Goal: Task Accomplishment & Management: Complete application form

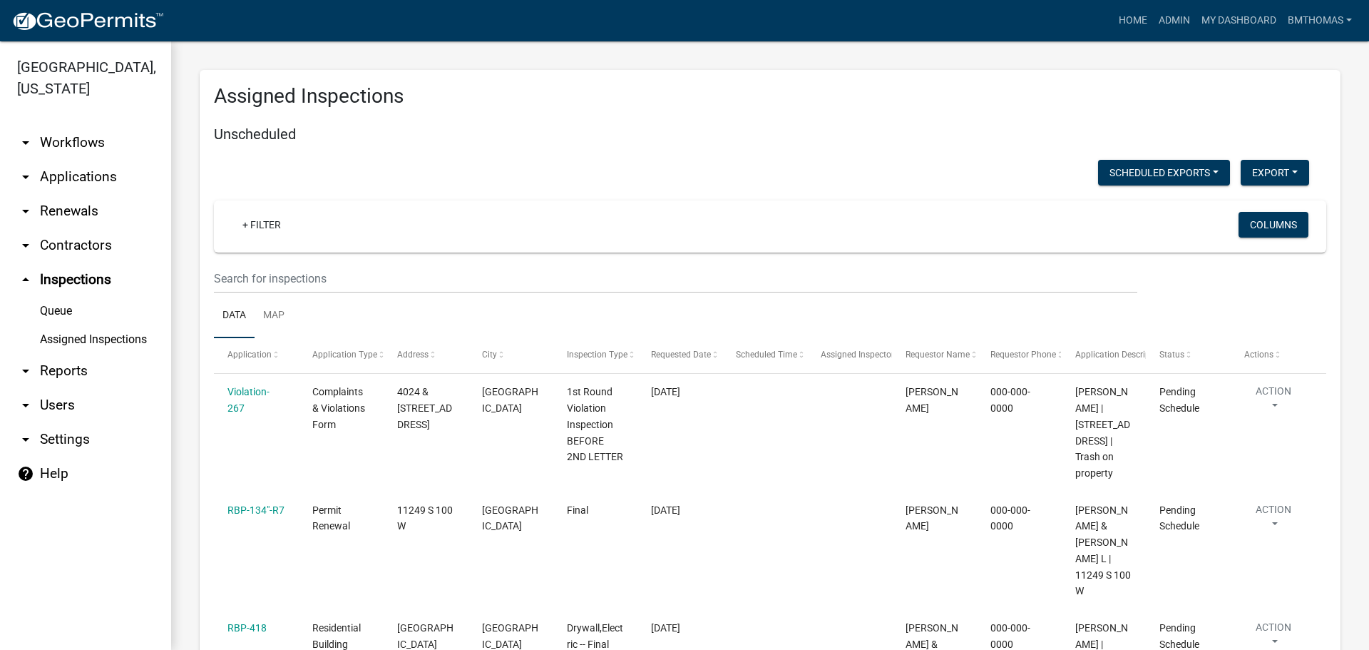
scroll to position [9759, 0]
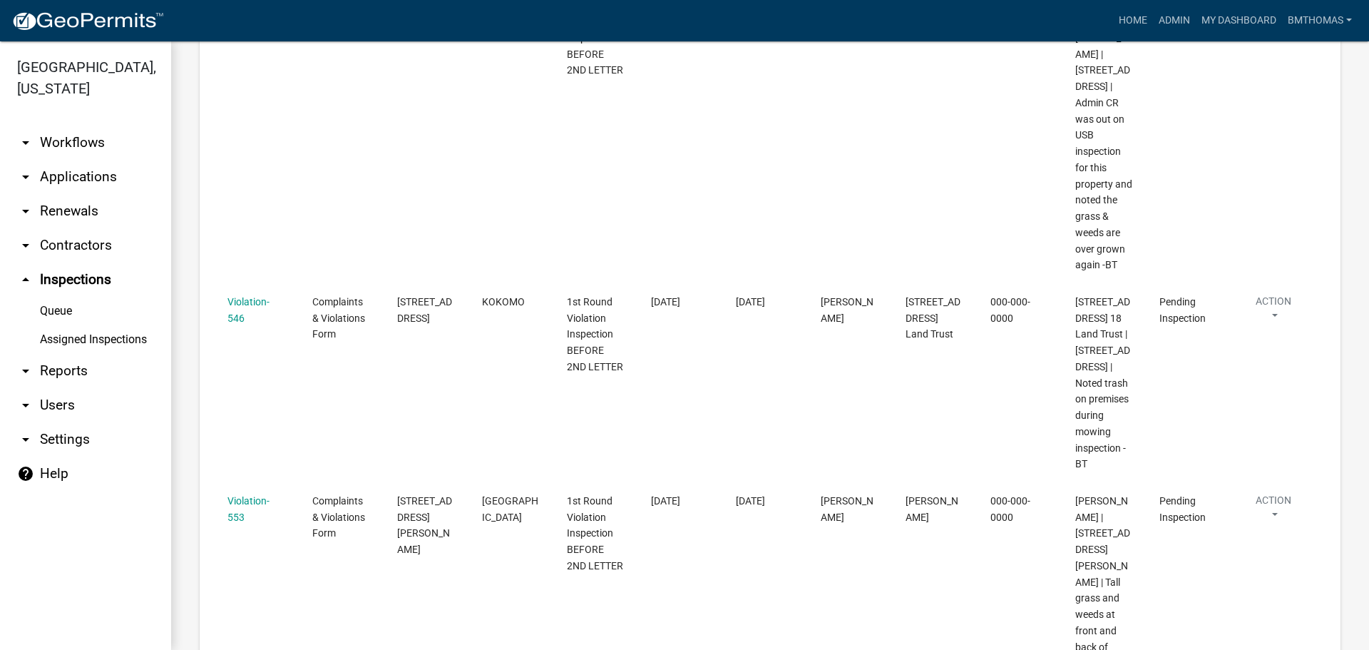
click at [43, 354] on link "arrow_drop_down Reports" at bounding box center [85, 371] width 171 height 34
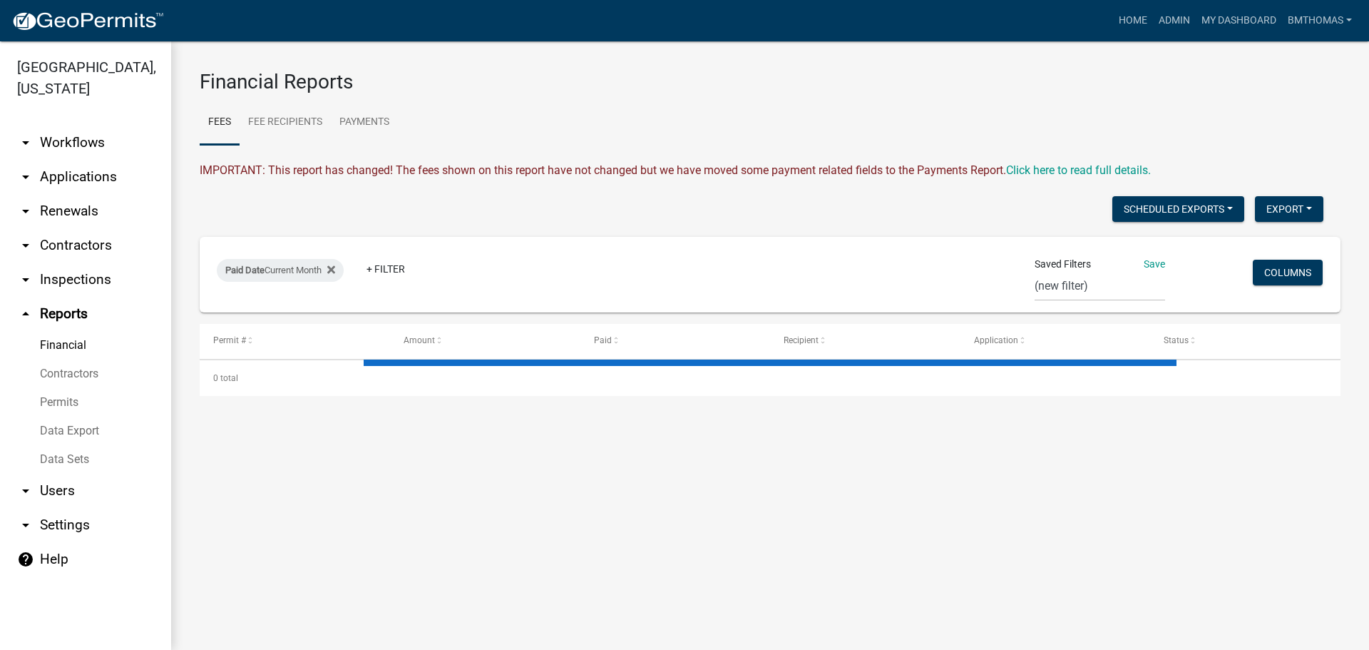
click at [73, 416] on link "Data Export" at bounding box center [85, 430] width 171 height 29
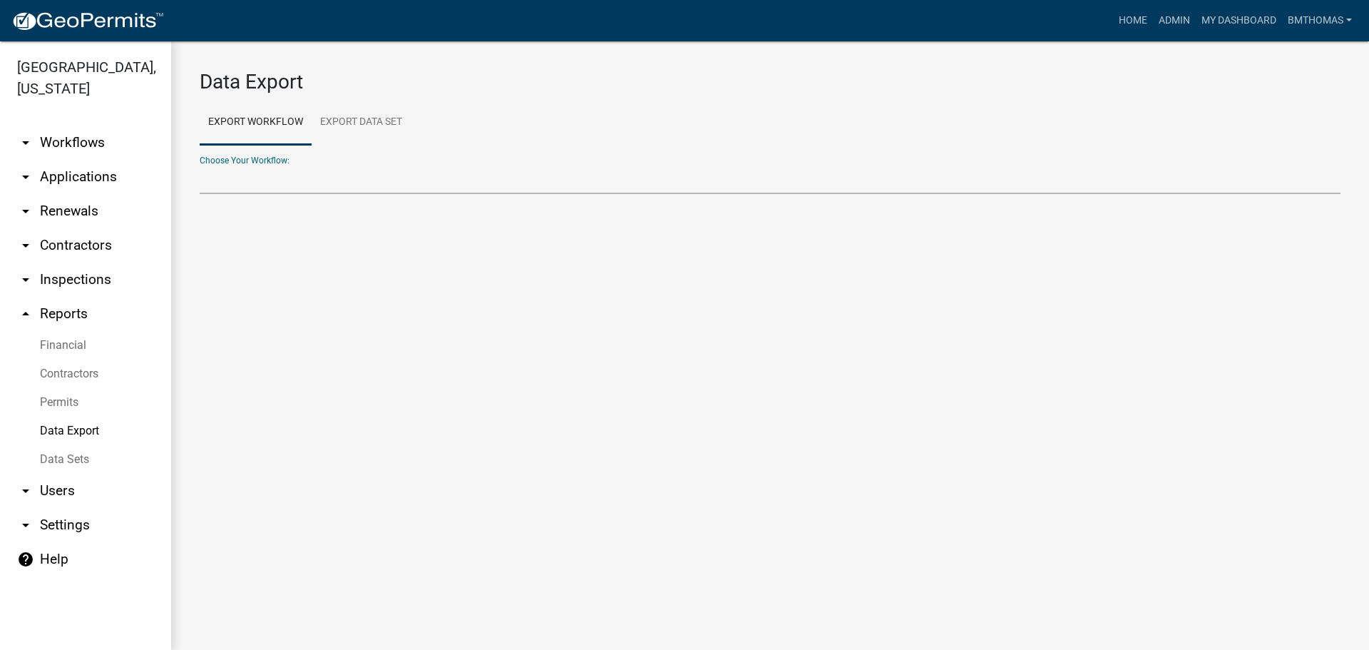
click at [314, 165] on select "Choose Your Workflow:" at bounding box center [770, 179] width 1141 height 29
select select "6: Object"
click at [200, 165] on select "Administrative Appeal Agricultural Permit Application Carport Contractor Regist…" at bounding box center [770, 179] width 1141 height 29
click at [333, 317] on main "Data Export Export Workflow Export Data Set Choose Your Workflow: Administrativ…" at bounding box center [770, 345] width 1198 height 608
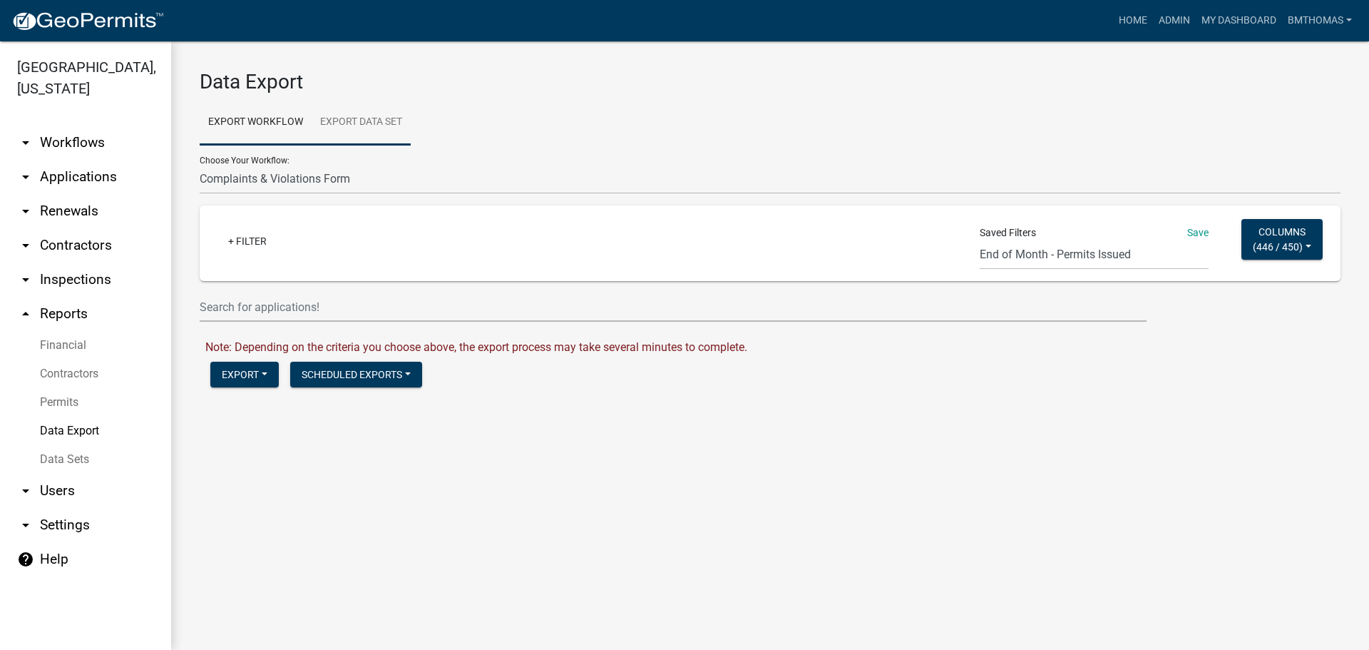
click at [350, 129] on link "Export Data Set" at bounding box center [361, 123] width 99 height 46
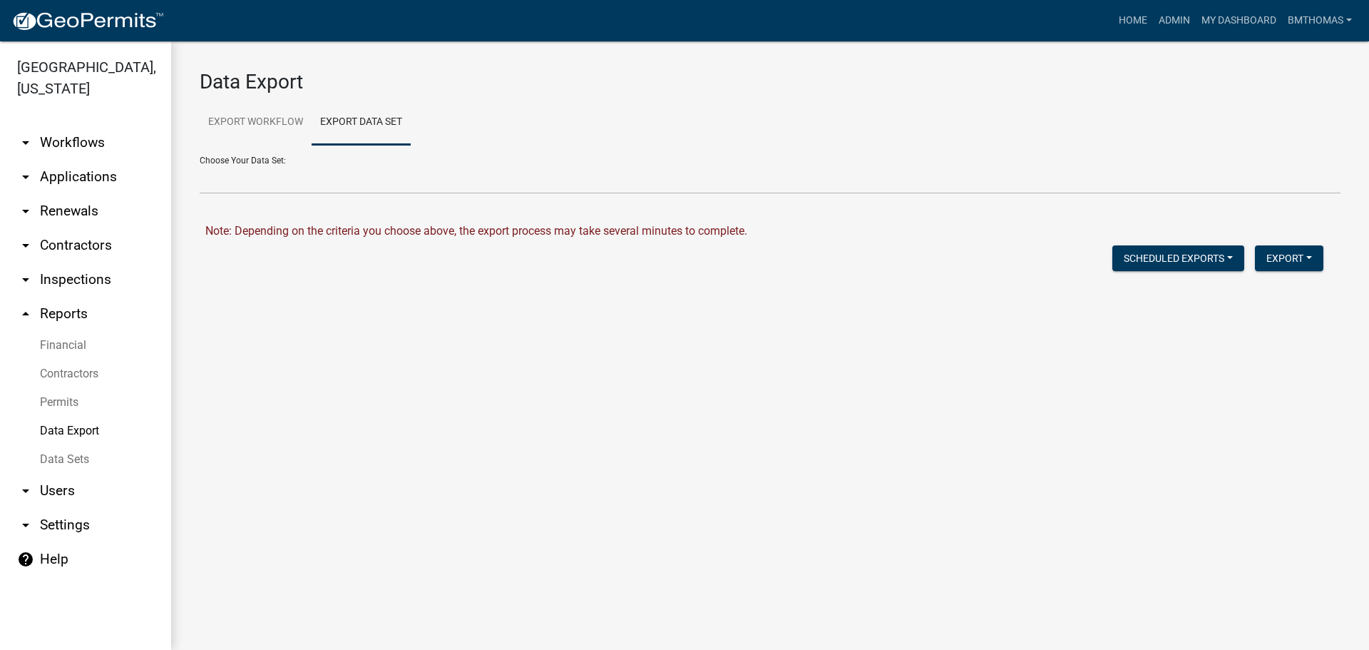
click at [326, 160] on div "Choose Your Data Set: Active Contractors List Census Bureau Data Certificate of…" at bounding box center [770, 169] width 1141 height 49
click at [323, 173] on select "Active Contractors List Census Bureau Data Certificate of Occupancies/Completio…" at bounding box center [770, 179] width 1141 height 29
click at [267, 124] on link "Export Workflow" at bounding box center [256, 123] width 112 height 46
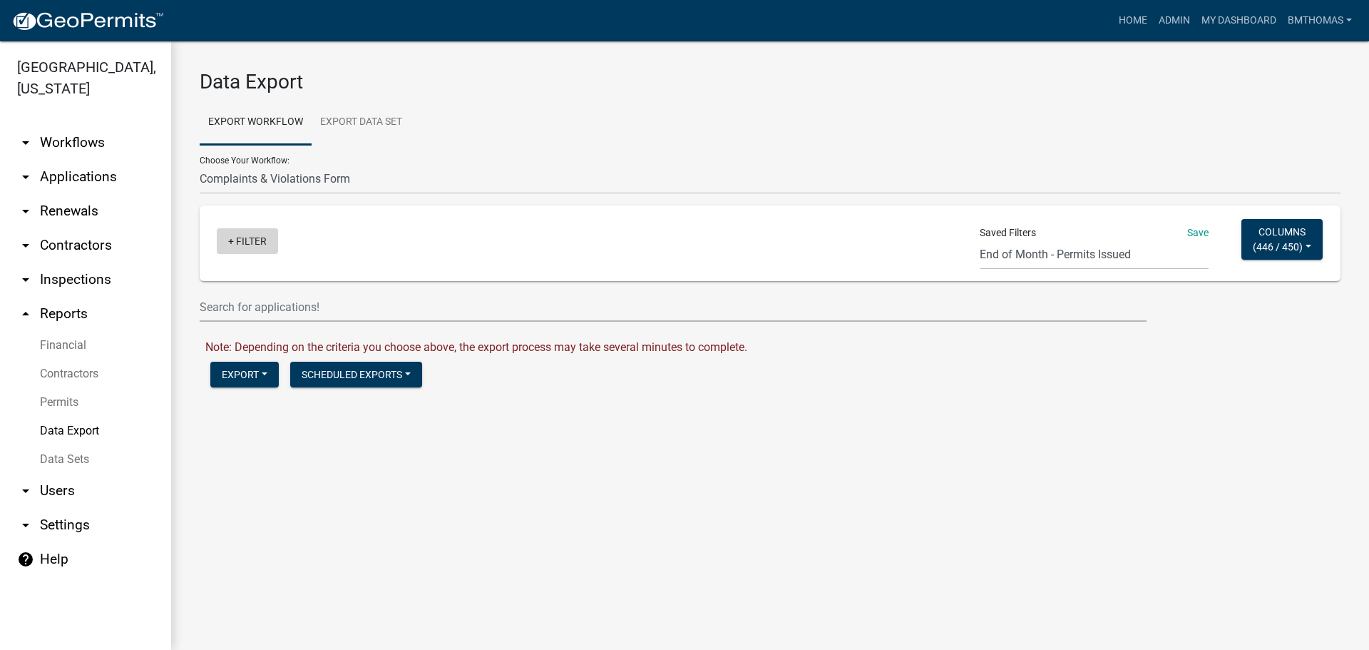
click at [239, 237] on link "+ Filter" at bounding box center [247, 241] width 61 height 26
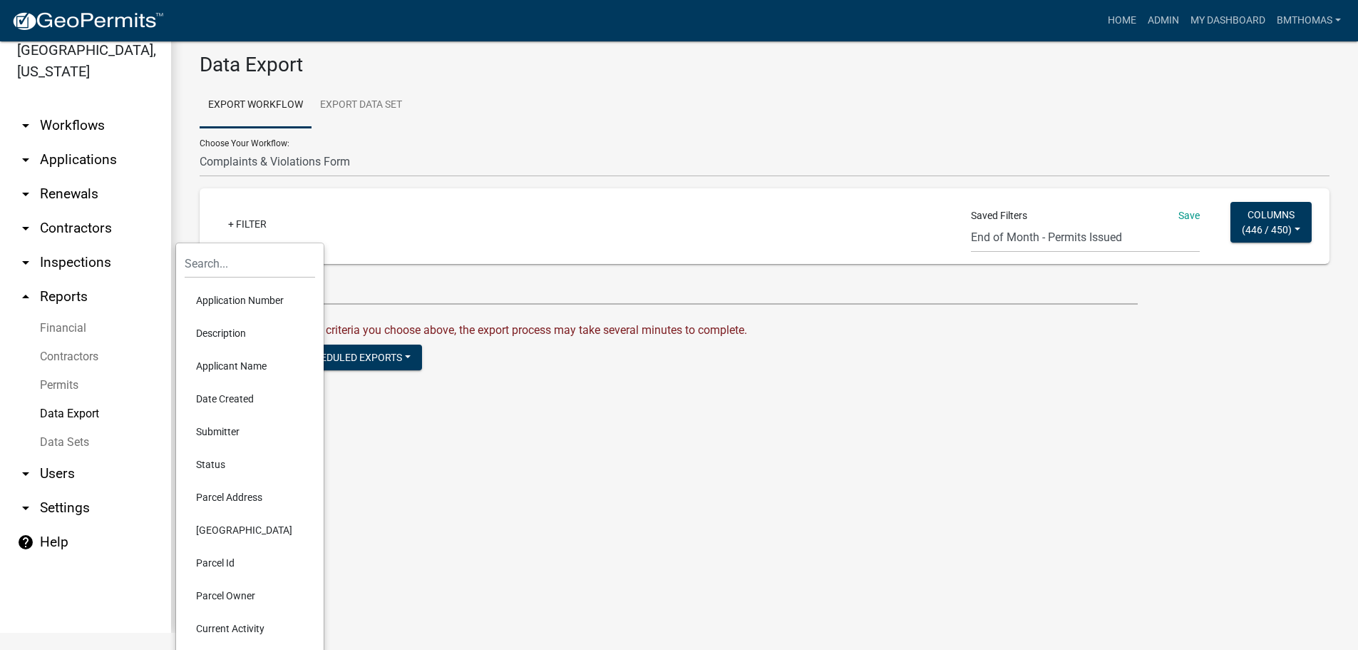
scroll to position [24, 0]
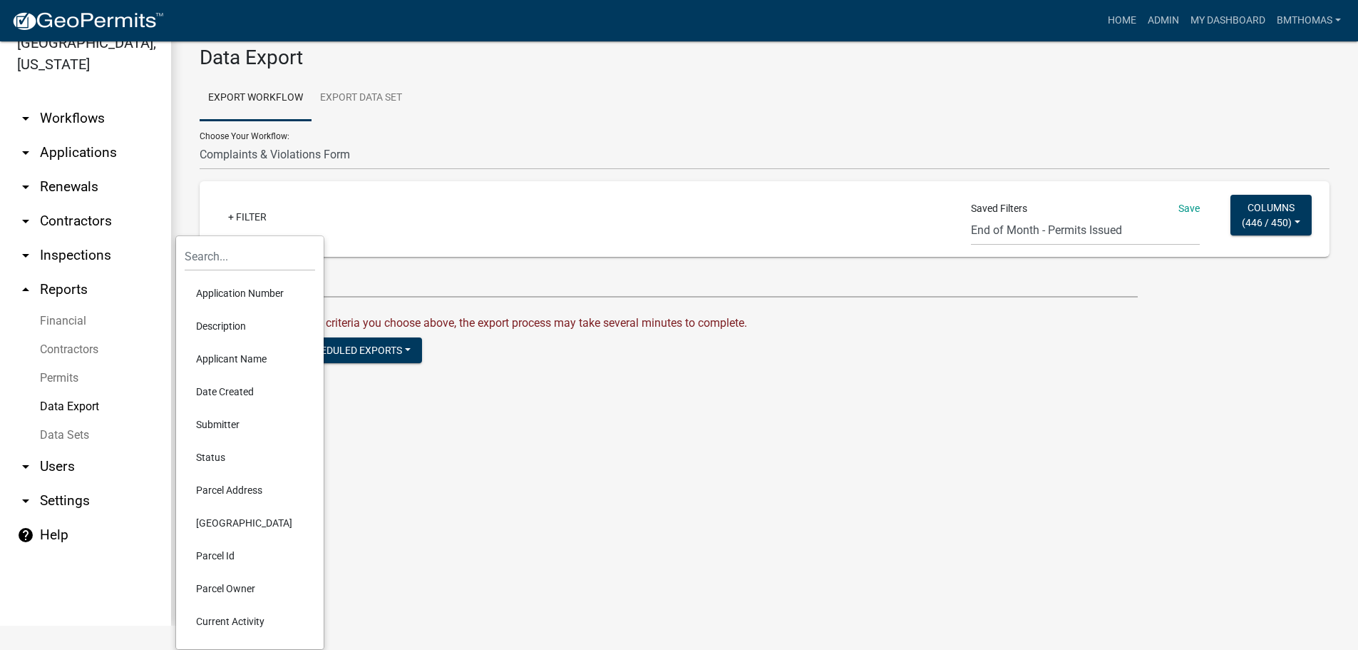
click at [368, 510] on main "Data Export Export Workflow Export Data Set Choose Your Workflow: Administrativ…" at bounding box center [764, 321] width 1187 height 608
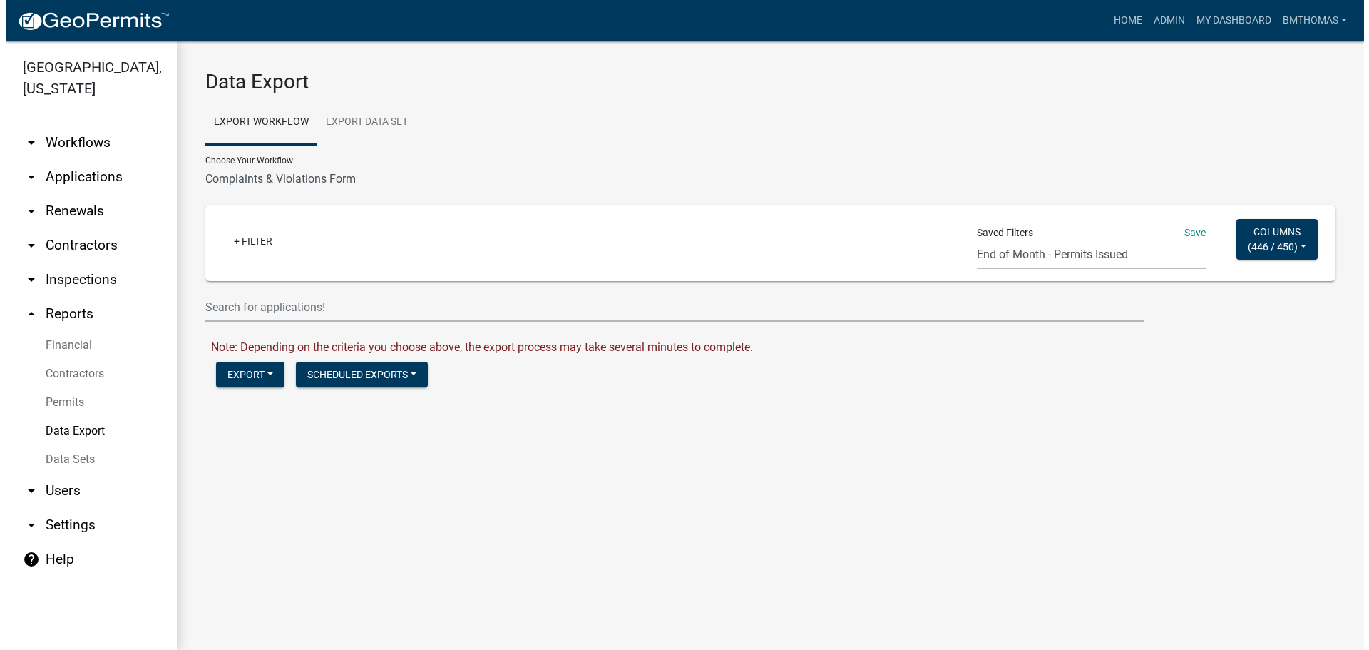
scroll to position [0, 0]
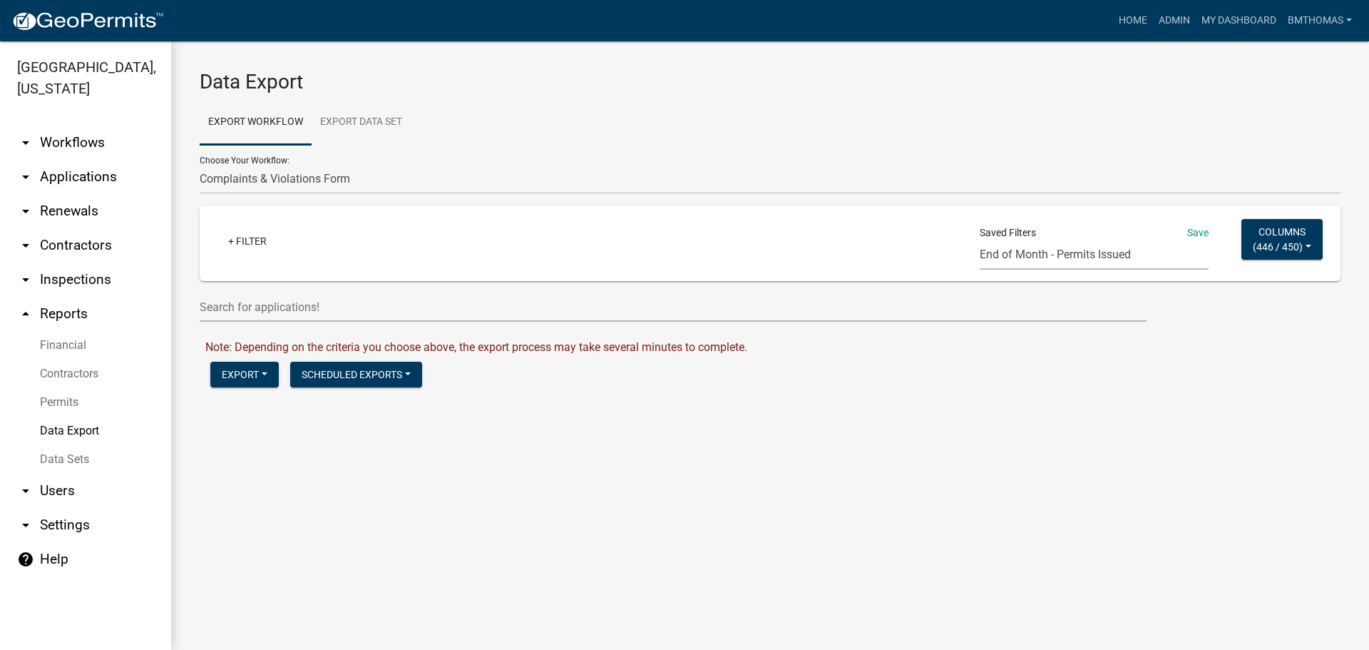
click at [988, 247] on select "End of Month - Permits Issued 6.9.23_MonthlyStaffReportViolationNumbers Inspect…" at bounding box center [1094, 254] width 229 height 29
click at [888, 570] on main "Data Export Export Workflow Export Data Set Choose Your Workflow: Administrativ…" at bounding box center [770, 345] width 1198 height 608
click at [90, 125] on link "arrow_drop_down Workflows" at bounding box center [85, 142] width 171 height 34
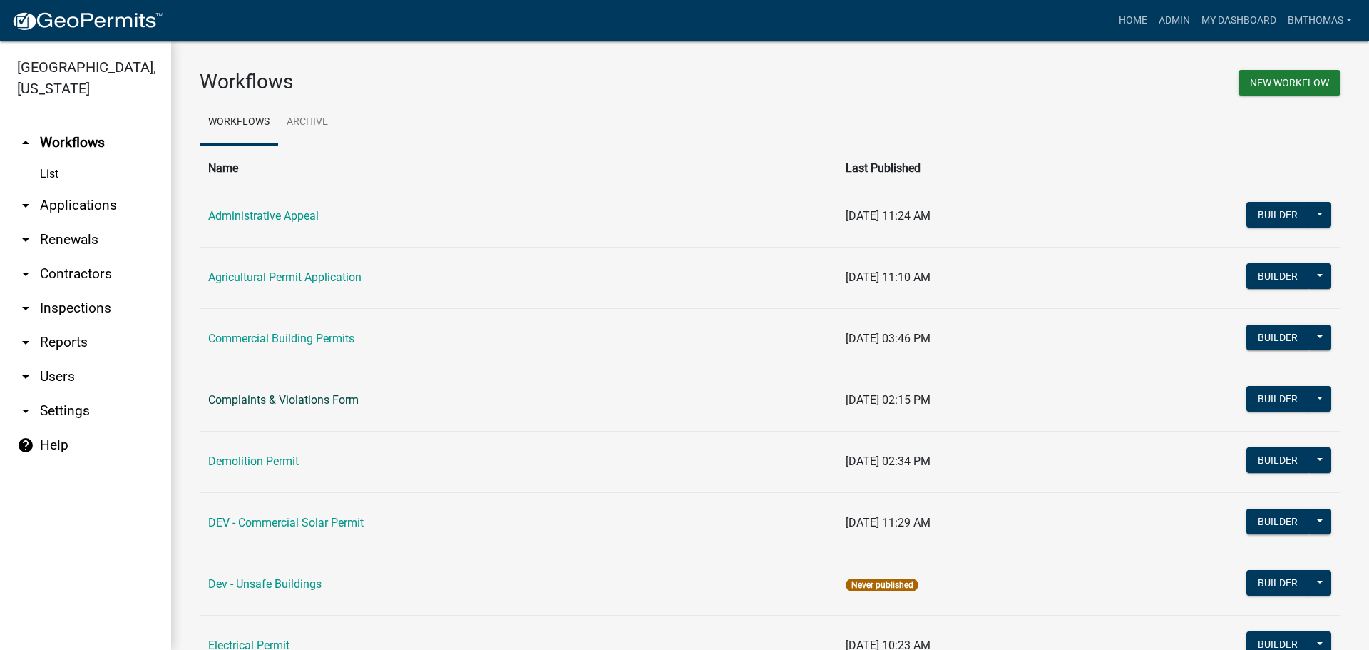
click at [329, 404] on link "Complaints & Violations Form" at bounding box center [283, 400] width 150 height 14
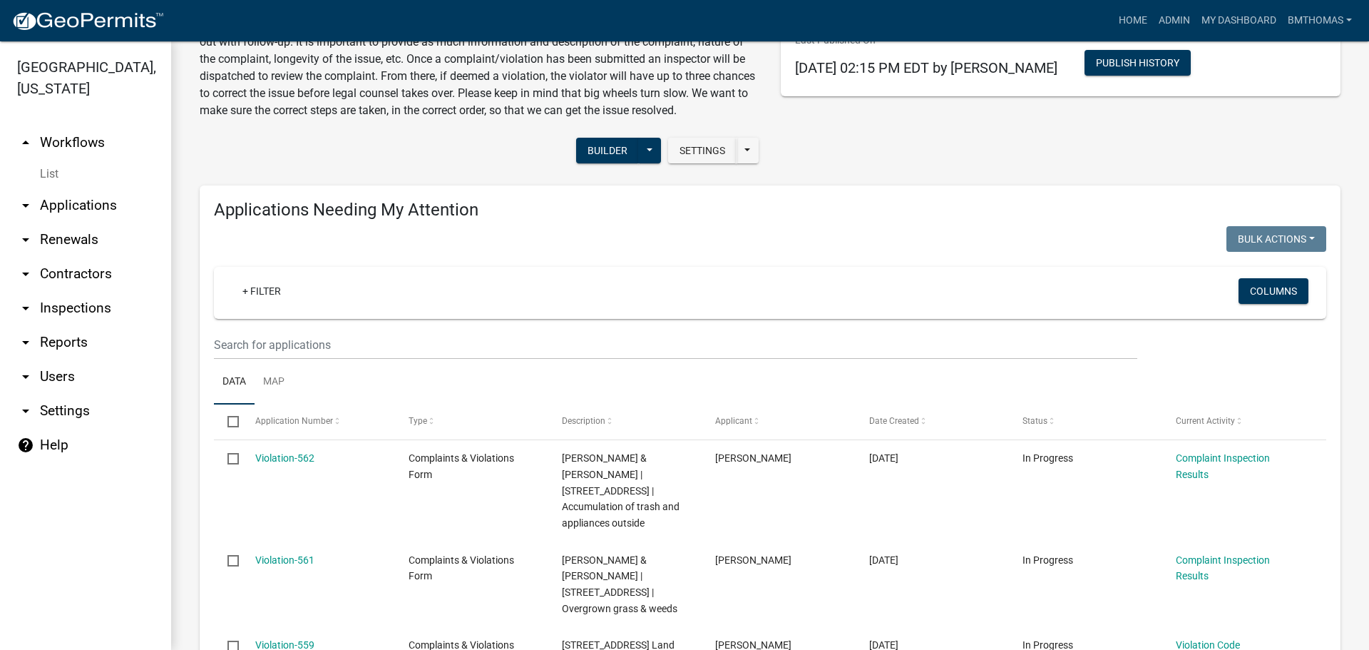
scroll to position [143, 0]
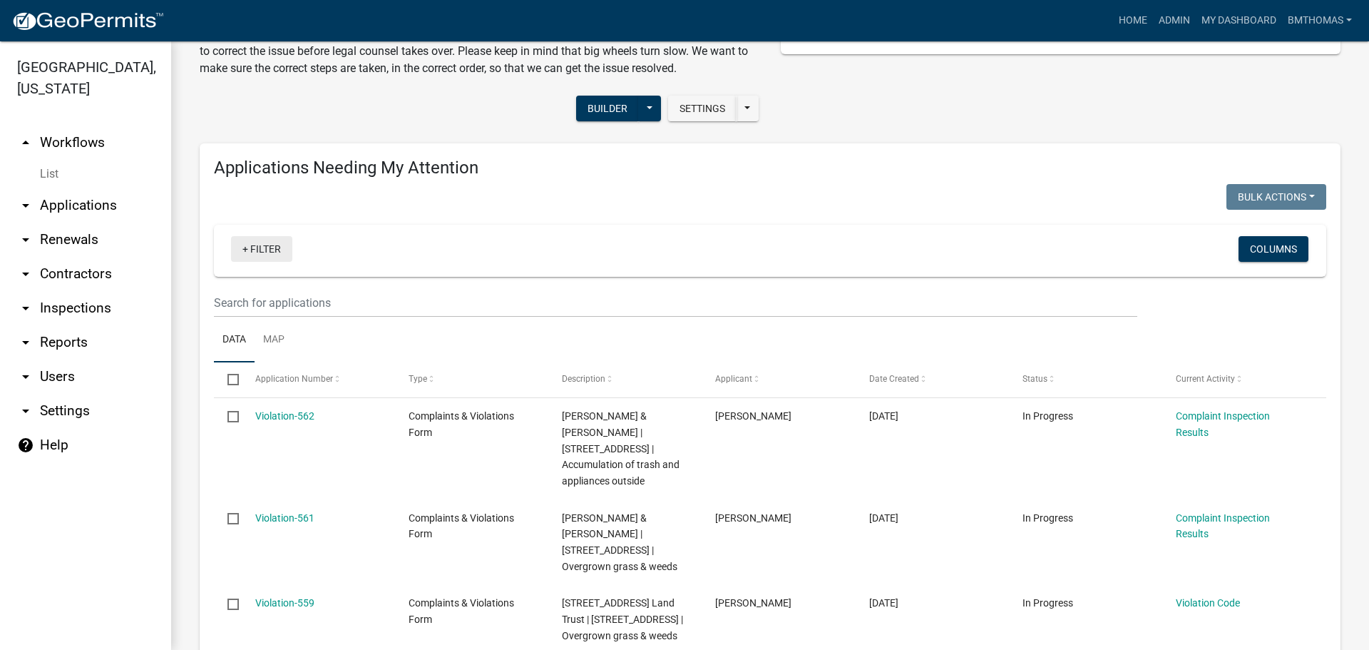
click at [254, 258] on link "+ Filter" at bounding box center [261, 249] width 61 height 26
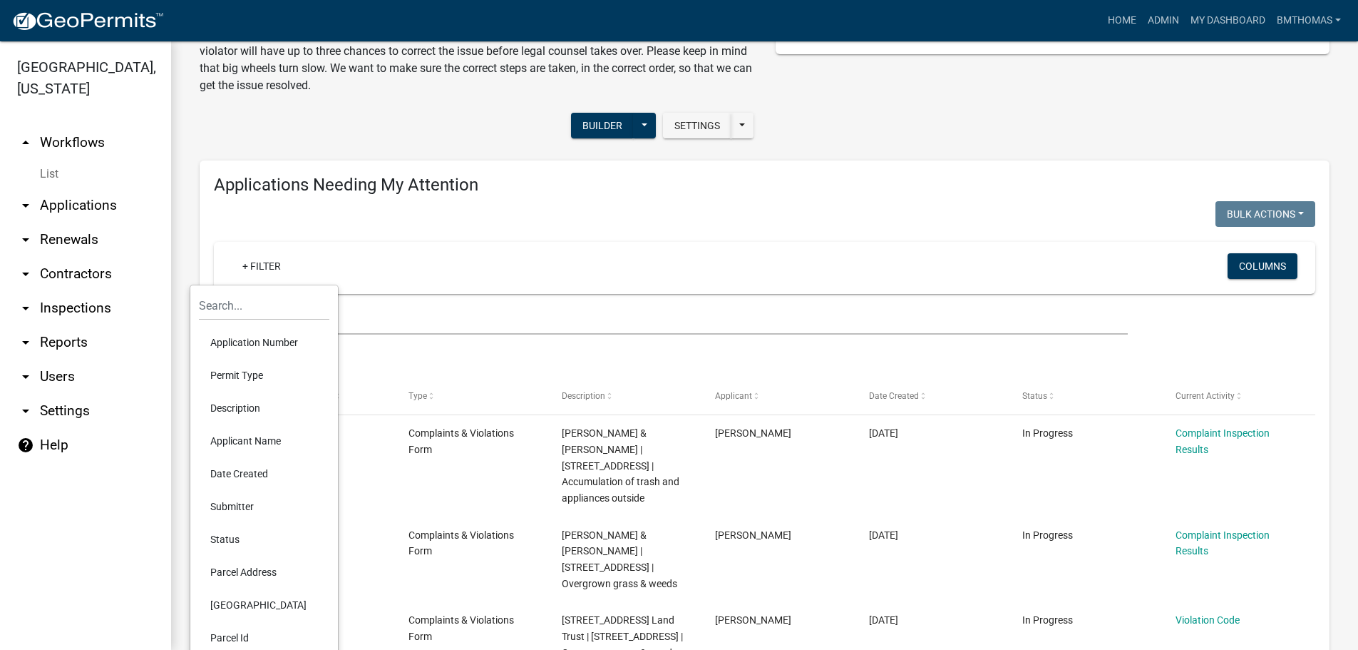
click at [410, 258] on div "+ Filter" at bounding box center [583, 267] width 726 height 29
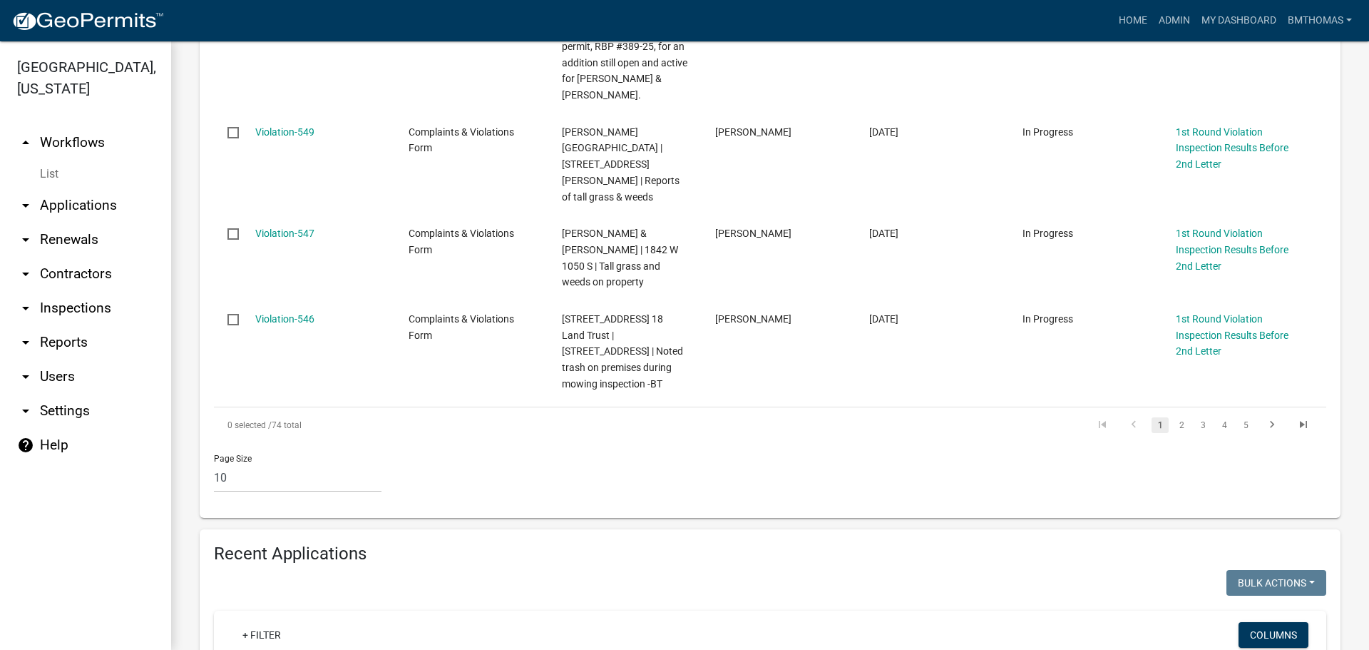
scroll to position [1497, 0]
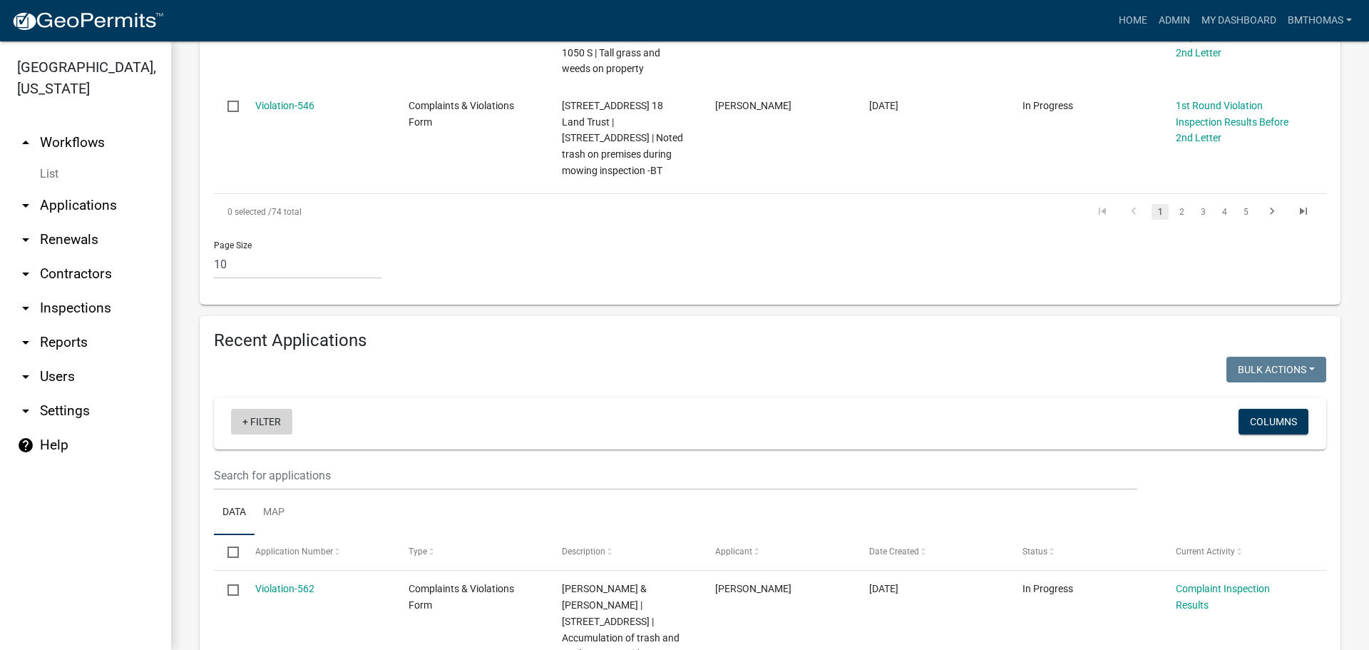
click at [267, 409] on link "+ Filter" at bounding box center [261, 422] width 61 height 26
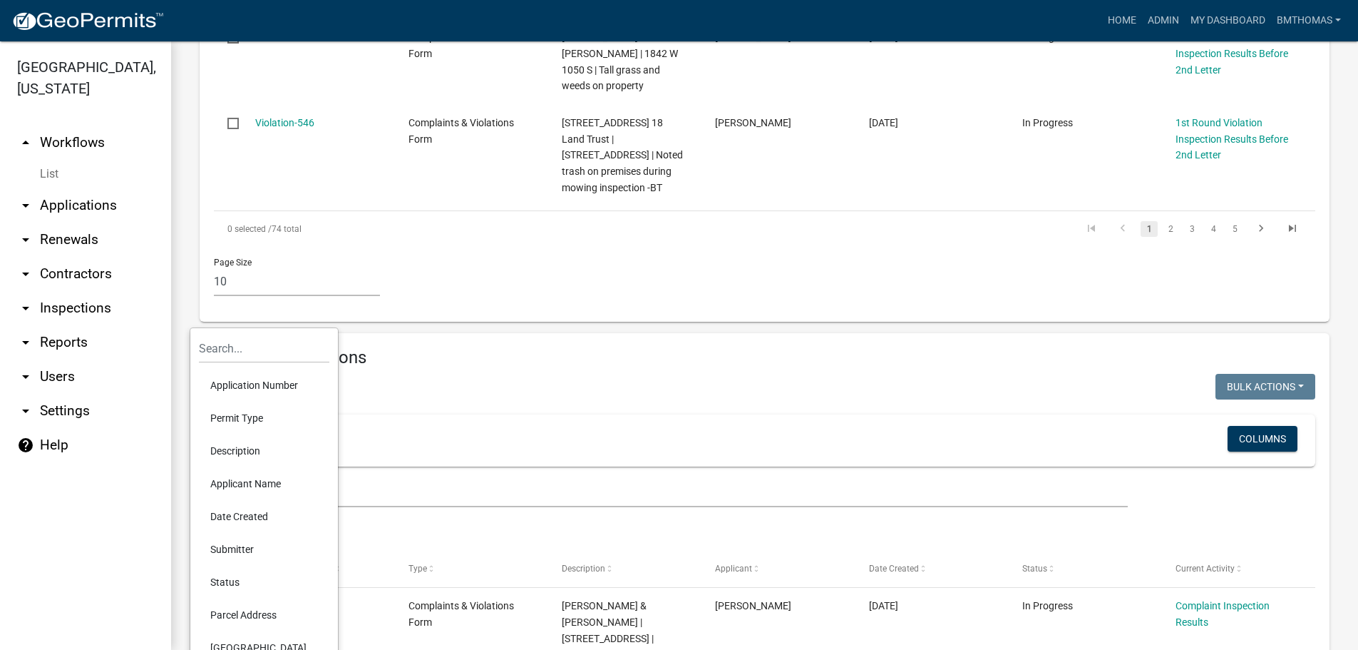
click at [185, 264] on div "Complaints & Violations Form Please use this application to file a complaint or…" at bounding box center [764, 259] width 1187 height 3430
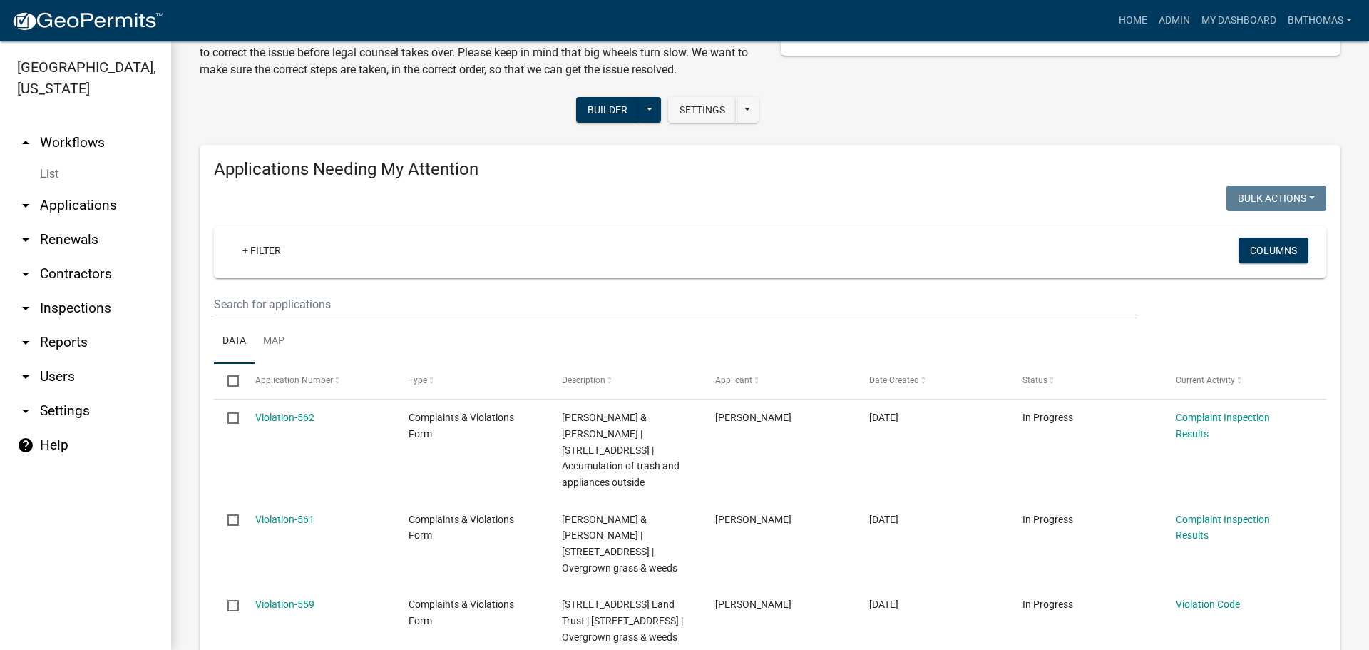
scroll to position [0, 0]
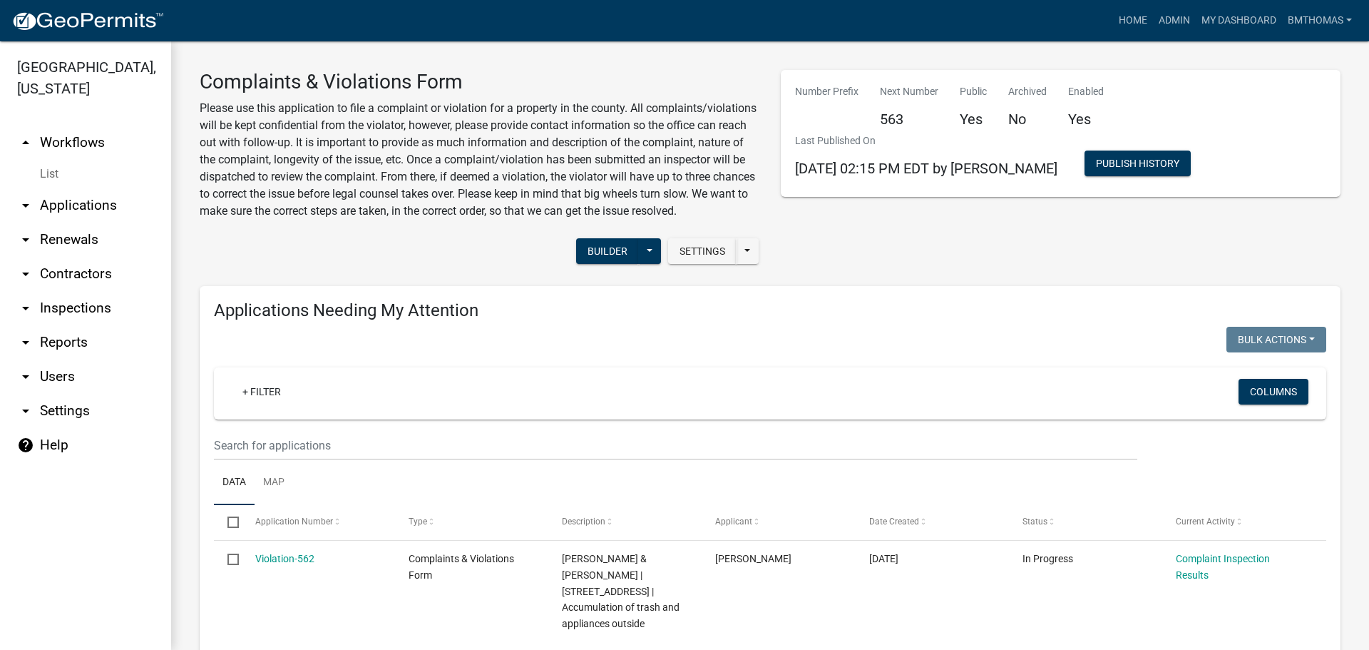
click at [51, 125] on link "arrow_drop_up Workflows" at bounding box center [85, 142] width 171 height 34
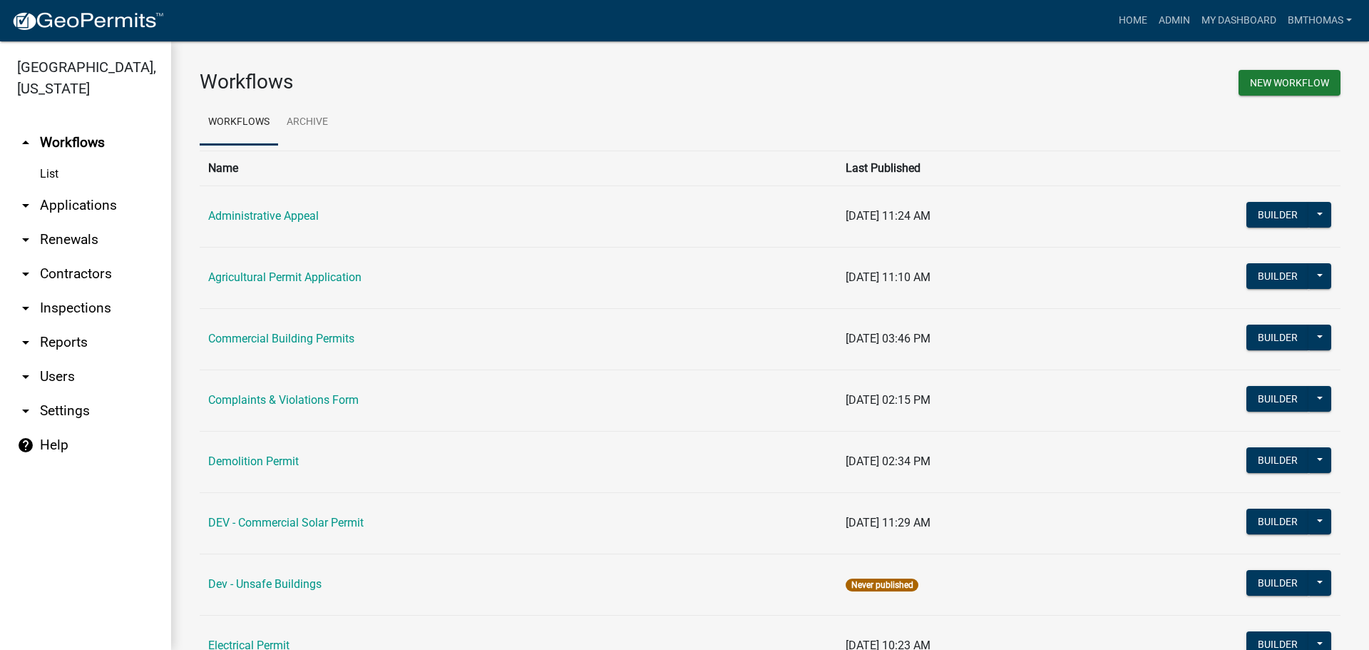
click at [53, 188] on link "arrow_drop_down Applications" at bounding box center [85, 205] width 171 height 34
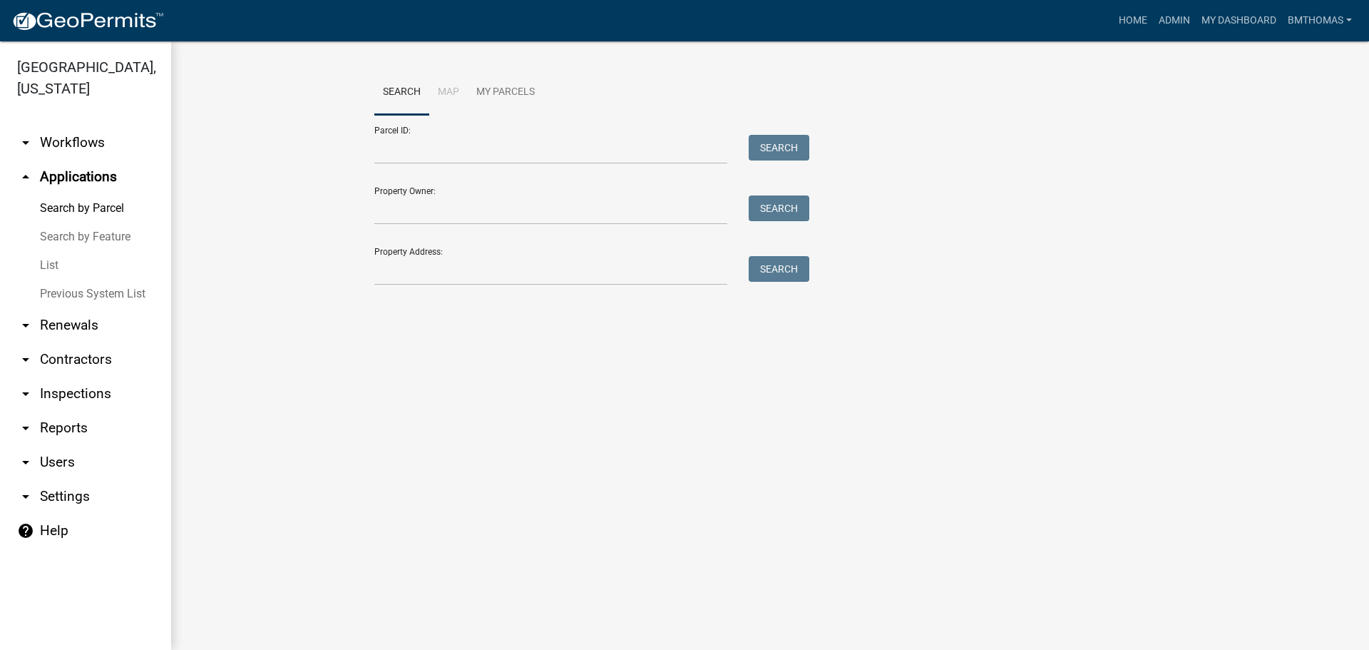
click at [53, 251] on link "List" at bounding box center [85, 265] width 171 height 29
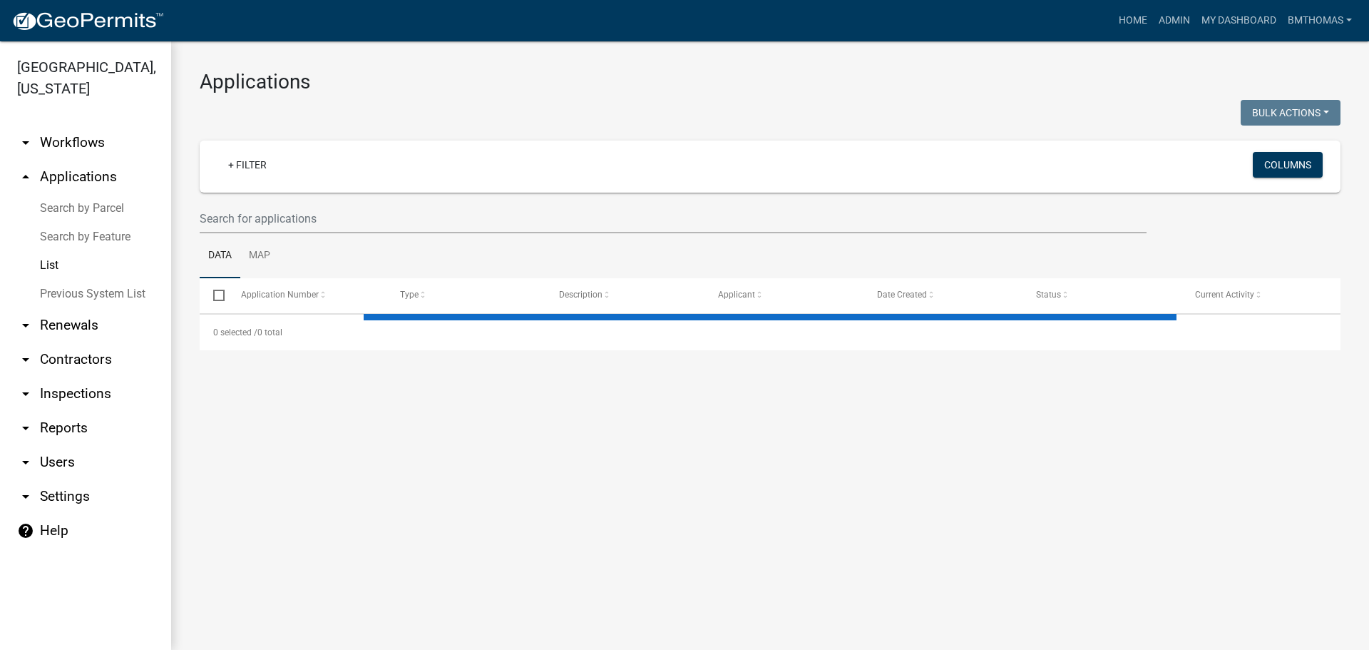
select select "3: 100"
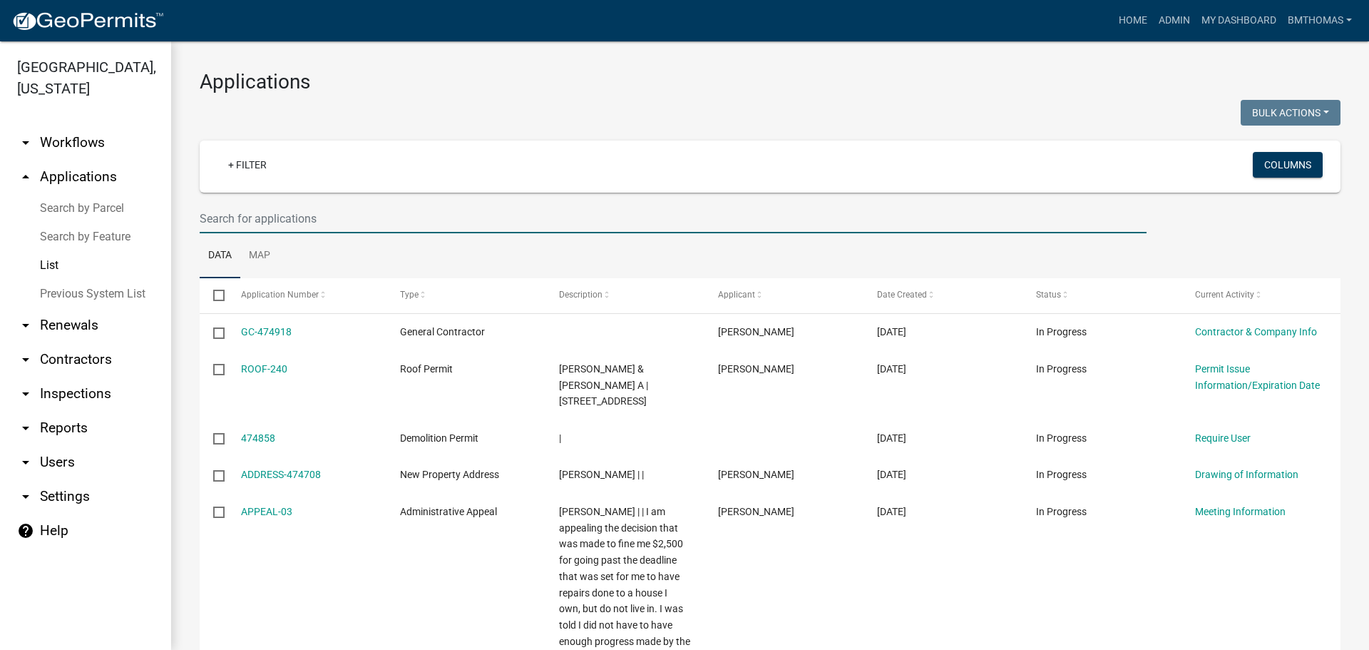
click at [336, 213] on input "text" at bounding box center [673, 218] width 947 height 29
click at [361, 225] on input "text" at bounding box center [673, 218] width 947 height 29
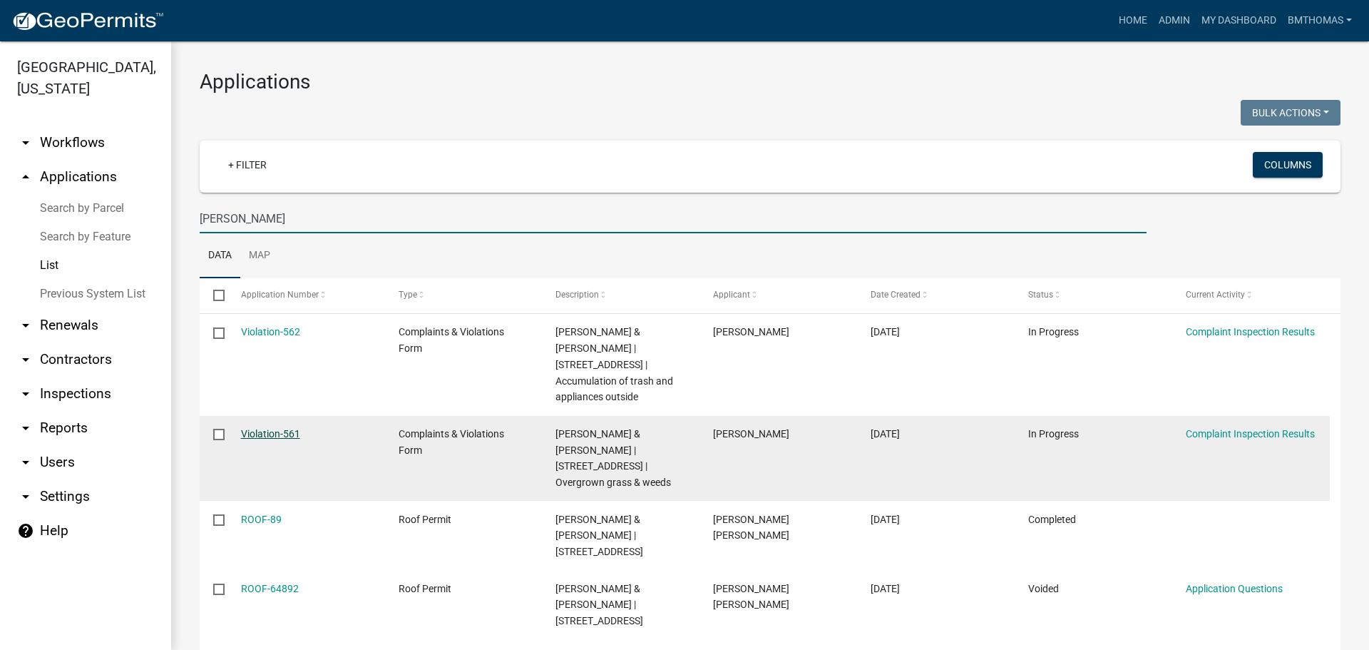
type input "[PERSON_NAME]"
click at [282, 428] on link "Violation-561" at bounding box center [270, 433] width 59 height 11
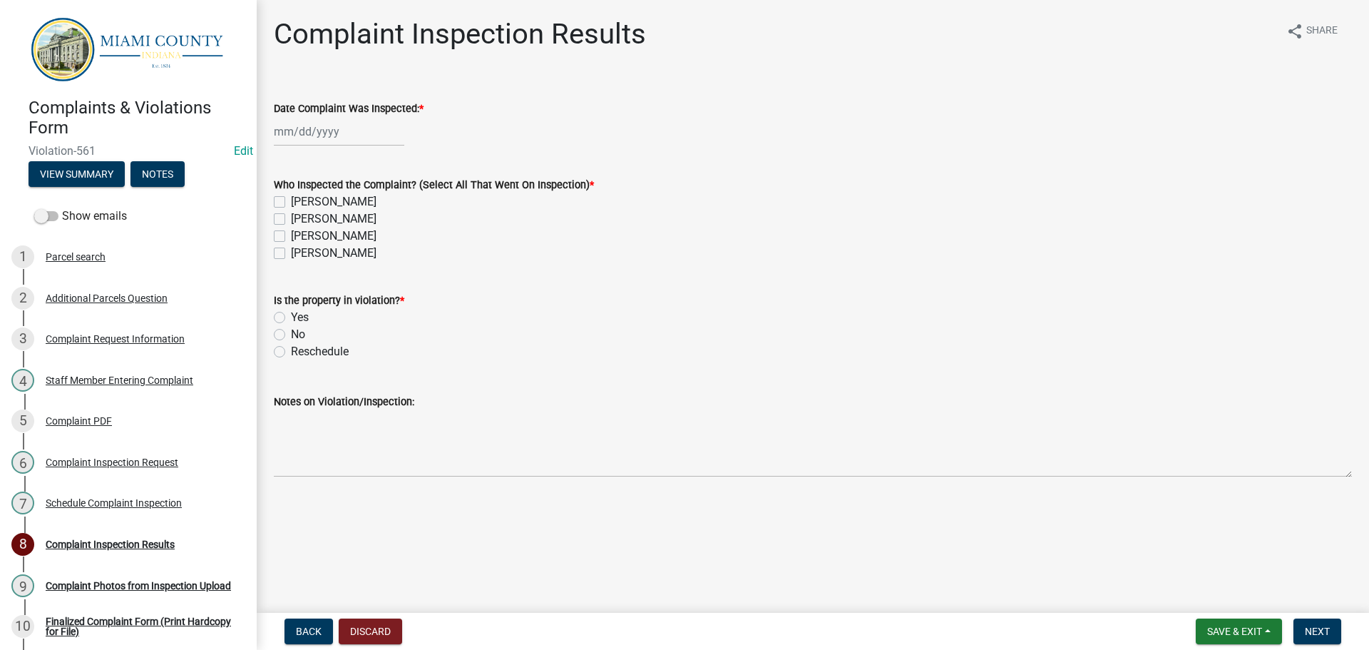
click at [297, 131] on div at bounding box center [339, 131] width 130 height 29
select select "9"
select select "2025"
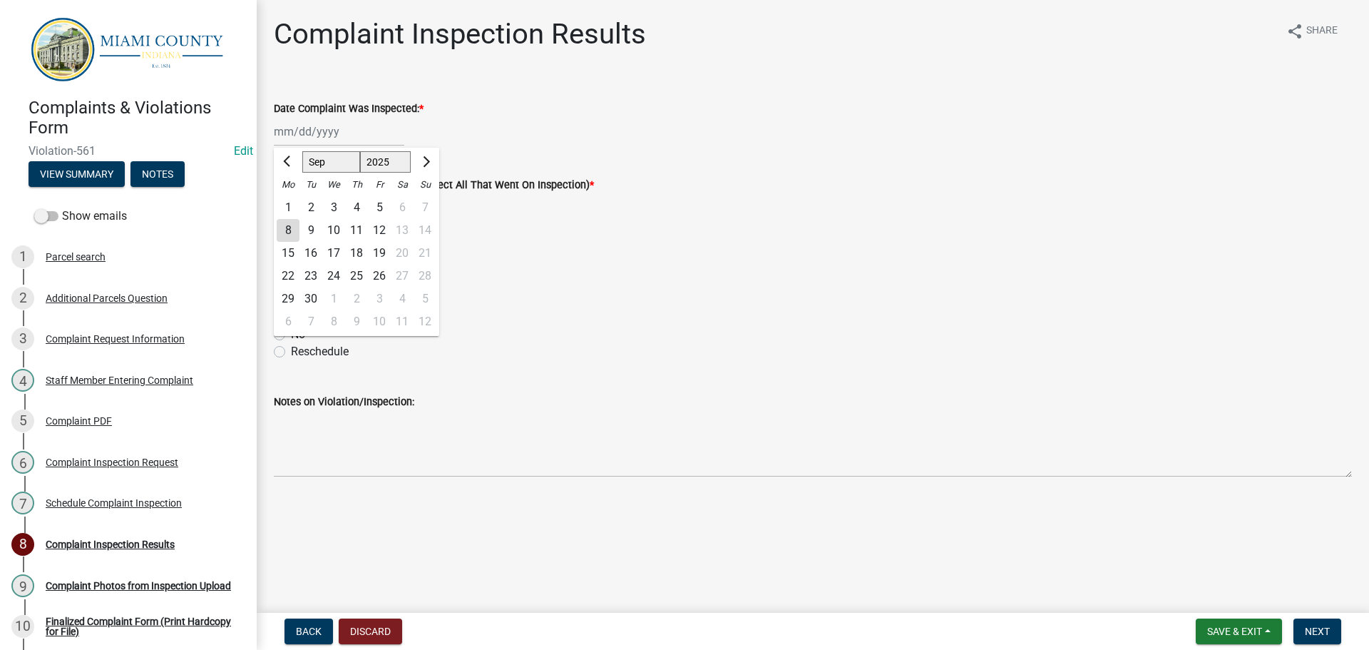
click at [376, 204] on div "5" at bounding box center [379, 207] width 23 height 23
type input "[DATE]"
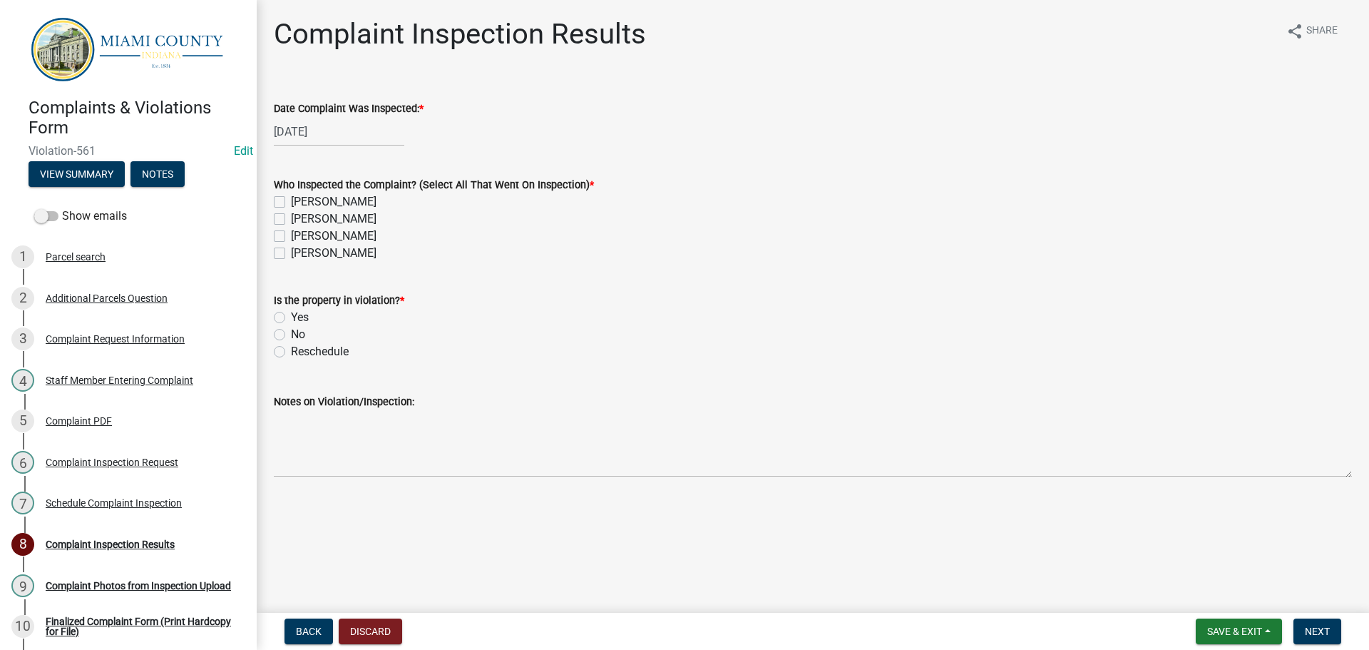
click at [291, 239] on label "[PERSON_NAME]" at bounding box center [334, 235] width 86 height 17
click at [291, 237] on input "[PERSON_NAME]" at bounding box center [295, 231] width 9 height 9
checkbox input "true"
checkbox input "false"
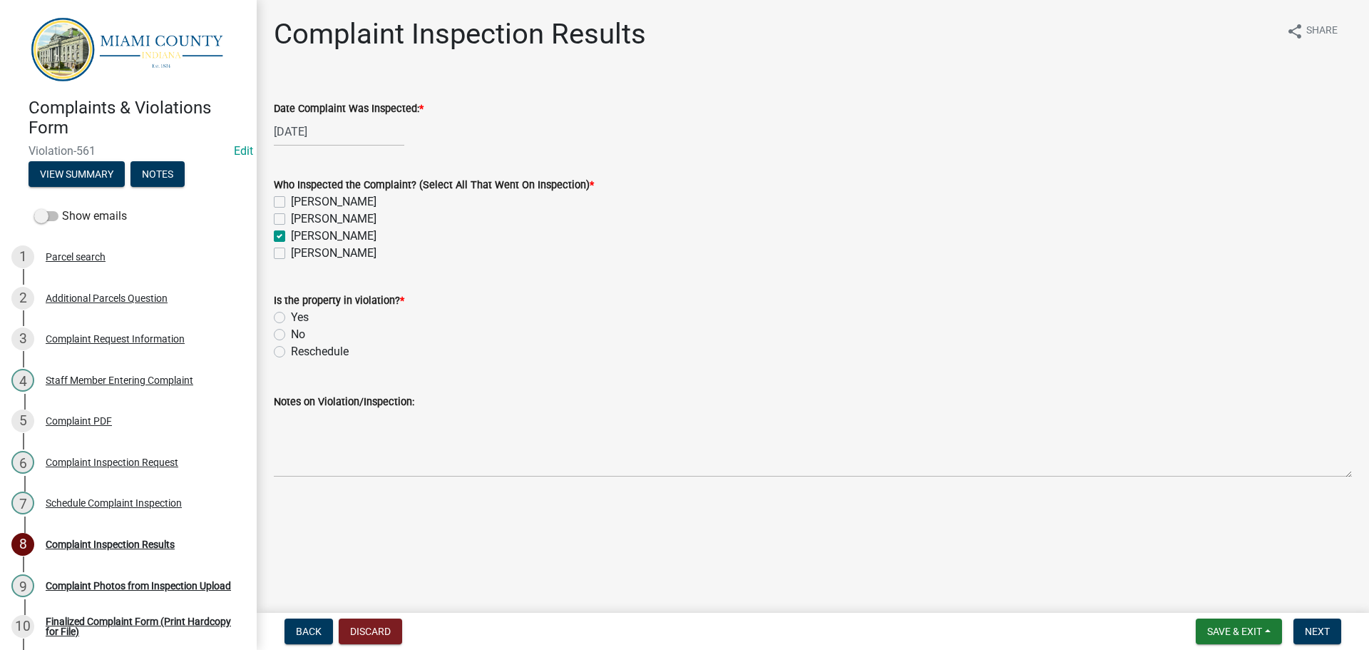
checkbox input "true"
checkbox input "false"
click at [291, 314] on label "Yes" at bounding box center [300, 317] width 18 height 17
click at [291, 314] on input "Yes" at bounding box center [295, 313] width 9 height 9
radio input "true"
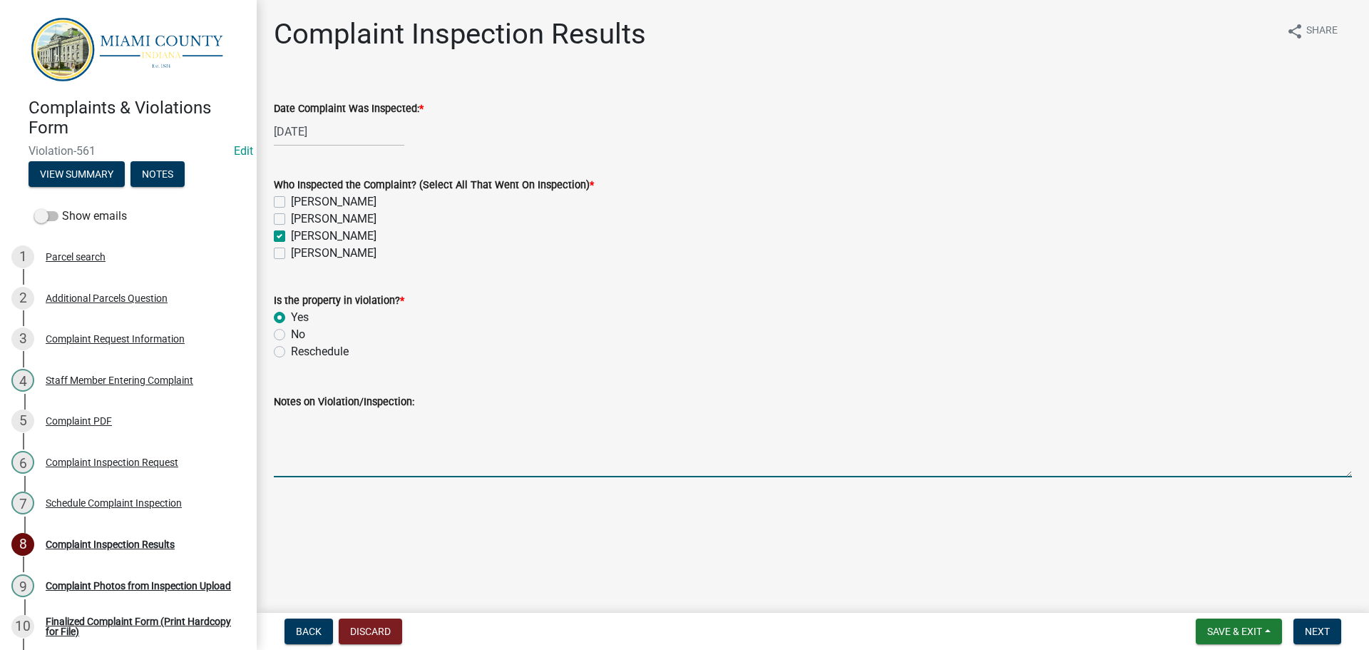
click at [332, 451] on textarea "Notes on Violation/Inspection:" at bounding box center [813, 443] width 1078 height 67
drag, startPoint x: 404, startPoint y: 421, endPoint x: 317, endPoint y: 422, distance: 87.7
click at [317, 422] on textarea "Noted various appliances and discarded used property on premises -BT" at bounding box center [813, 443] width 1078 height 67
click at [344, 416] on textarea "Noted a refridgerator andand discarded used property on premises -BT" at bounding box center [813, 443] width 1078 height 67
click at [395, 422] on textarea "Noted a refrigerator andand discarded used property on premises -BT" at bounding box center [813, 443] width 1078 height 67
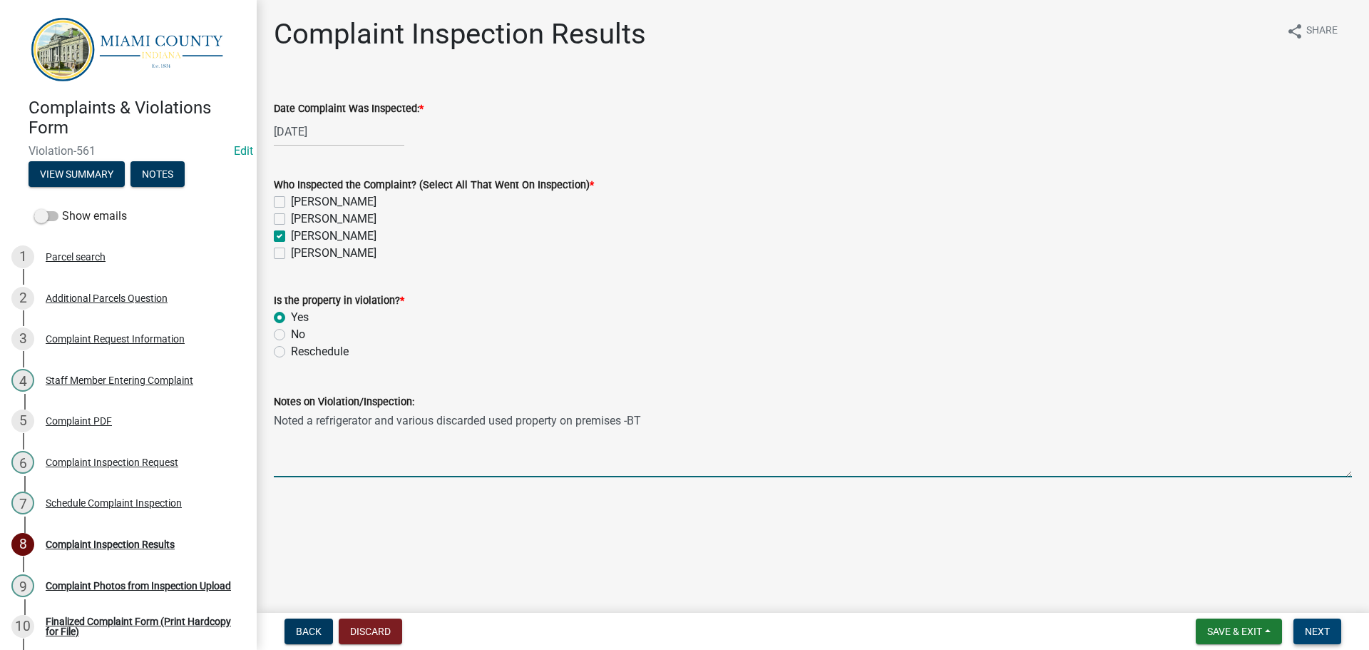
type textarea "Noted a refrigerator and various discarded used property on premises -BT"
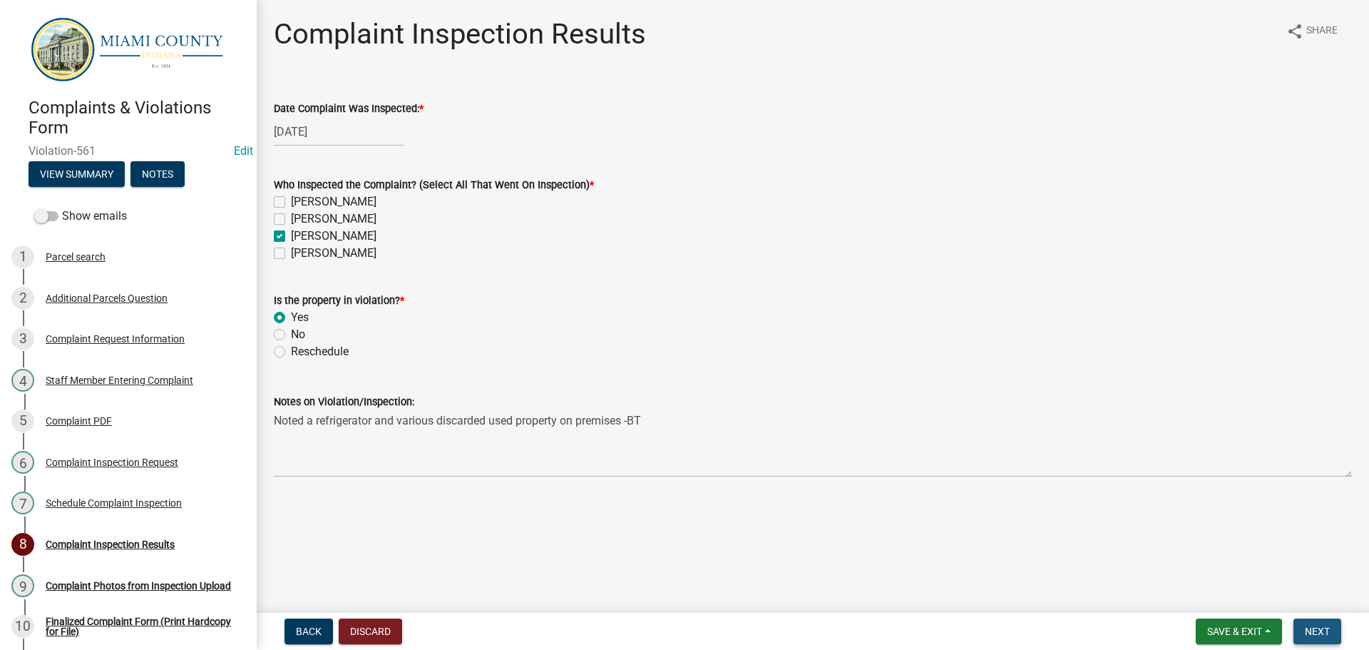
click at [1328, 635] on span "Next" at bounding box center [1317, 630] width 25 height 11
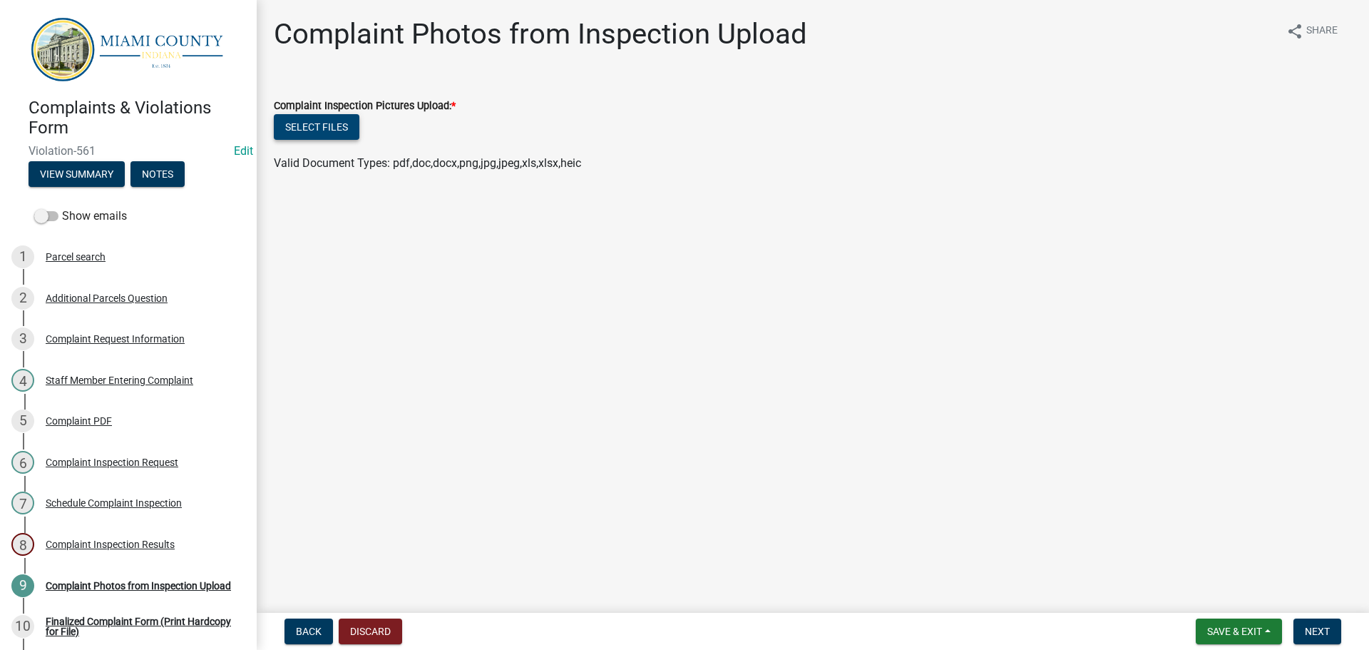
click at [317, 128] on button "Select files" at bounding box center [317, 127] width 86 height 26
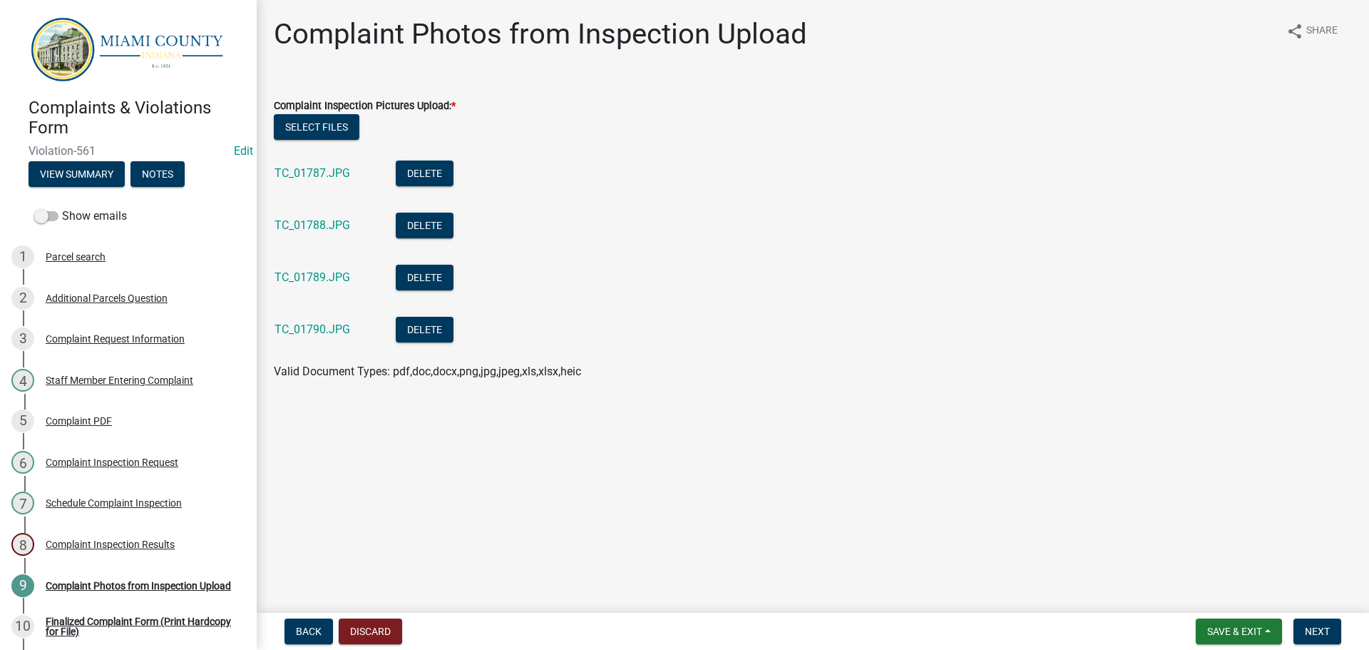
click at [1343, 636] on form "Save & Exit Save Save & Exit Next" at bounding box center [1268, 631] width 157 height 26
click at [1331, 632] on button "Next" at bounding box center [1317, 631] width 48 height 26
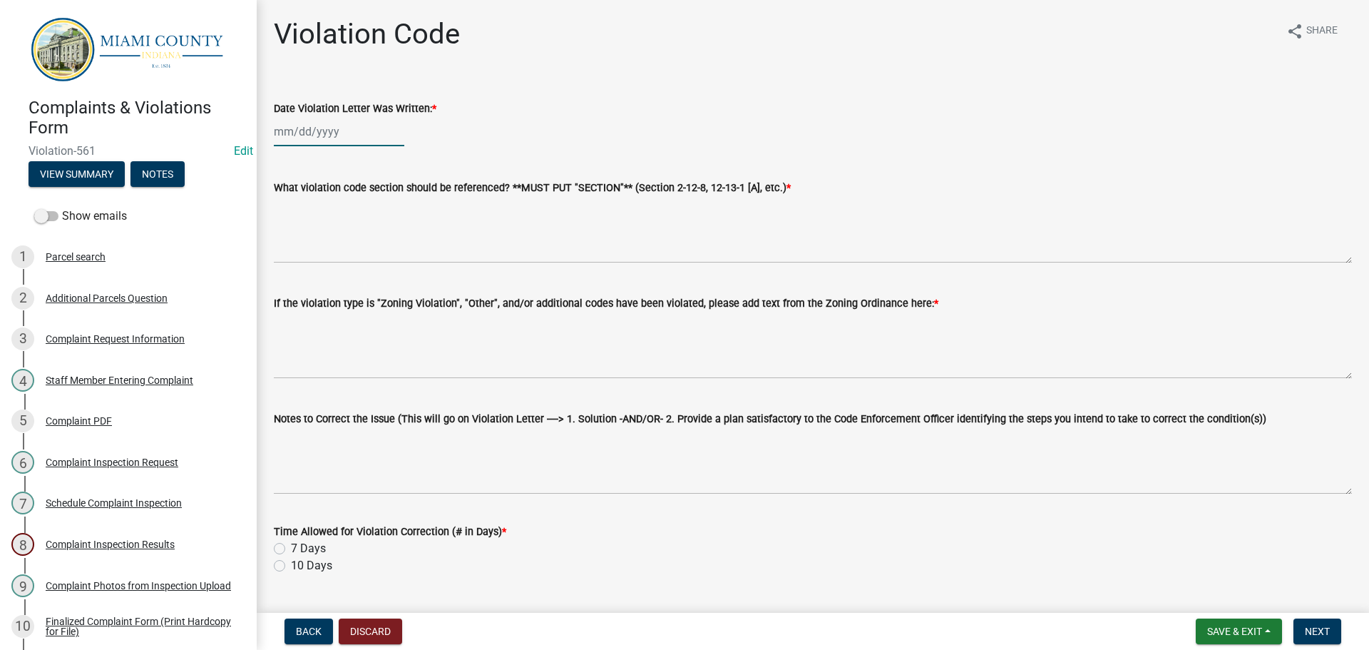
click at [349, 134] on div at bounding box center [339, 131] width 130 height 29
select select "9"
select select "2025"
click at [289, 231] on div "8" at bounding box center [288, 230] width 23 height 23
type input "[DATE]"
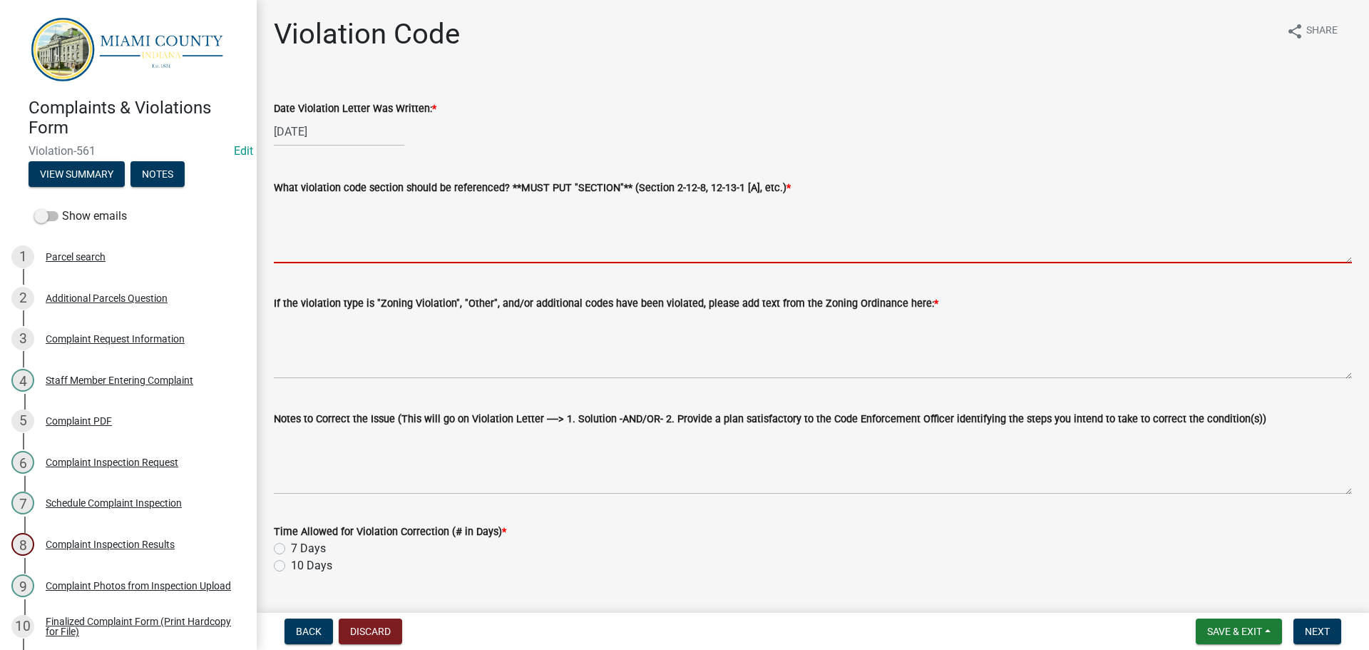
click at [324, 232] on textarea "What violation code section should be referenced? **MUST PUT "SECTION"** (Secti…" at bounding box center [813, 229] width 1078 height 67
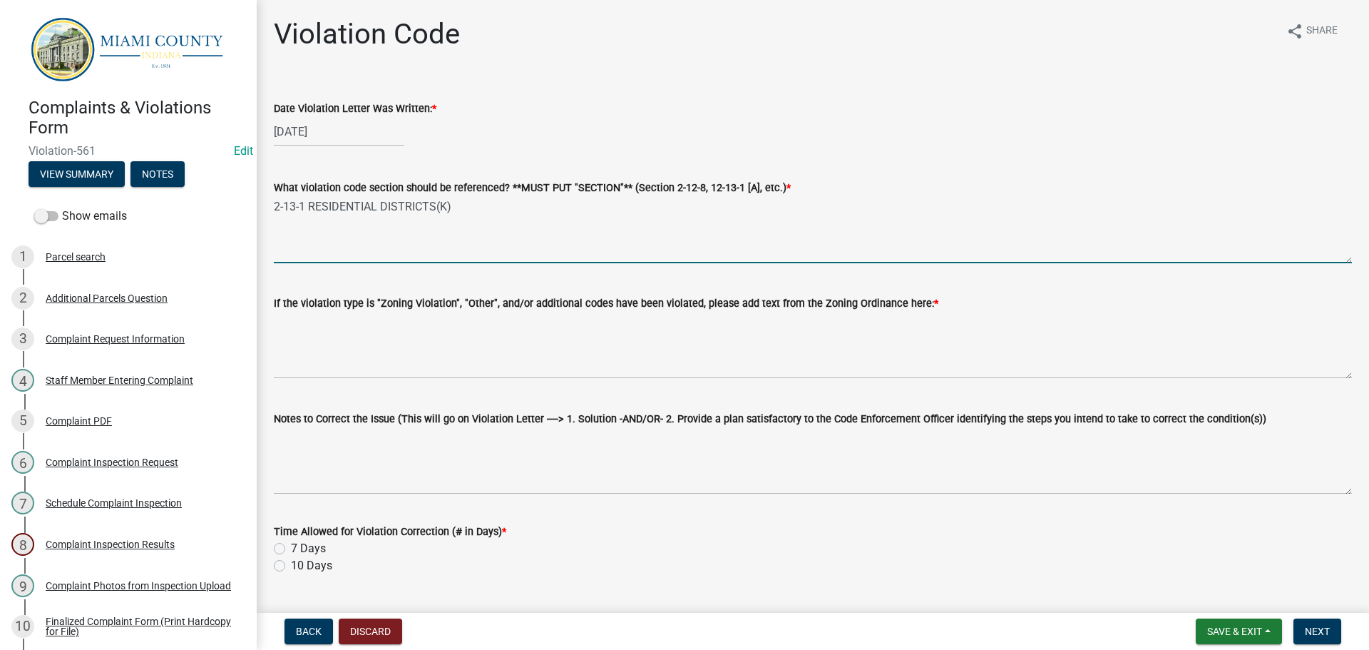
type textarea "2-13-1 RESIDENTIAL DISTRICTS(K)"
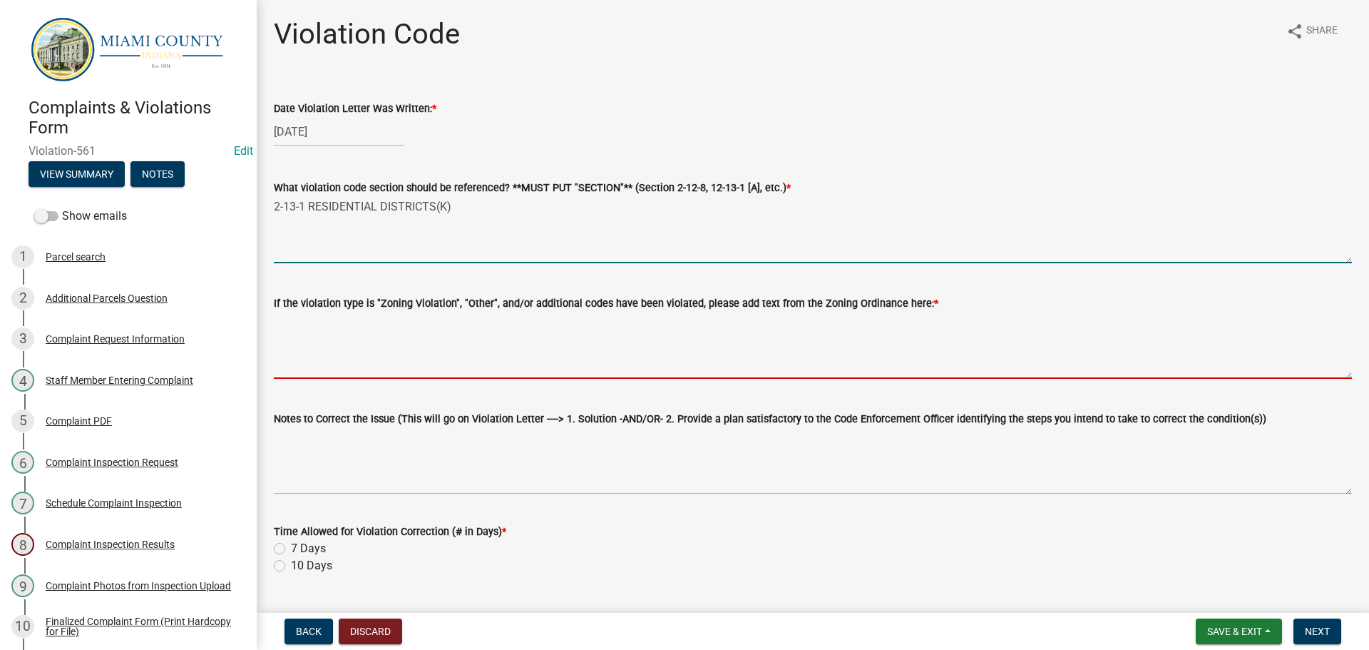
click at [337, 351] on textarea "If the violation type is "Zoning Violation", "Other", and/or additional codes h…" at bounding box center [813, 345] width 1078 height 67
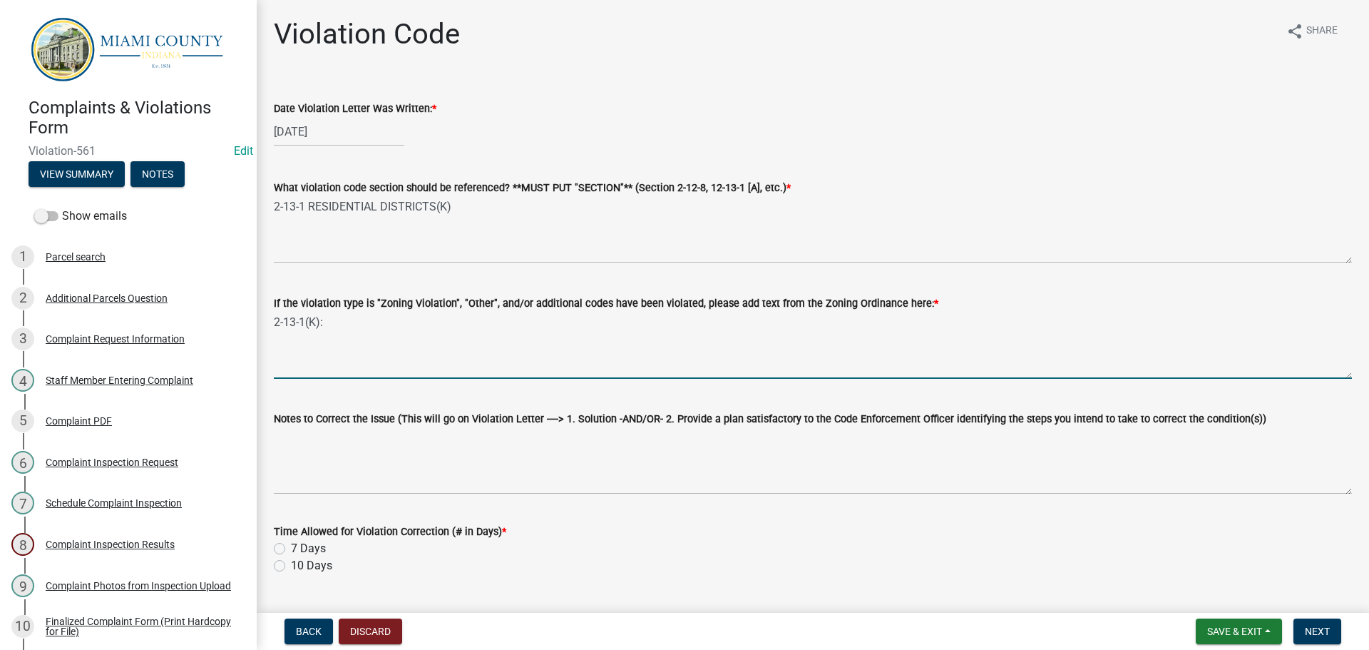
click at [353, 324] on textarea "2-13-1(K):" at bounding box center [813, 345] width 1078 height 67
paste textarea "Trash, Rubbish, and discarded used property shall not be kept, stored, or maint…"
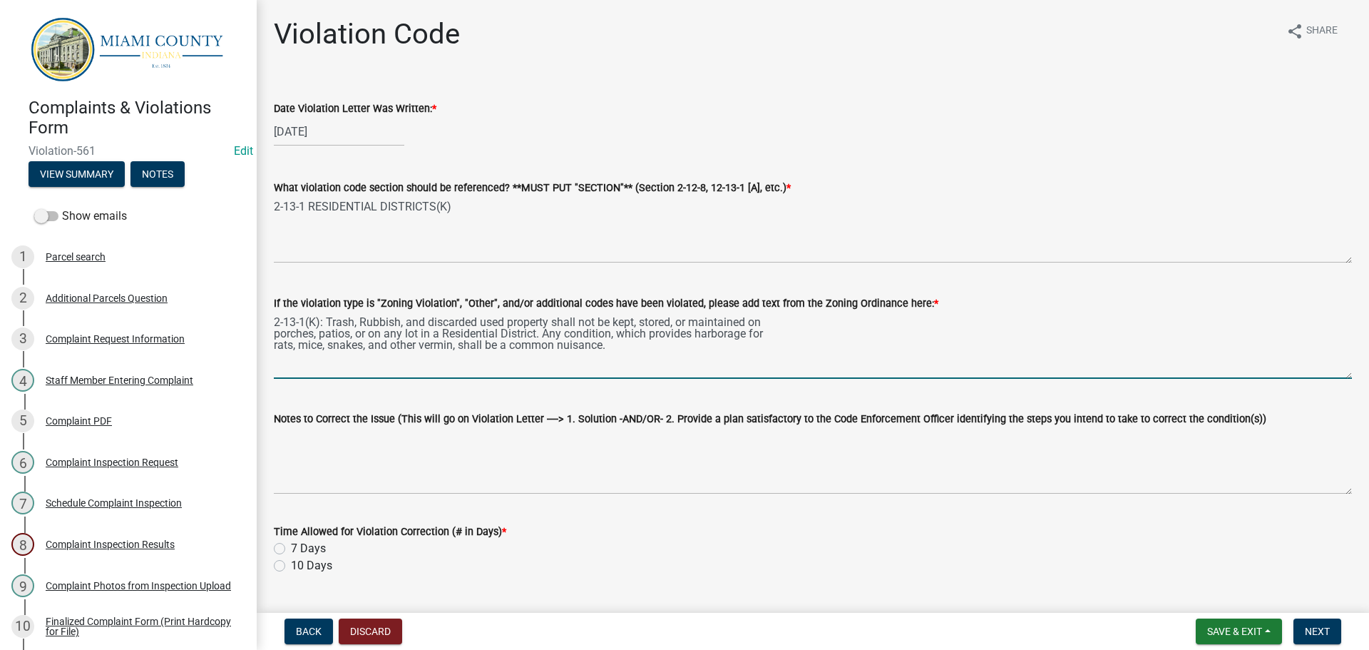
click at [274, 331] on textarea "2-13-1(K): Trash, Rubbish, and discarded used property shall not be kept, store…" at bounding box center [813, 345] width 1078 height 67
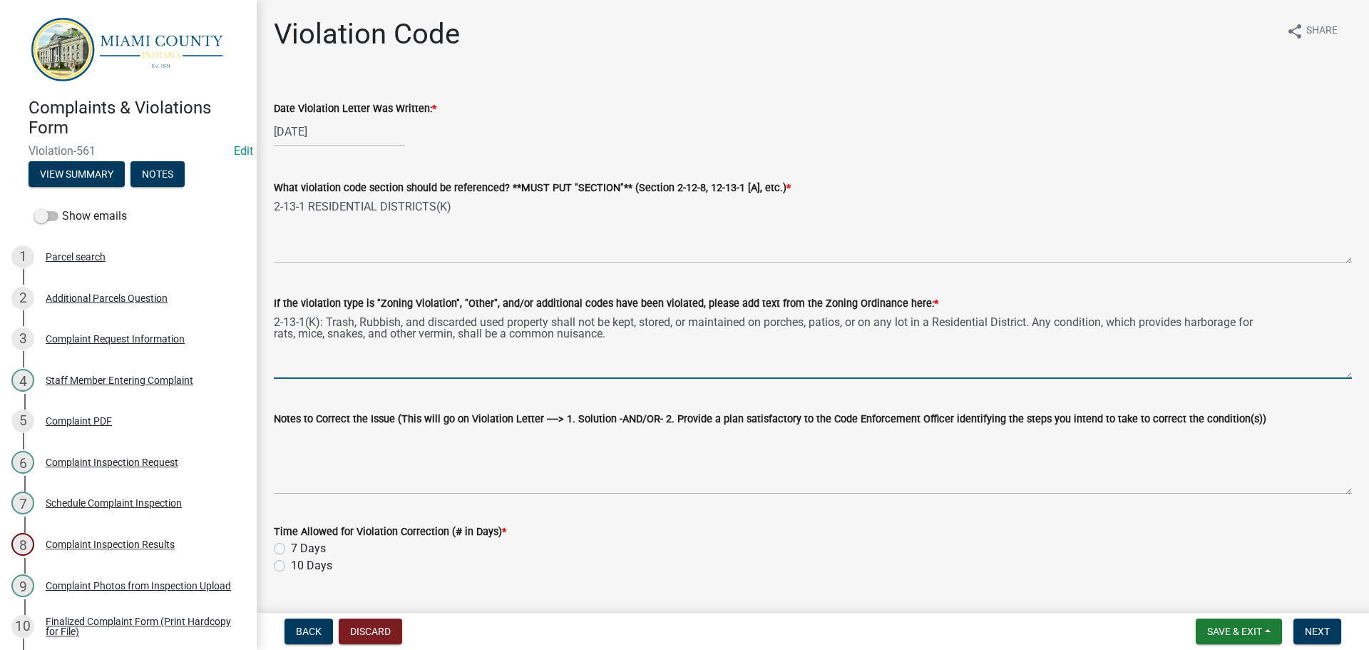
click at [275, 332] on textarea "2-13-1(K): Trash, Rubbish, and discarded used property shall not be kept, store…" at bounding box center [813, 345] width 1078 height 67
type textarea "2-13-1(K): Trash, Rubbish, and discarded used property shall not be kept, store…"
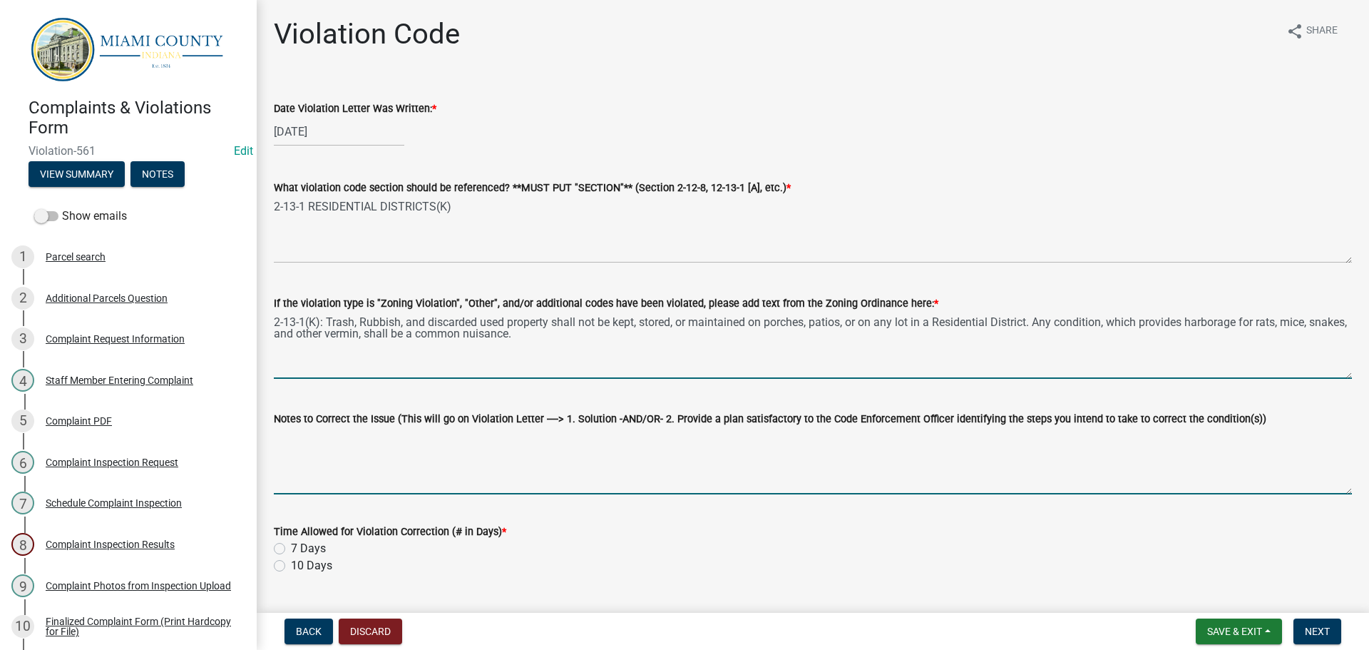
click at [409, 448] on textarea "Notes to Correct the Issue (This will go on Violation Letter ----> 1. Solution …" at bounding box center [813, 460] width 1078 height 67
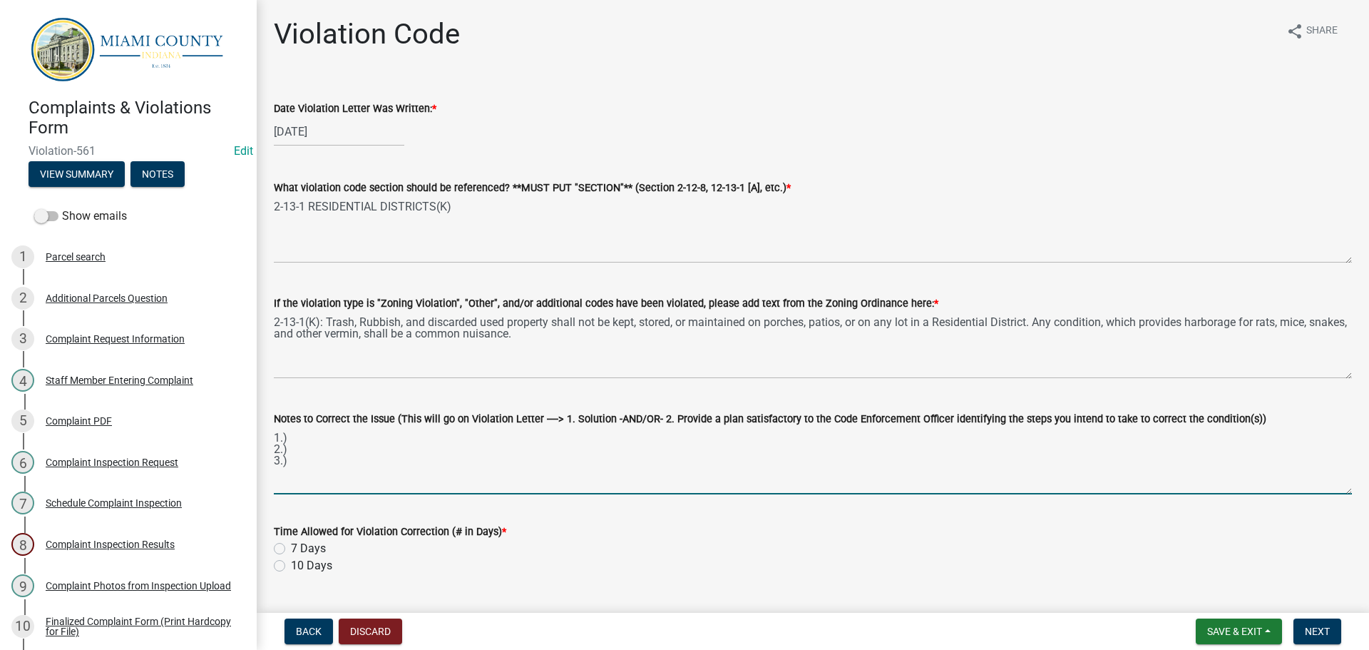
click at [393, 438] on textarea "1.) 2.) 3.)" at bounding box center [813, 460] width 1078 height 67
click at [324, 448] on textarea "1.) Remove all trash, rubbish, and discarded used property from premises OR; 2.…" at bounding box center [813, 460] width 1078 height 67
drag, startPoint x: 334, startPoint y: 434, endPoint x: 565, endPoint y: 436, distance: 231.7
click at [565, 436] on textarea "1.) Remove all trash, rubbish, and discarded used property from premises OR; 2.…" at bounding box center [813, 460] width 1078 height 67
click at [335, 449] on textarea "1.) Remove all trash, rubbish, and discarded used property from premises OR; 2.…" at bounding box center [813, 460] width 1078 height 67
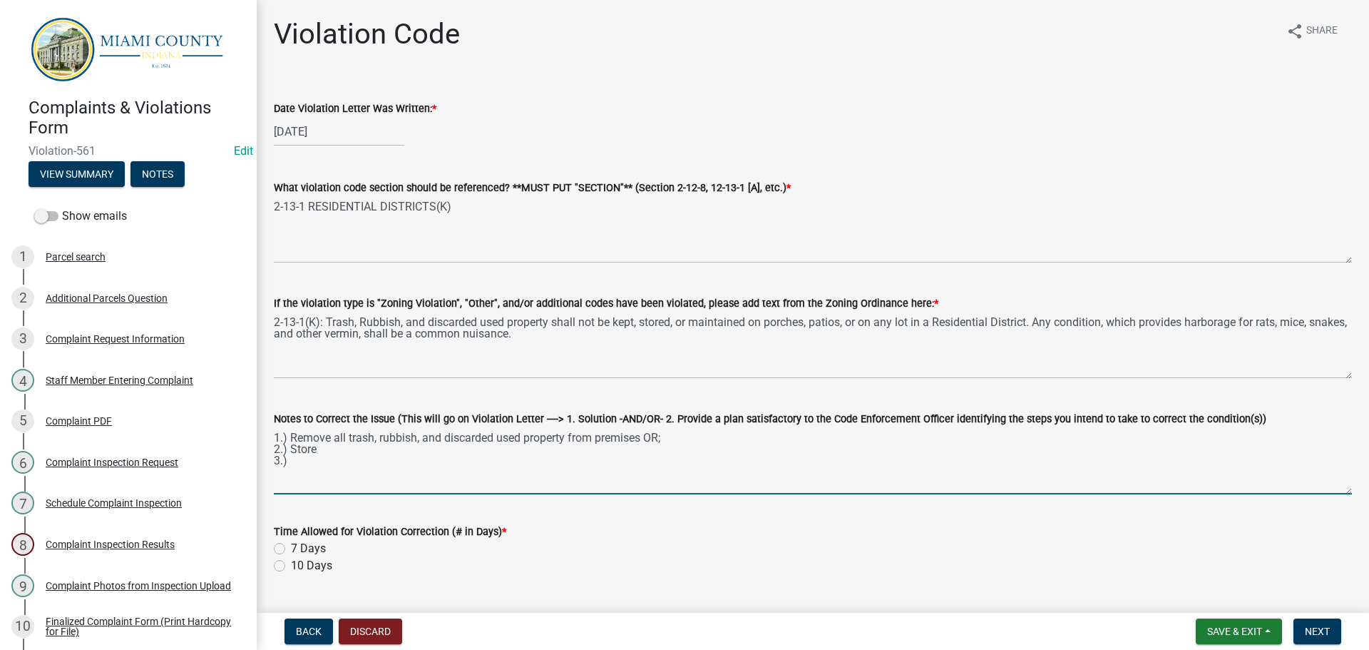
paste textarea "all trash, rubbish, and discarded used property"
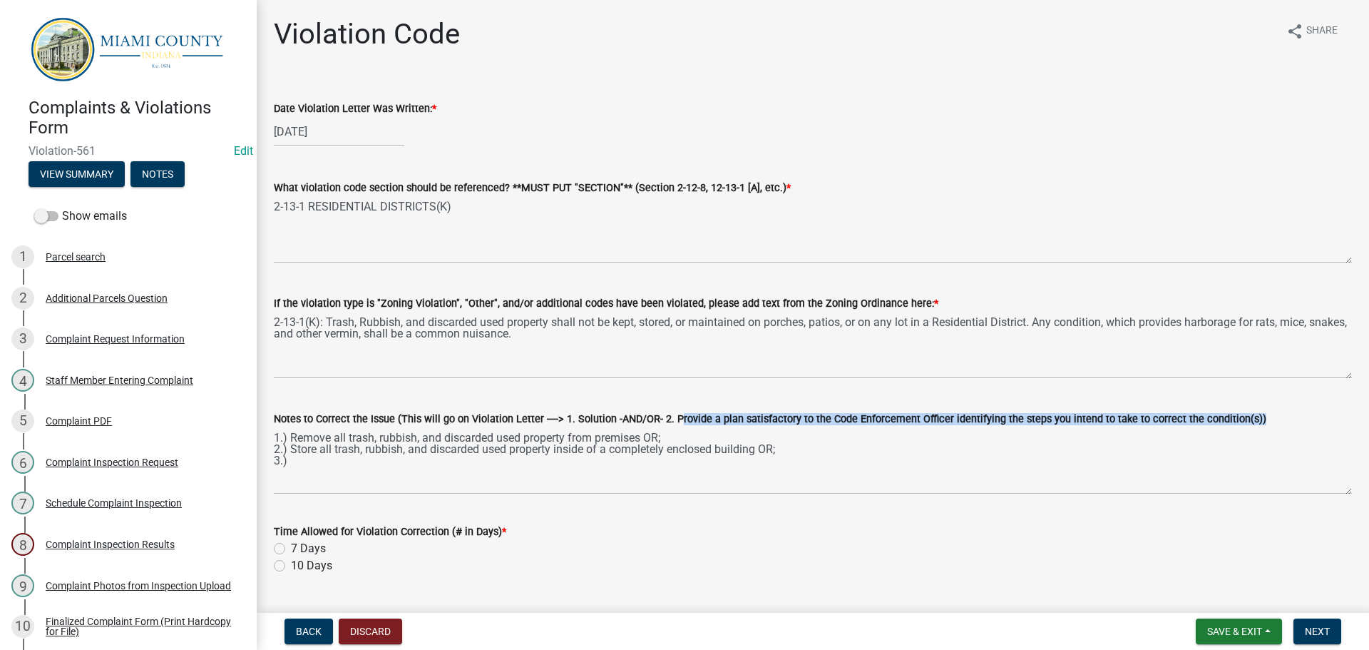
drag, startPoint x: 668, startPoint y: 417, endPoint x: 1236, endPoint y: 417, distance: 567.5
click at [1236, 417] on label "Notes to Correct the Issue (This will go on Violation Letter ----> 1. Solution …" at bounding box center [770, 419] width 992 height 10
copy label "Provide a plan satisfactory to the Code Enforcement Officer identifying the ste…"
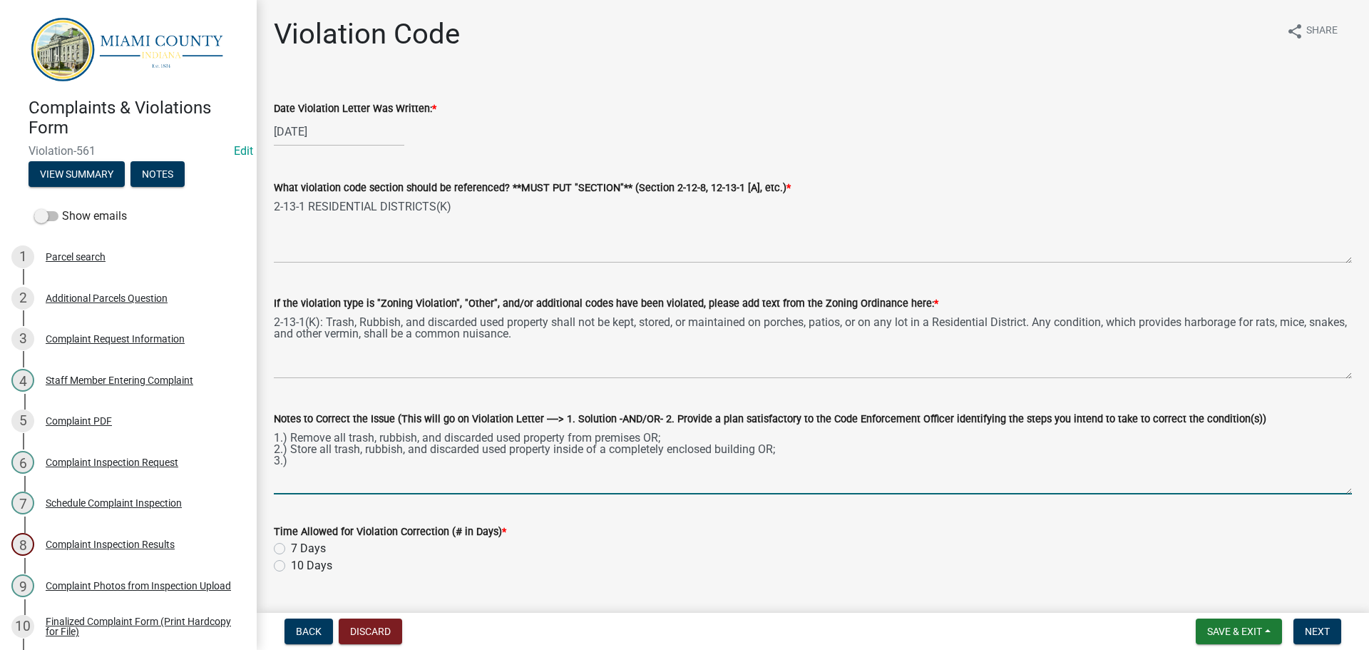
click at [307, 466] on textarea "1.) Remove all trash, rubbish, and discarded used property from premises OR; 2.…" at bounding box center [813, 460] width 1078 height 67
paste textarea "Provide a plan satisfactory to the Code Enforcement Officer identifying the ste…"
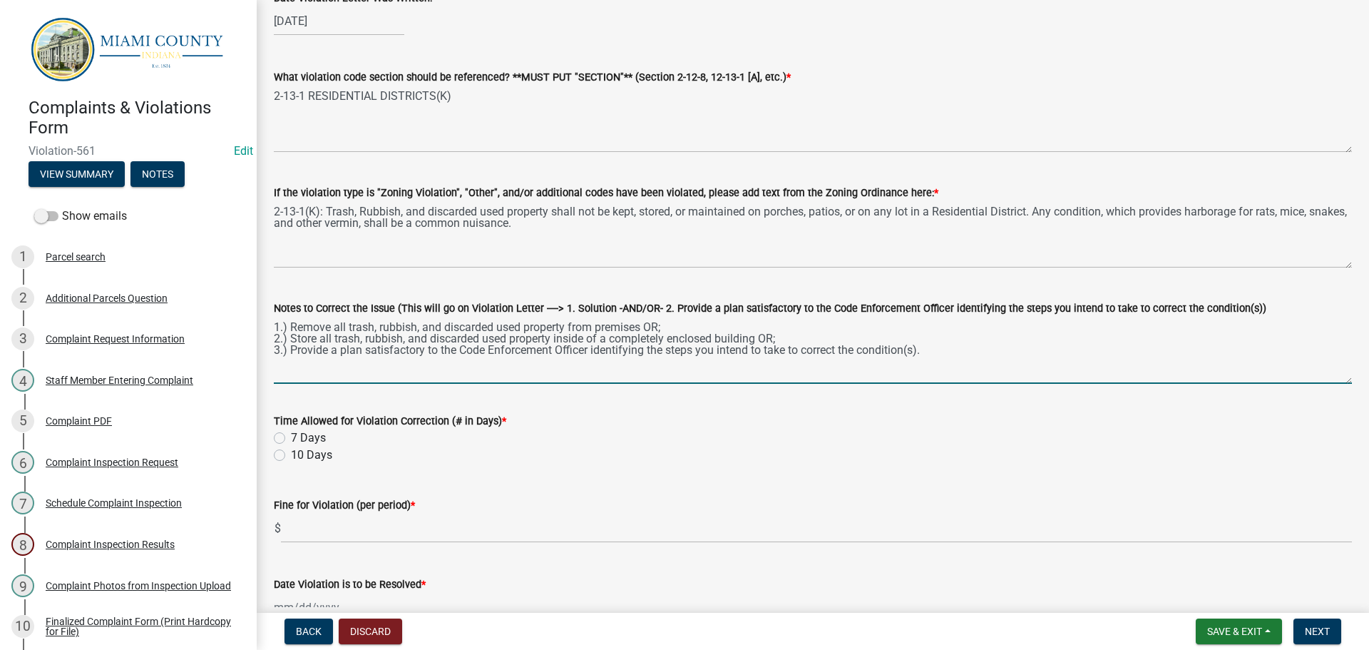
scroll to position [143, 0]
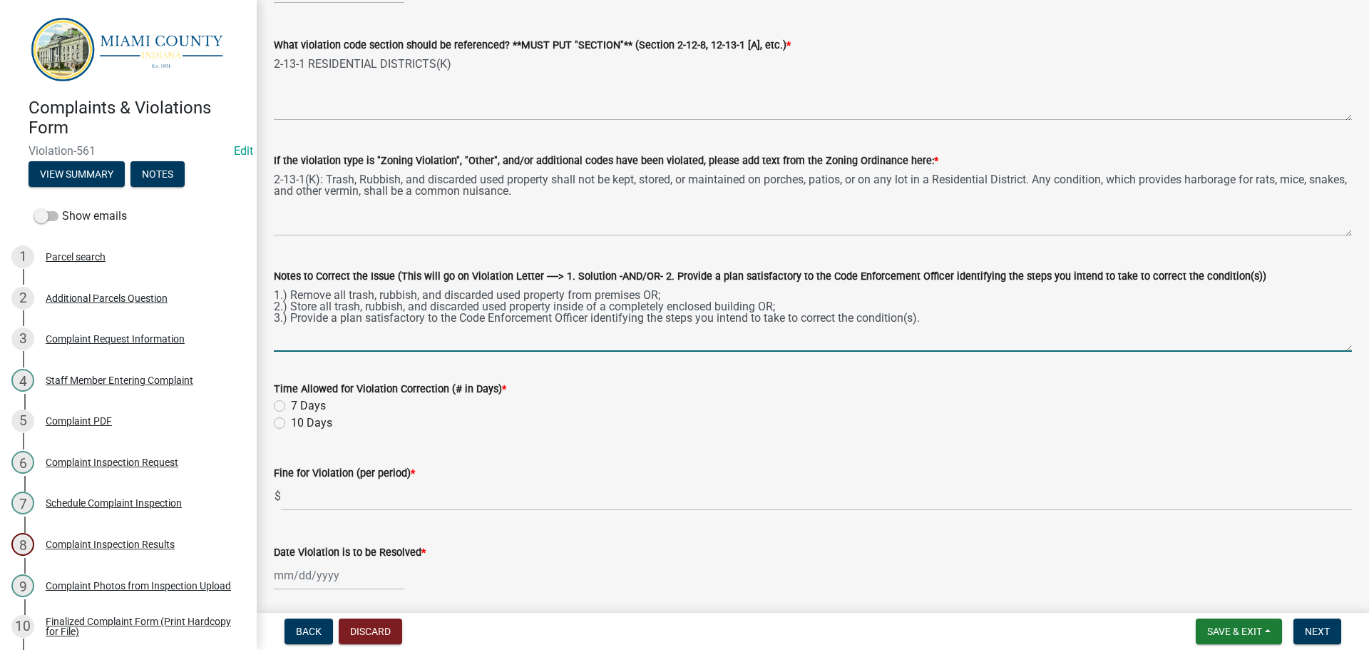
type textarea "1.) Remove all trash, rubbish, and discarded used property from premises OR; 2.…"
click at [291, 425] on label "10 Days" at bounding box center [311, 422] width 41 height 17
click at [291, 424] on input "10 Days" at bounding box center [295, 418] width 9 height 9
radio input "true"
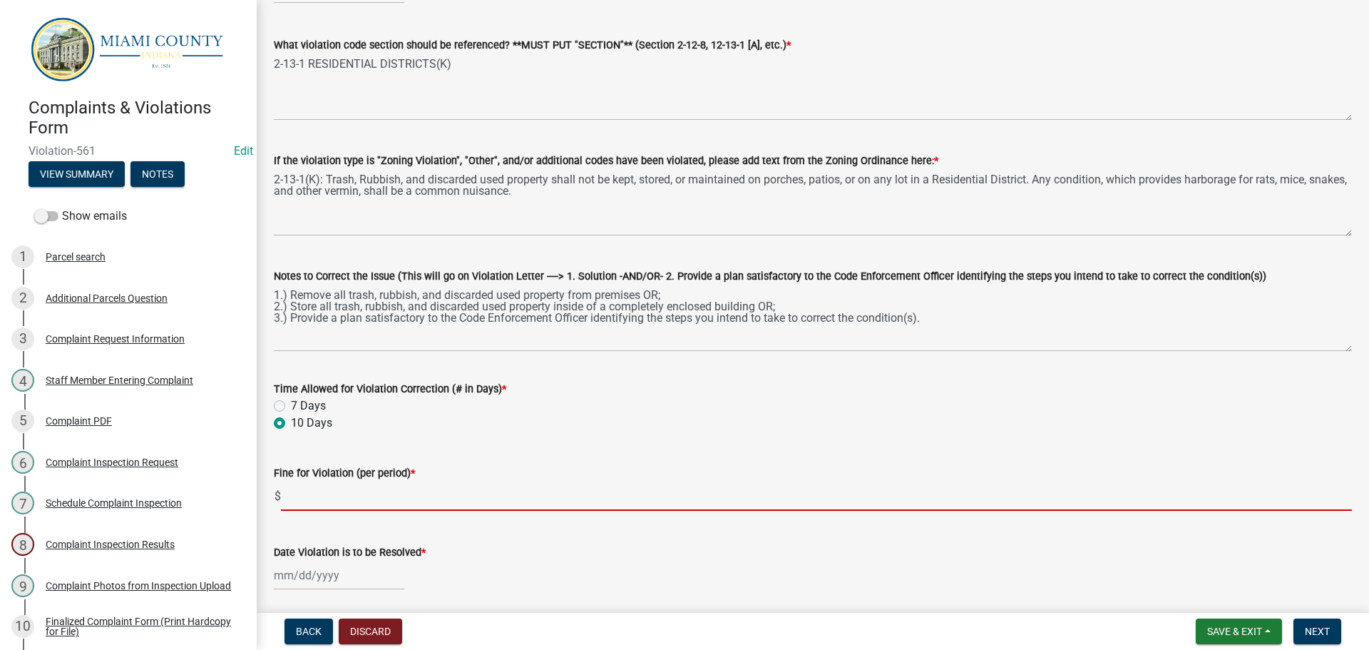
click at [322, 502] on input "text" at bounding box center [816, 495] width 1071 height 29
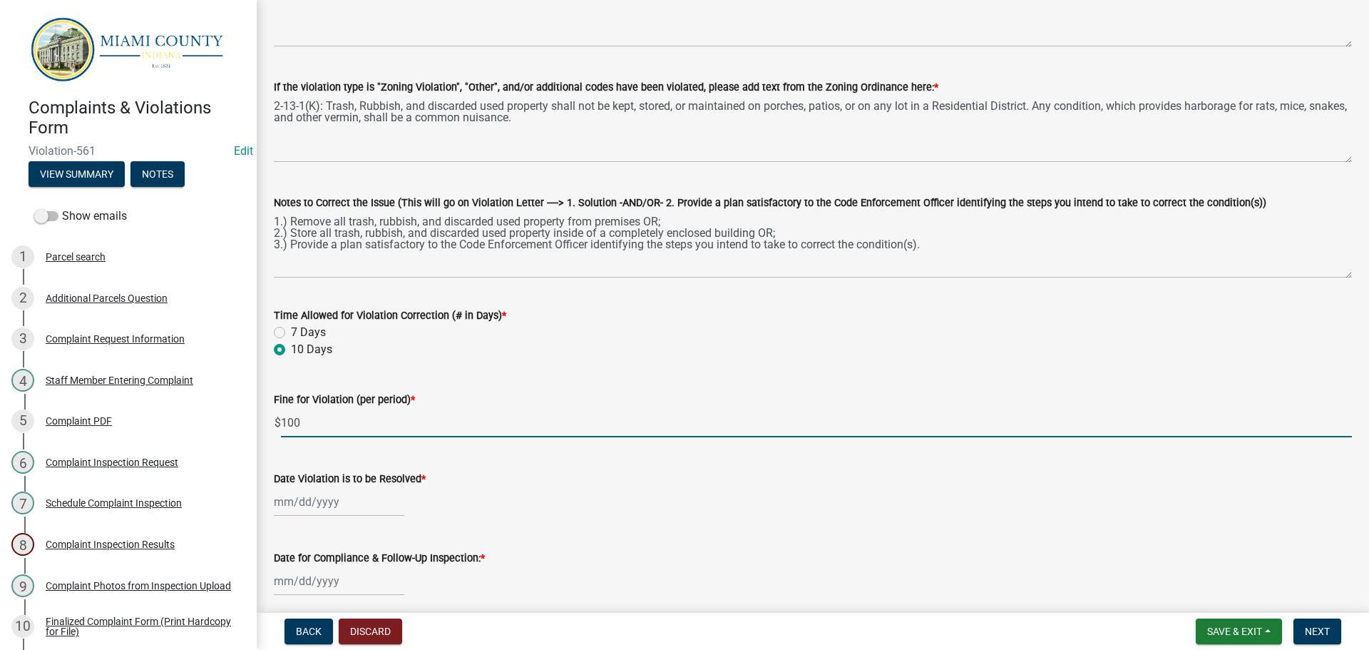
scroll to position [285, 0]
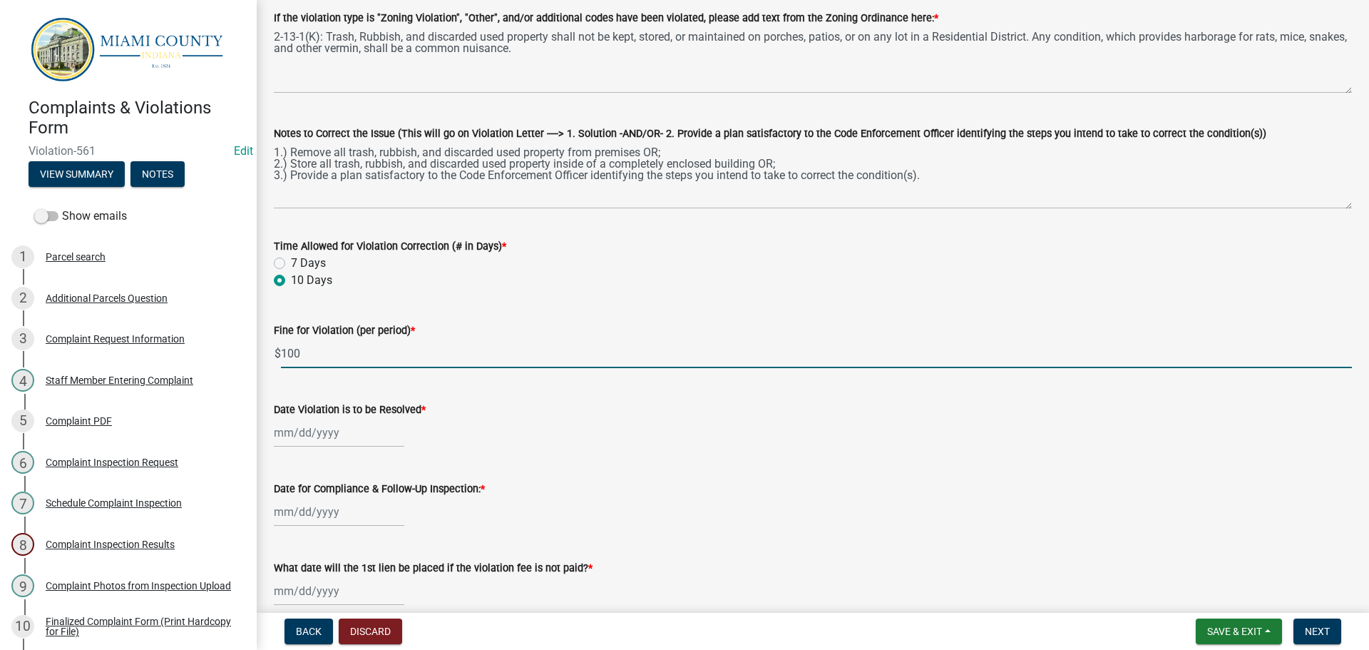
type input "100"
click at [316, 422] on div at bounding box center [339, 432] width 130 height 29
select select "9"
select select "2025"
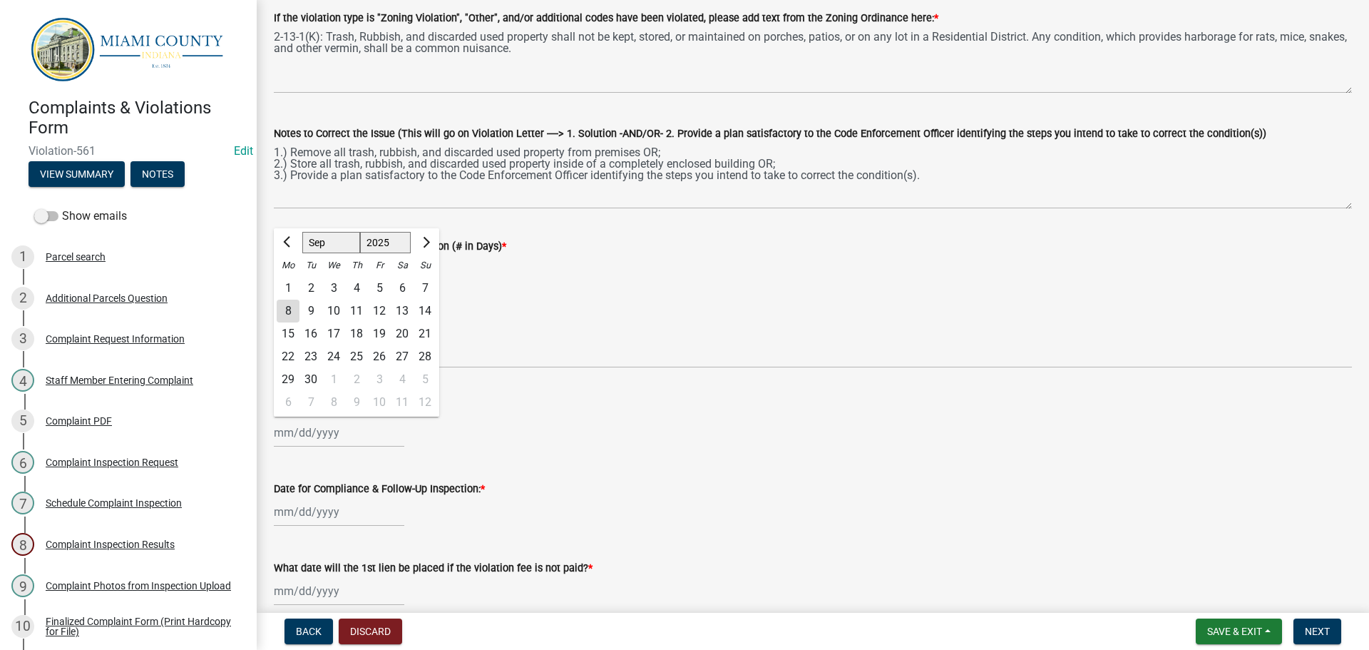
click at [357, 329] on div "18" at bounding box center [356, 333] width 23 height 23
type input "[DATE]"
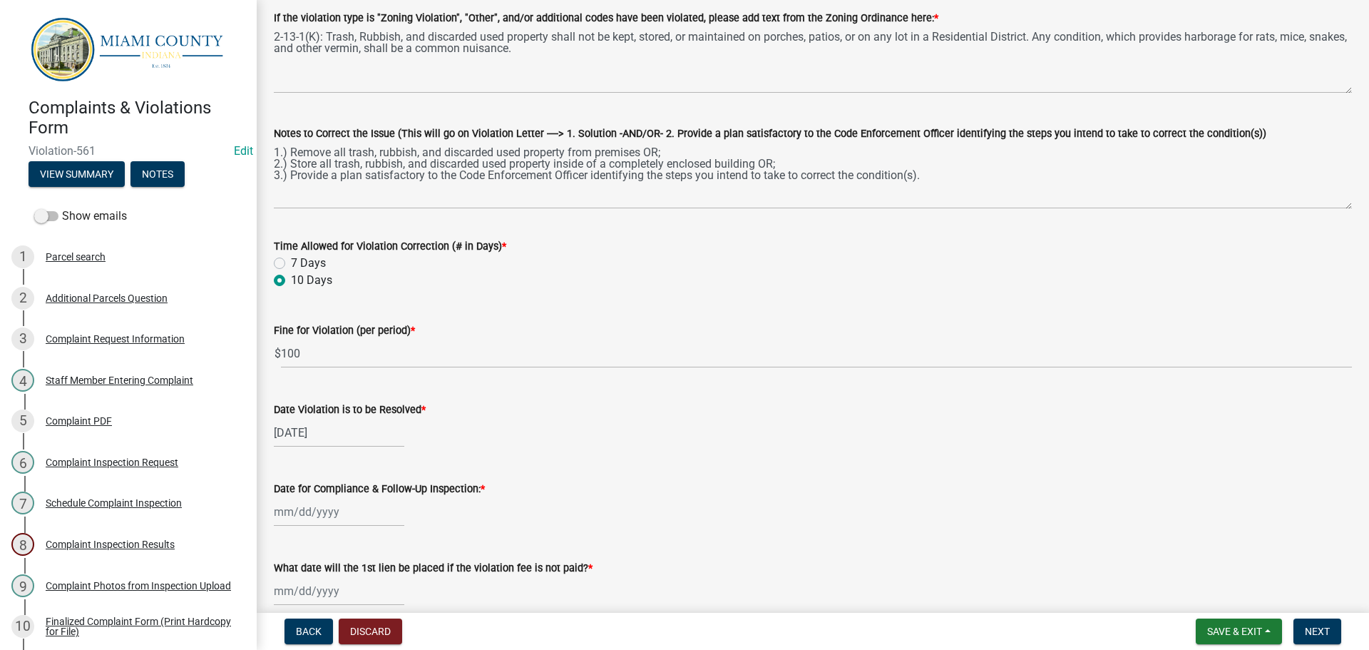
click at [320, 510] on div at bounding box center [339, 511] width 130 height 29
select select "9"
select select "2025"
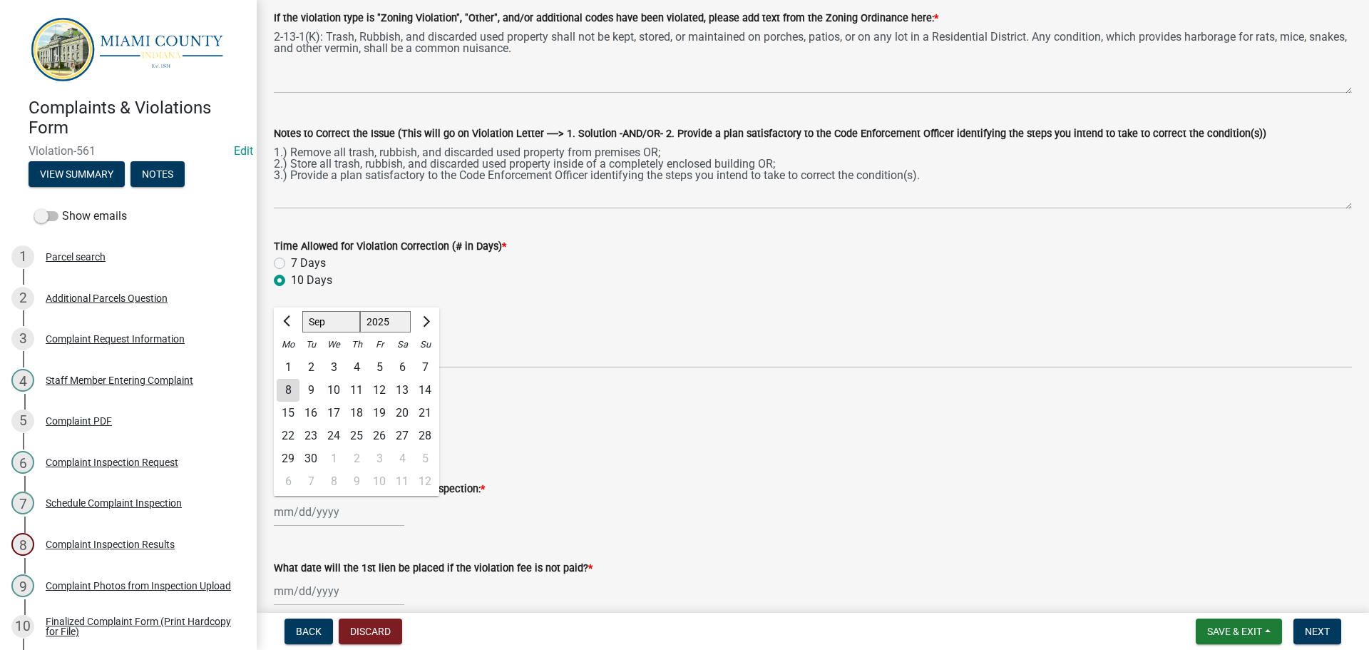
click at [377, 409] on div "19" at bounding box center [379, 412] width 23 height 23
type input "[DATE]"
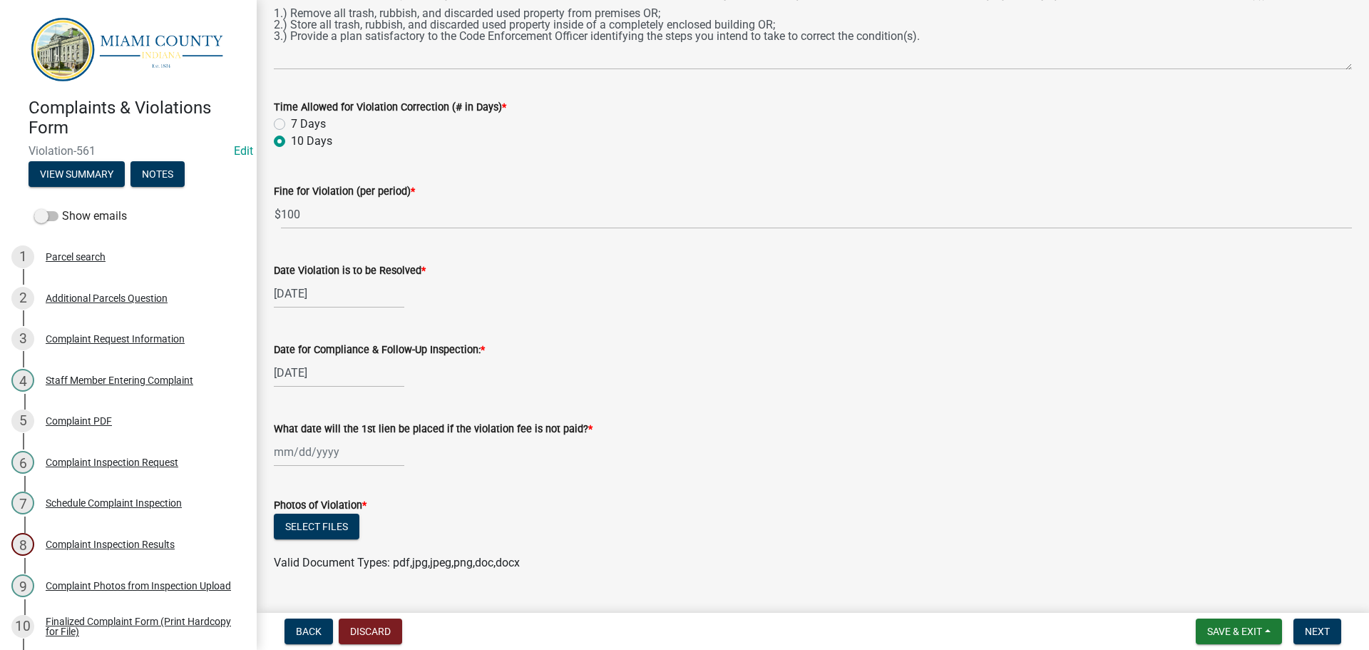
scroll to position [428, 0]
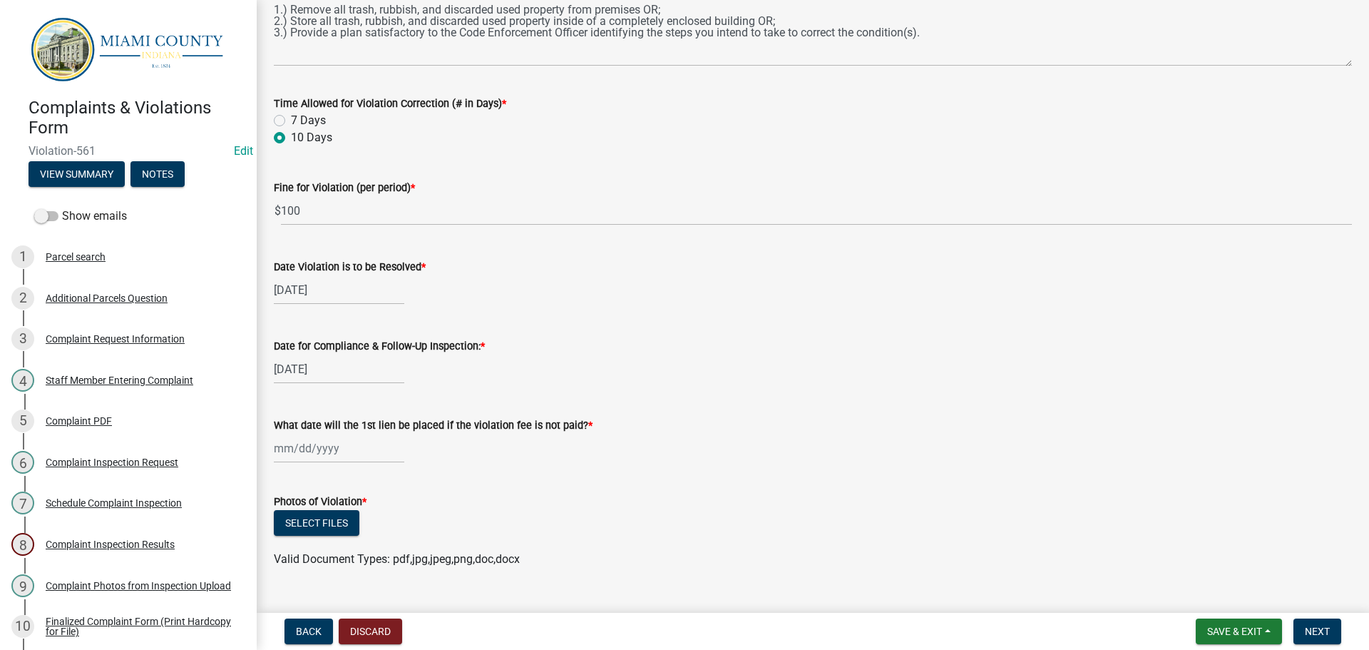
select select "9"
select select "2025"
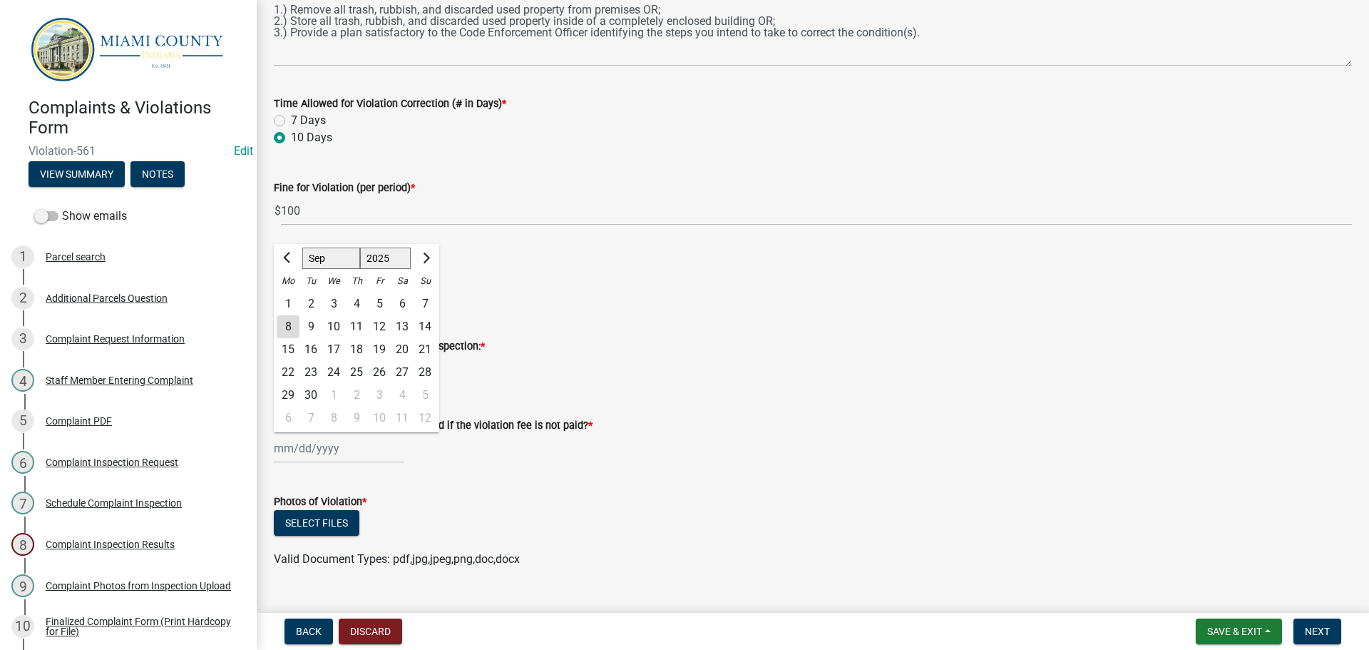
click at [346, 447] on div "[PERSON_NAME] Feb Mar Apr [PERSON_NAME][DATE] Oct Nov [DATE] 1526 1527 1528 152…" at bounding box center [339, 447] width 130 height 29
click at [426, 253] on button "Next month" at bounding box center [424, 258] width 17 height 23
select select "10"
click at [722, 348] on div "Date for Compliance & Follow-Up Inspection: *" at bounding box center [813, 345] width 1078 height 17
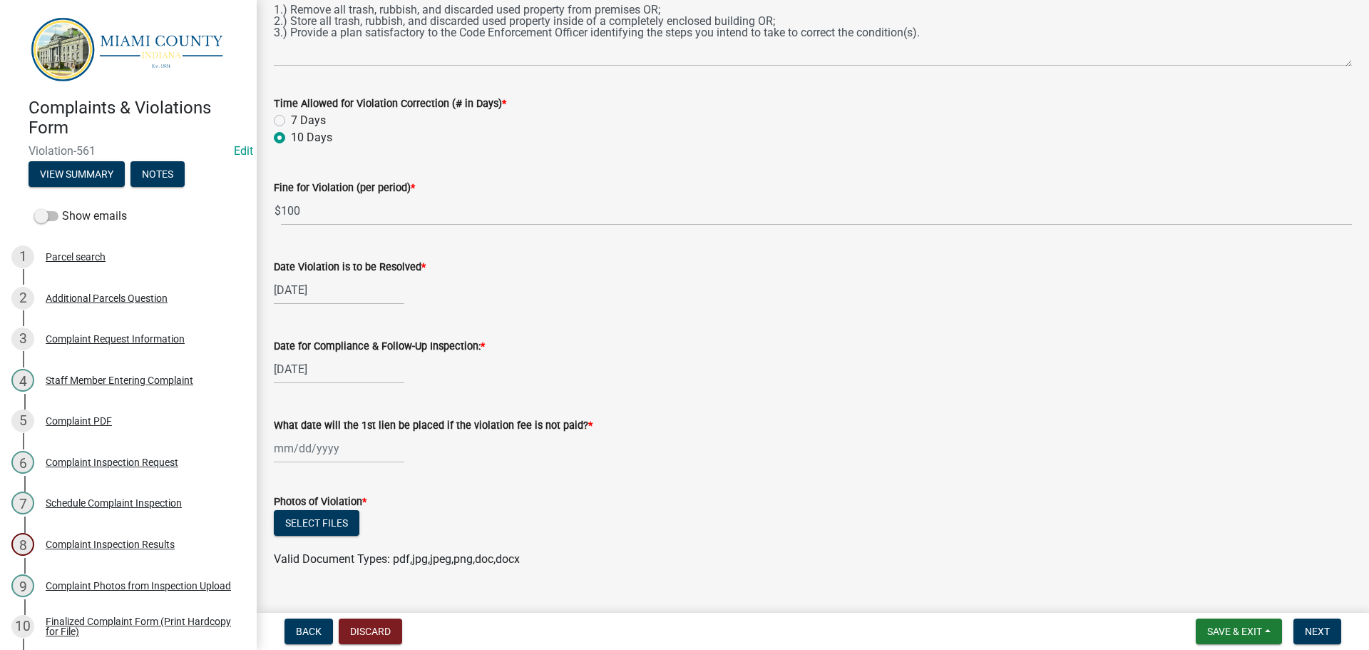
click at [339, 445] on div at bounding box center [339, 447] width 130 height 29
select select "9"
select select "2025"
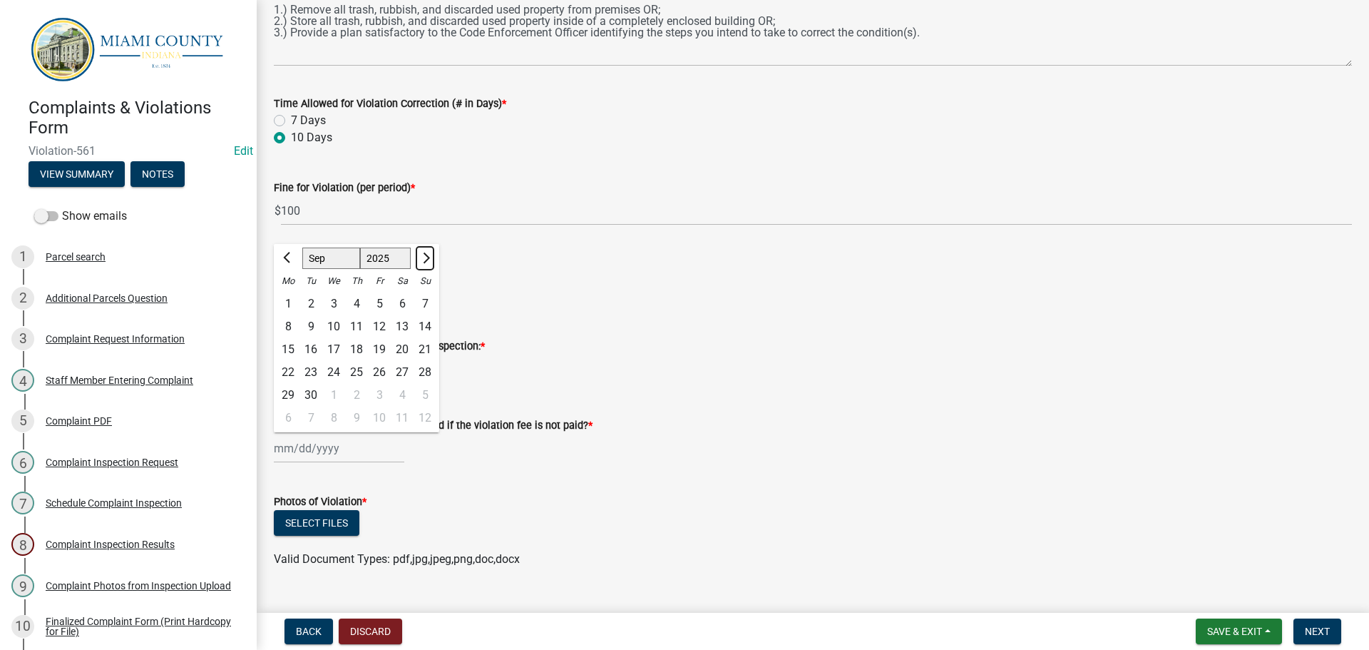
click at [429, 255] on button "Next month" at bounding box center [424, 258] width 17 height 23
select select "10"
click at [281, 376] on div "20" at bounding box center [288, 372] width 23 height 23
type input "[DATE]"
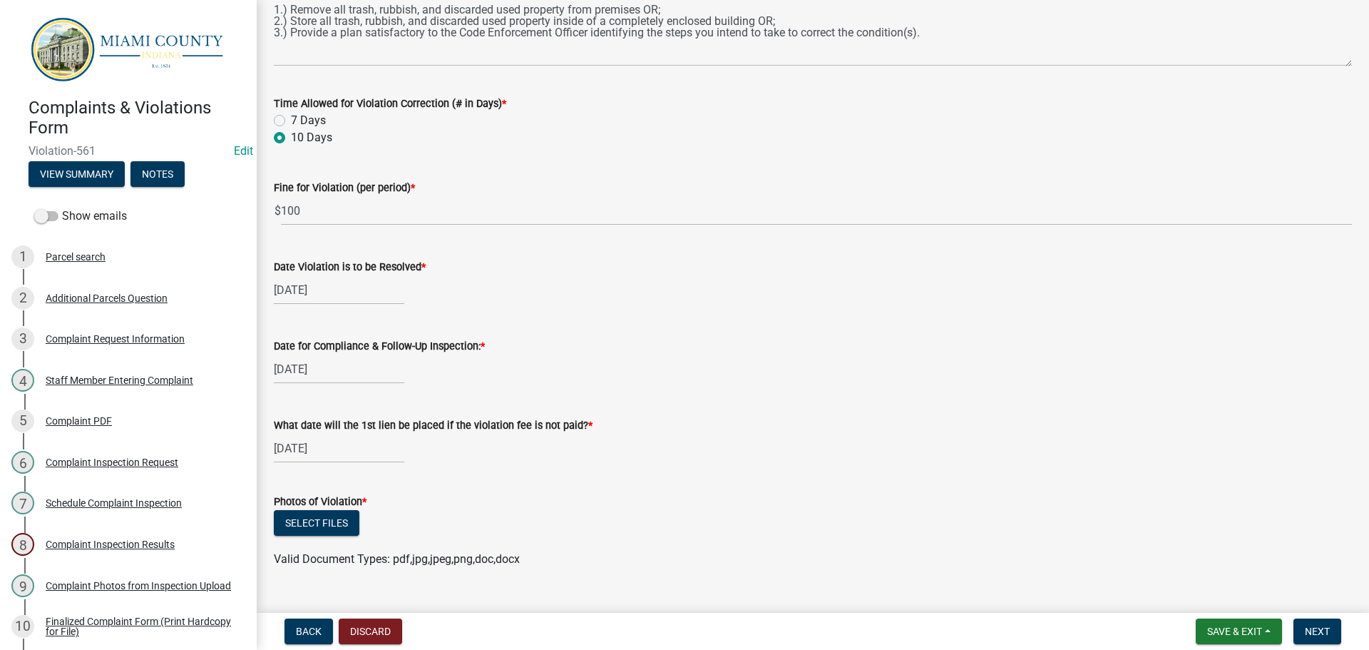
click at [464, 478] on form "Photos of Violation * Select files Valid Document Types: pdf,jpg,jpeg,png,doc,d…" at bounding box center [813, 522] width 1078 height 92
click at [327, 528] on button "Select files" at bounding box center [317, 523] width 86 height 26
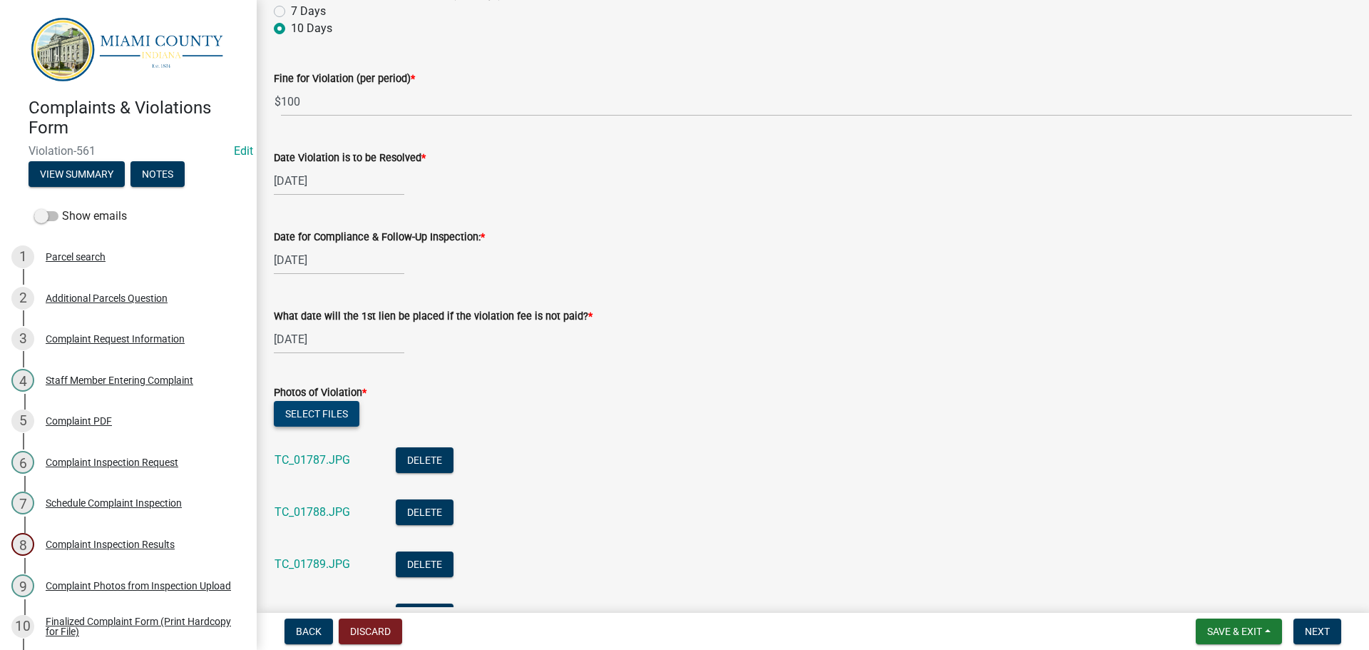
scroll to position [665, 0]
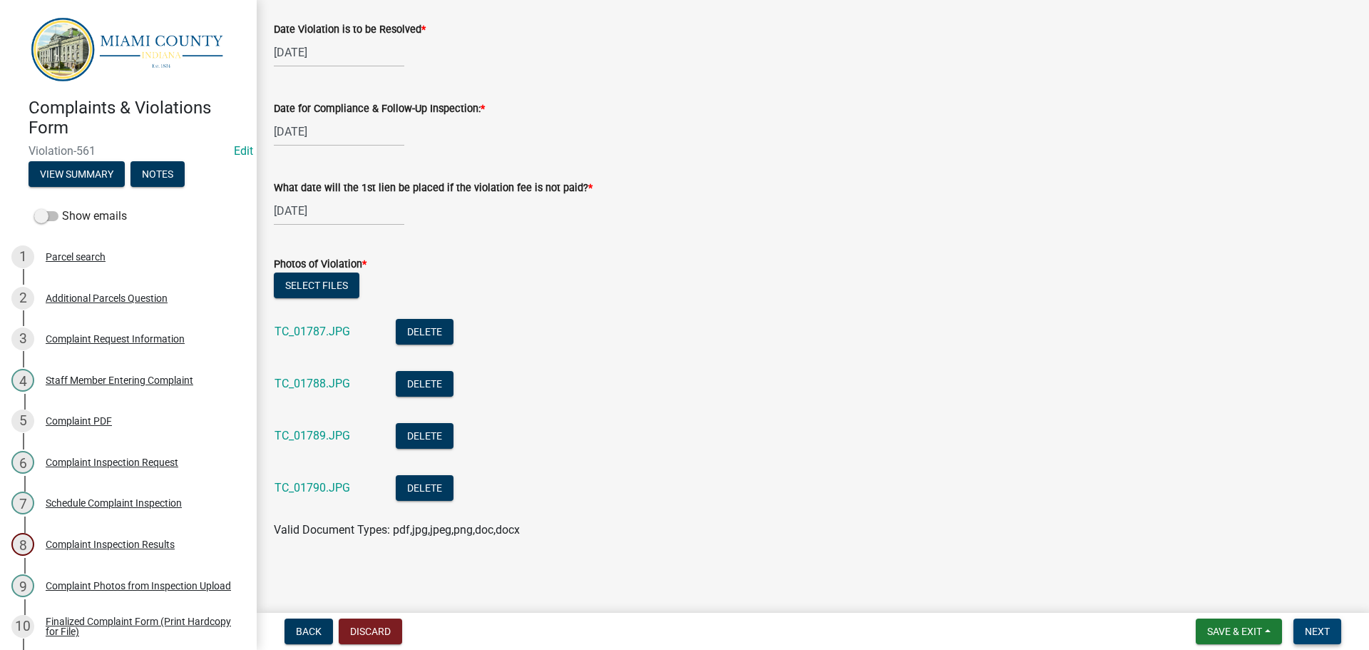
click at [1330, 631] on span "Next" at bounding box center [1317, 630] width 25 height 11
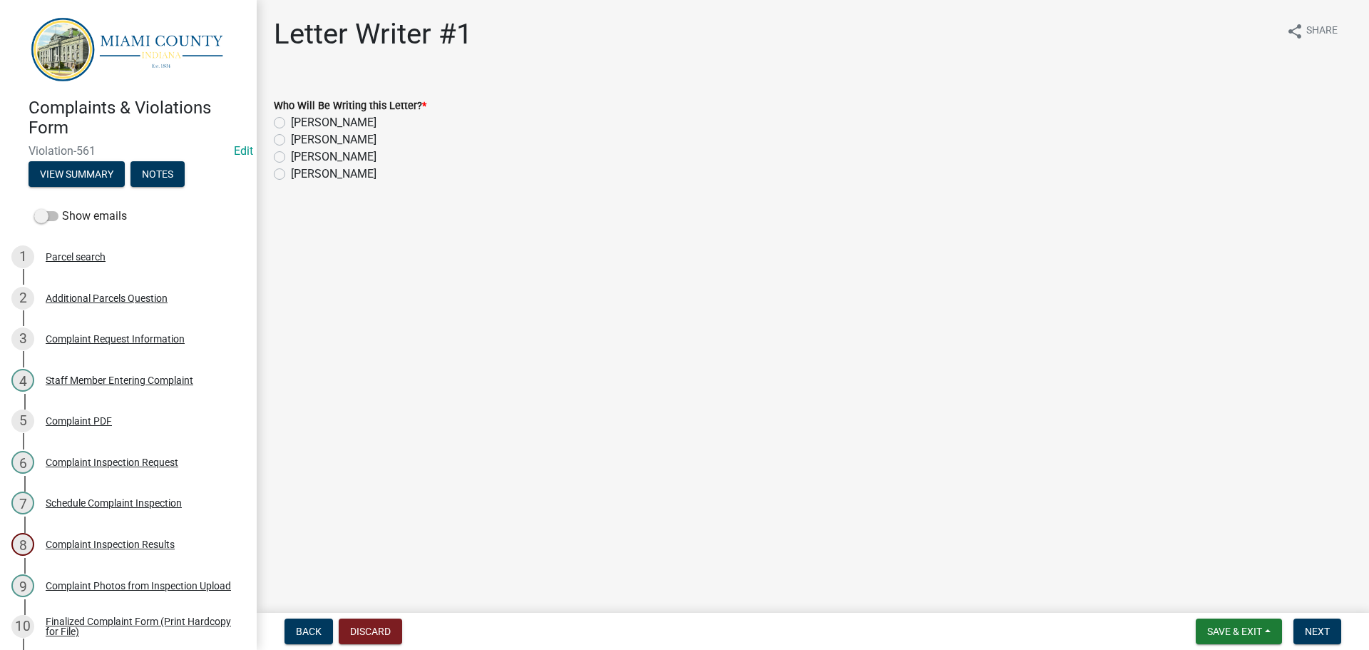
click at [291, 159] on label "[PERSON_NAME]" at bounding box center [334, 156] width 86 height 17
click at [291, 158] on input "[PERSON_NAME]" at bounding box center [295, 152] width 9 height 9
radio input "true"
click at [1308, 632] on span "Next" at bounding box center [1317, 630] width 25 height 11
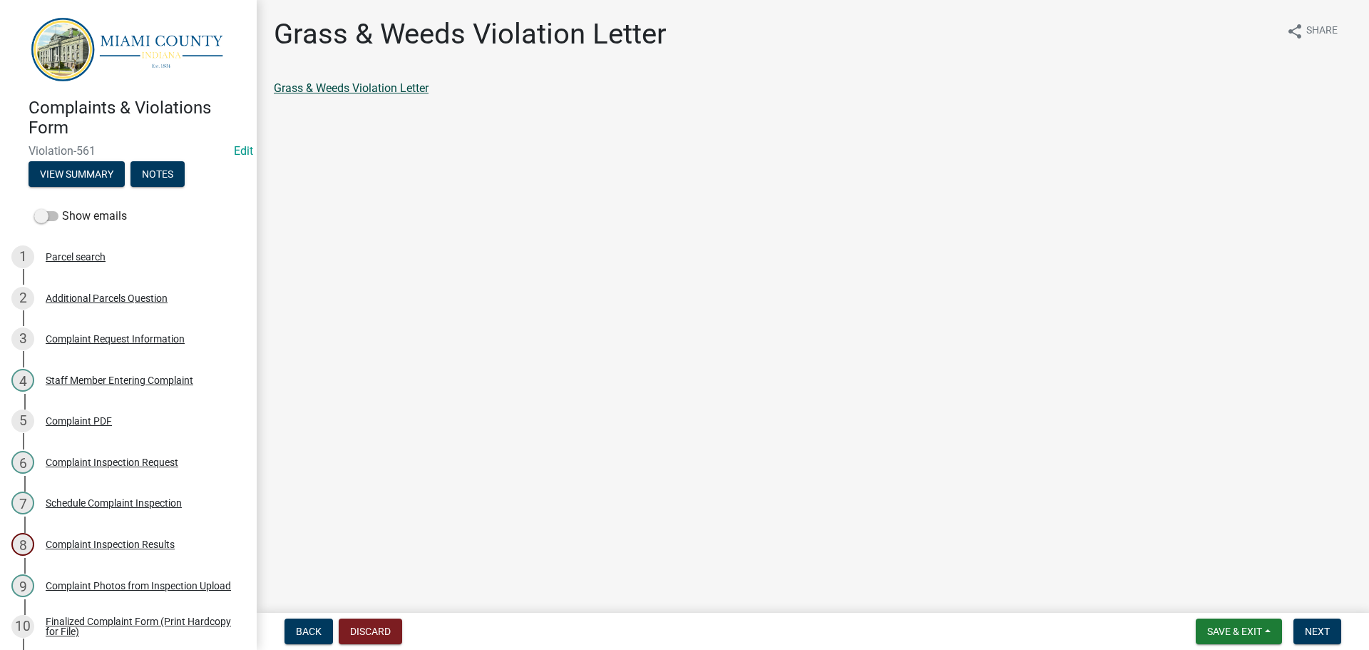
click at [353, 86] on link "Grass & Weeds Violation Letter" at bounding box center [351, 88] width 155 height 14
click at [108, 334] on div "Complaint Request Information" at bounding box center [115, 339] width 139 height 10
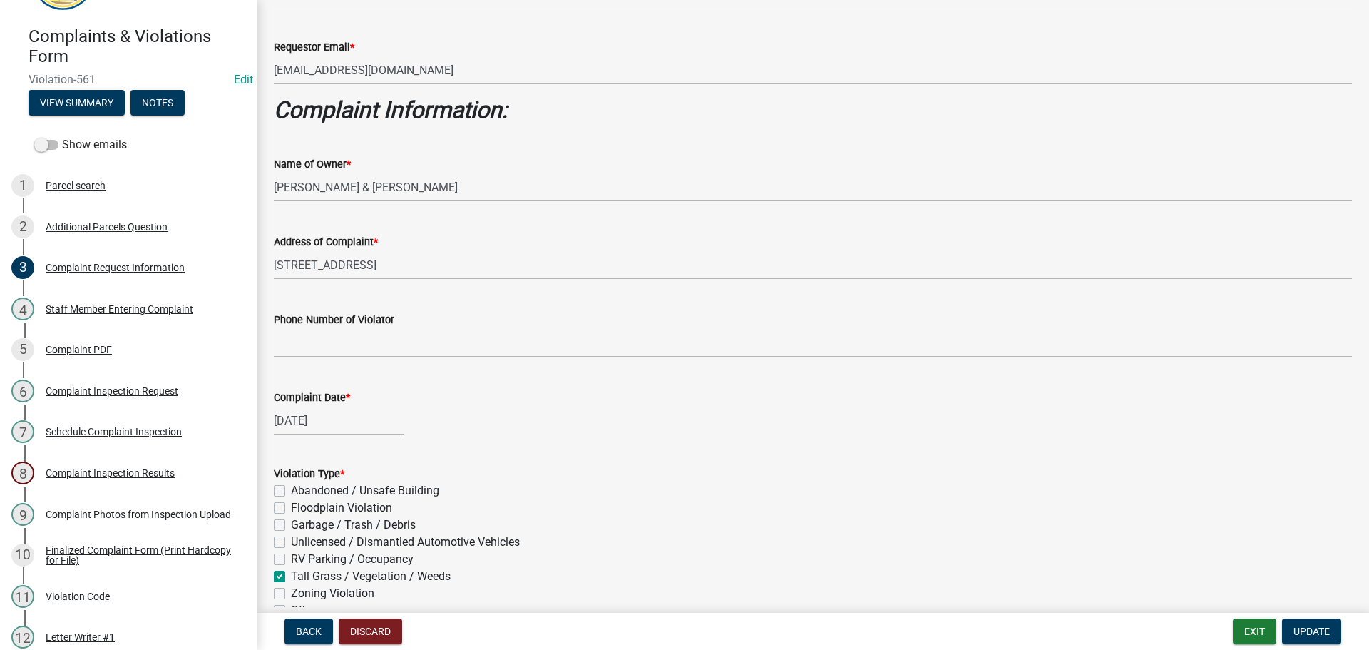
scroll to position [499, 0]
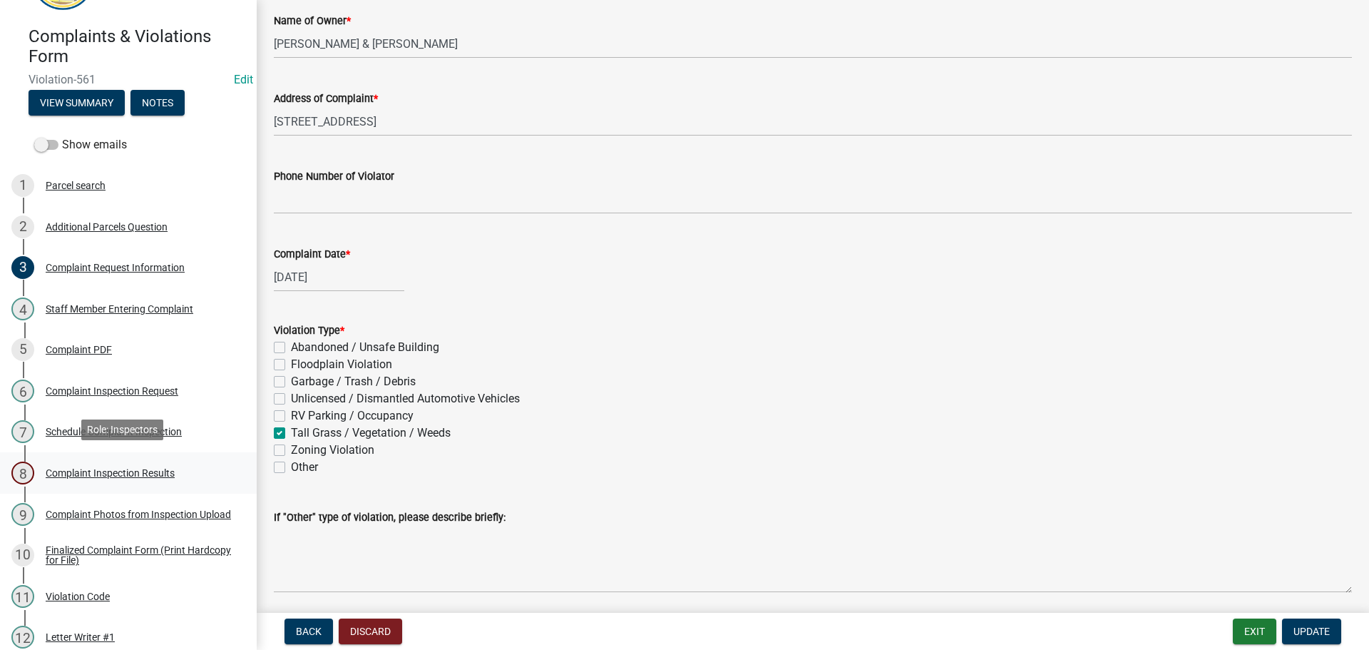
click at [114, 469] on div "Complaint Inspection Results" at bounding box center [110, 473] width 129 height 10
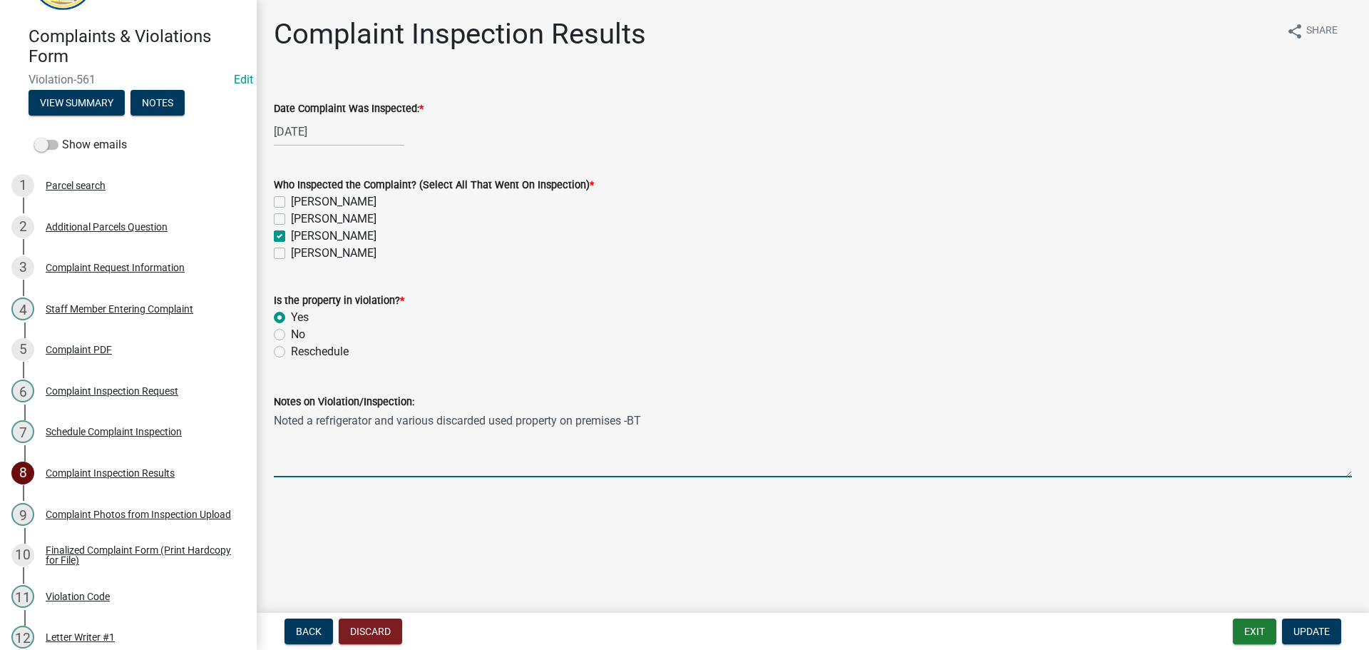
drag, startPoint x: 654, startPoint y: 419, endPoint x: 272, endPoint y: 416, distance: 381.4
click at [272, 416] on div "Notes on Violation/Inspection: Noted a refrigerator and various discarded used …" at bounding box center [812, 425] width 1099 height 104
drag, startPoint x: 766, startPoint y: 423, endPoint x: 272, endPoint y: 414, distance: 494.2
click at [272, 414] on div "Notes on Violation/Inspection: Noted a refrigerator and various discarded used …" at bounding box center [812, 425] width 1099 height 104
type textarea "Noted overgrown weeds -BT"
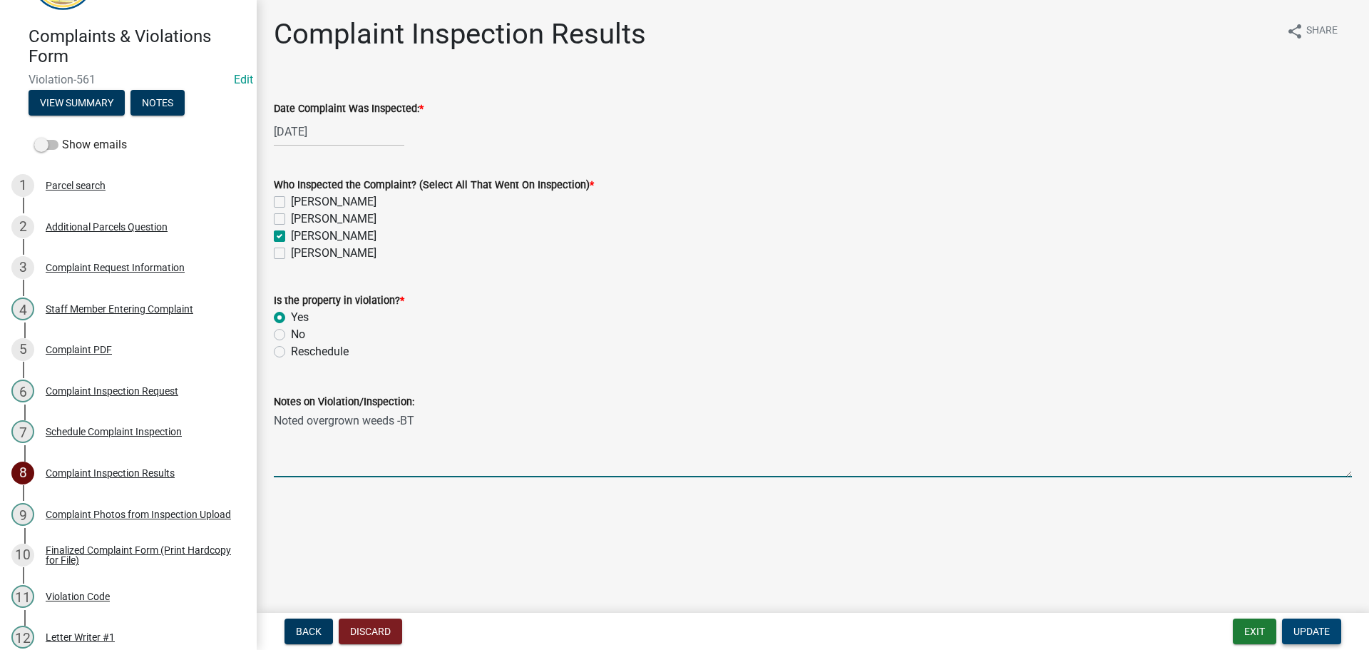
click at [1306, 635] on span "Update" at bounding box center [1311, 630] width 36 height 11
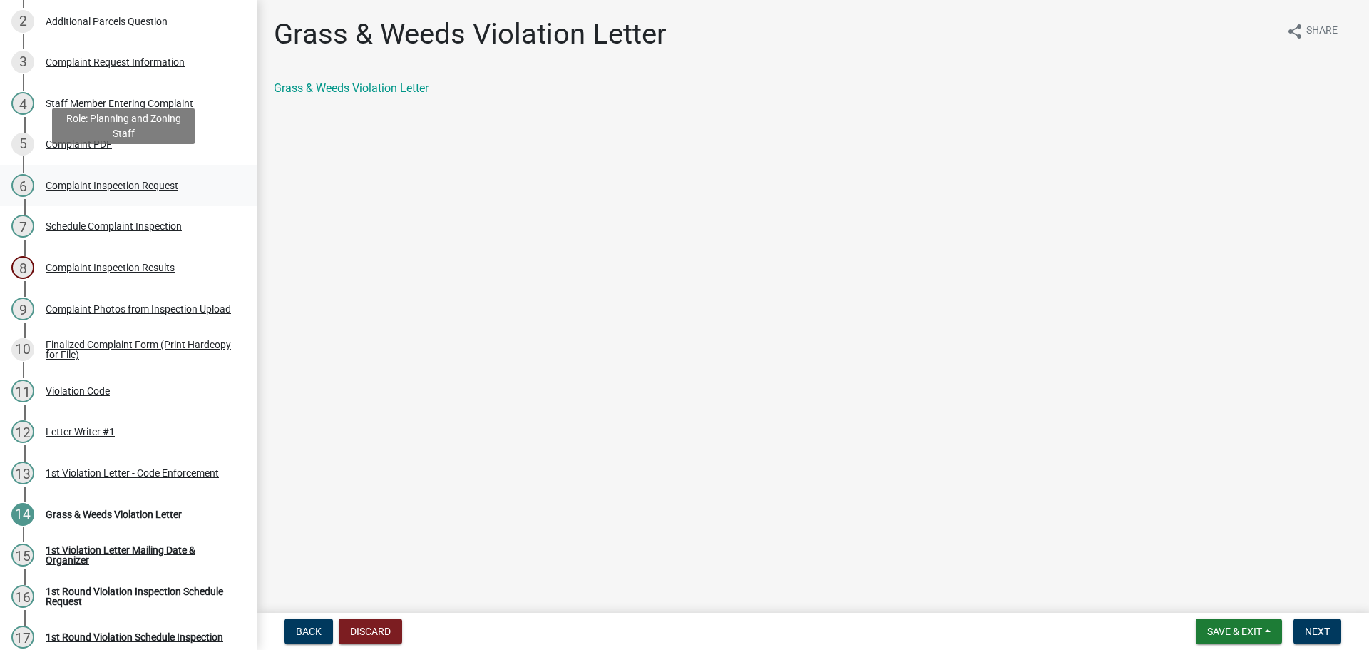
scroll to position [285, 0]
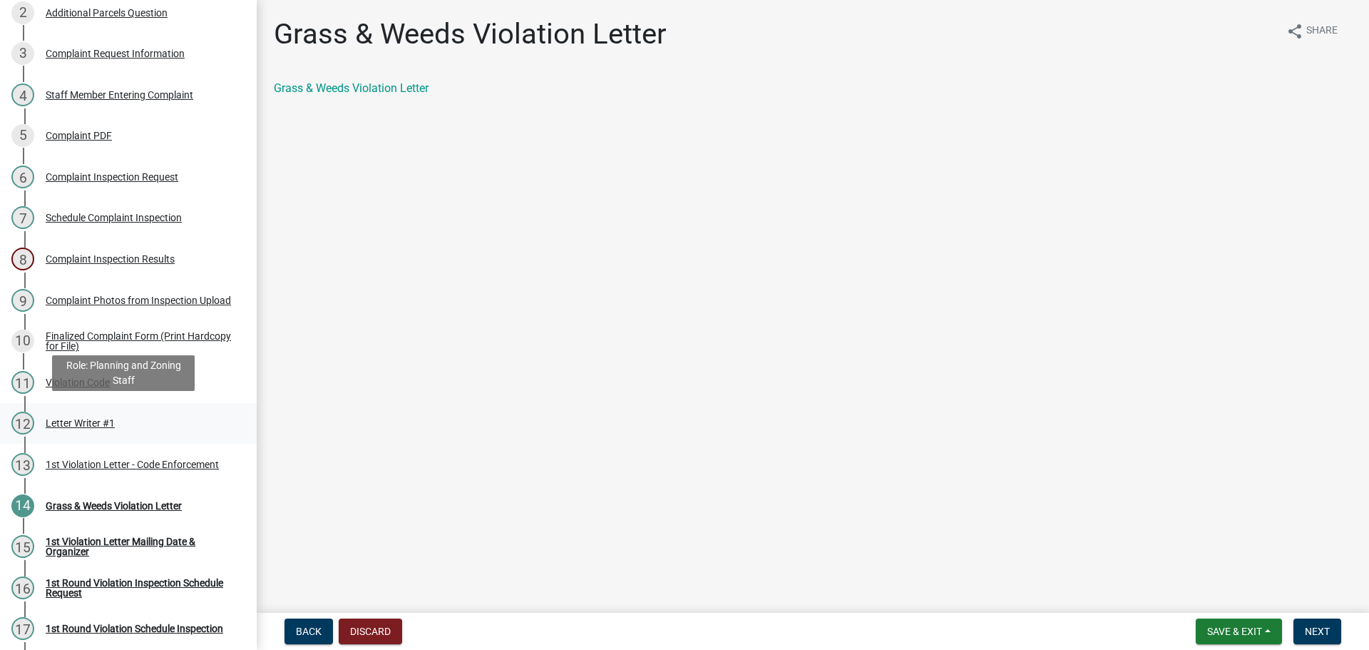
click at [86, 423] on div "Letter Writer #1" at bounding box center [80, 423] width 69 height 10
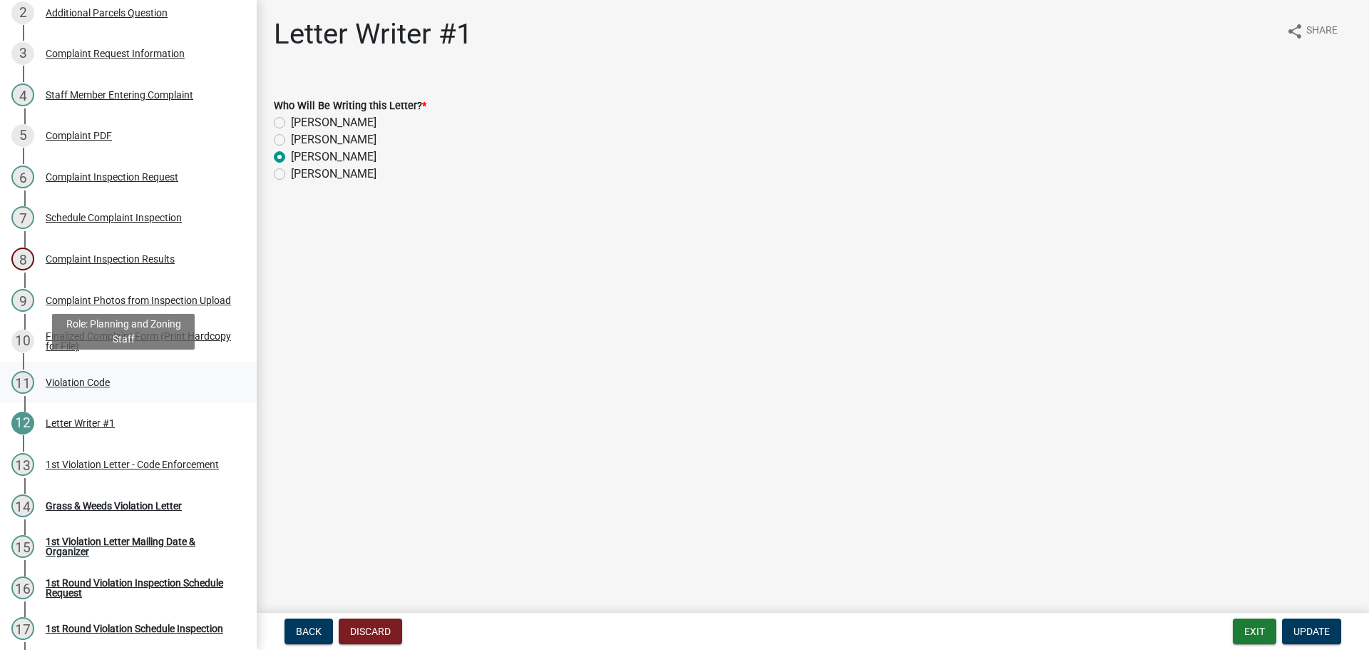
click at [96, 377] on div "Violation Code" at bounding box center [78, 382] width 64 height 10
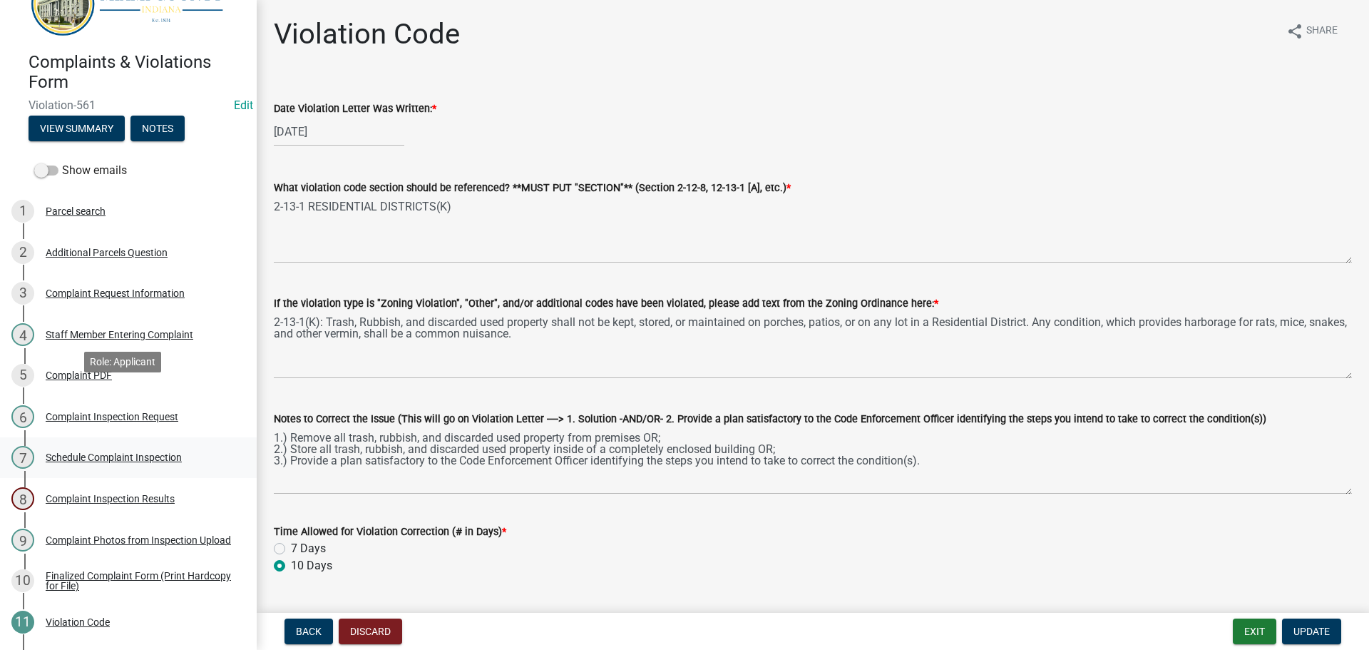
scroll to position [71, 0]
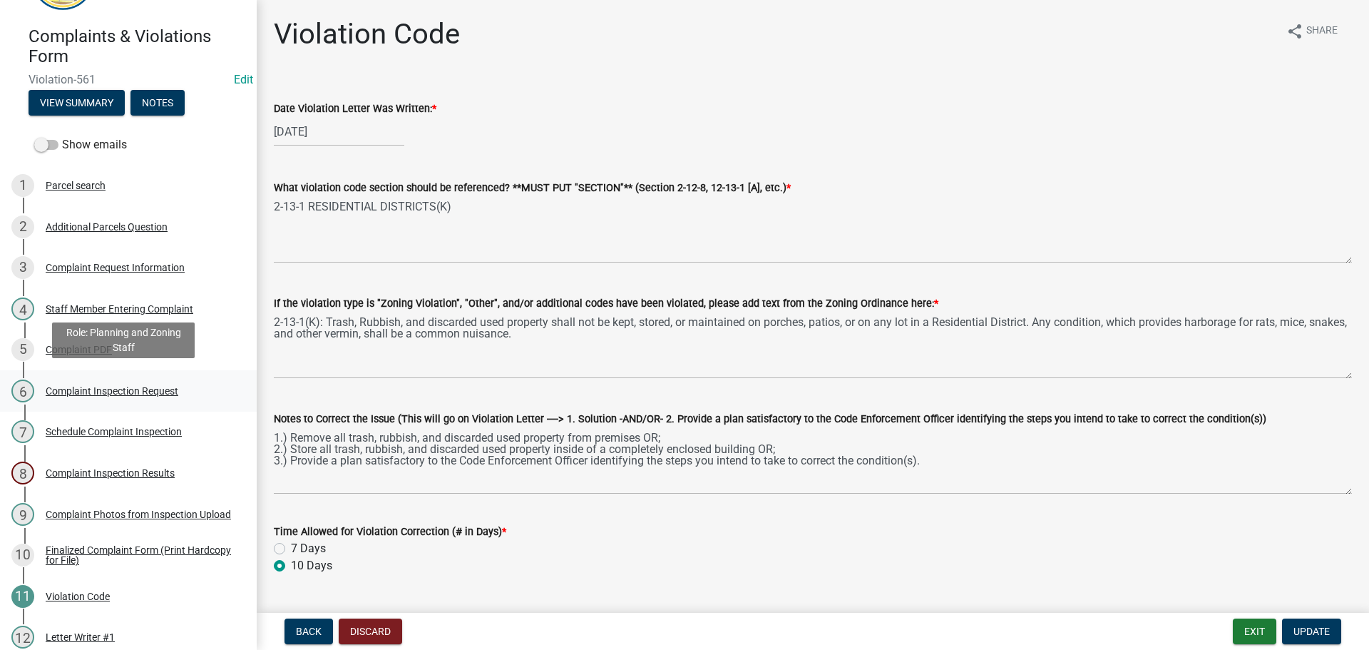
click at [99, 386] on div "Complaint Inspection Request" at bounding box center [112, 391] width 133 height 10
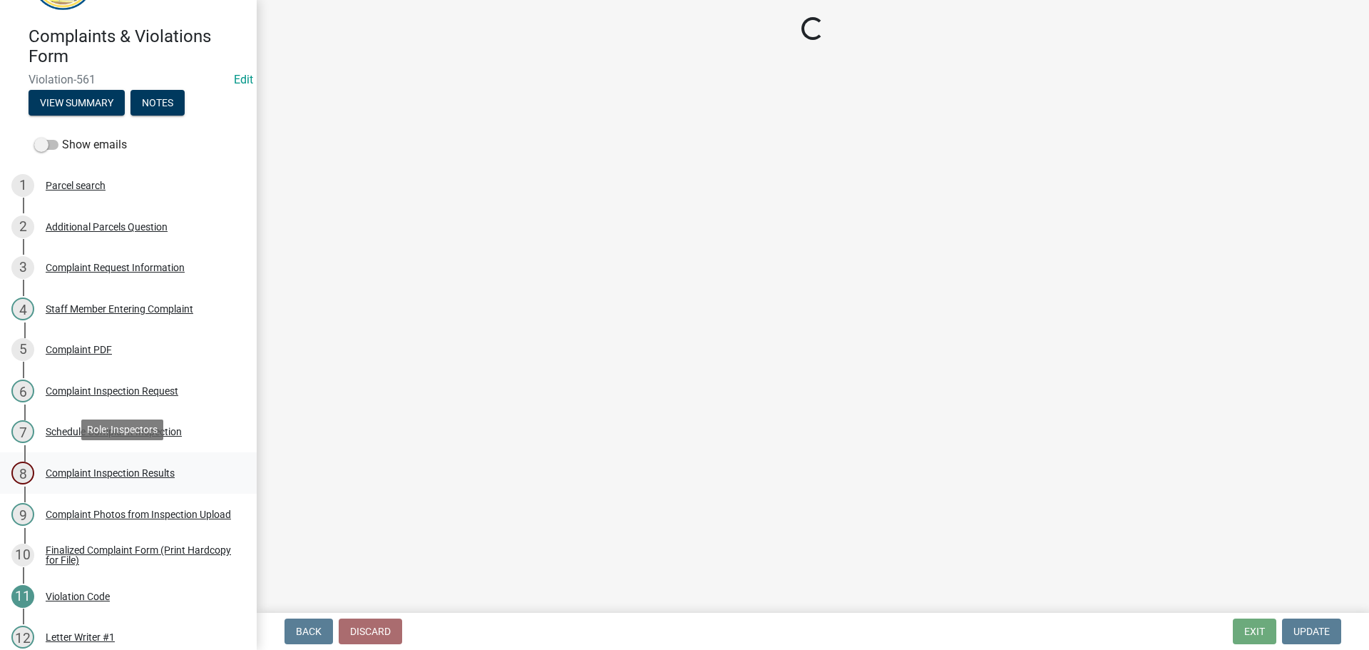
click at [91, 468] on div "Complaint Inspection Results" at bounding box center [110, 473] width 129 height 10
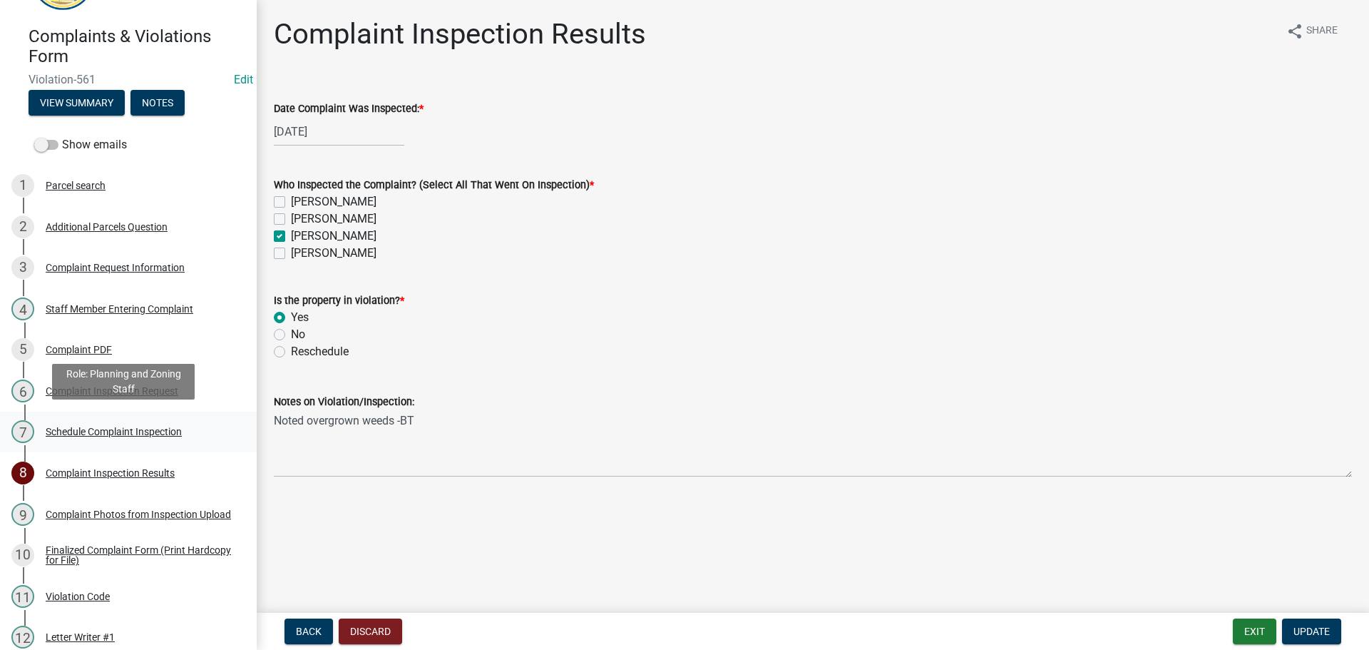
click at [79, 431] on div "Schedule Complaint Inspection" at bounding box center [114, 431] width 136 height 10
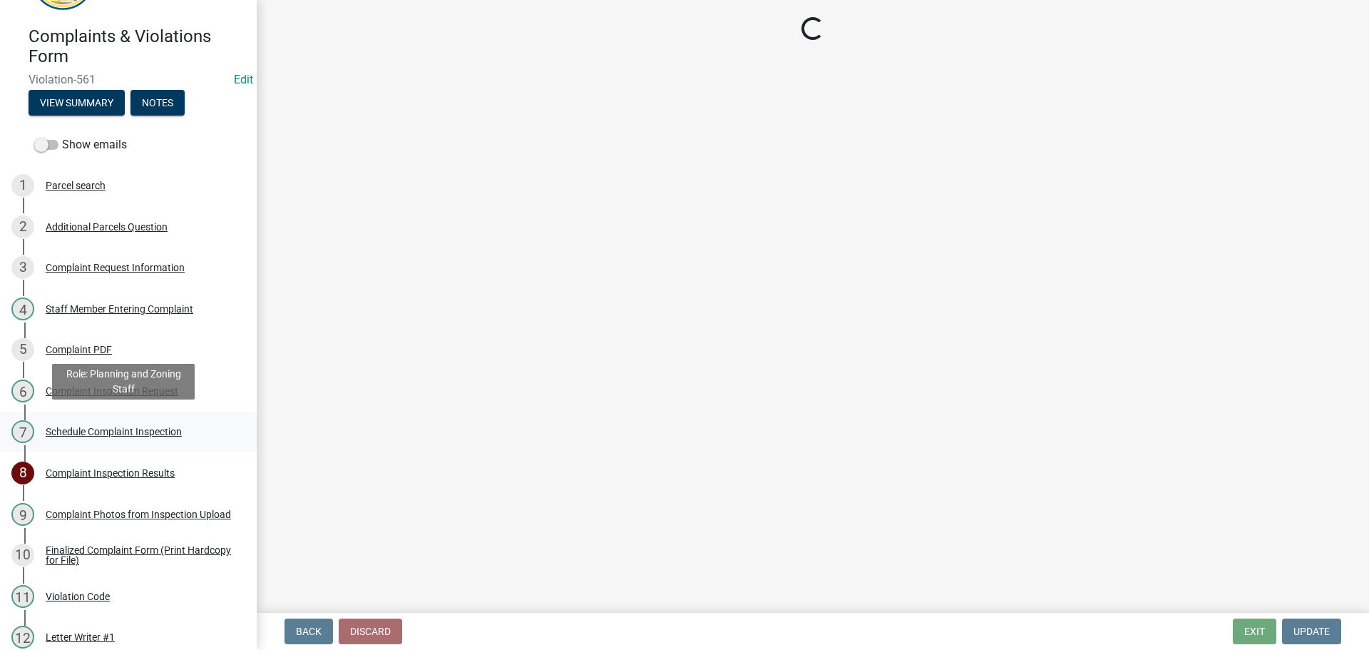
select select "0324ce59-dc13-463c-88f6-21718b6e040a"
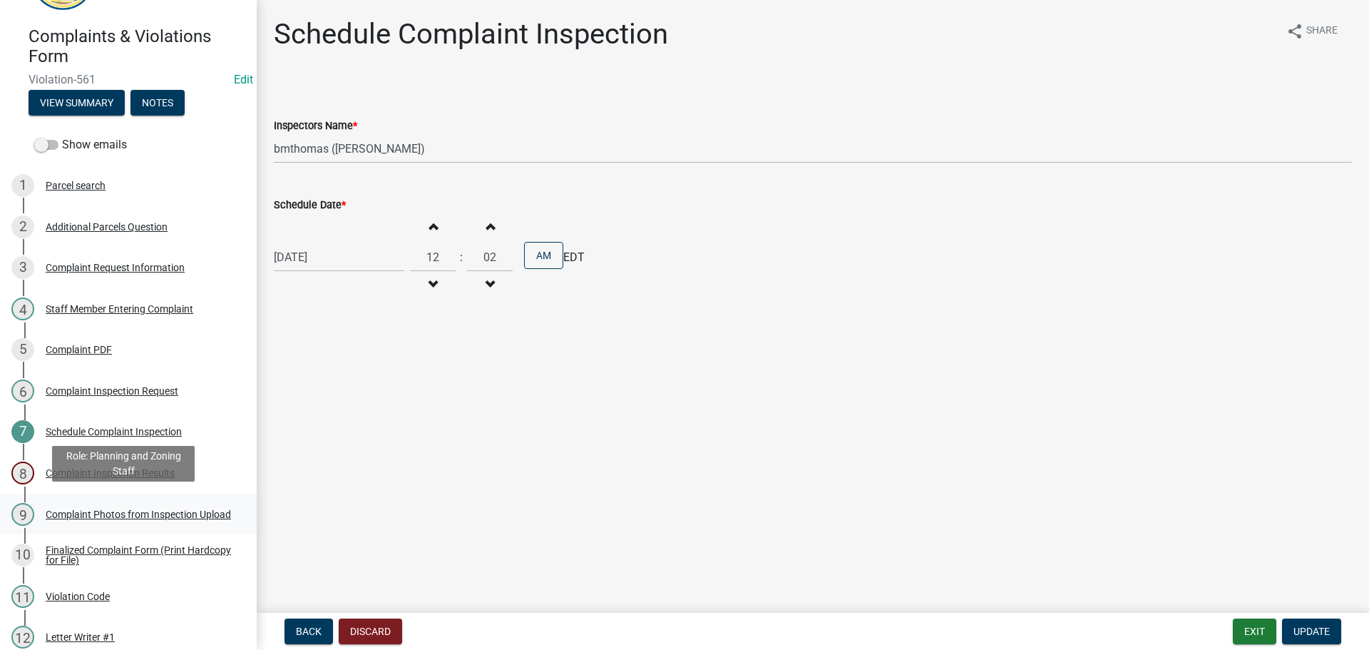
click at [78, 509] on div "Complaint Photos from Inspection Upload" at bounding box center [138, 514] width 185 height 10
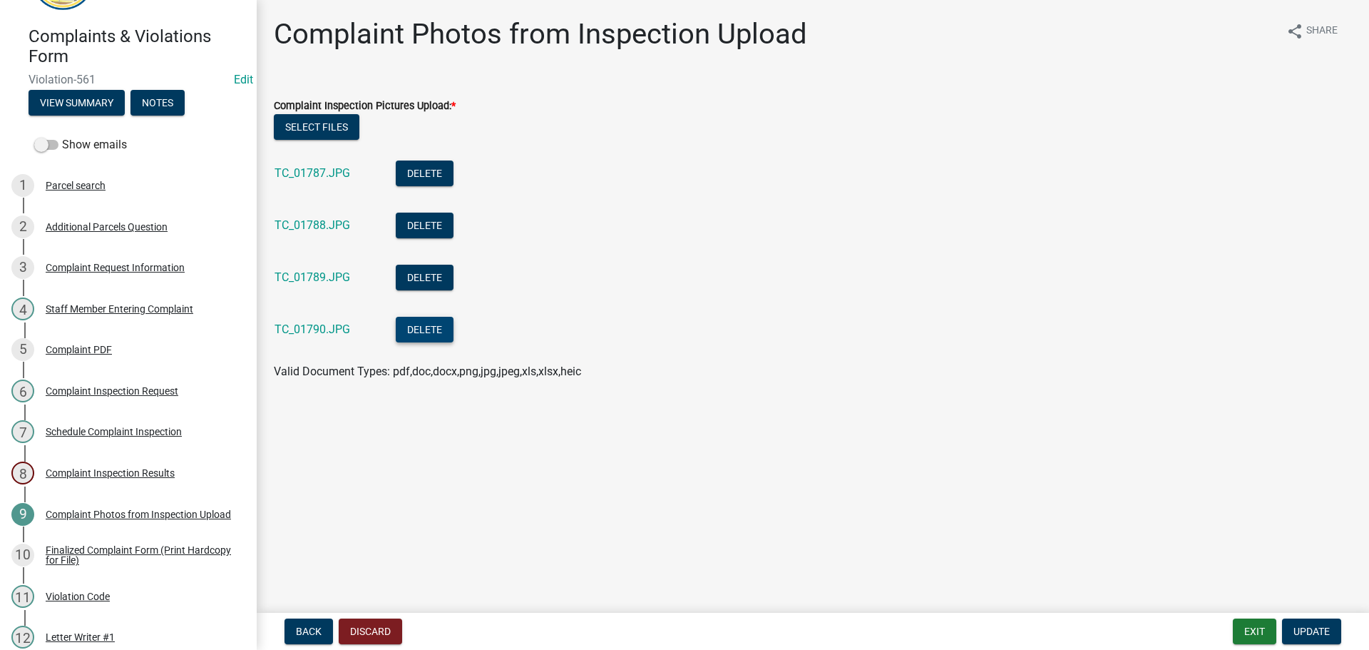
click at [408, 328] on button "Delete" at bounding box center [425, 330] width 58 height 26
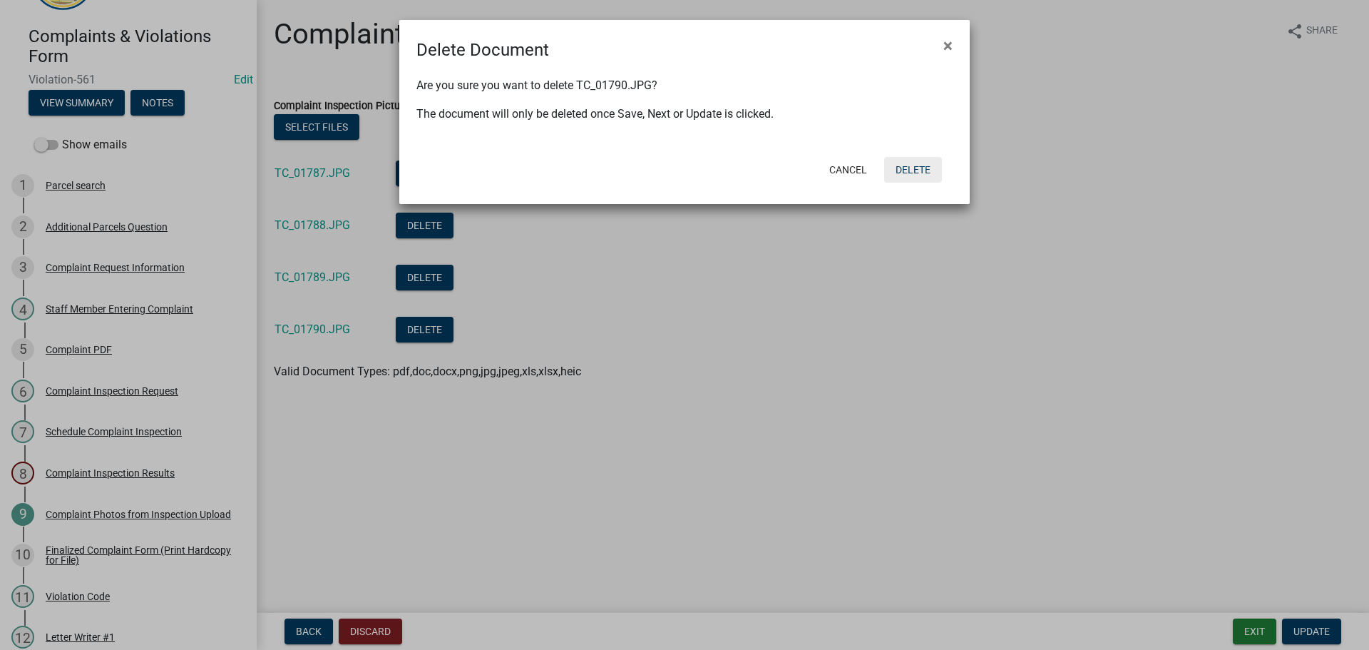
click at [936, 175] on button "Delete" at bounding box center [913, 170] width 58 height 26
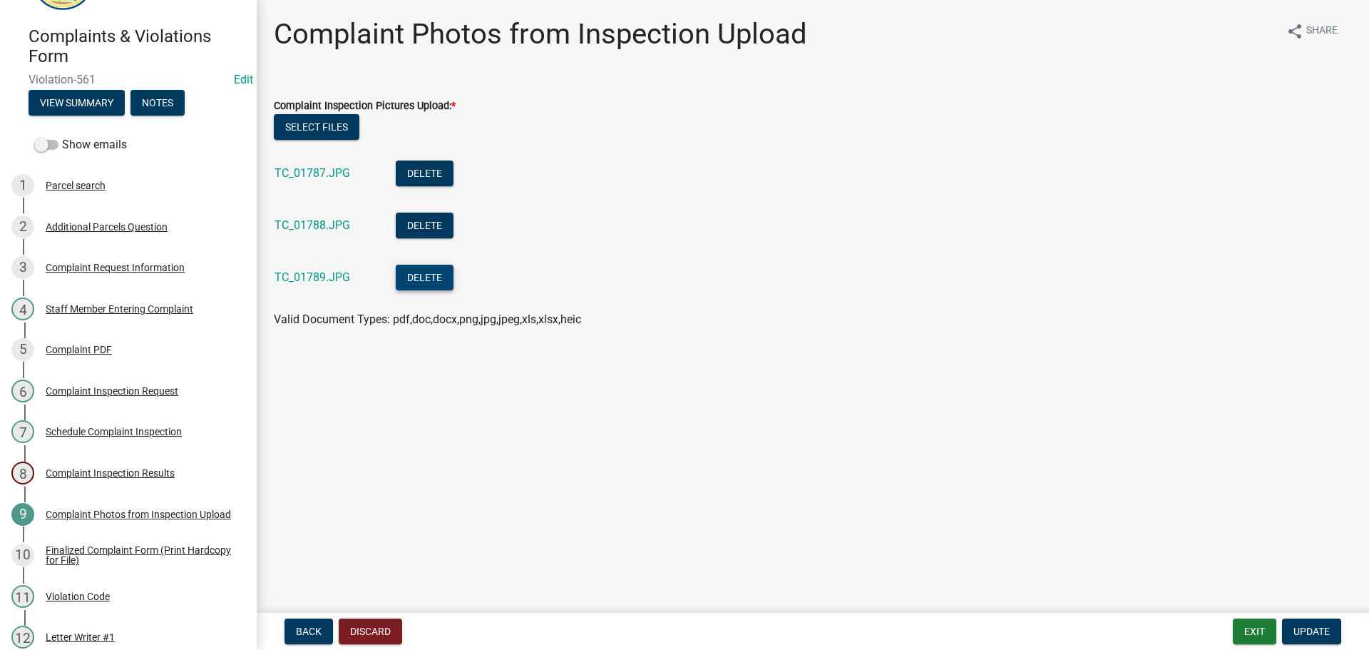
click at [441, 277] on button "Delete" at bounding box center [425, 278] width 58 height 26
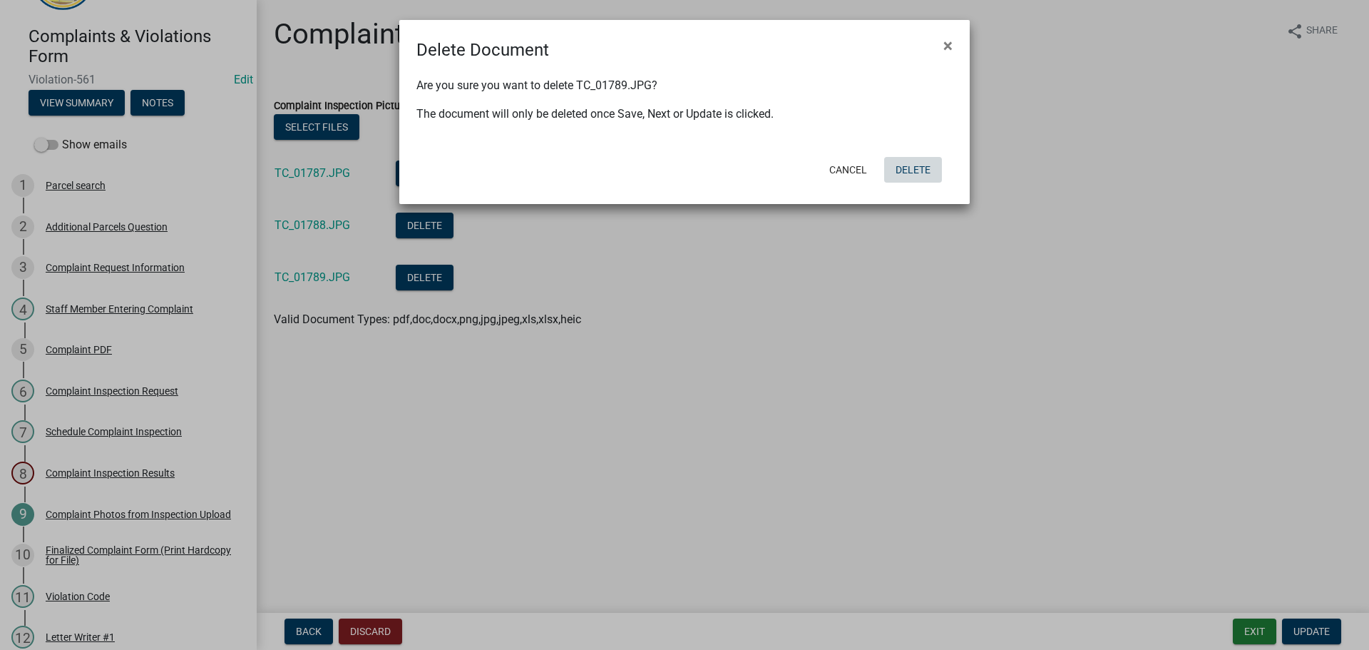
click at [925, 160] on button "Delete" at bounding box center [913, 170] width 58 height 26
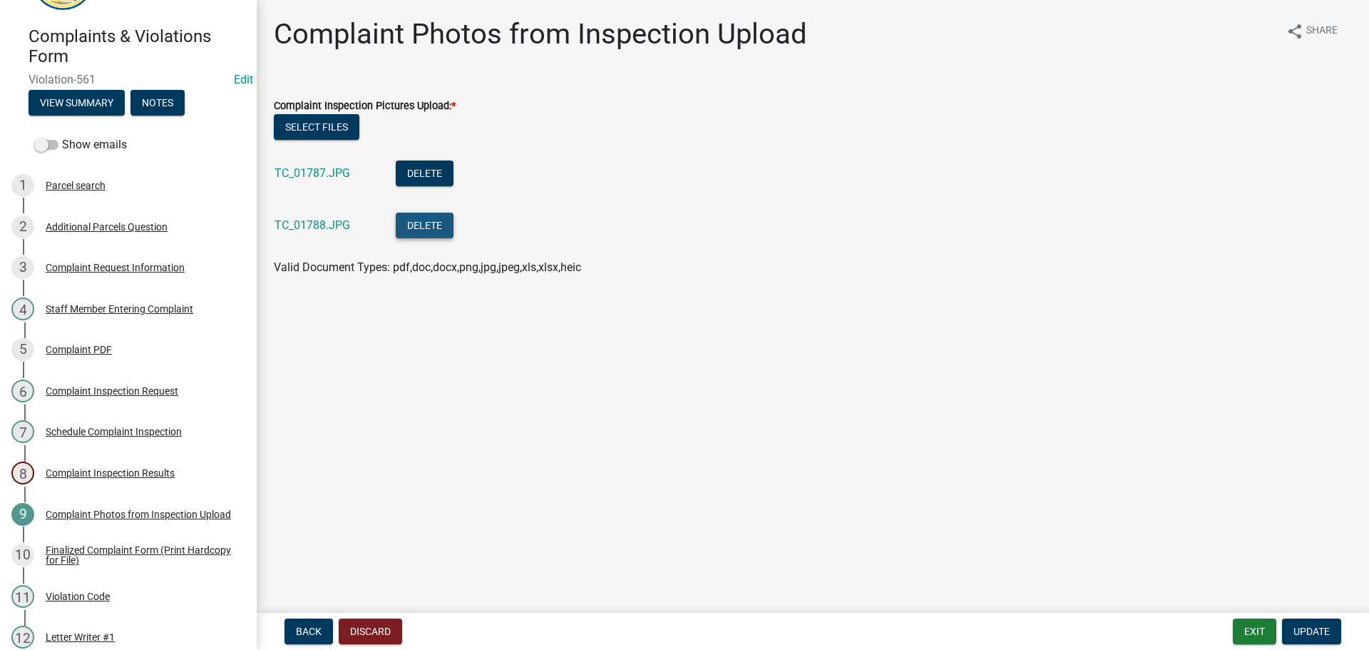
click at [426, 231] on button "Delete" at bounding box center [425, 225] width 58 height 26
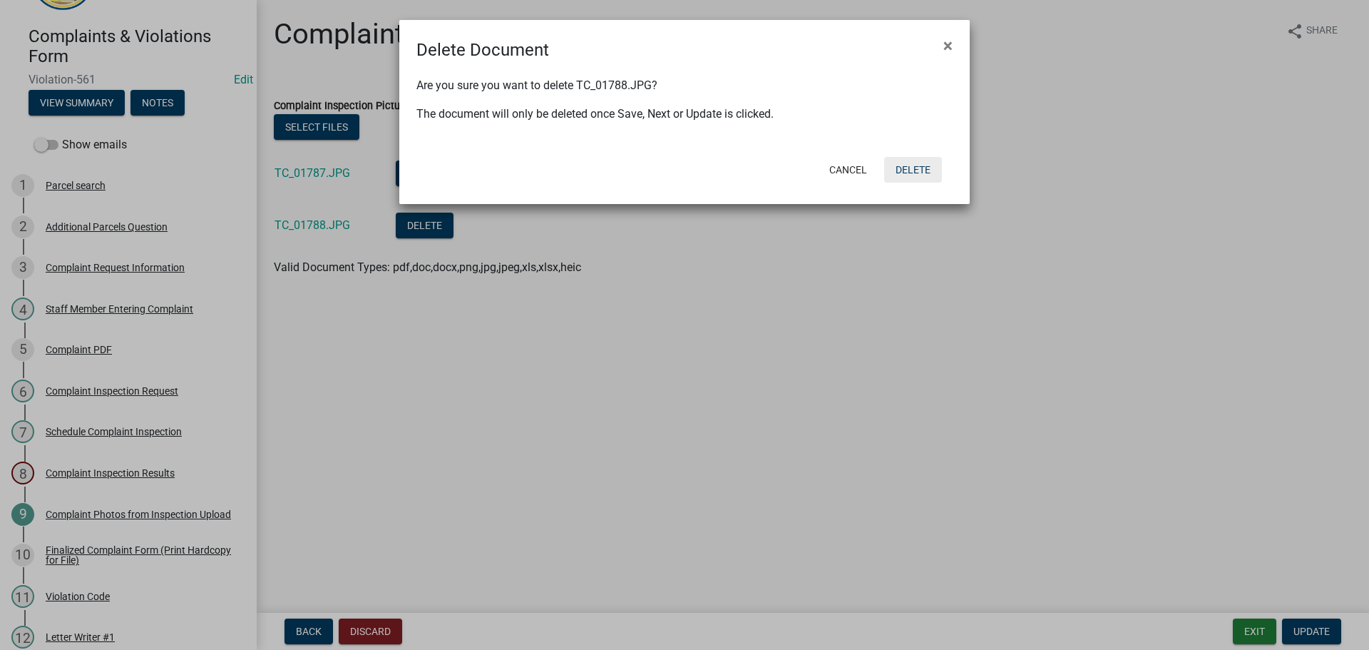
click at [931, 173] on button "Delete" at bounding box center [913, 170] width 58 height 26
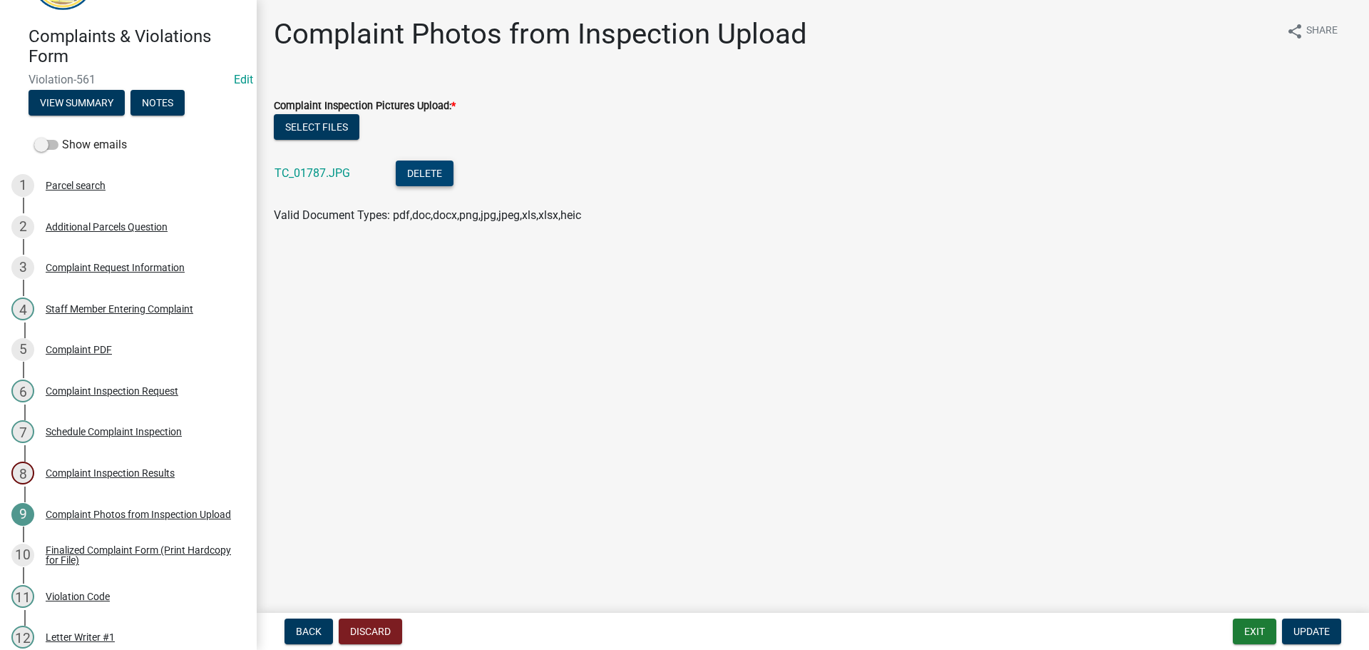
click at [414, 180] on button "Delete" at bounding box center [425, 173] width 58 height 26
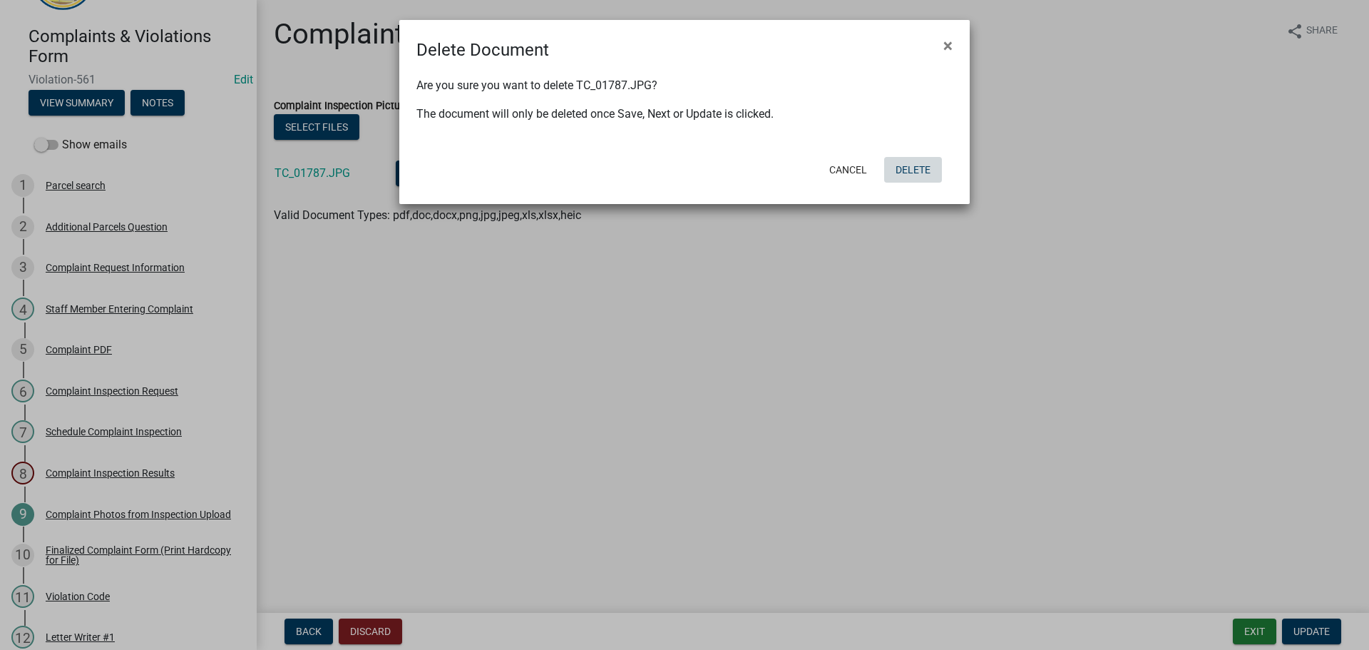
click at [900, 163] on button "Delete" at bounding box center [913, 170] width 58 height 26
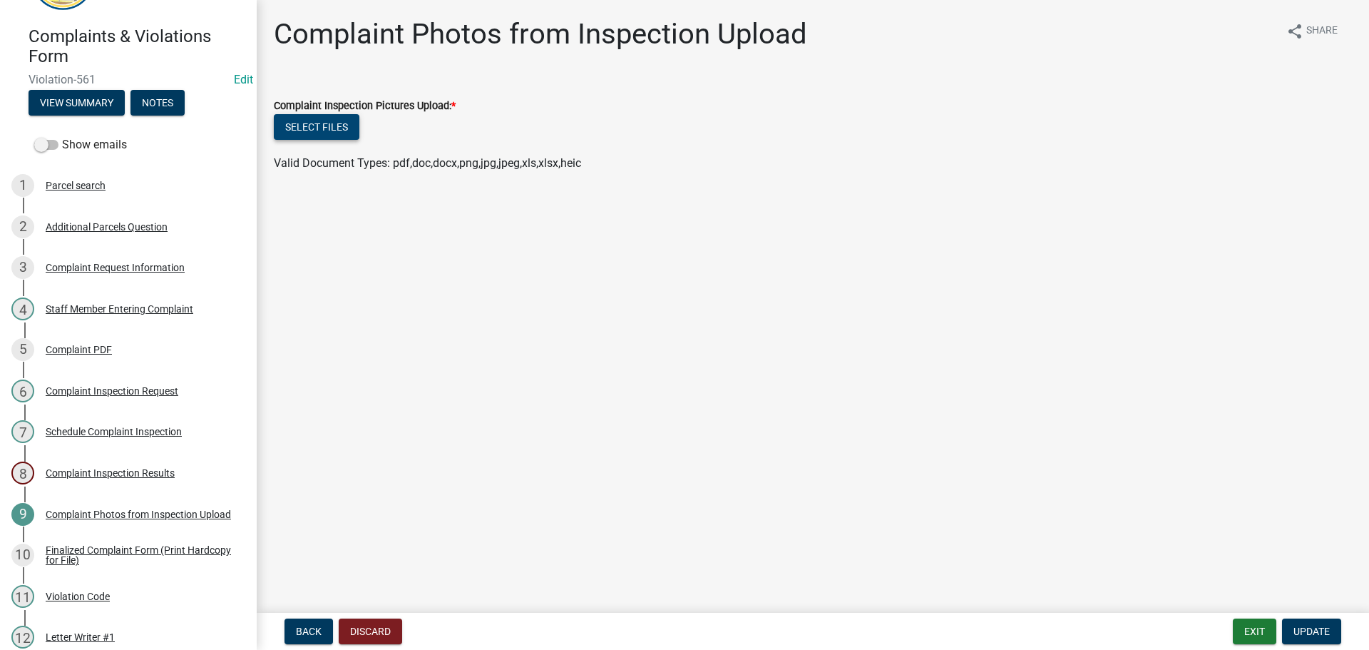
click at [331, 129] on button "Select files" at bounding box center [317, 127] width 86 height 26
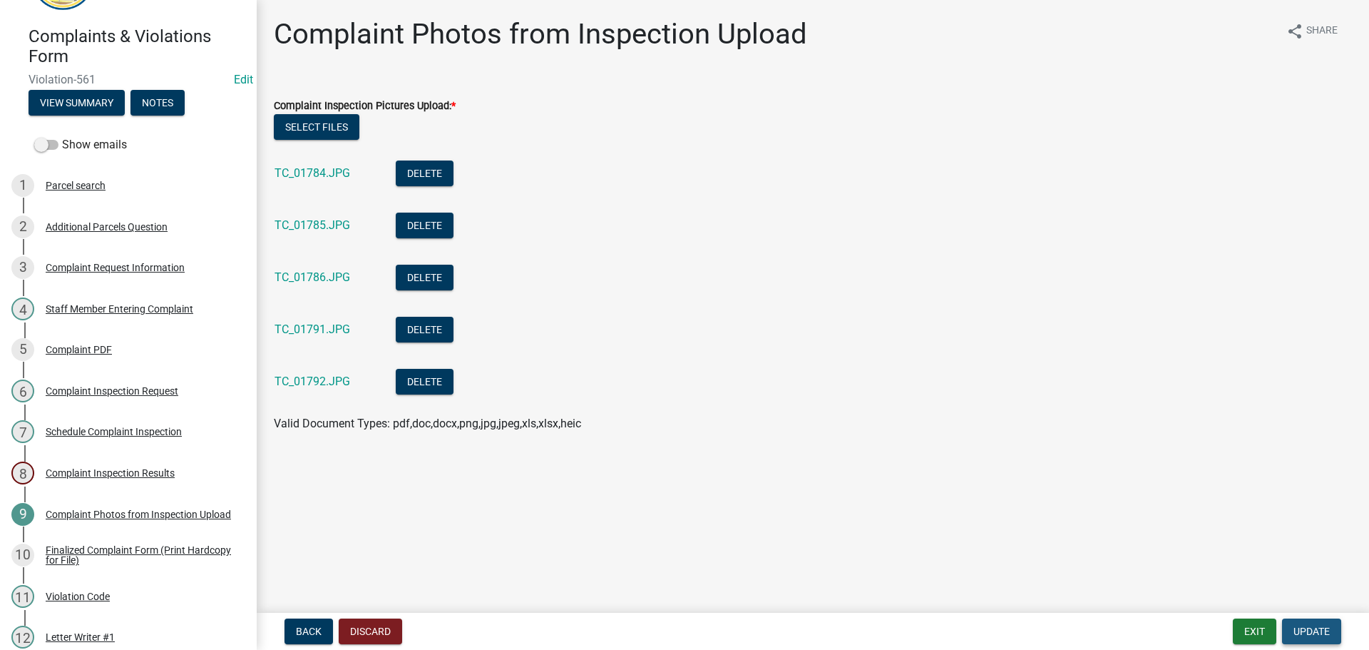
click at [1318, 630] on span "Update" at bounding box center [1311, 630] width 36 height 11
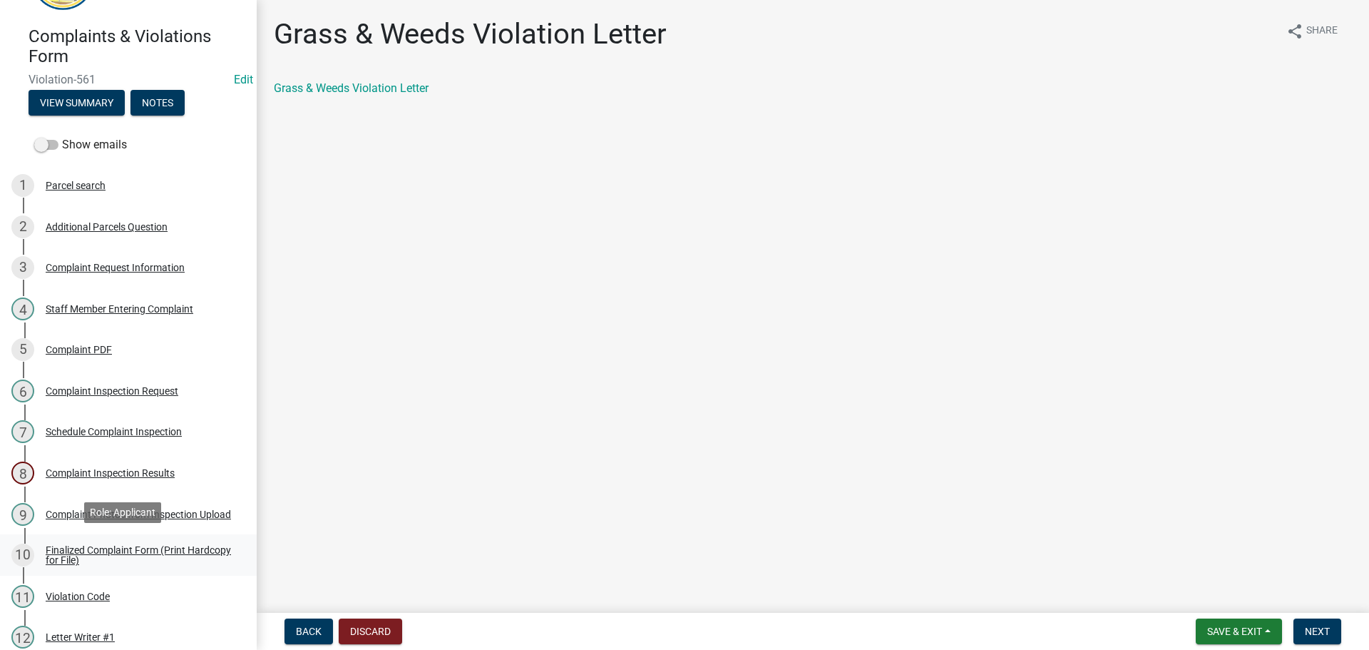
click at [79, 550] on div "Finalized Complaint Form (Print Hardcopy for File)" at bounding box center [140, 555] width 188 height 20
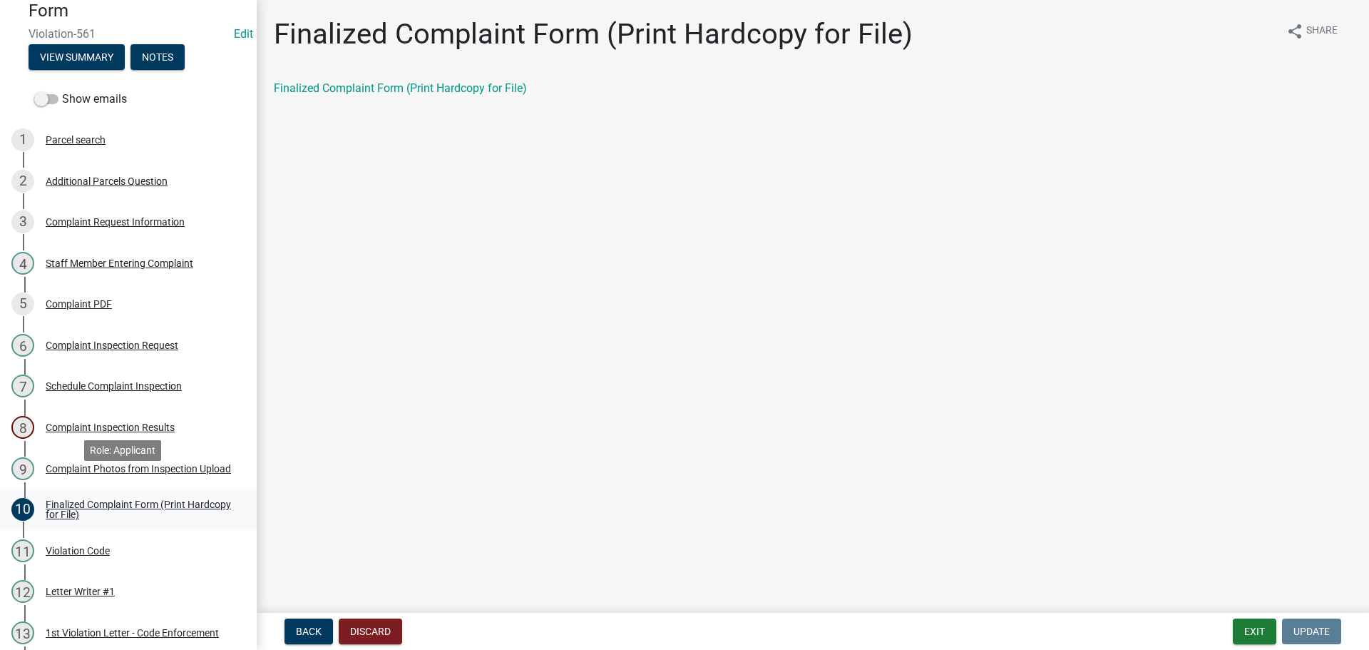
scroll to position [143, 0]
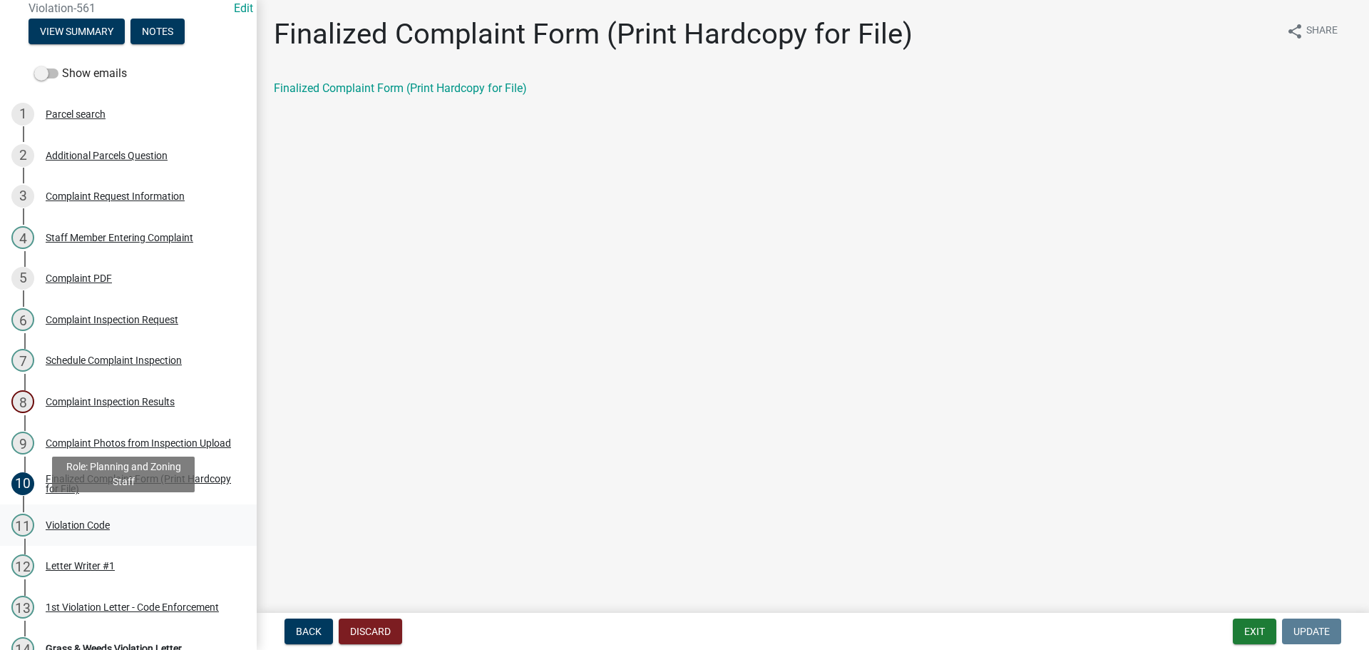
click at [96, 525] on div "Violation Code" at bounding box center [78, 525] width 64 height 10
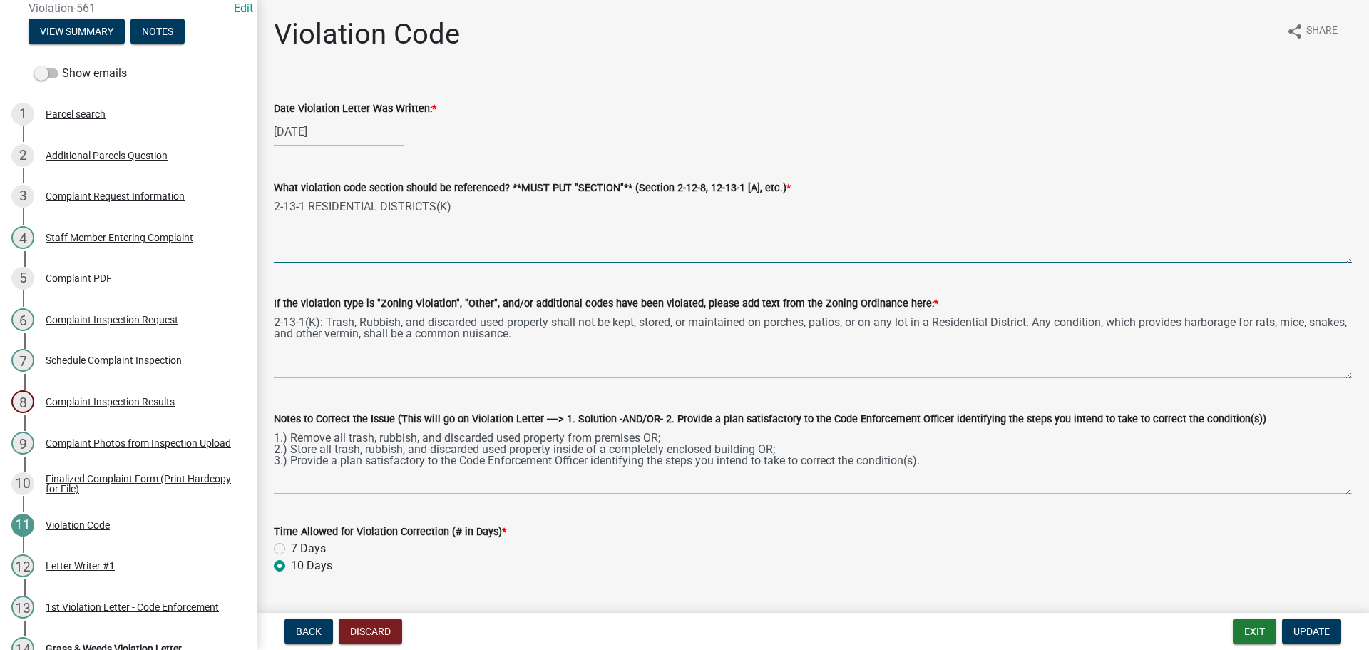
drag, startPoint x: 403, startPoint y: 209, endPoint x: 272, endPoint y: 207, distance: 131.2
click at [272, 207] on div "What violation code section should be referenced? **MUST PUT "SECTION"** (Secti…" at bounding box center [812, 211] width 1099 height 104
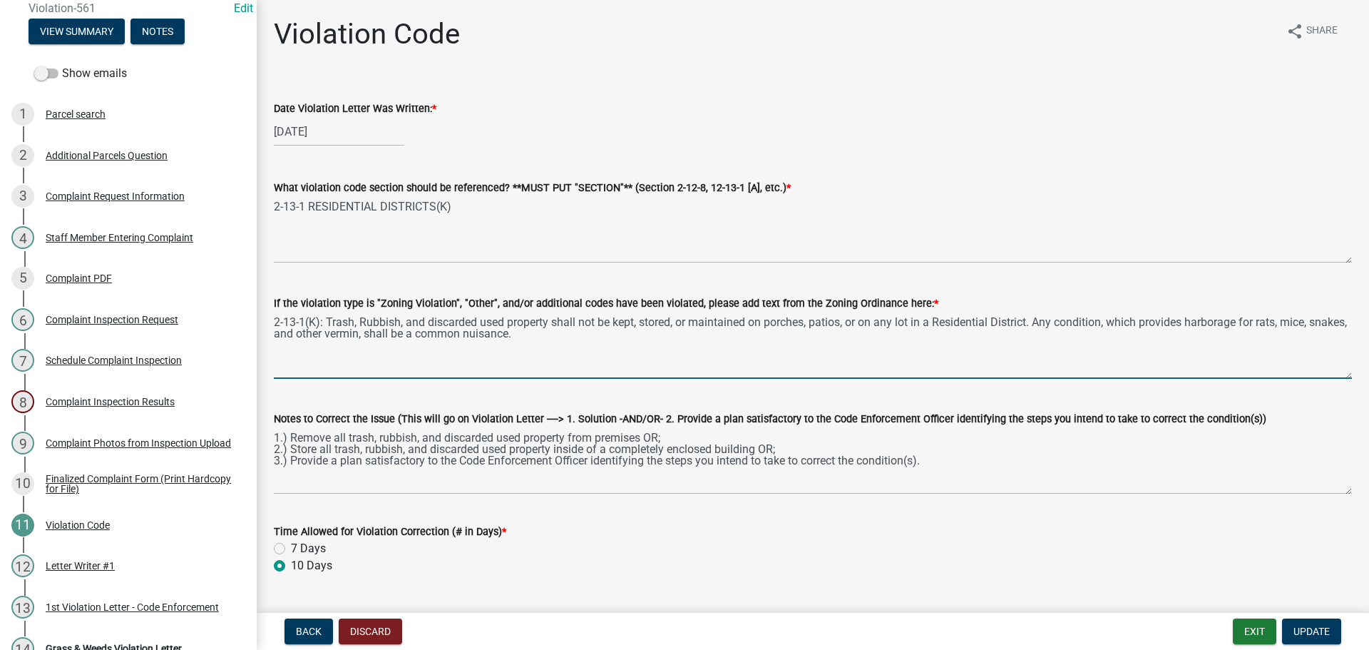
drag, startPoint x: 560, startPoint y: 338, endPoint x: 266, endPoint y: 322, distance: 294.9
click at [266, 322] on div "If the violation type is "Zoning Violation", "Other", and/or additional codes h…" at bounding box center [812, 326] width 1099 height 104
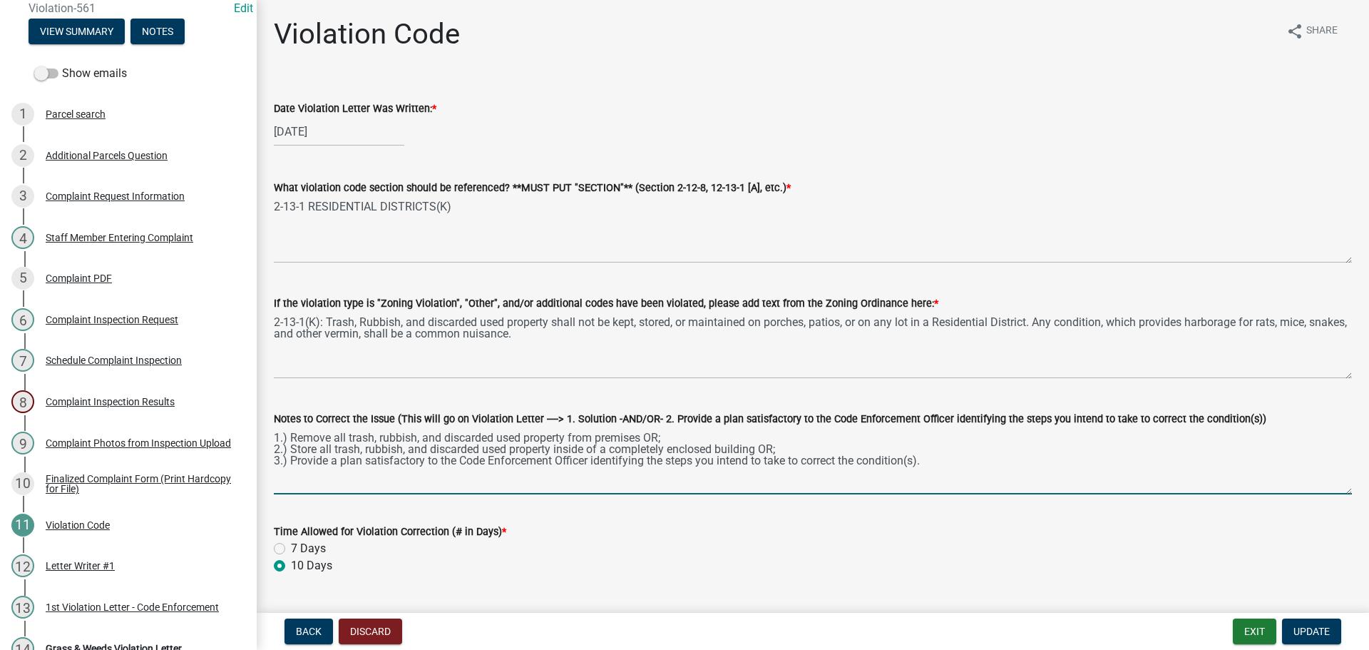
drag, startPoint x: 888, startPoint y: 458, endPoint x: 272, endPoint y: 439, distance: 616.3
click at [272, 439] on div "Notes to Correct the Issue (This will go on Violation Letter ----> 1. Solution …" at bounding box center [812, 442] width 1099 height 104
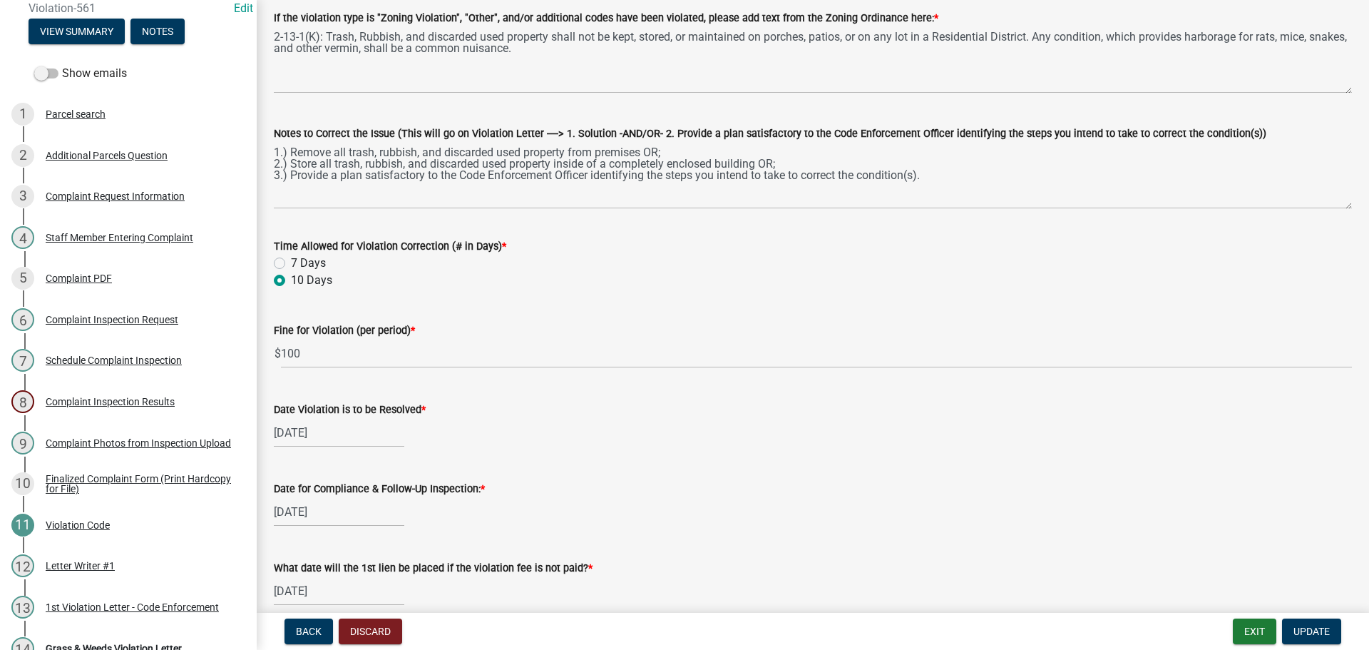
scroll to position [0, 0]
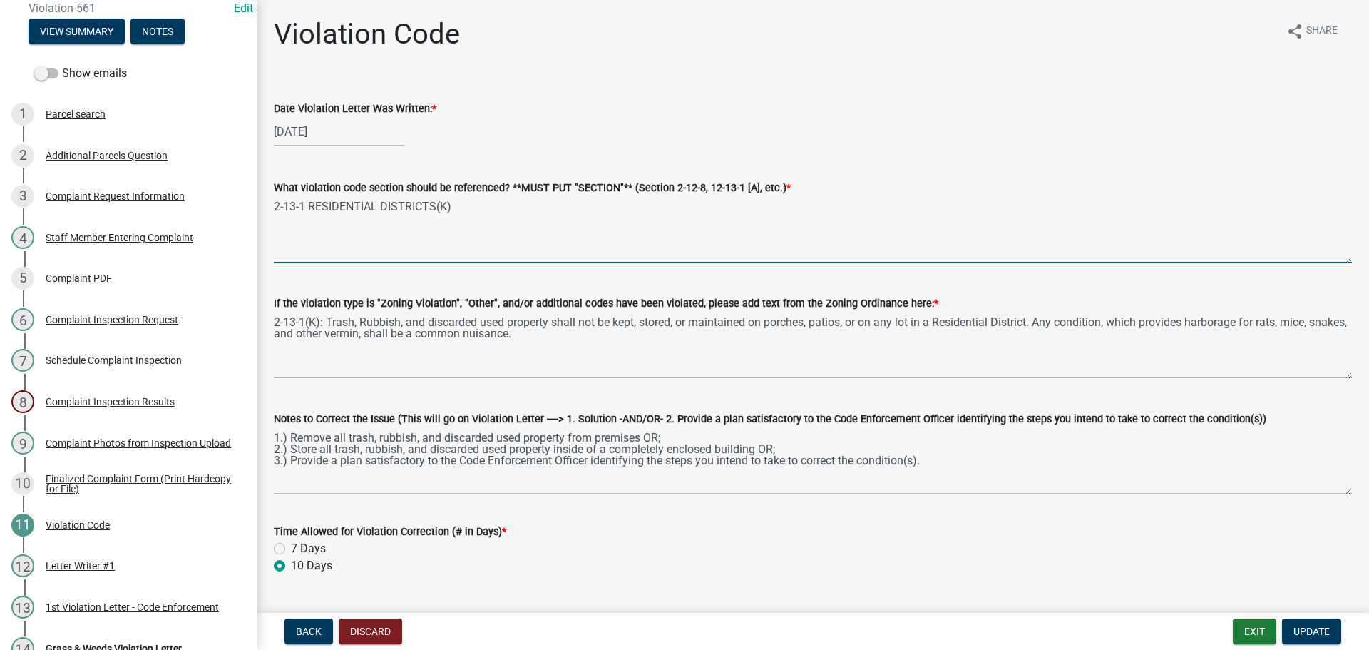
drag, startPoint x: 458, startPoint y: 208, endPoint x: 255, endPoint y: 210, distance: 203.9
click at [255, 210] on div "Complaints & Violations Form Violation-561 Edit View Summary Notes Show emails …" at bounding box center [684, 325] width 1369 height 650
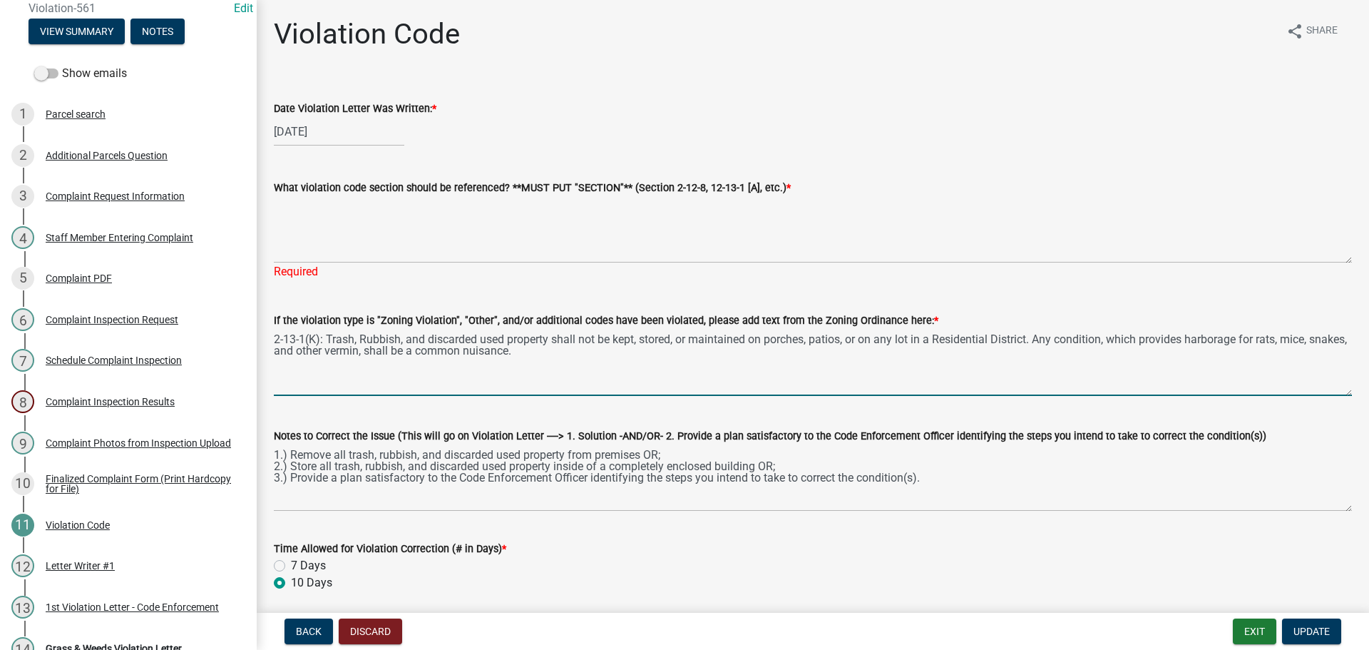
drag, startPoint x: 572, startPoint y: 339, endPoint x: 263, endPoint y: 347, distance: 308.8
click at [263, 347] on div "If the violation type is "Zoning Violation", "Other", and/or additional codes h…" at bounding box center [812, 344] width 1099 height 104
drag, startPoint x: 549, startPoint y: 349, endPoint x: 230, endPoint y: 339, distance: 318.9
click at [230, 339] on div "Complaints & Violations Form Violation-561 Edit View Summary Notes Show emails …" at bounding box center [684, 325] width 1369 height 650
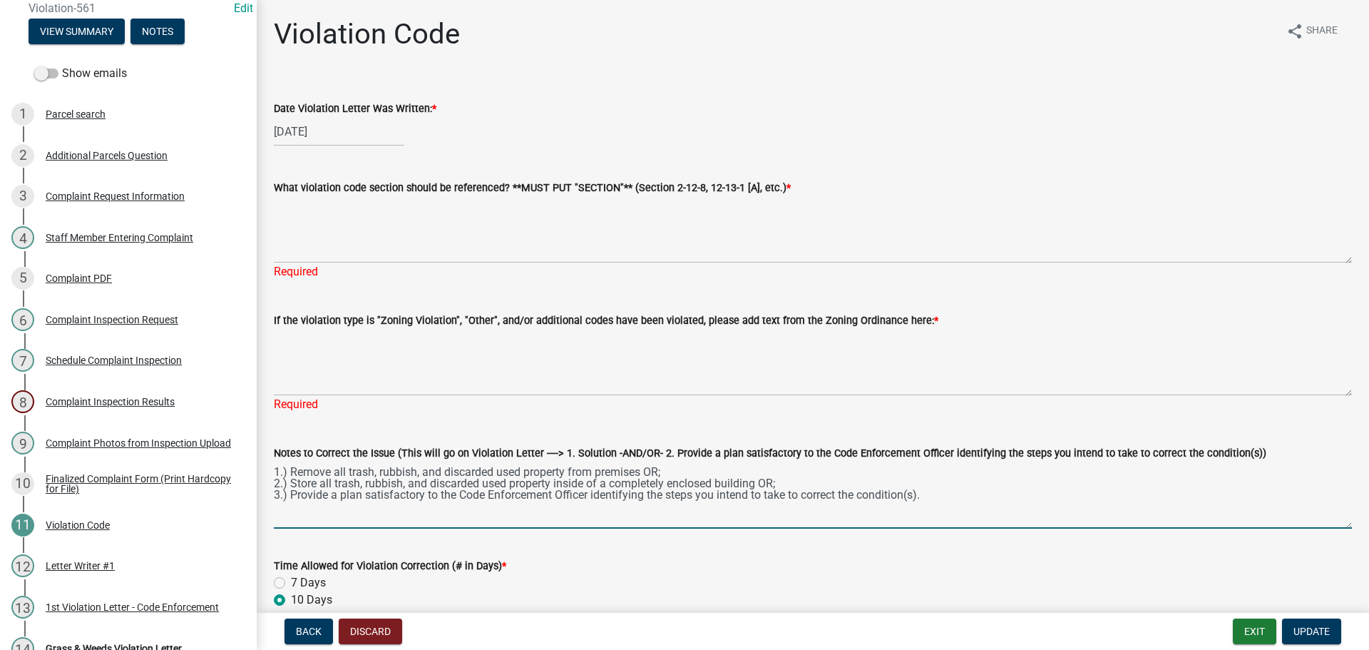
drag, startPoint x: 930, startPoint y: 481, endPoint x: 444, endPoint y: 499, distance: 485.9
click at [444, 499] on textarea "1.) Remove all trash, rubbish, and discarded used property from premises OR; 2.…" at bounding box center [813, 494] width 1078 height 67
drag, startPoint x: 935, startPoint y: 498, endPoint x: 253, endPoint y: 459, distance: 683.4
click at [253, 459] on div "Complaints & Violations Form Violation-561 Edit View Summary Notes Show emails …" at bounding box center [684, 325] width 1369 height 650
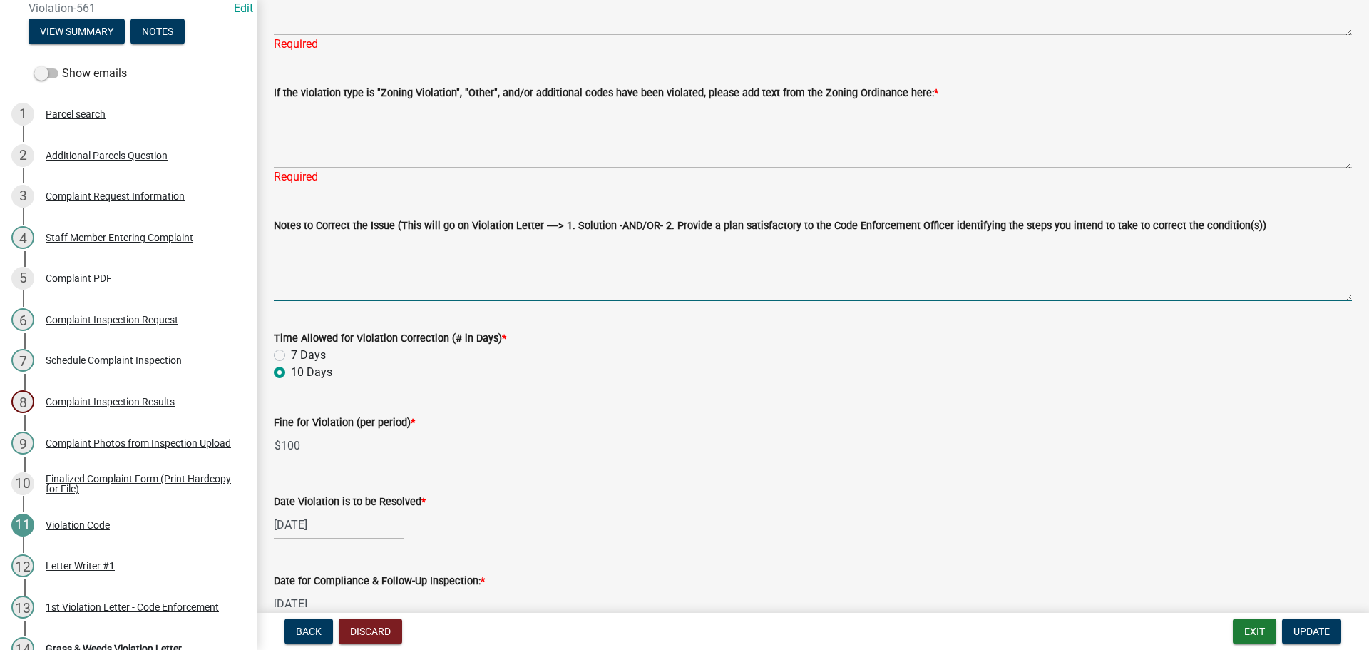
scroll to position [285, 0]
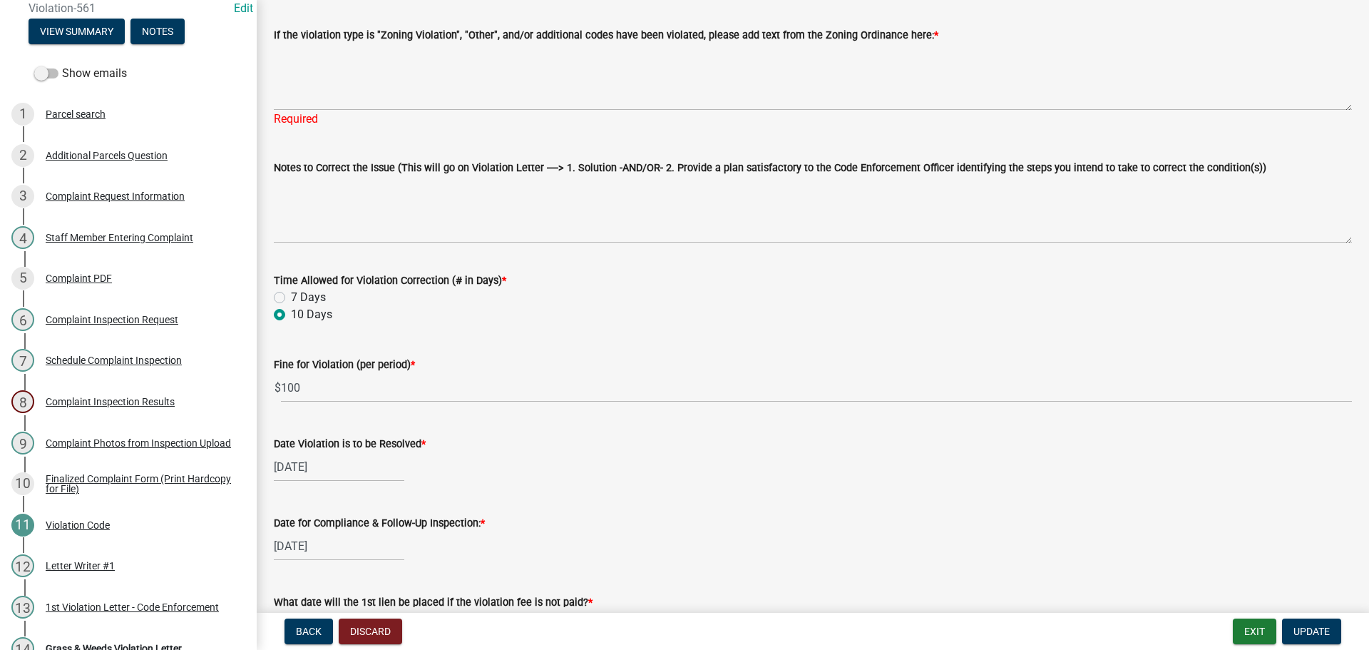
click at [291, 296] on label "7 Days" at bounding box center [308, 297] width 35 height 17
click at [291, 296] on input "7 Days" at bounding box center [295, 293] width 9 height 9
radio input "true"
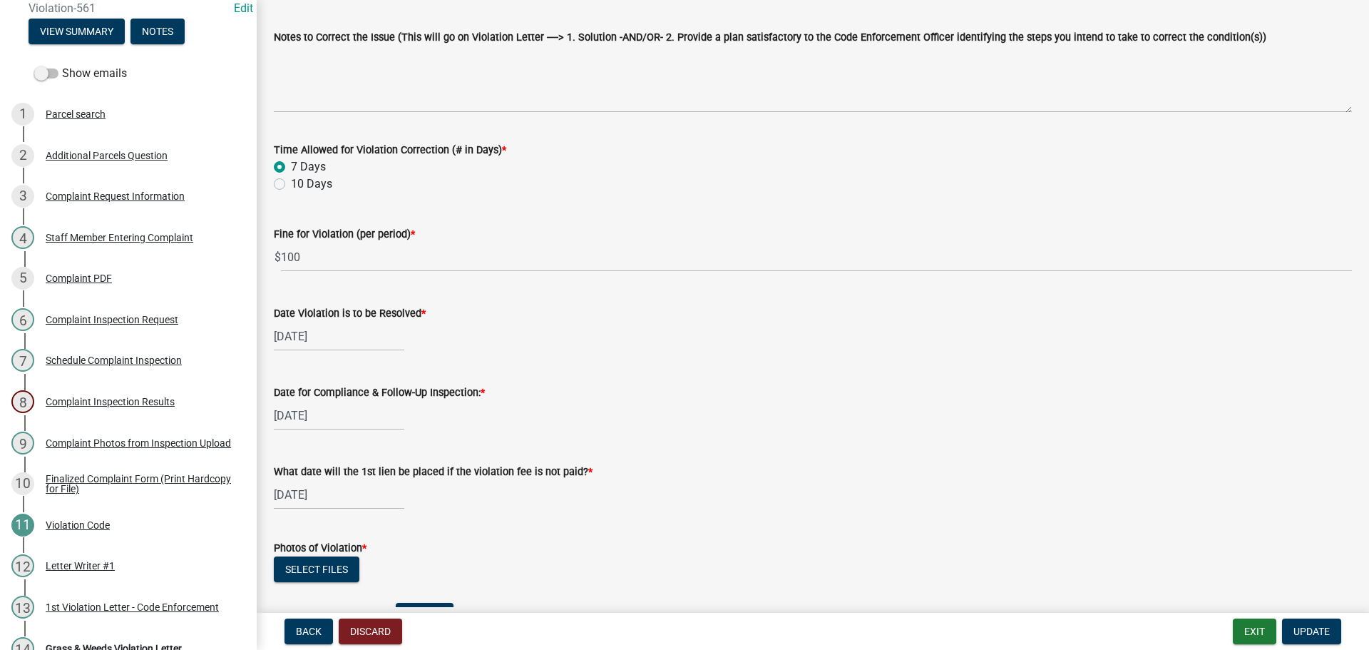
scroll to position [428, 0]
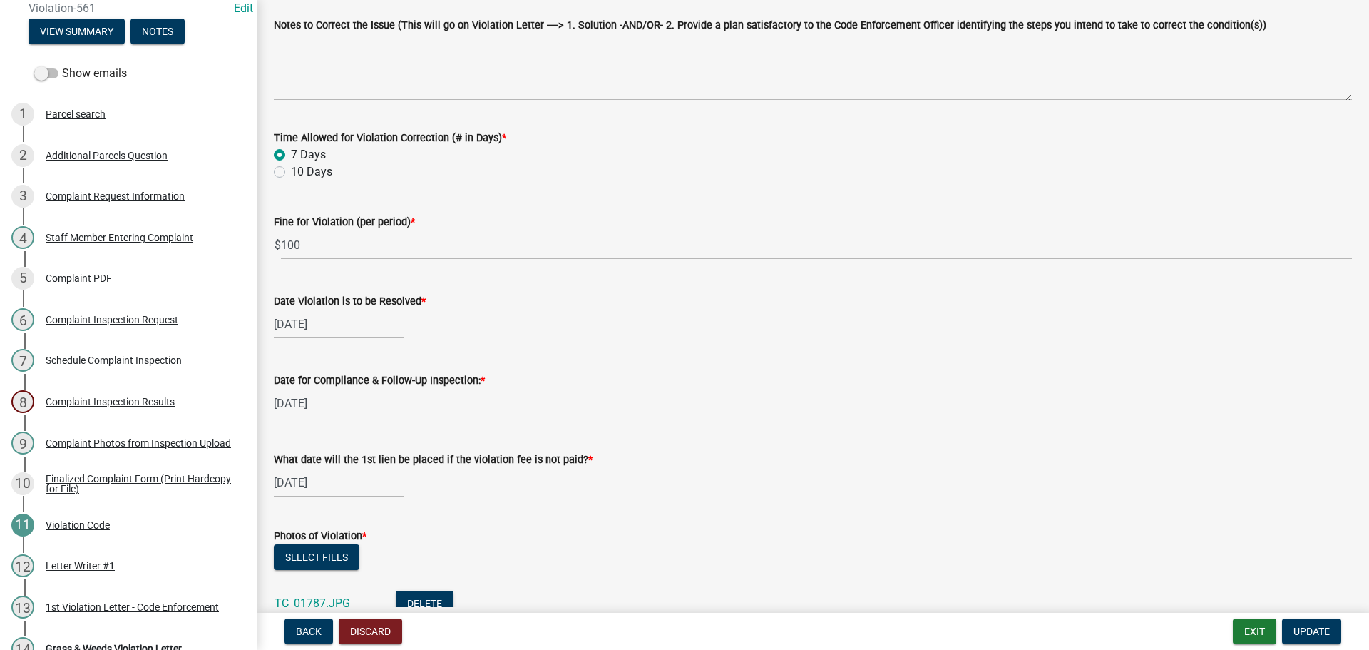
click at [301, 316] on div "[DATE]" at bounding box center [339, 323] width 130 height 29
select select "9"
select select "2025"
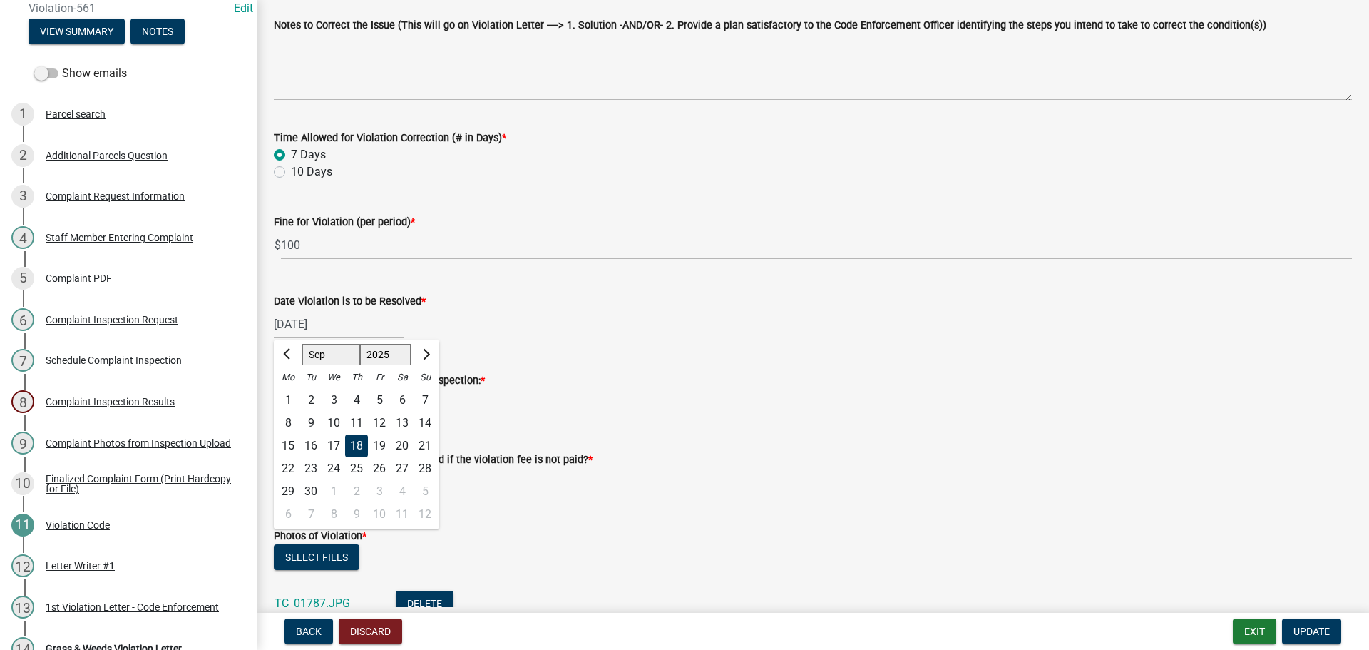
click at [290, 428] on div "8" at bounding box center [288, 422] width 23 height 23
type input "[DATE]"
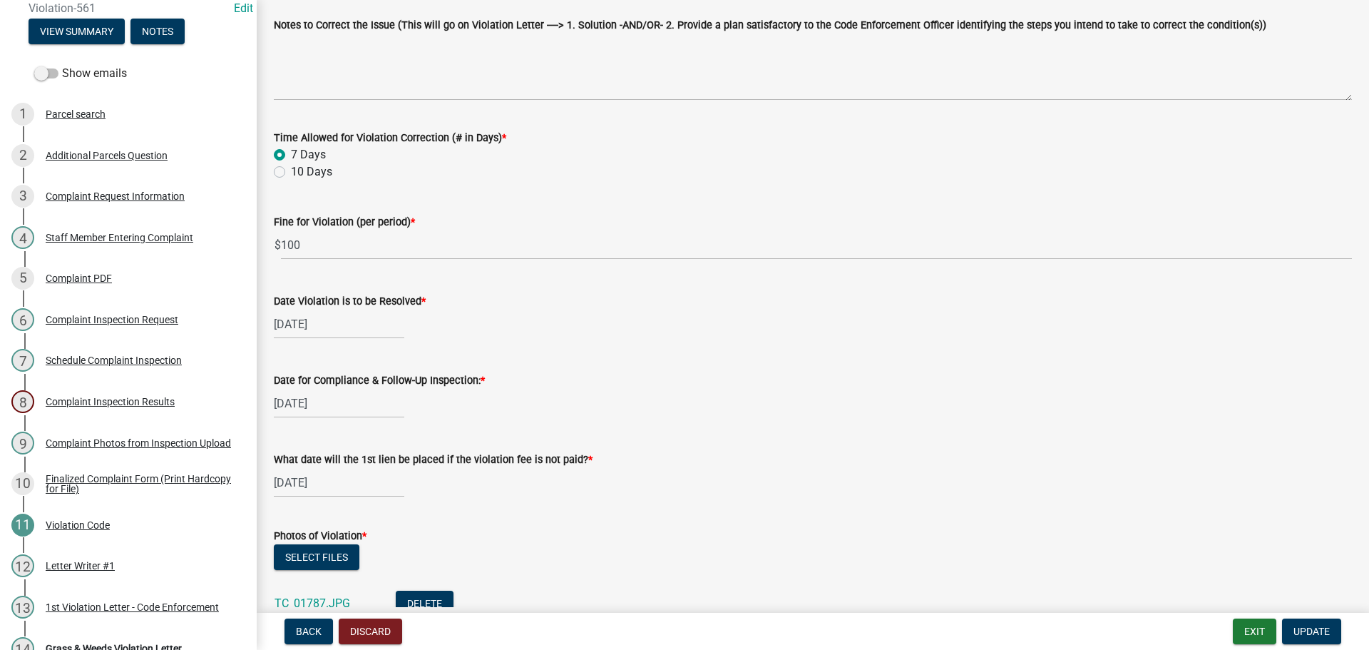
click at [307, 408] on div "[DATE]" at bounding box center [339, 403] width 130 height 29
select select "9"
select select "2025"
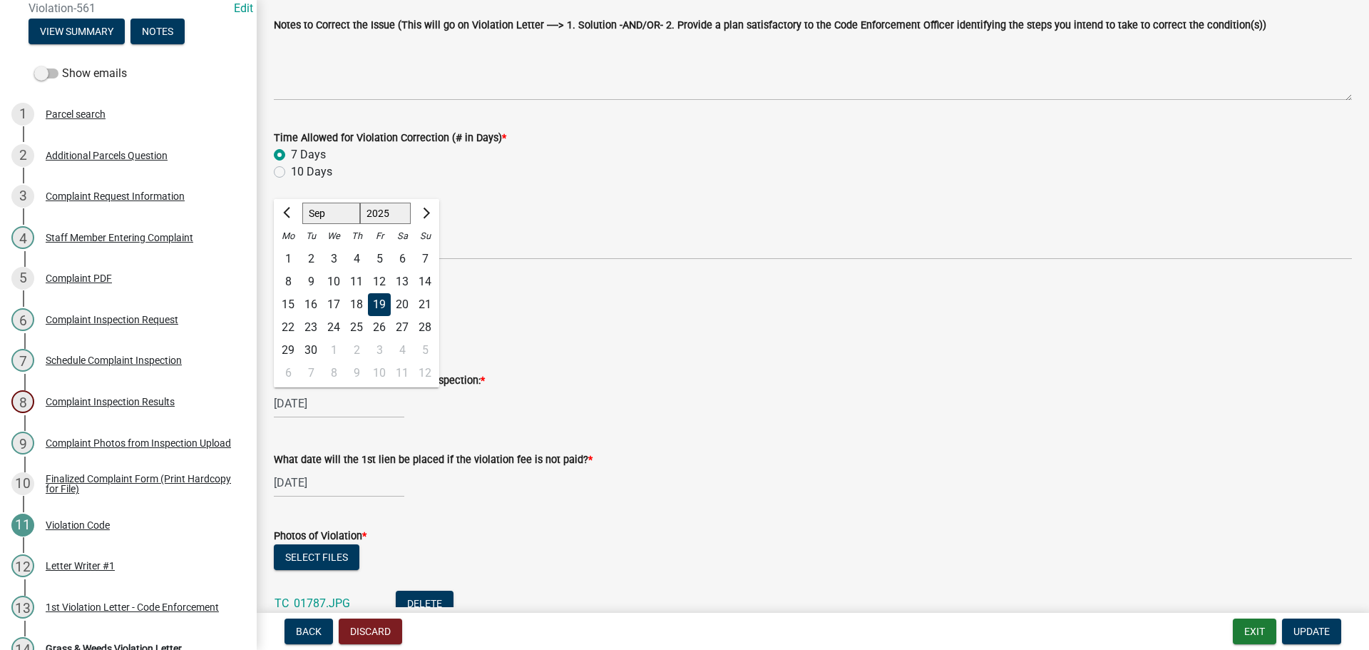
click at [504, 342] on wm-data-entity-input "Date Violation is to be Resolved * 09/08/2025" at bounding box center [813, 311] width 1078 height 79
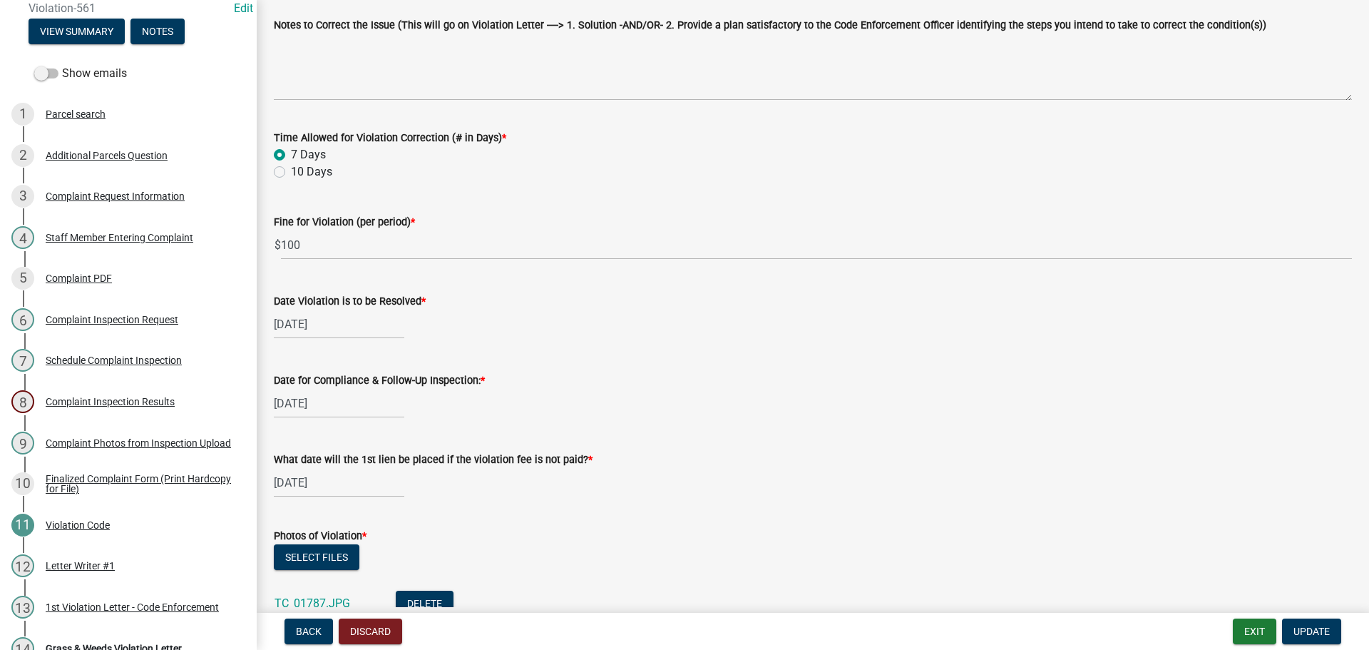
select select "9"
select select "2025"
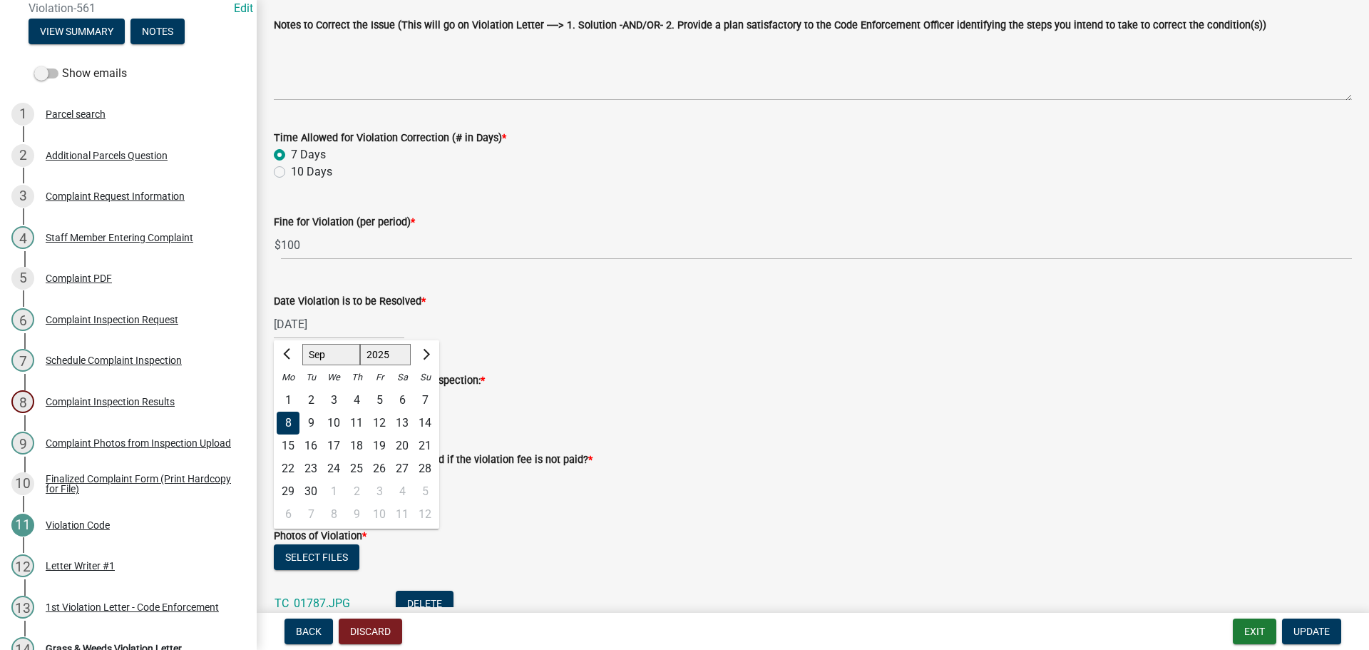
click at [347, 329] on div "09/08/2025 Jan Feb Mar Apr May Jun Jul Aug Sep Oct Nov Dec 1525 1526 1527 1528 …" at bounding box center [339, 323] width 130 height 29
click at [290, 446] on div "15" at bounding box center [288, 445] width 23 height 23
type input "09/15/2025"
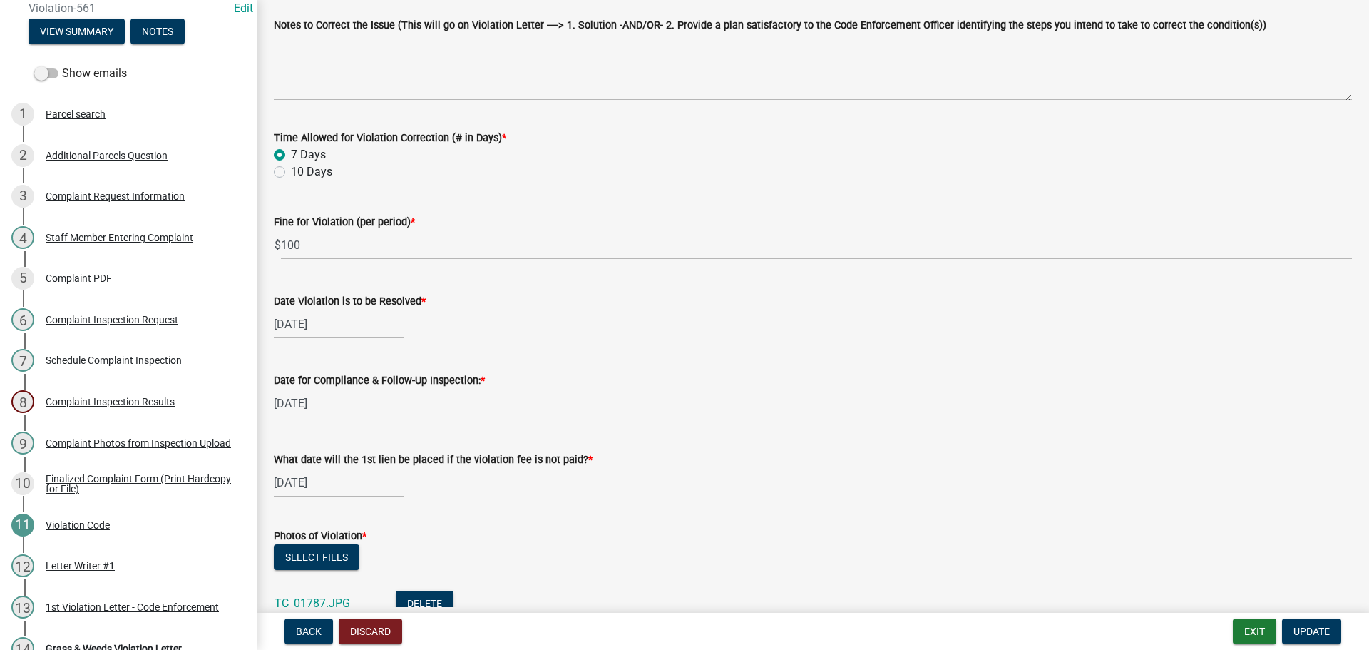
click at [320, 406] on div "[DATE]" at bounding box center [339, 403] width 130 height 29
select select "9"
select select "2025"
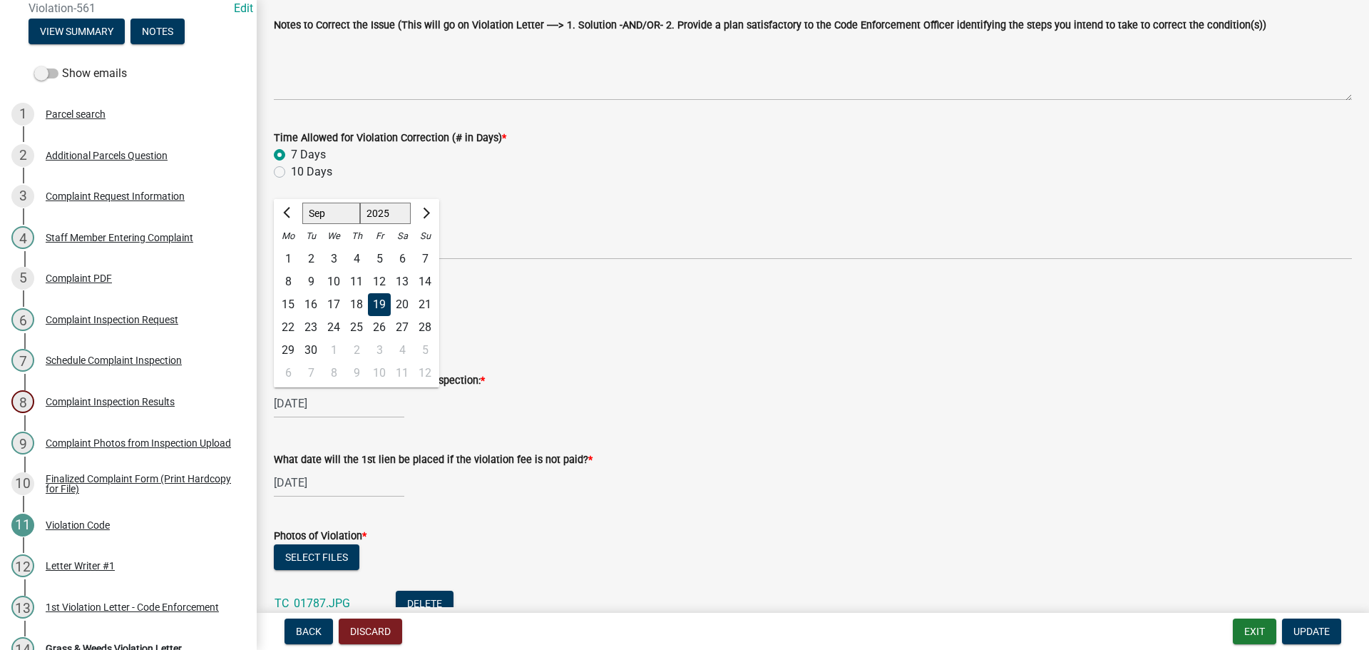
click at [318, 301] on div "16" at bounding box center [310, 304] width 23 height 23
type input "09/16/2025"
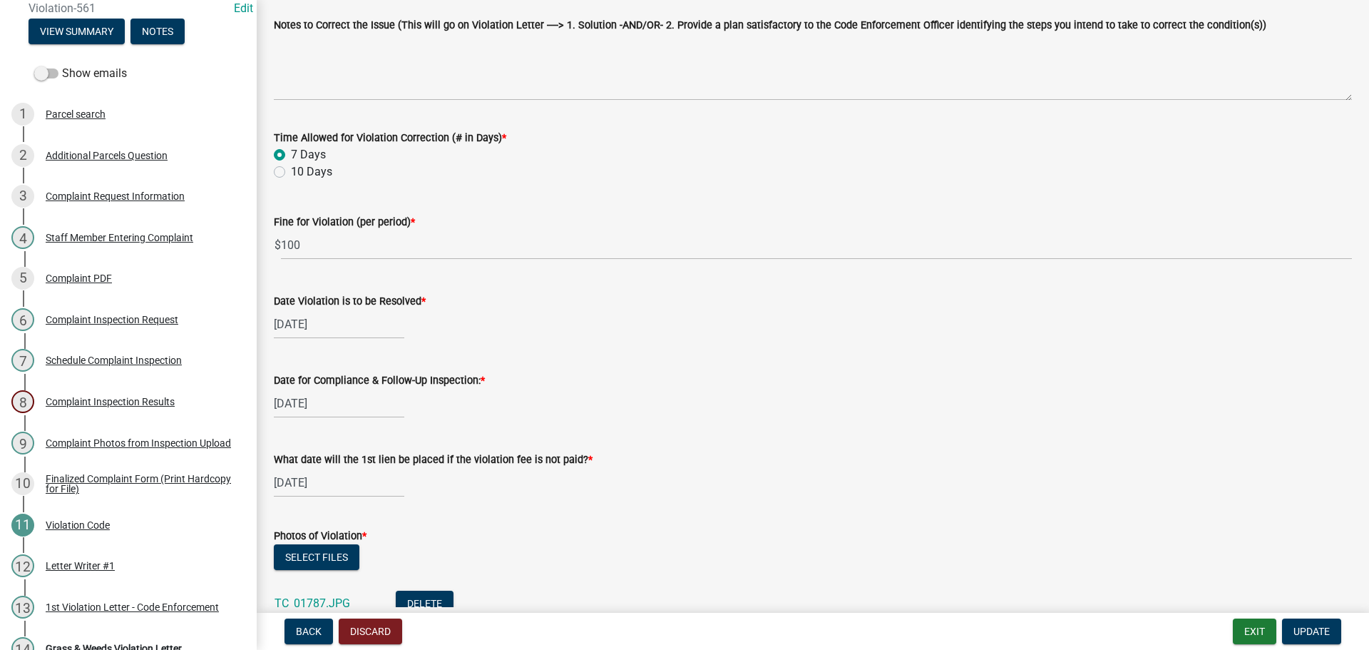
click at [332, 488] on div "[DATE]" at bounding box center [339, 482] width 130 height 29
select select "10"
select select "2025"
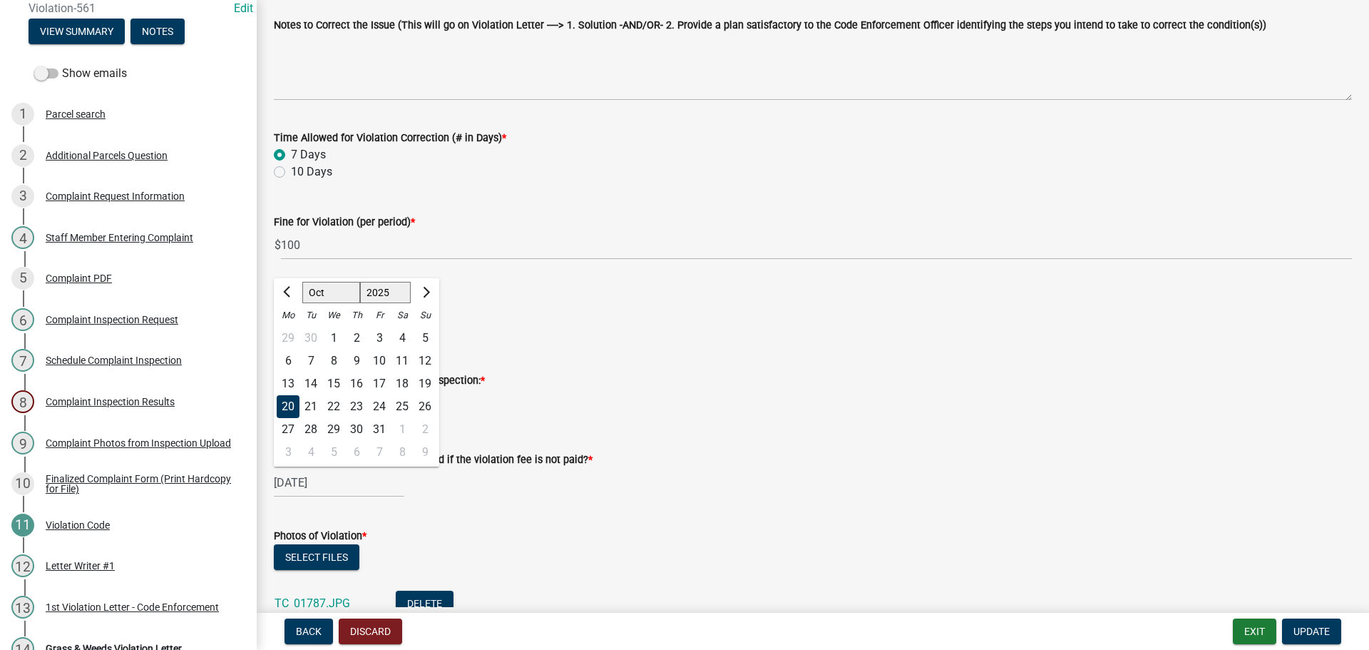
click at [359, 383] on div "16" at bounding box center [356, 383] width 23 height 23
type input "10/16/2025"
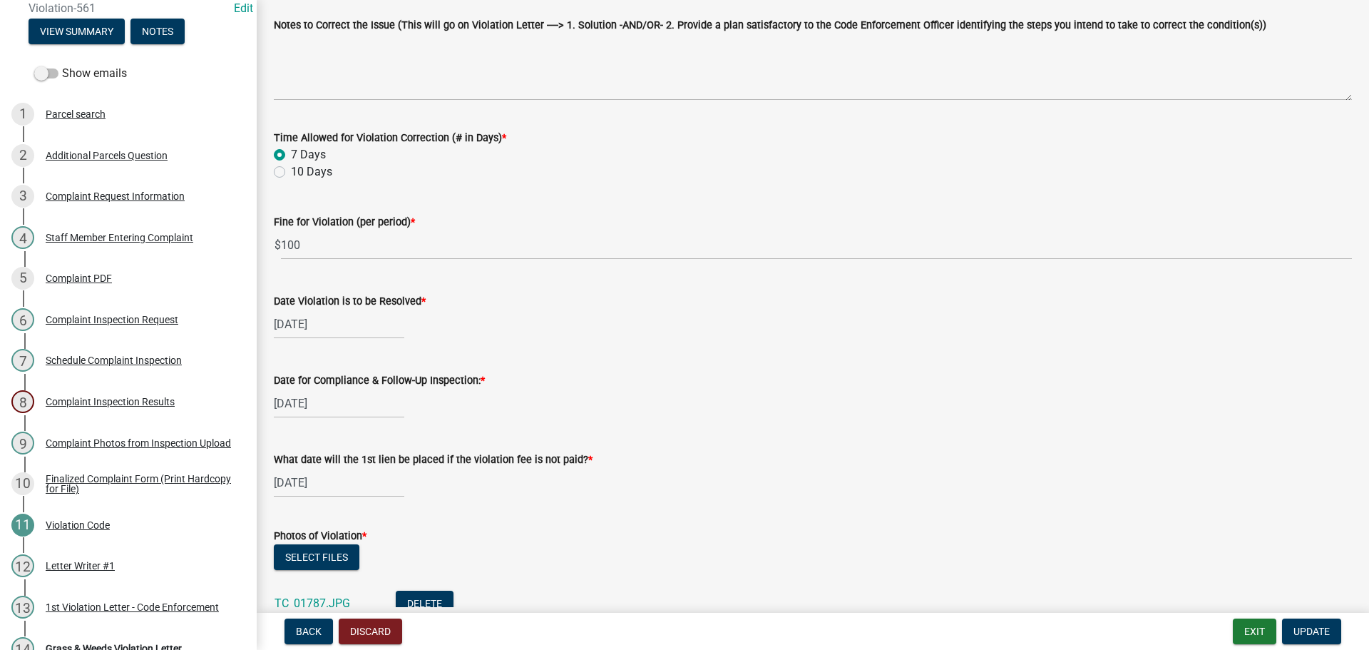
click at [516, 477] on div "10/16/2025" at bounding box center [813, 482] width 1078 height 29
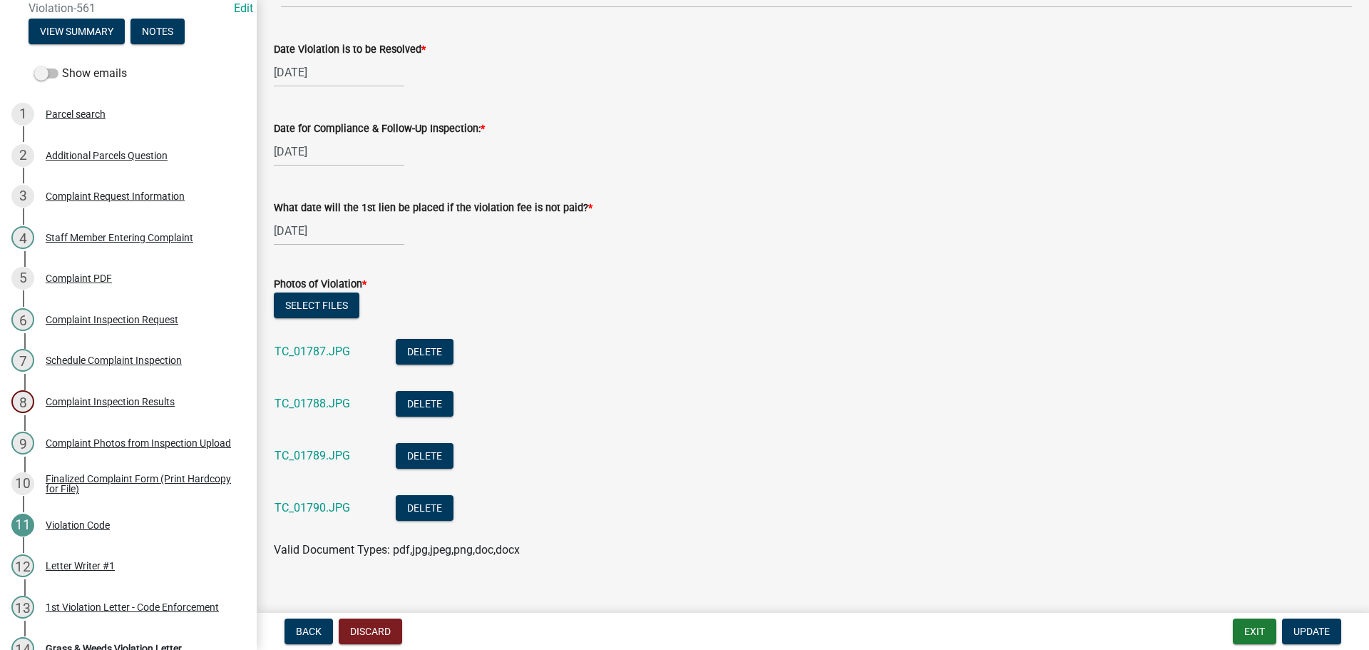
scroll to position [699, 0]
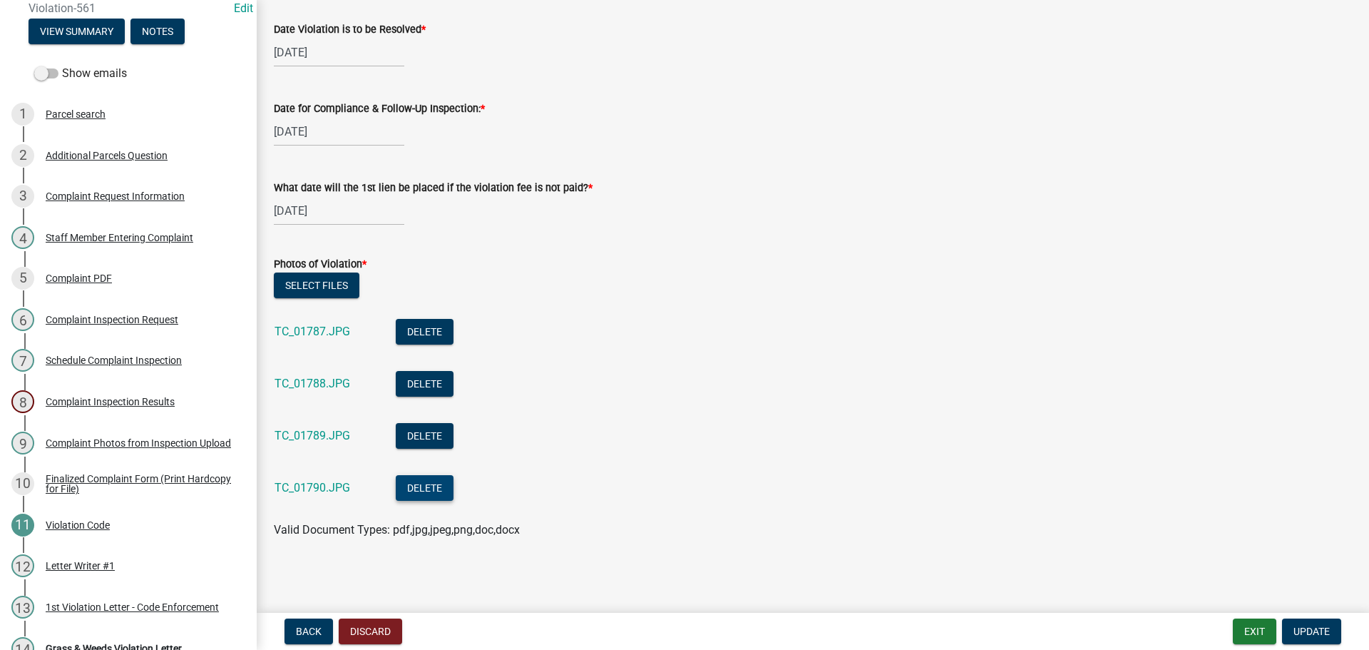
click at [432, 486] on button "Delete" at bounding box center [425, 488] width 58 height 26
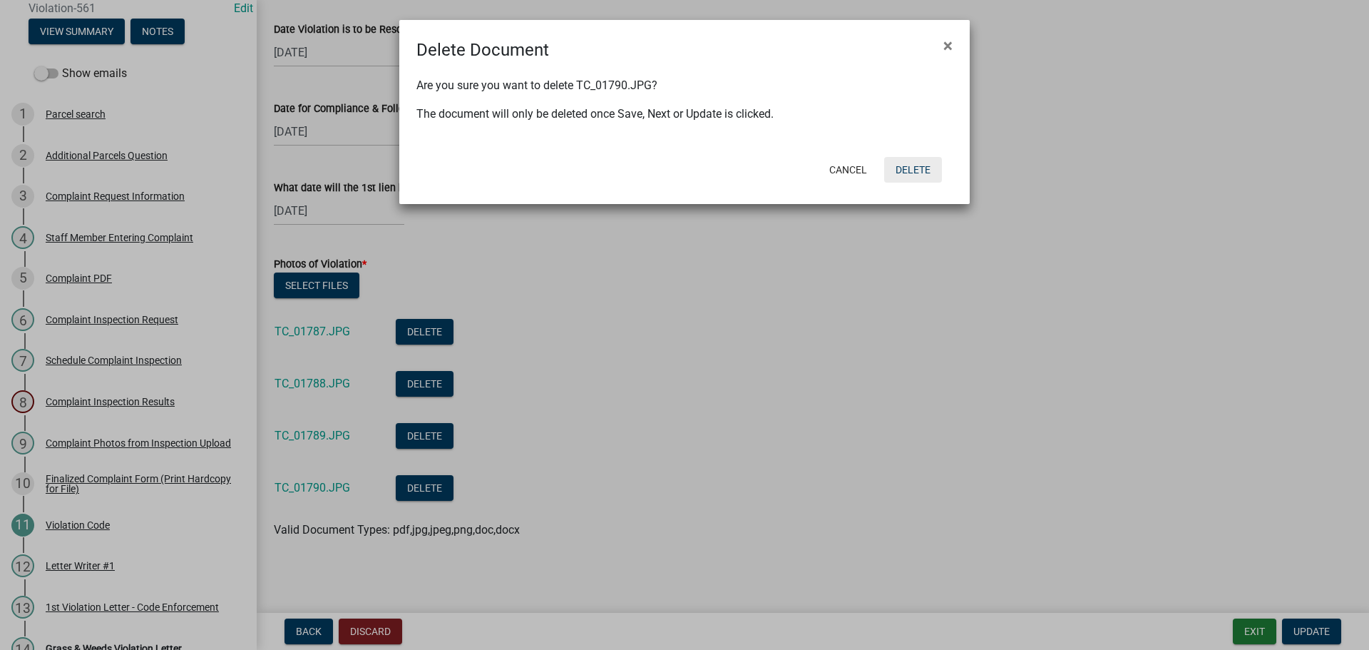
click at [925, 176] on button "Delete" at bounding box center [913, 170] width 58 height 26
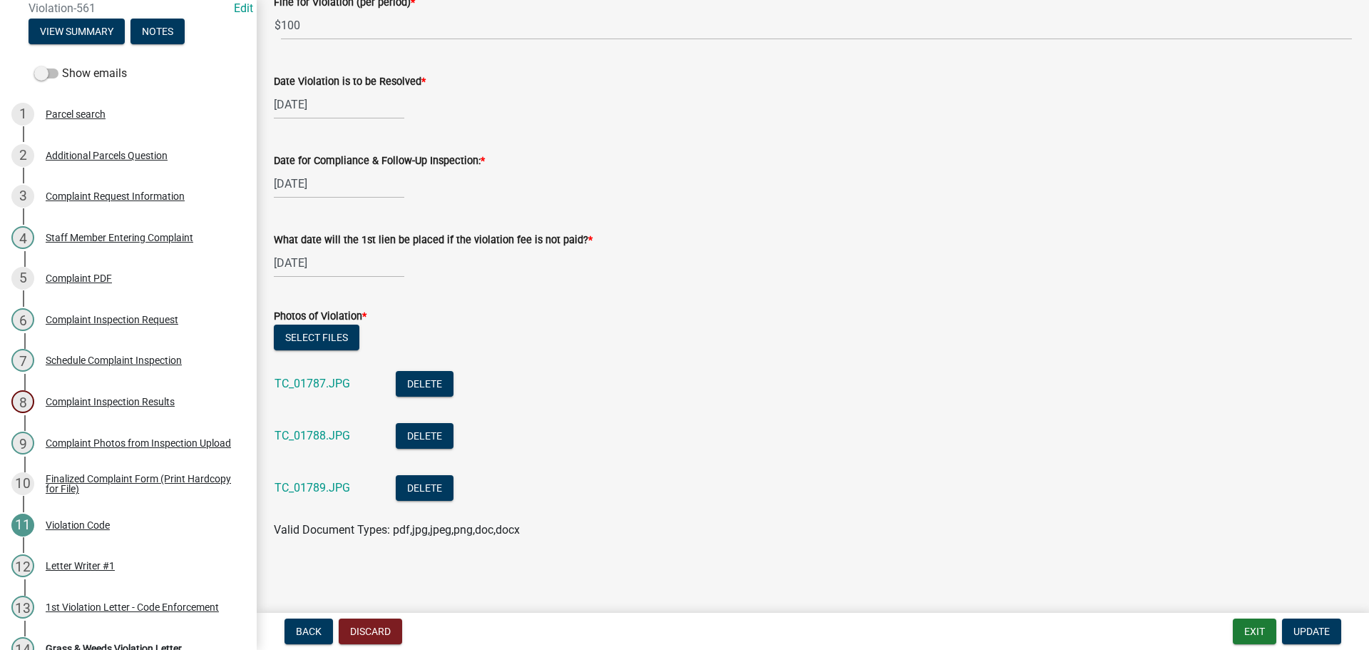
scroll to position [647, 0]
click at [436, 384] on button "Delete" at bounding box center [425, 384] width 58 height 26
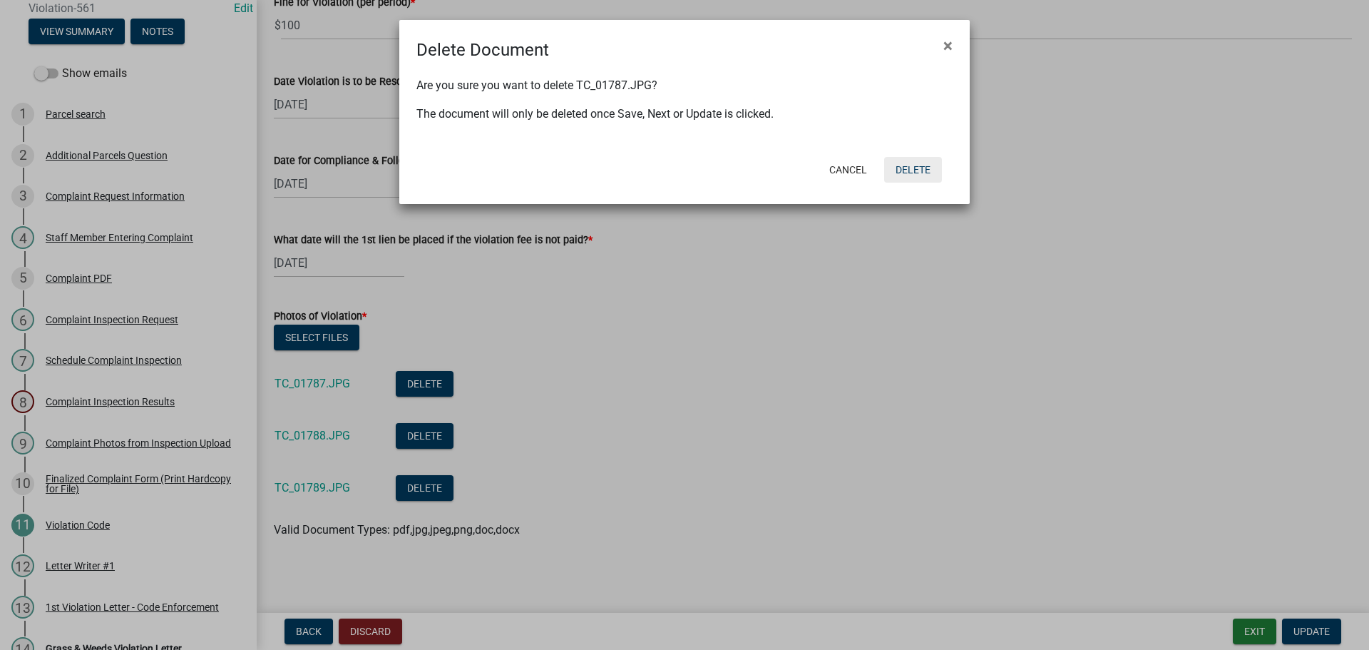
click at [914, 172] on button "Delete" at bounding box center [913, 170] width 58 height 26
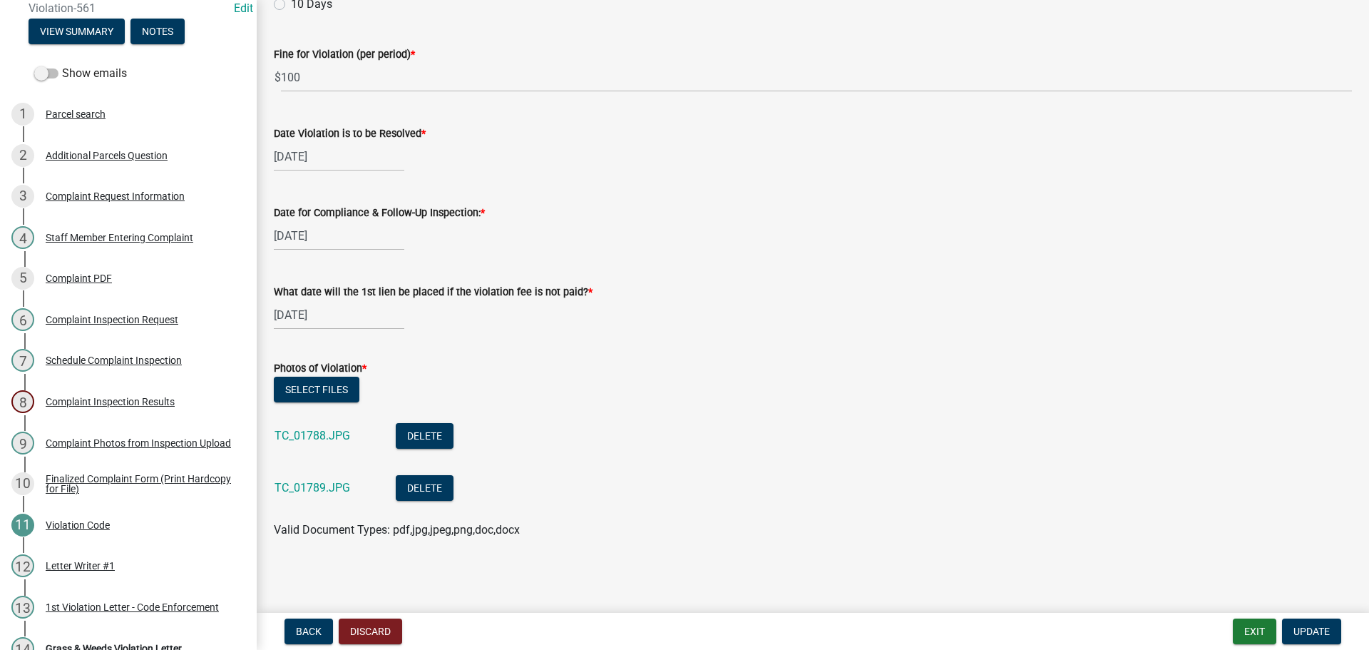
scroll to position [595, 0]
click at [411, 433] on button "Delete" at bounding box center [425, 436] width 58 height 26
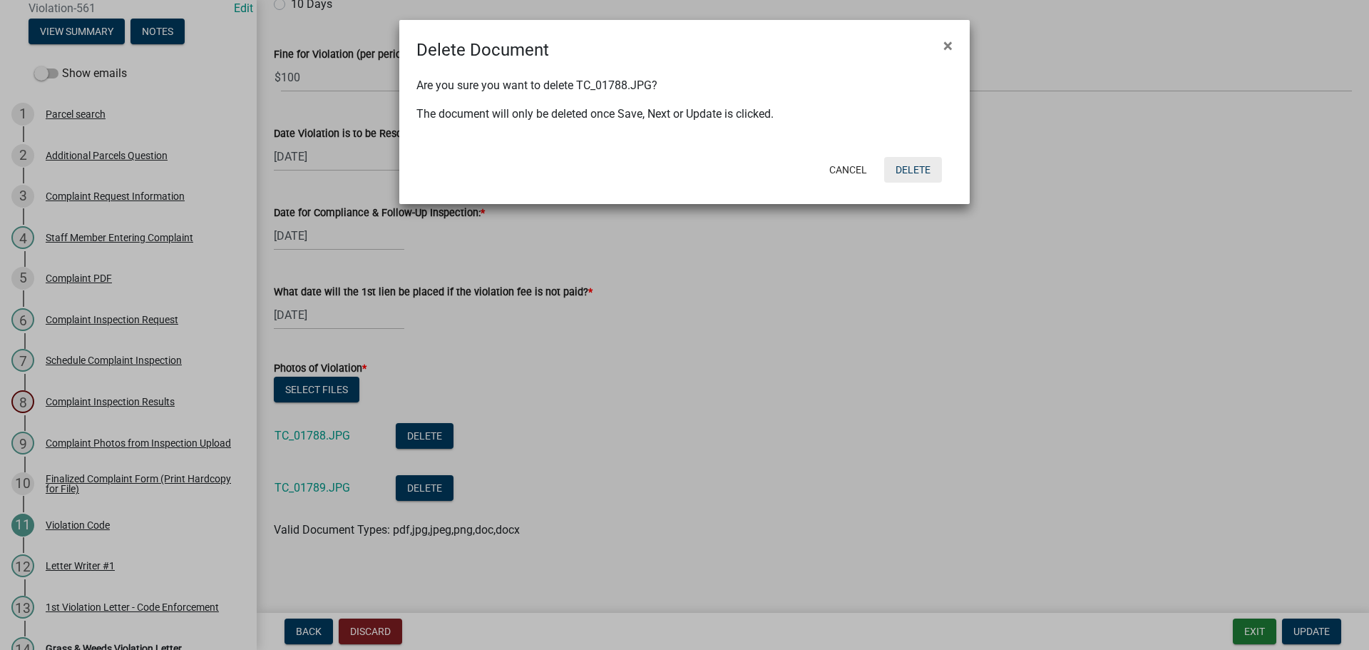
click at [903, 171] on button "Delete" at bounding box center [913, 170] width 58 height 26
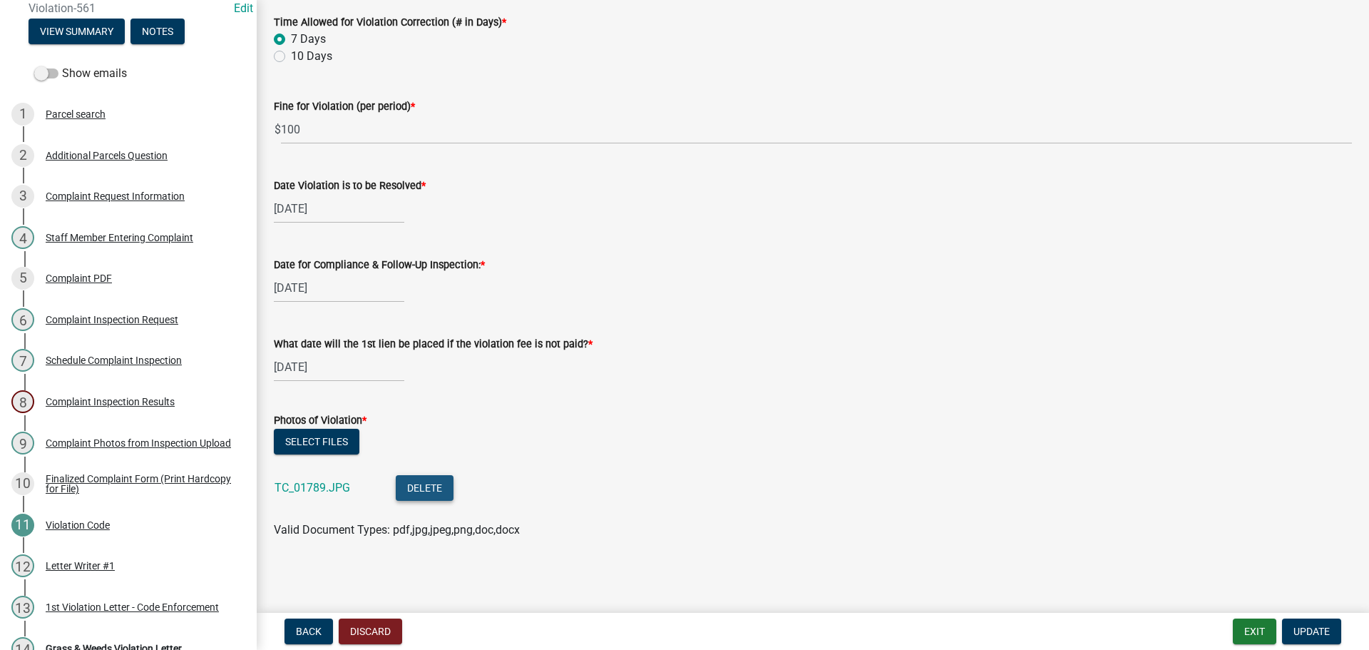
click at [412, 492] on button "Delete" at bounding box center [425, 488] width 58 height 26
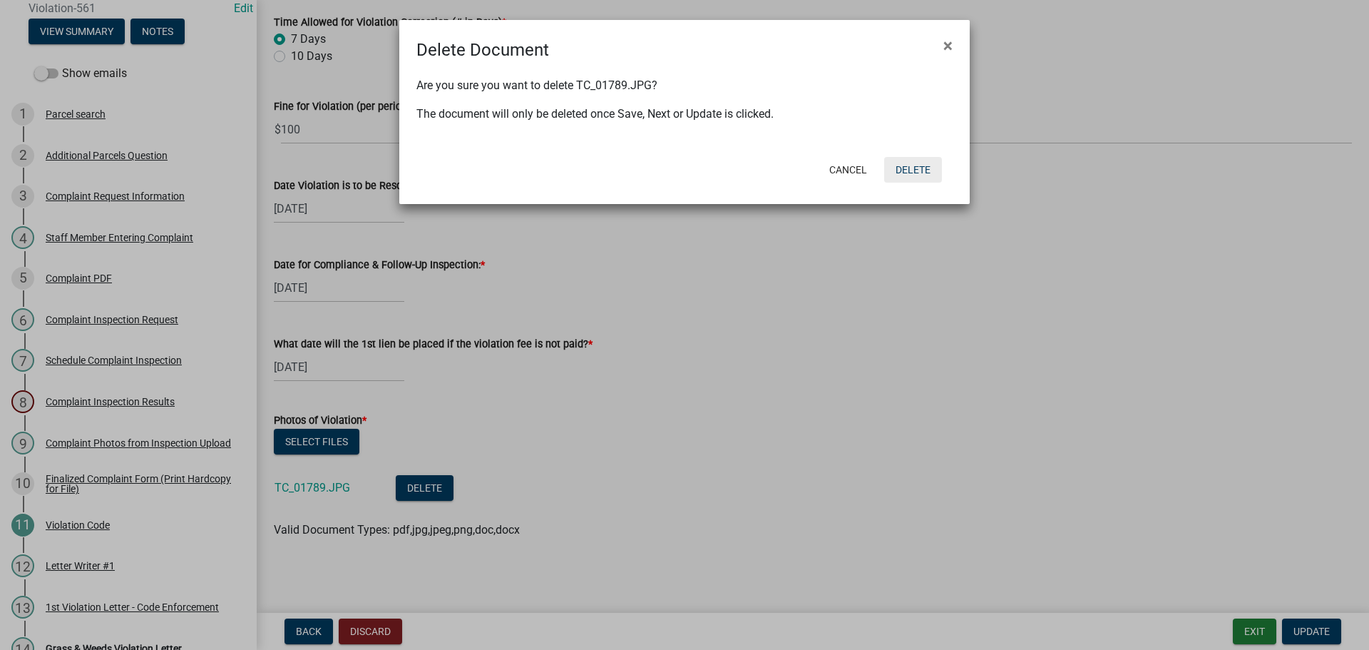
click at [911, 170] on button "Delete" at bounding box center [913, 170] width 58 height 26
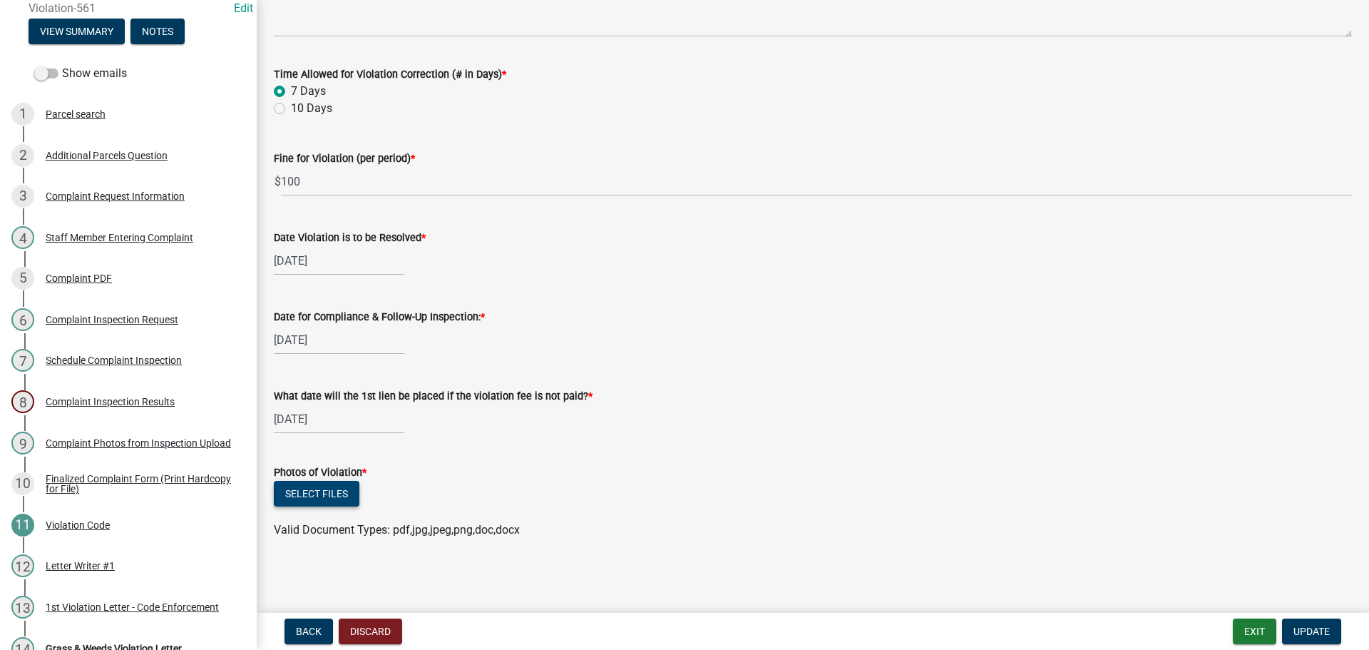
click at [292, 496] on button "Select files" at bounding box center [317, 494] width 86 height 26
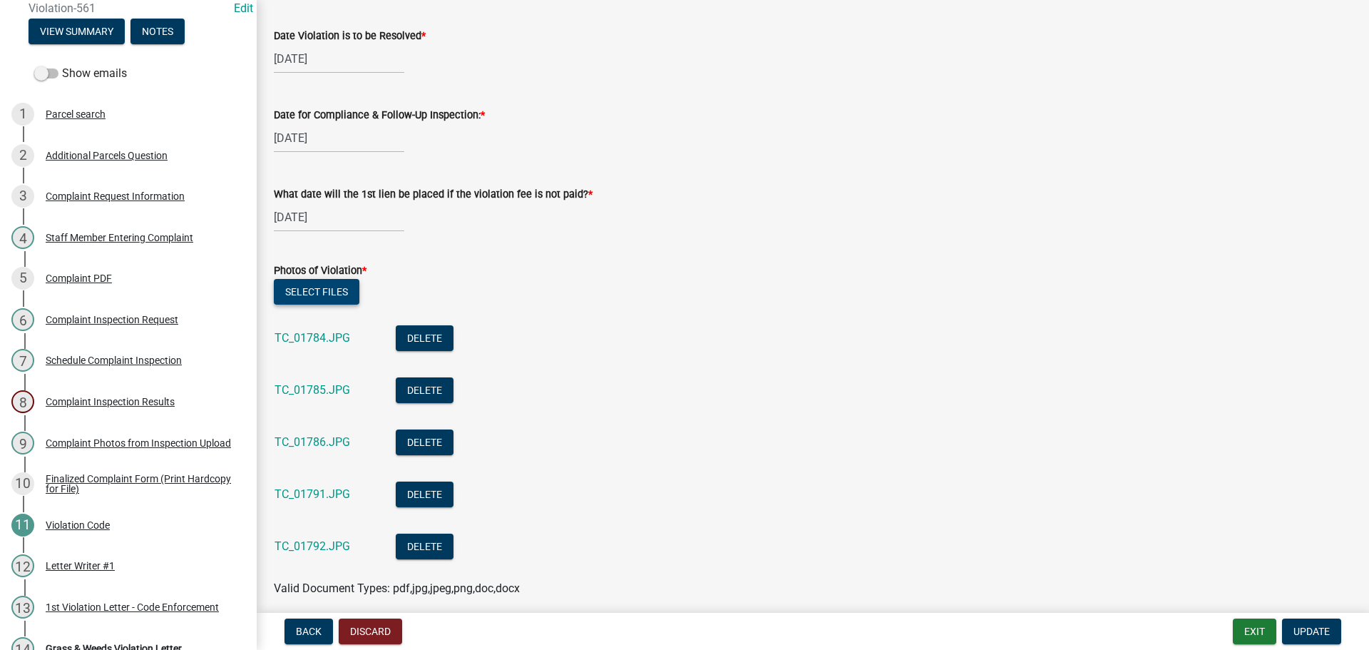
scroll to position [751, 0]
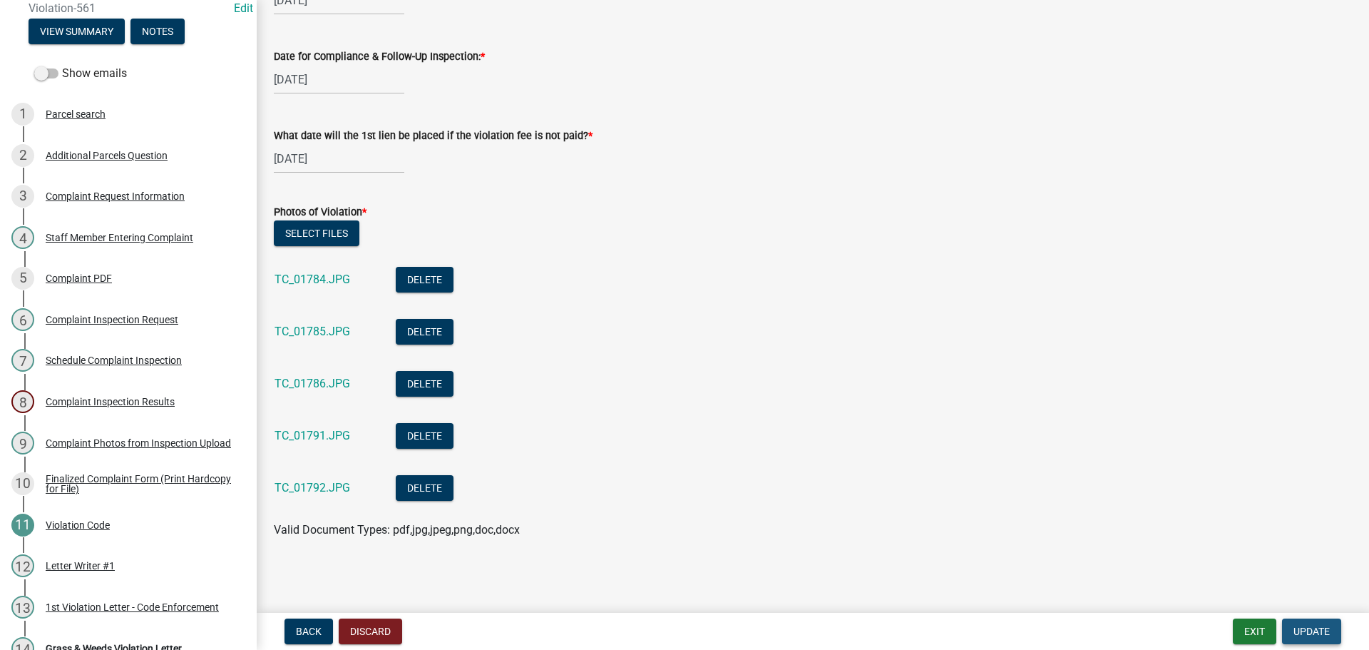
click at [1330, 637] on button "Update" at bounding box center [1311, 631] width 59 height 26
click at [1304, 630] on span "Update" at bounding box center [1311, 630] width 36 height 11
click at [1303, 630] on span "Update" at bounding box center [1311, 630] width 36 height 11
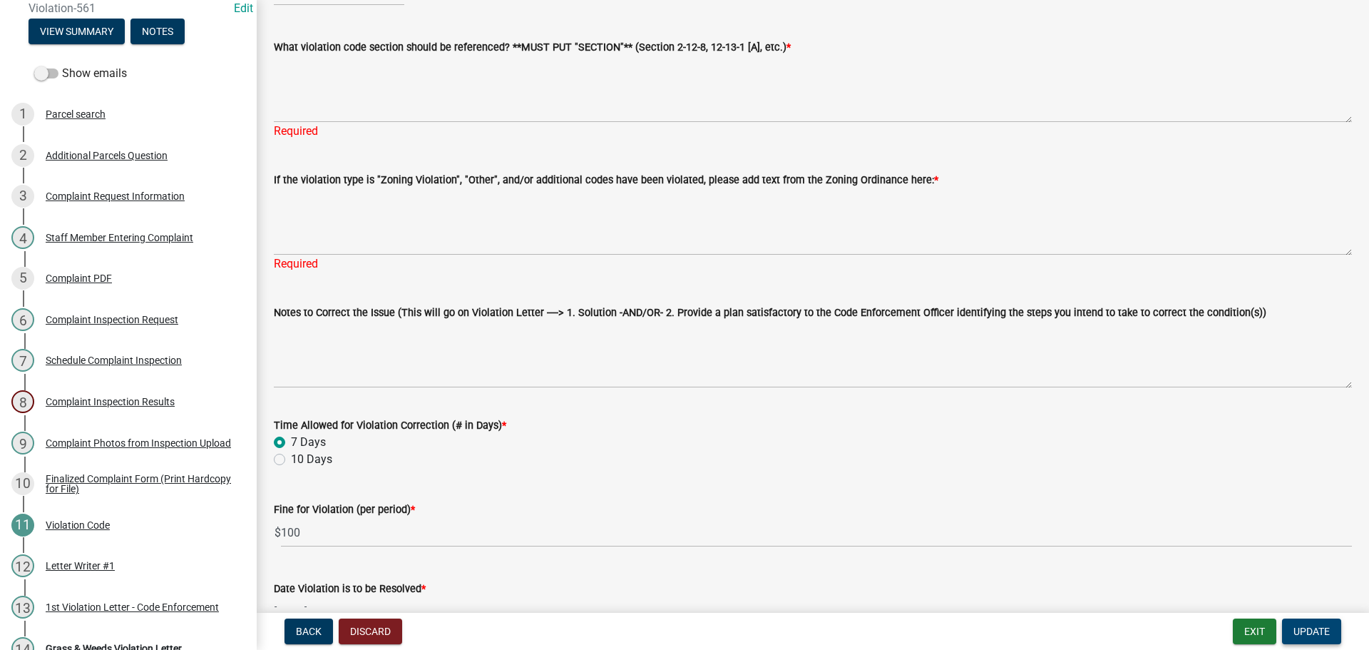
scroll to position [0, 0]
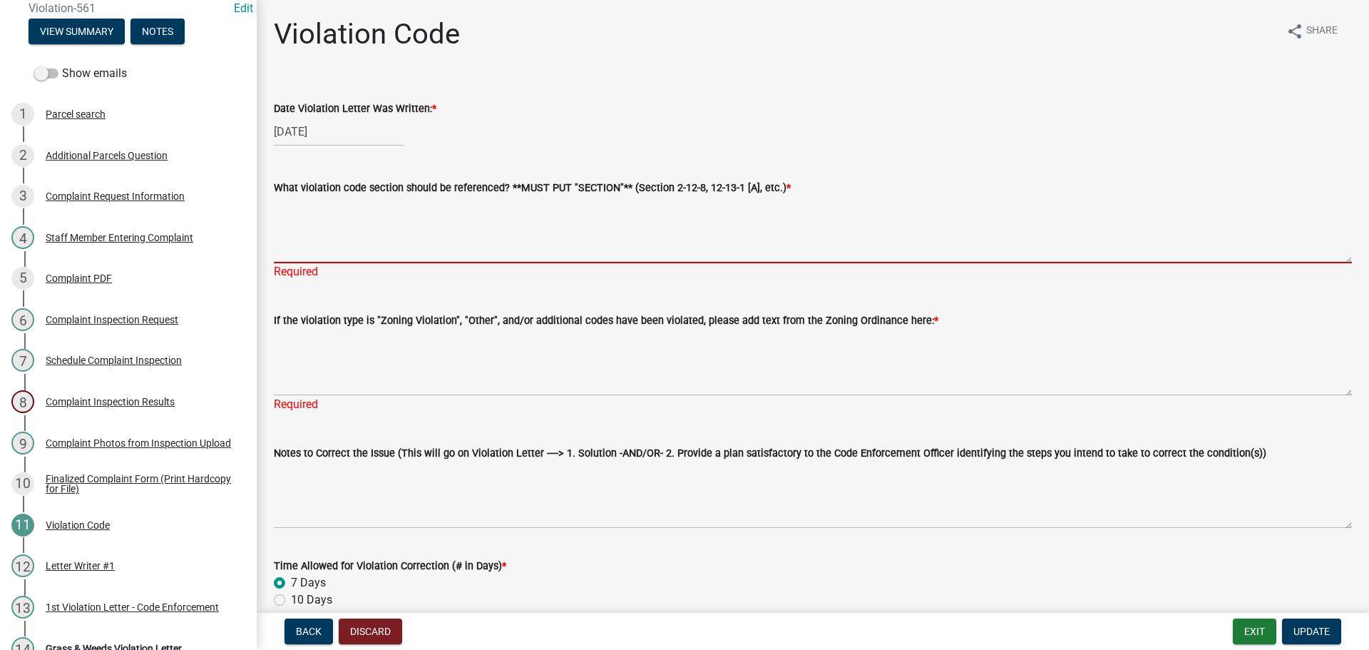
click at [298, 222] on textarea "What violation code section should be referenced? **MUST PUT "SECTION"** (Secti…" at bounding box center [813, 229] width 1078 height 67
paste textarea "2-13-4 MISCELLANEOUS RESTRICTIONS (A)(12)"
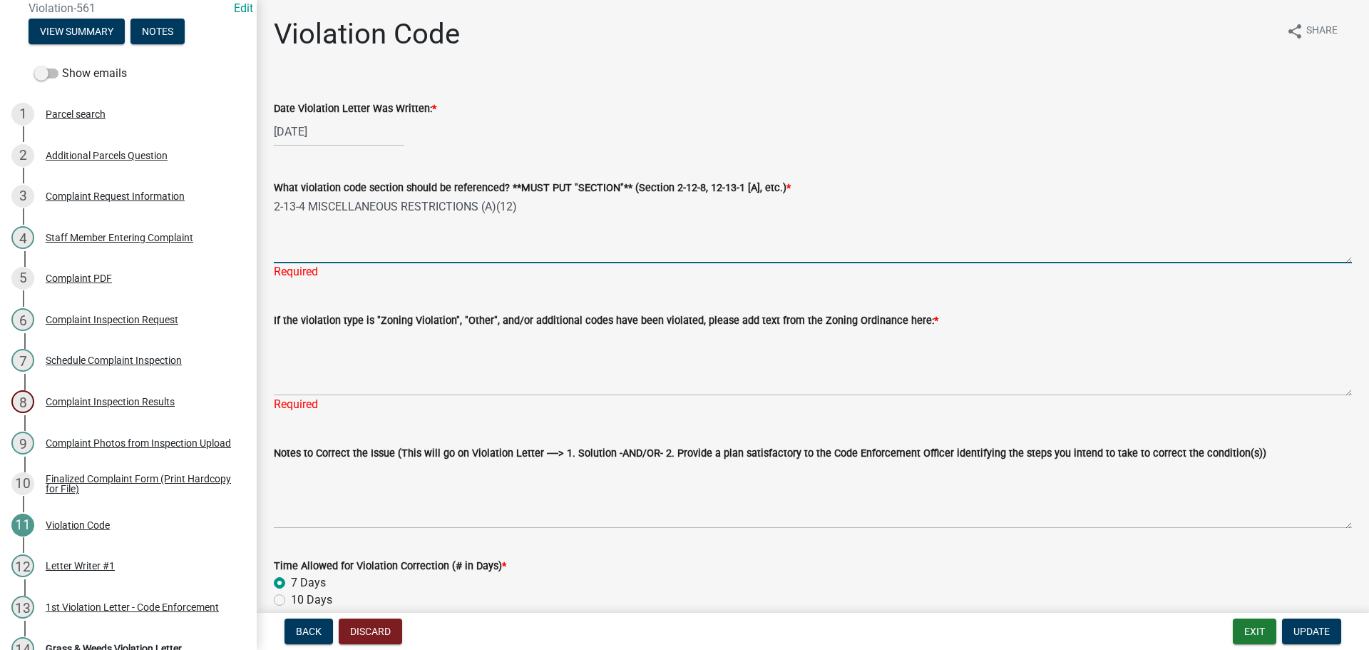
type textarea "2-13-4 MISCELLANEOUS RESTRICTIONS (A)(12)"
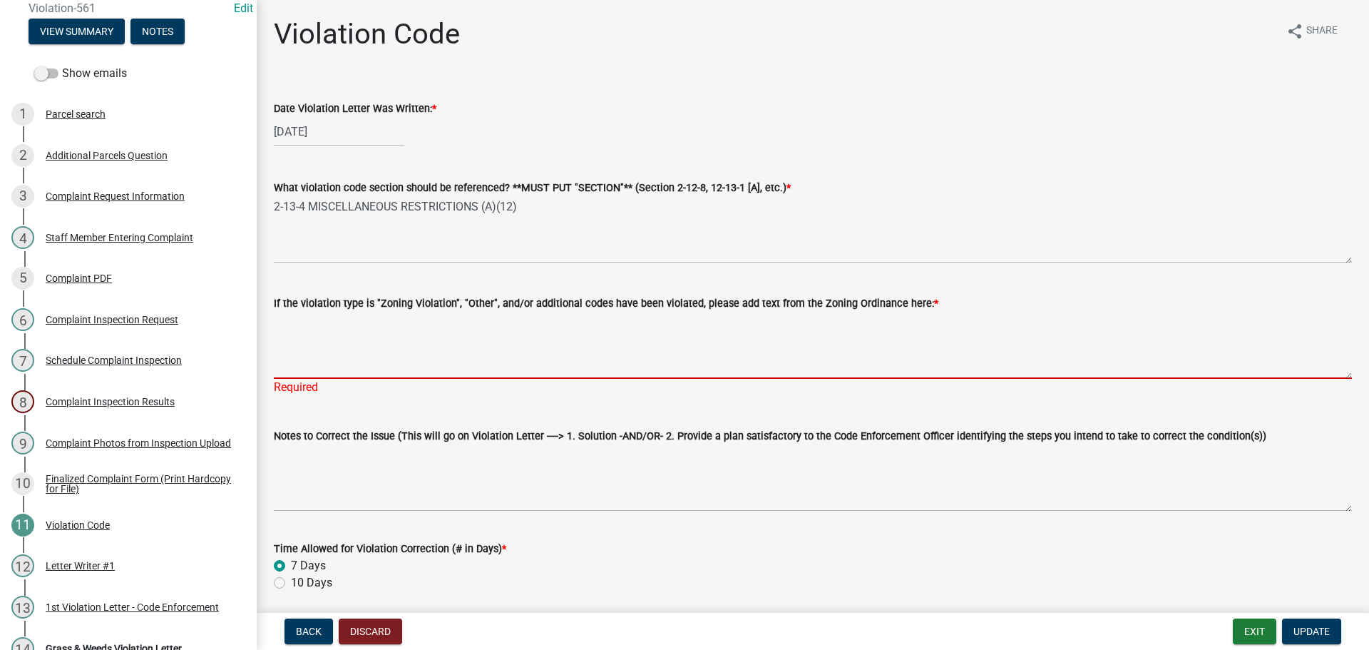
click at [381, 351] on textarea "If the violation type is "Zoning Violation", "Other", and/or additional codes h…" at bounding box center [813, 345] width 1078 height 67
paste textarea "2-13-4(A)(12) : NOXIOUS WEEDS AND OTHER RANK VEGTATION, INCLUDING, BUT NOT LIMI…"
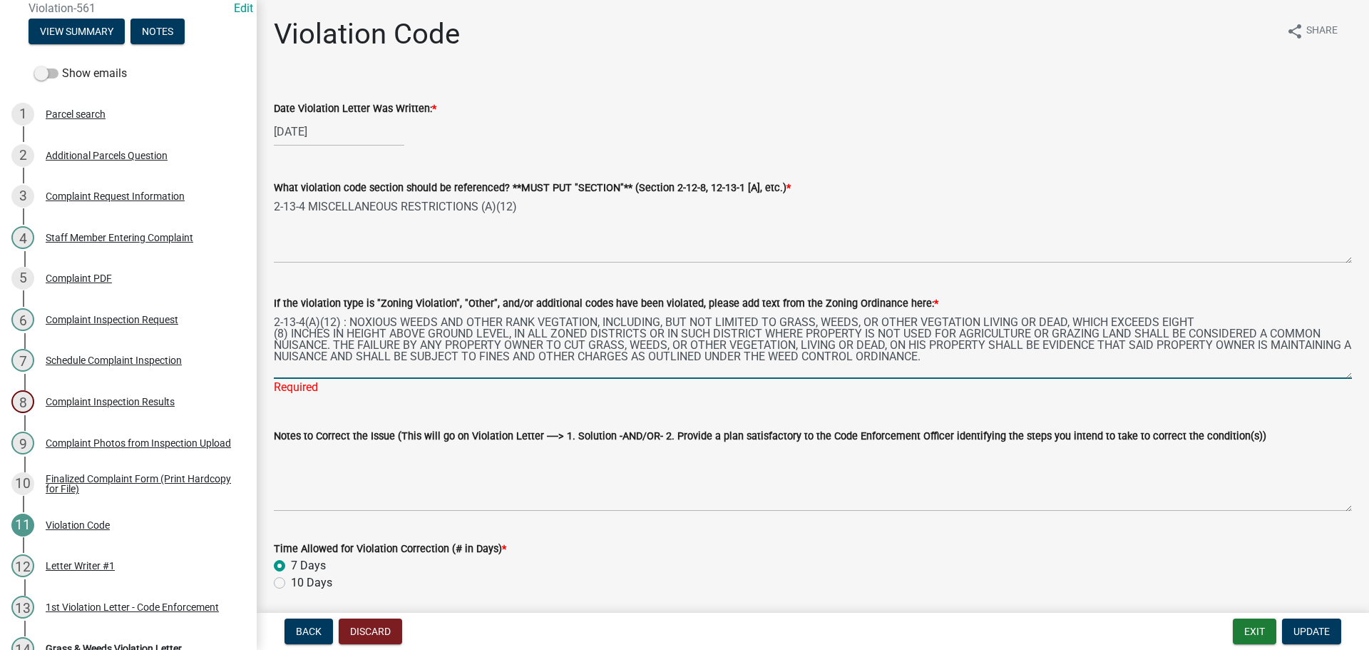
type textarea "2-13-4(A)(12) : NOXIOUS WEEDS AND OTHER RANK VEGTATION, INCLUDING, BUT NOT LIMI…"
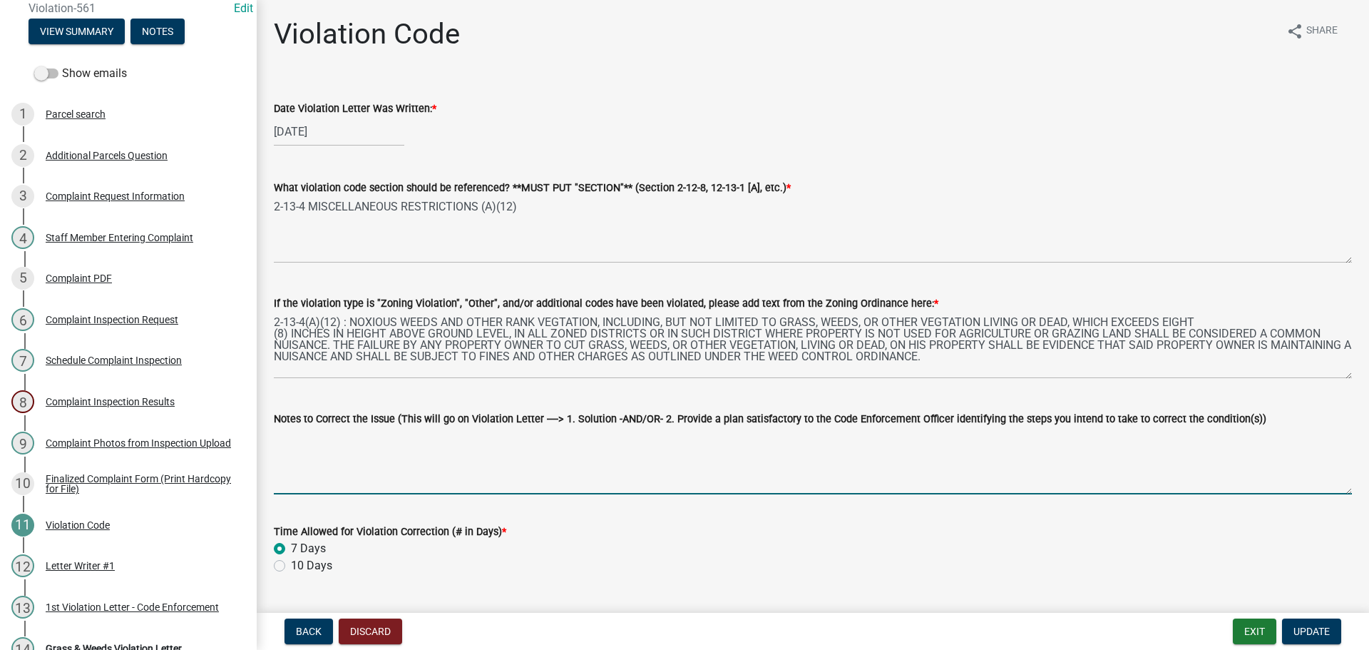
click at [308, 461] on textarea "Notes to Correct the Issue (This will go on Violation Letter ----> 1. Solution …" at bounding box center [813, 460] width 1078 height 67
paste textarea "1. Trim and clean-up tall grass and noxious weeds to a height of less than eigh…"
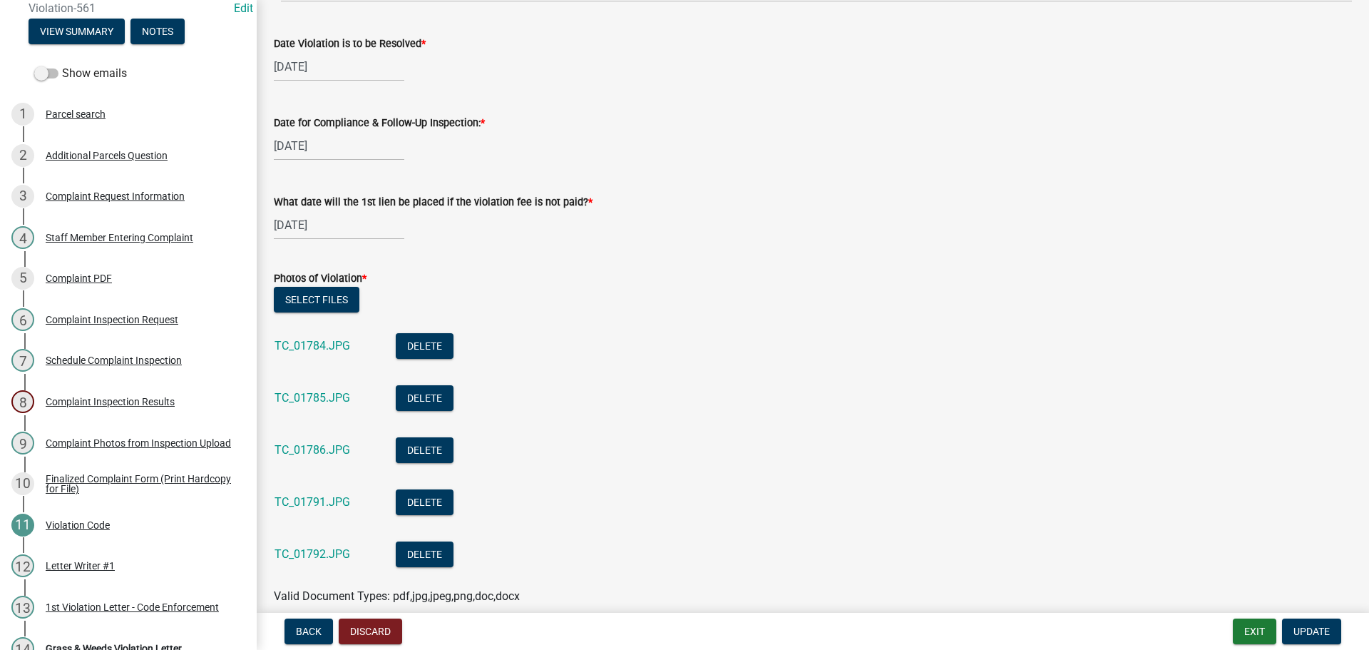
scroll to position [717, 0]
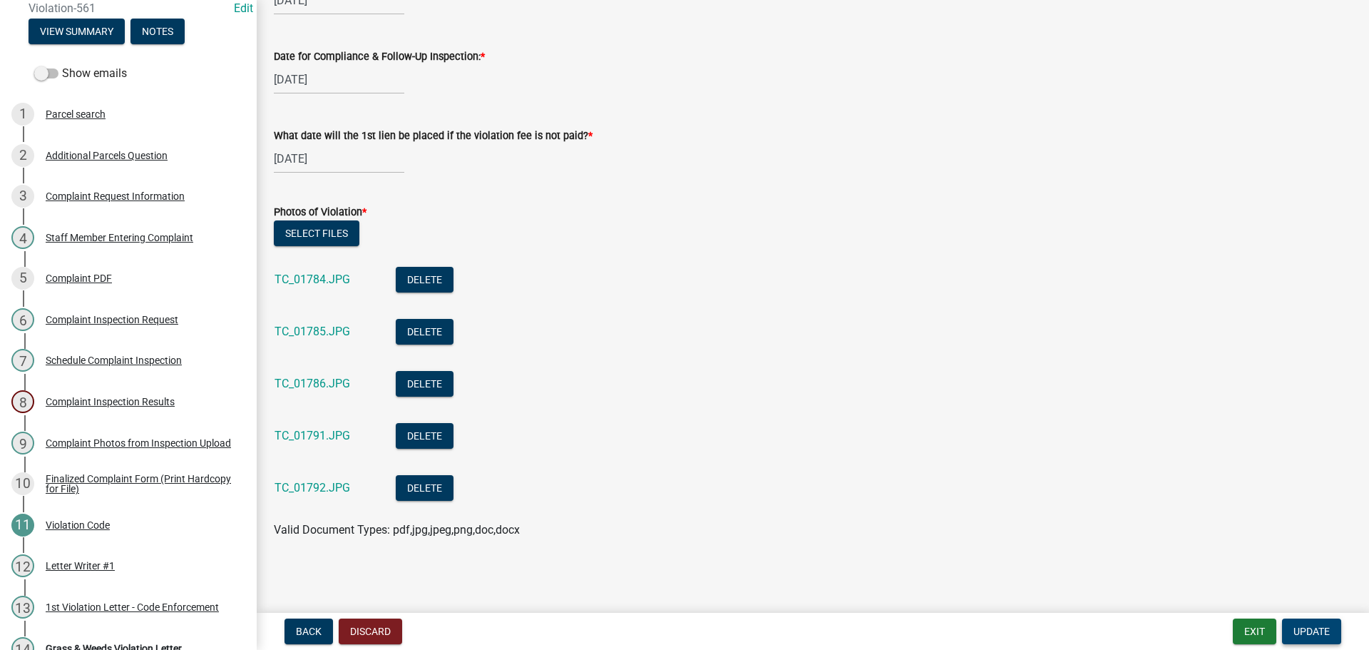
type textarea "1. Trim and clean-up tall grass and noxious weeds to a height of less than eigh…"
click at [1315, 640] on button "Update" at bounding box center [1311, 631] width 59 height 26
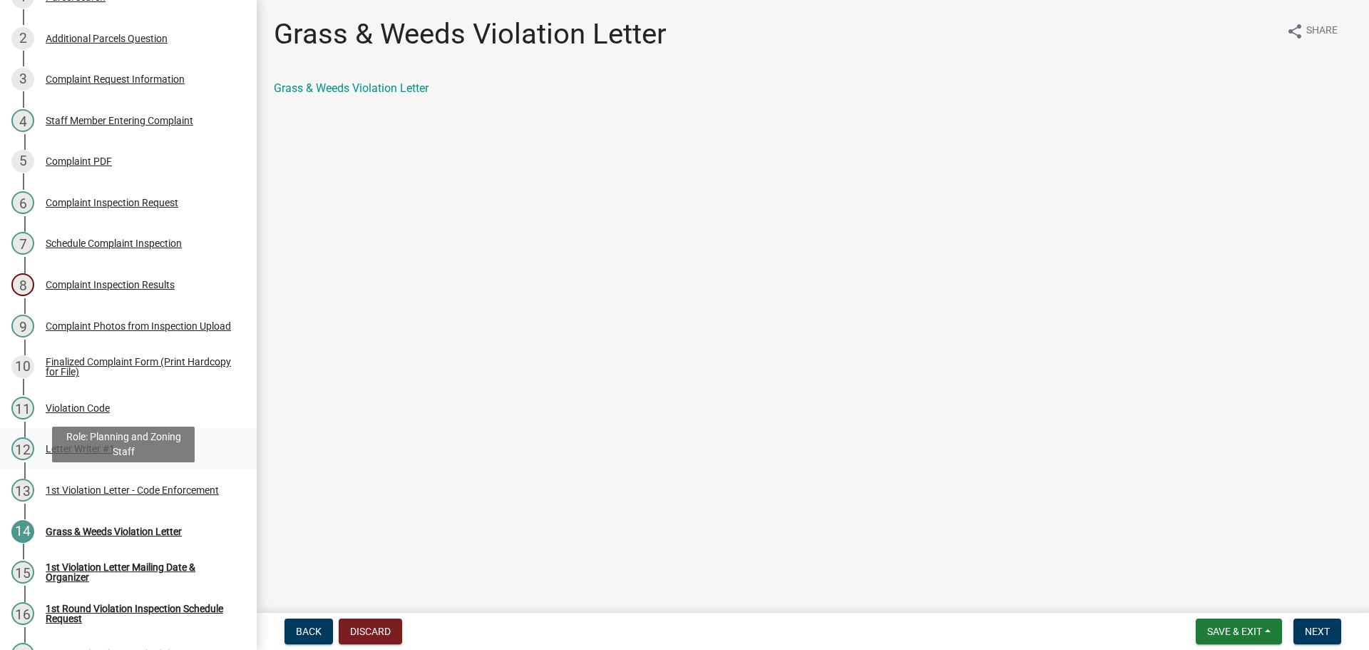
scroll to position [285, 0]
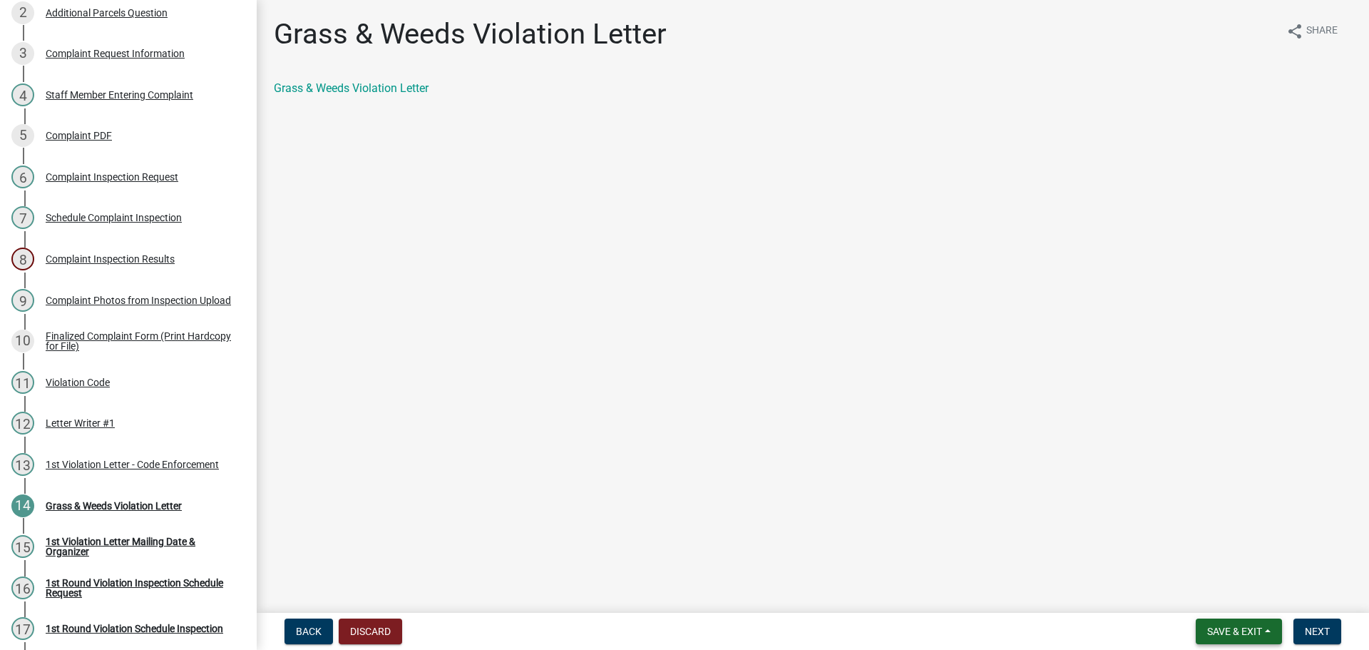
click at [1268, 633] on button "Save & Exit" at bounding box center [1239, 631] width 86 height 26
click at [1237, 594] on button "Save & Exit" at bounding box center [1225, 594] width 114 height 34
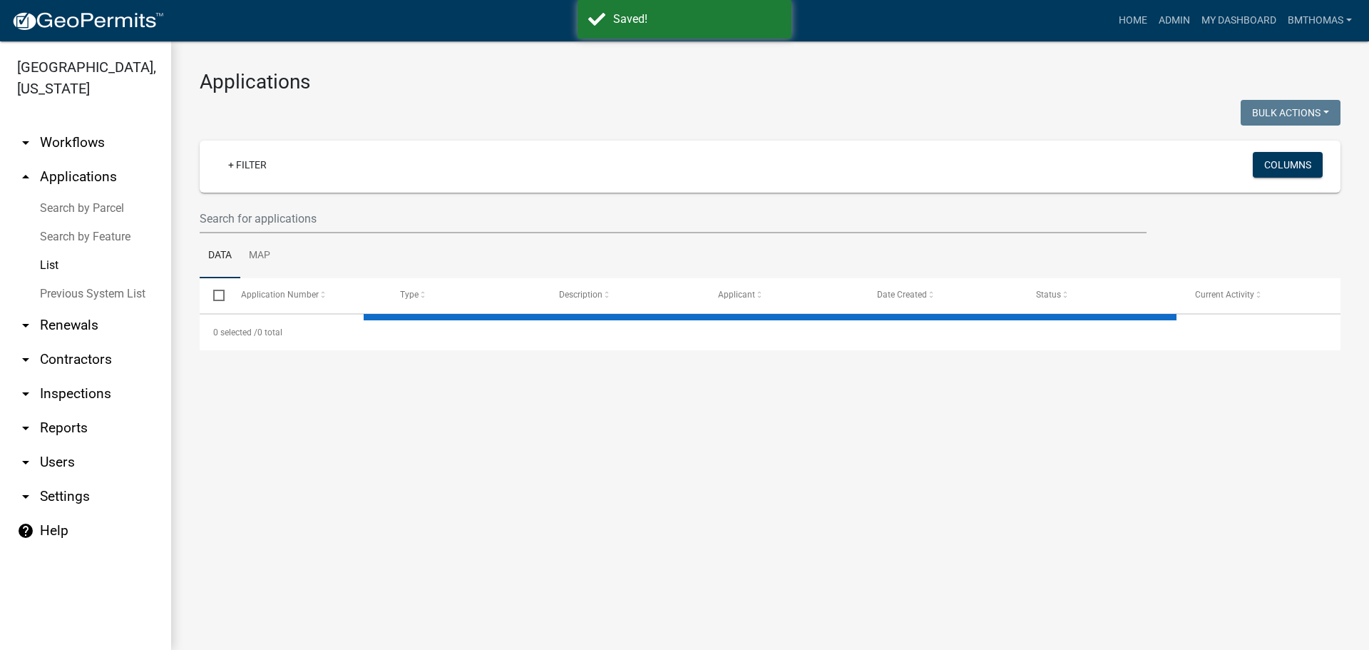
select select "3: 100"
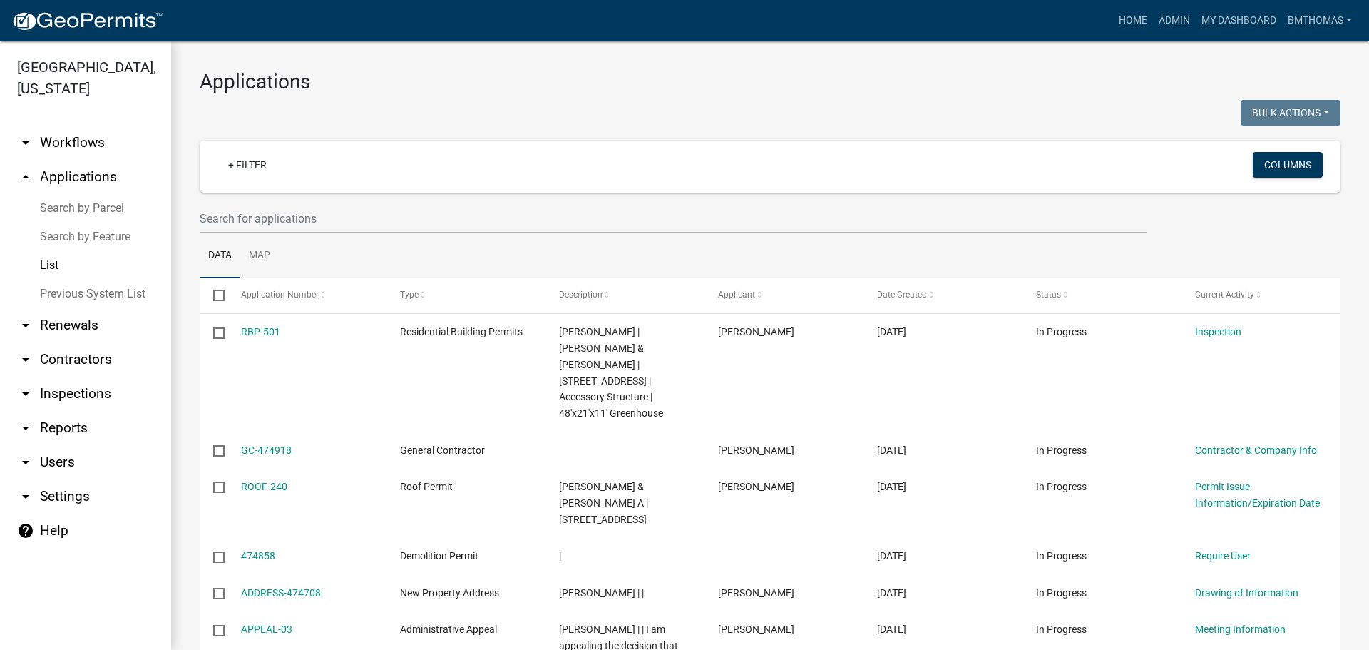
click at [84, 376] on link "arrow_drop_down Inspections" at bounding box center [85, 393] width 171 height 34
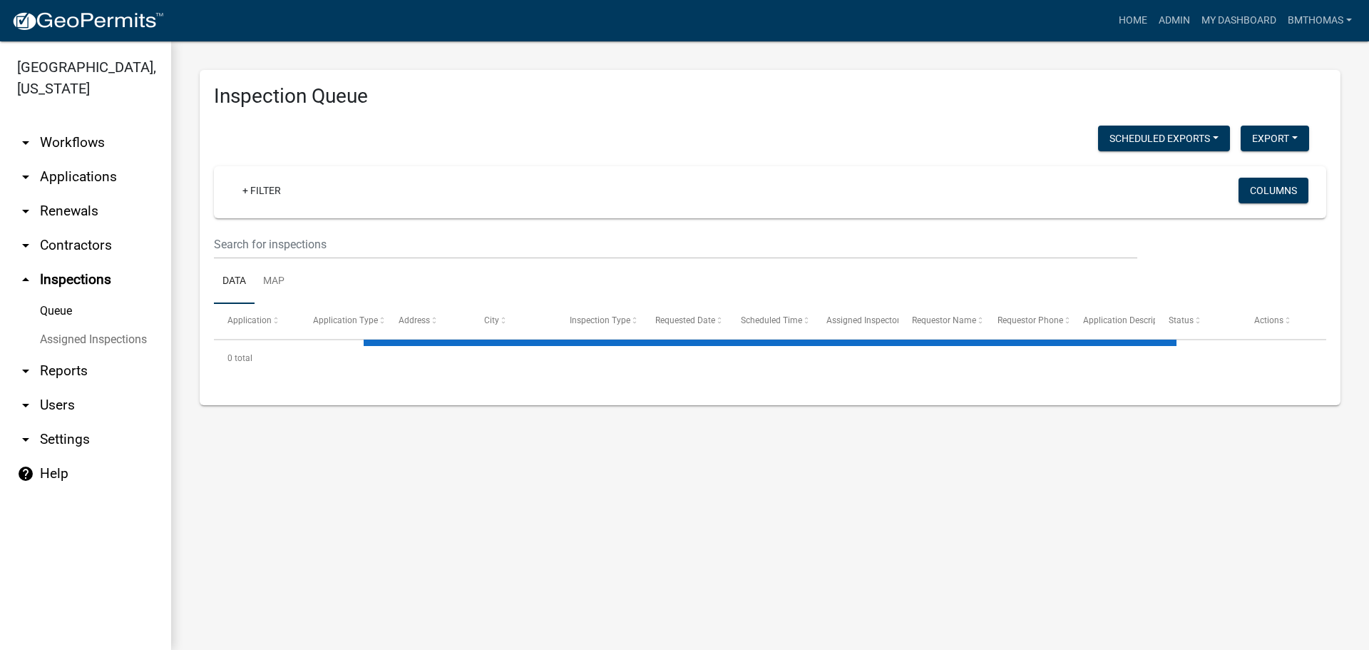
click at [92, 160] on link "arrow_drop_down Applications" at bounding box center [85, 177] width 171 height 34
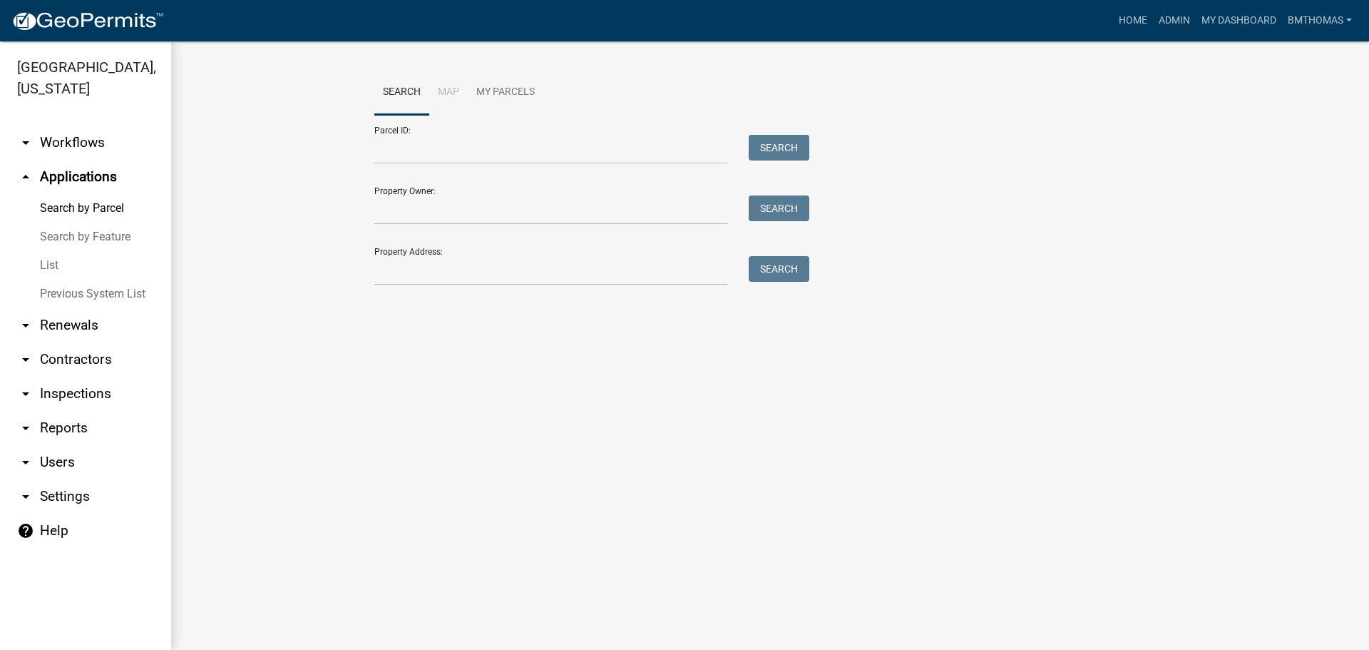
click at [46, 251] on link "List" at bounding box center [85, 265] width 171 height 29
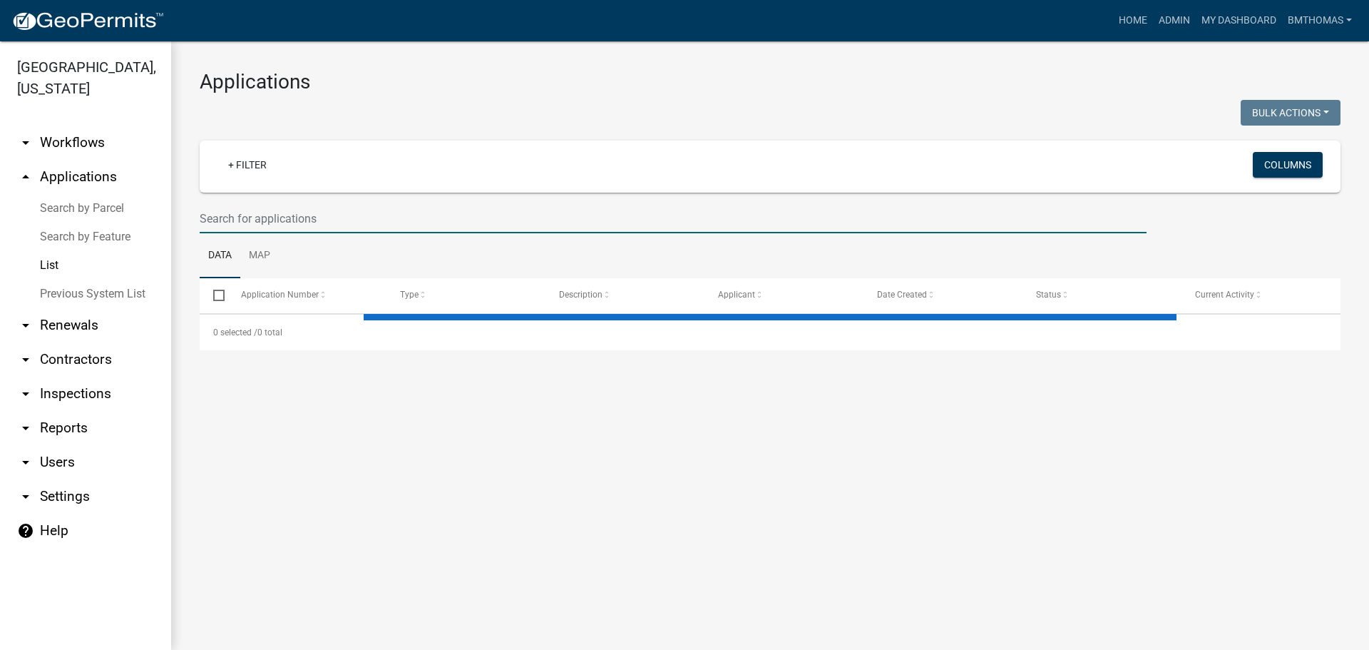
click at [267, 222] on input "text" at bounding box center [673, 218] width 947 height 29
select select "3: 100"
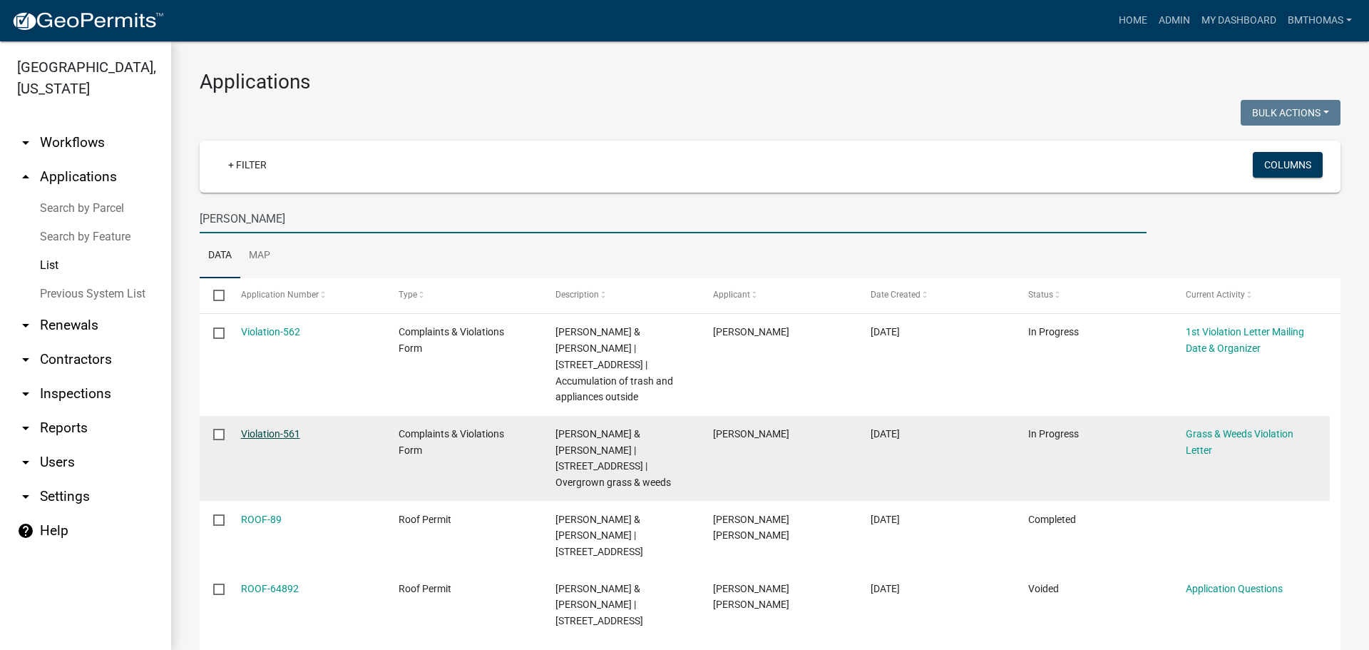
type input "[PERSON_NAME]"
click at [272, 428] on link "Violation-561" at bounding box center [270, 433] width 59 height 11
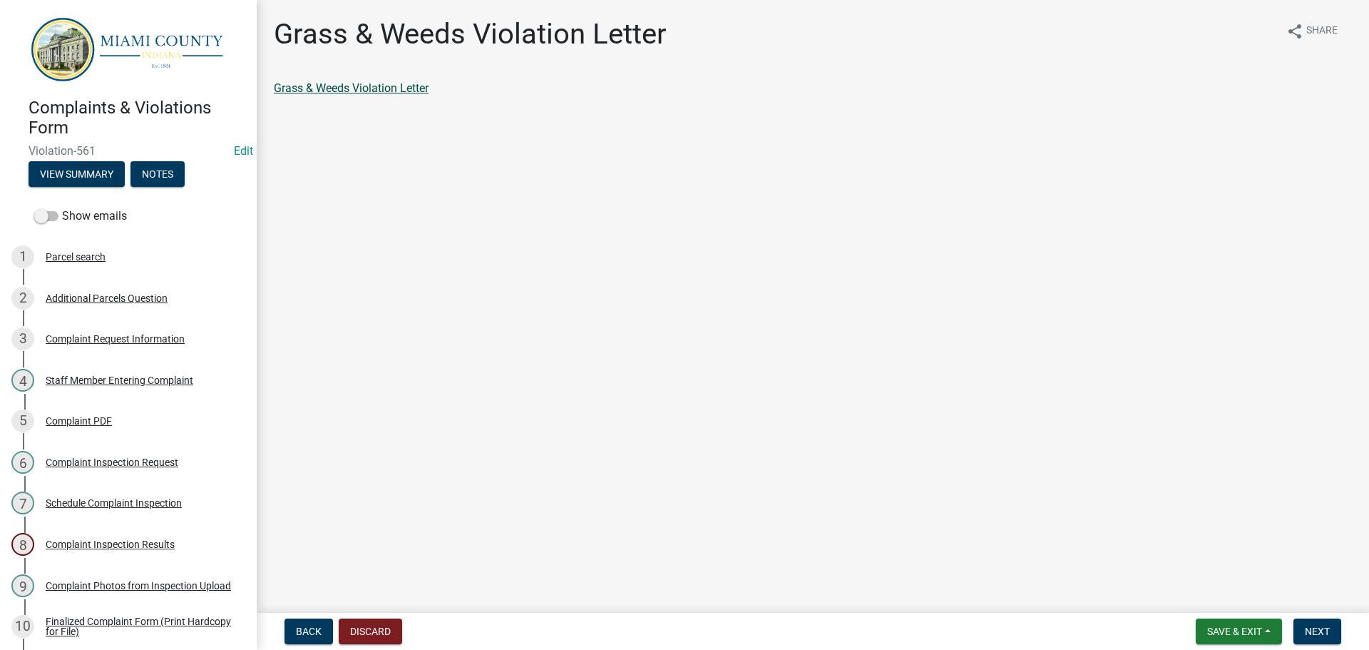
click at [331, 89] on link "Grass & Weeds Violation Letter" at bounding box center [351, 88] width 155 height 14
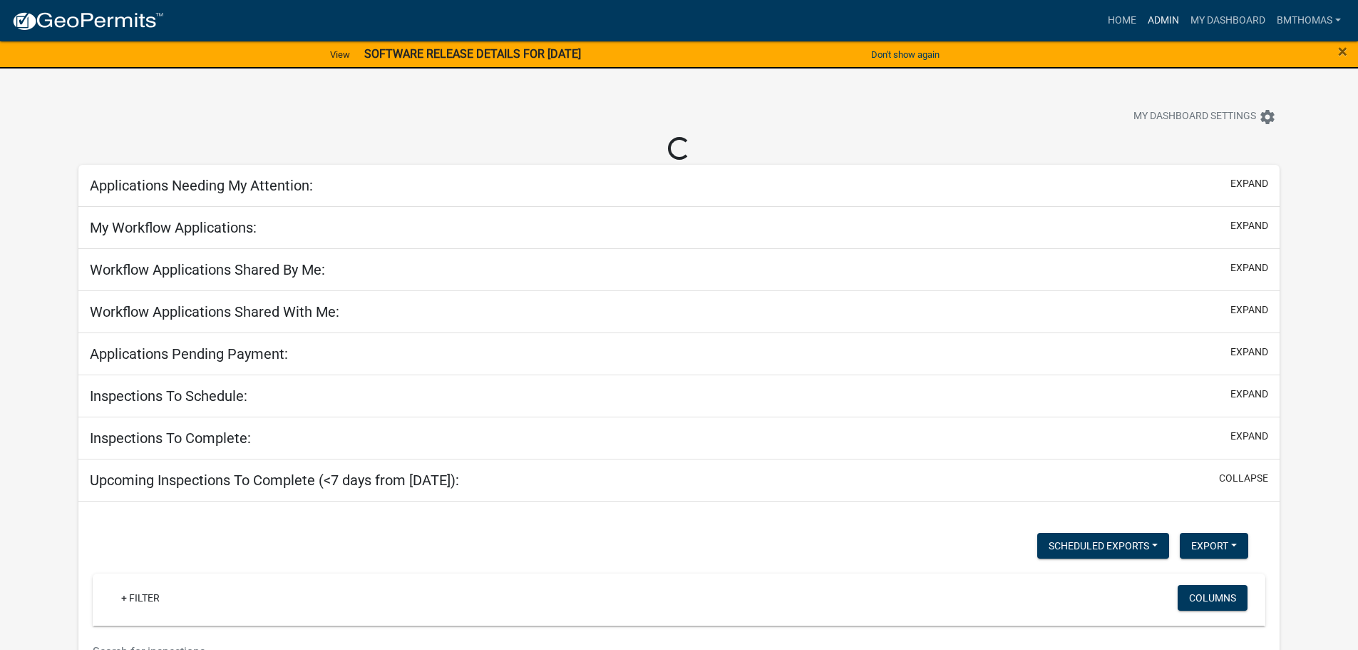
click at [1161, 14] on link "Admin" at bounding box center [1163, 20] width 43 height 27
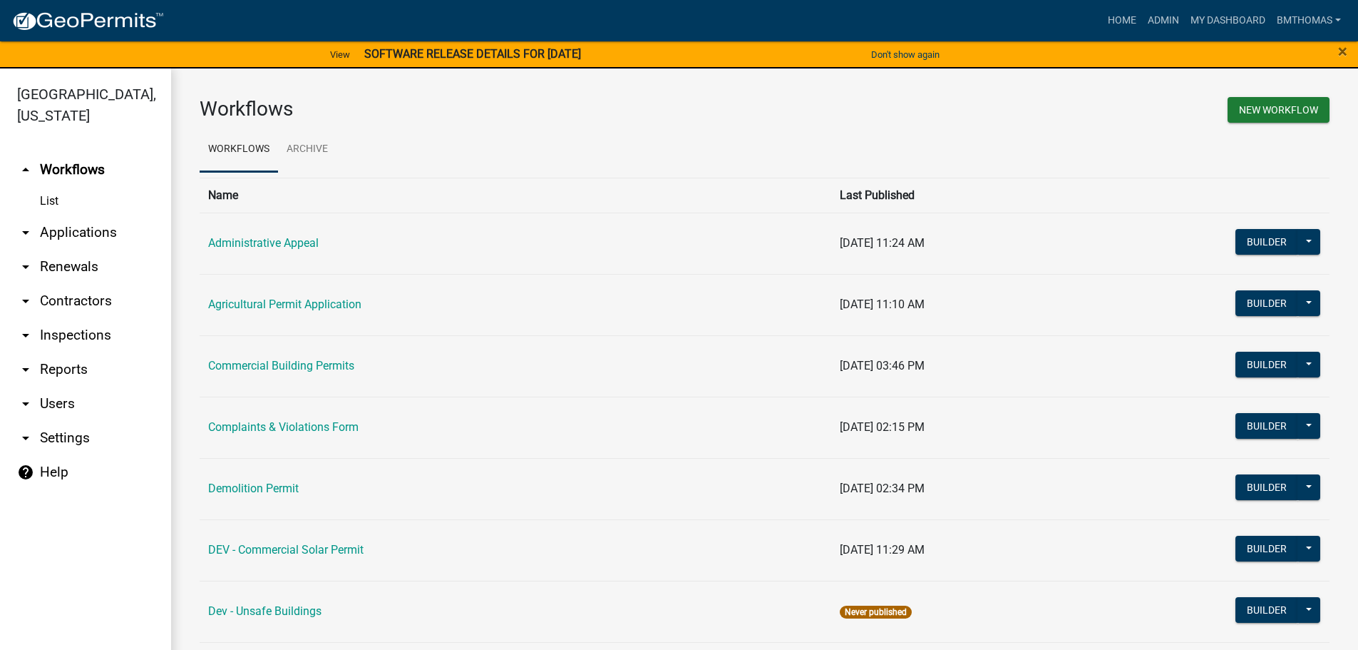
click at [83, 215] on link "arrow_drop_down Applications" at bounding box center [85, 232] width 171 height 34
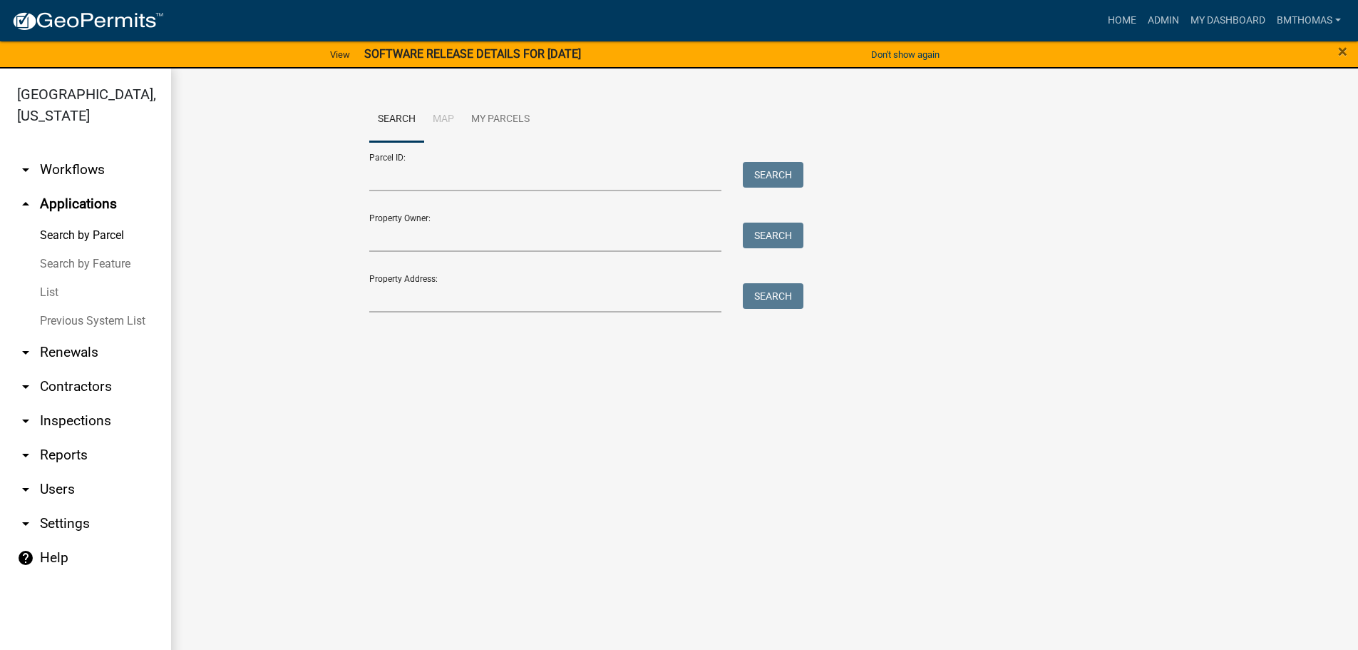
click at [54, 278] on link "List" at bounding box center [85, 292] width 171 height 29
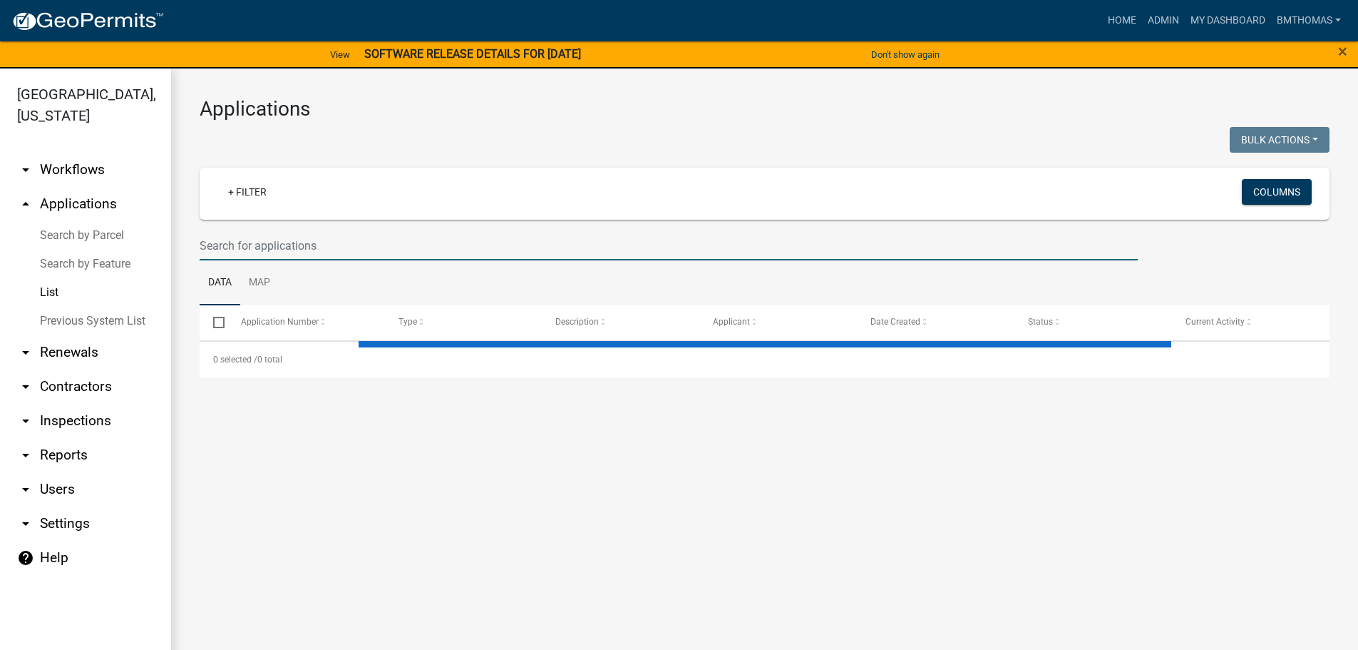
click at [257, 242] on input "text" at bounding box center [669, 245] width 938 height 29
select select "3: 100"
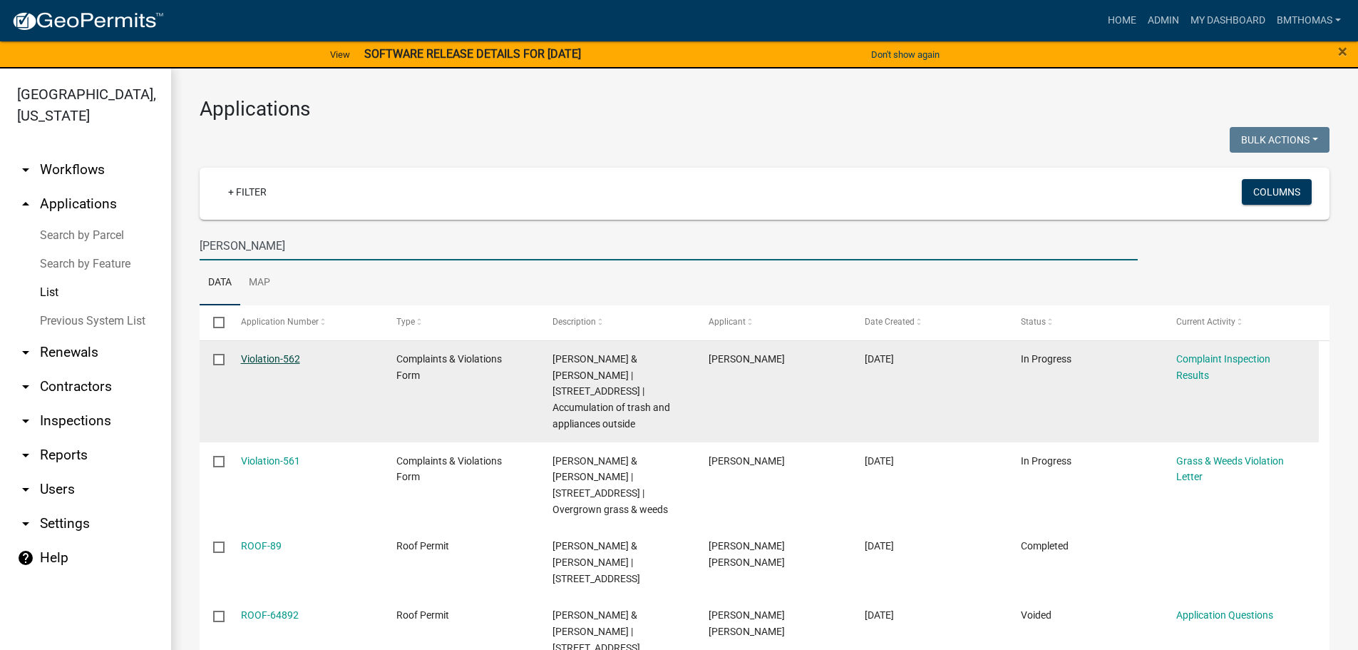
type input "[PERSON_NAME]"
click at [250, 355] on link "Violation-562" at bounding box center [270, 358] width 59 height 11
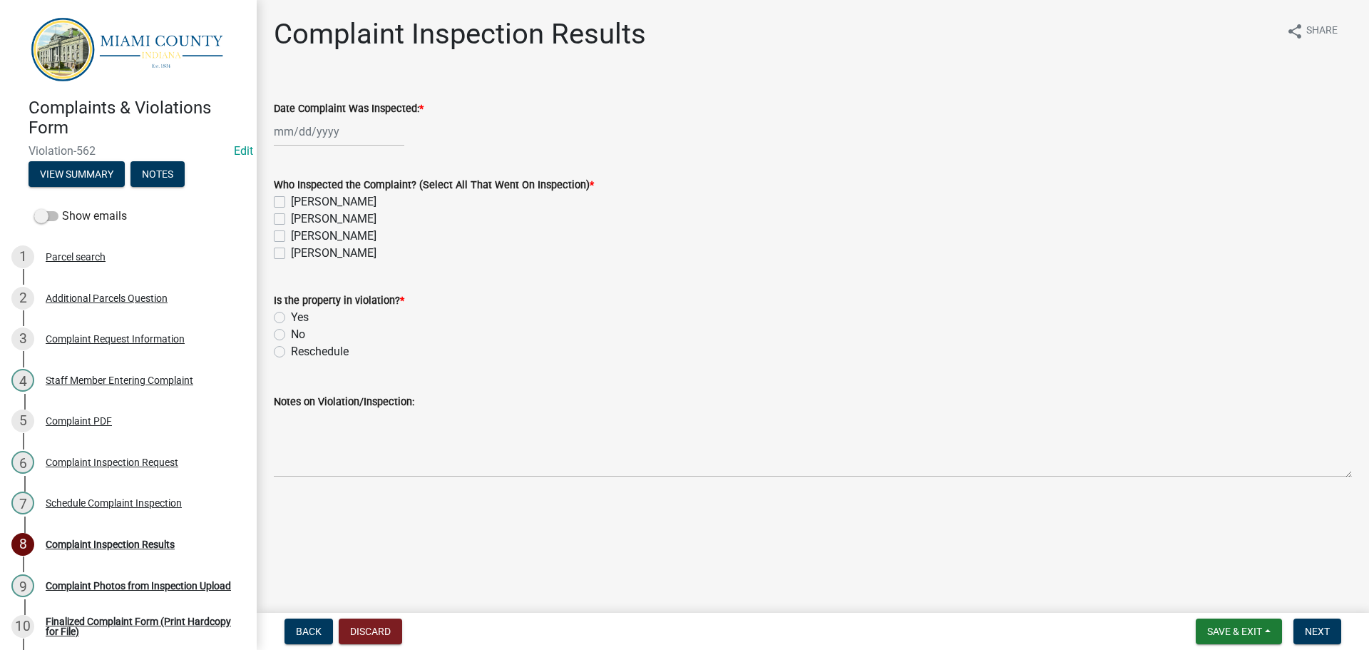
click at [303, 135] on div at bounding box center [339, 131] width 130 height 29
select select "9"
select select "2025"
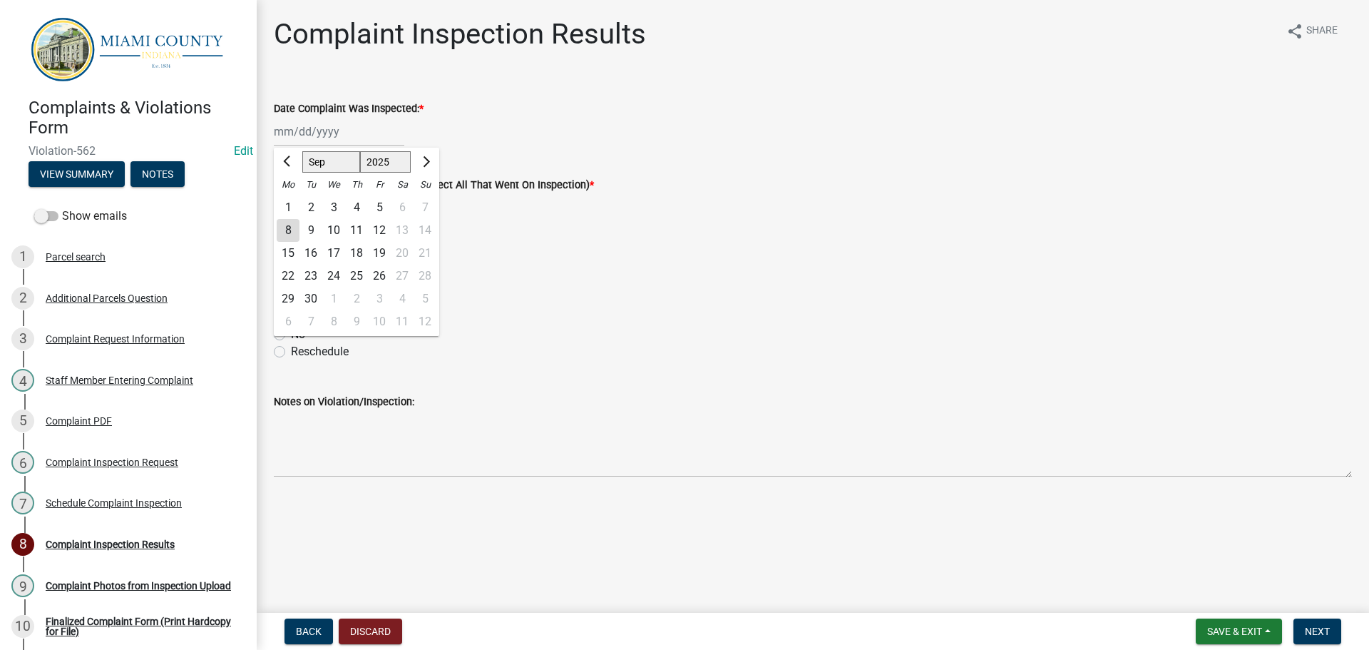
click at [384, 205] on div "5" at bounding box center [379, 207] width 23 height 23
type input "[DATE]"
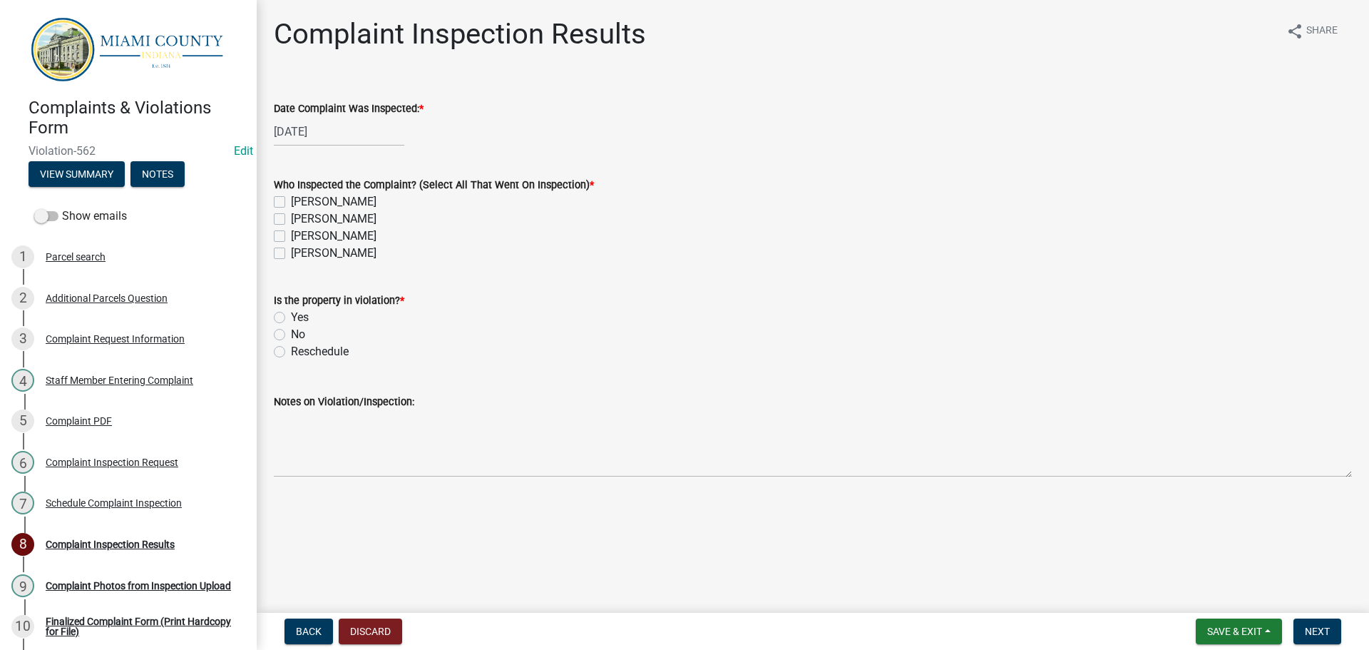
click at [291, 234] on label "[PERSON_NAME]" at bounding box center [334, 235] width 86 height 17
click at [291, 234] on input "[PERSON_NAME]" at bounding box center [295, 231] width 9 height 9
checkbox input "true"
checkbox input "false"
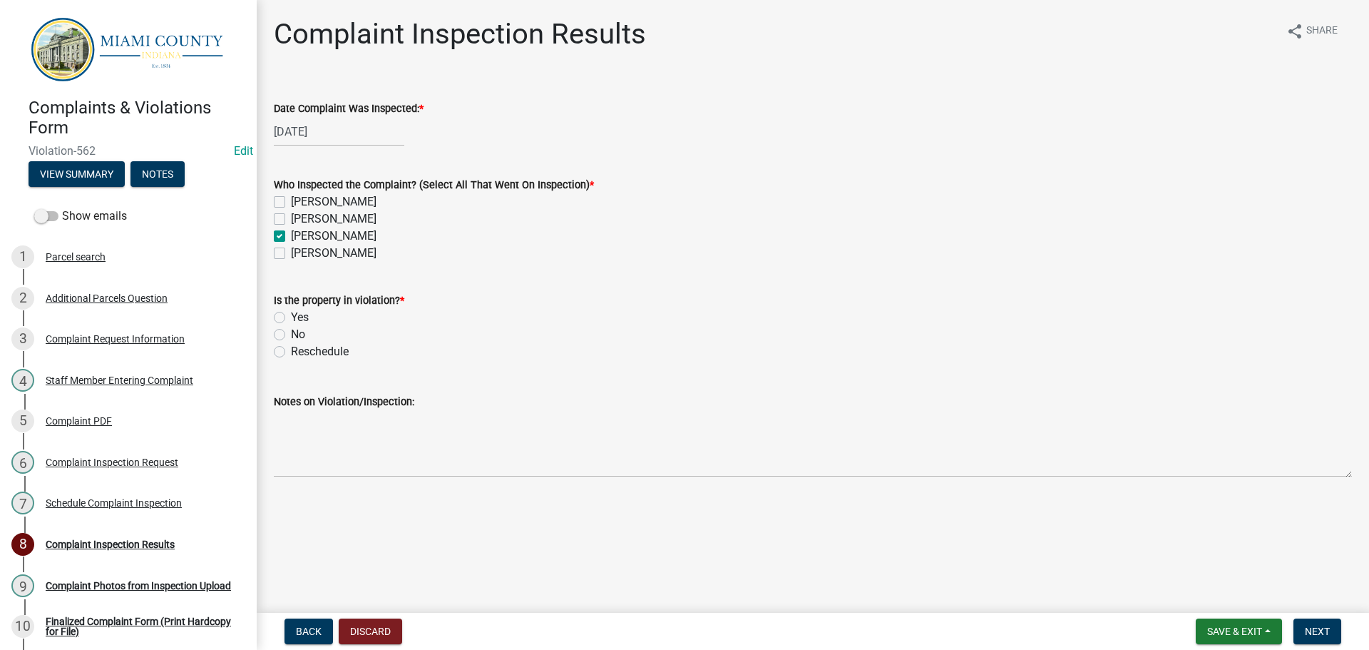
checkbox input "true"
checkbox input "false"
click at [291, 319] on label "Yes" at bounding box center [300, 317] width 18 height 17
click at [291, 318] on input "Yes" at bounding box center [295, 313] width 9 height 9
radio input "true"
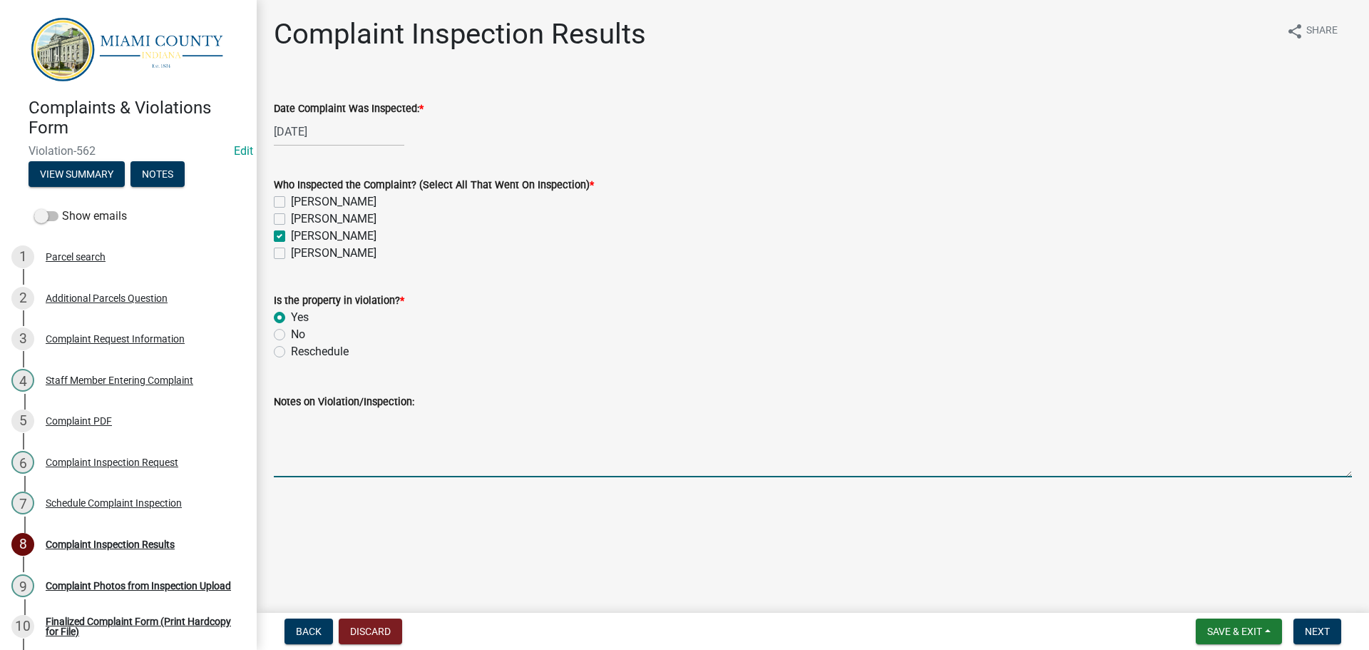
click at [324, 456] on textarea "Notes on Violation/Inspection:" at bounding box center [813, 443] width 1078 height 67
paste textarea "Provide a plan satisfactory to the Code Enforcement Officer identifying the ste…"
type textarea "Provide a plan satisfactory to the Code Enforcement Officer identifying the ste…"
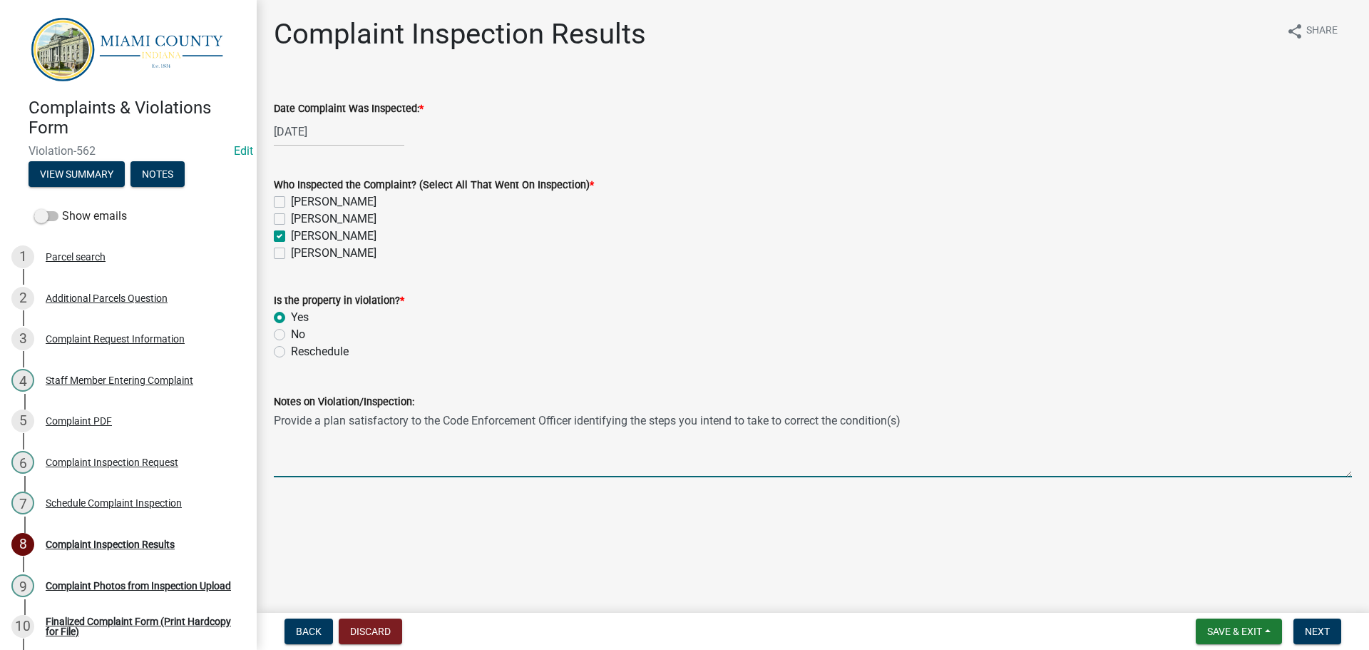
drag, startPoint x: 918, startPoint y: 417, endPoint x: 262, endPoint y: 439, distance: 656.3
click at [262, 439] on div "Complaint Inspection Results share Share Date Complaint Was Inspected: * [DATE]…" at bounding box center [813, 259] width 1112 height 484
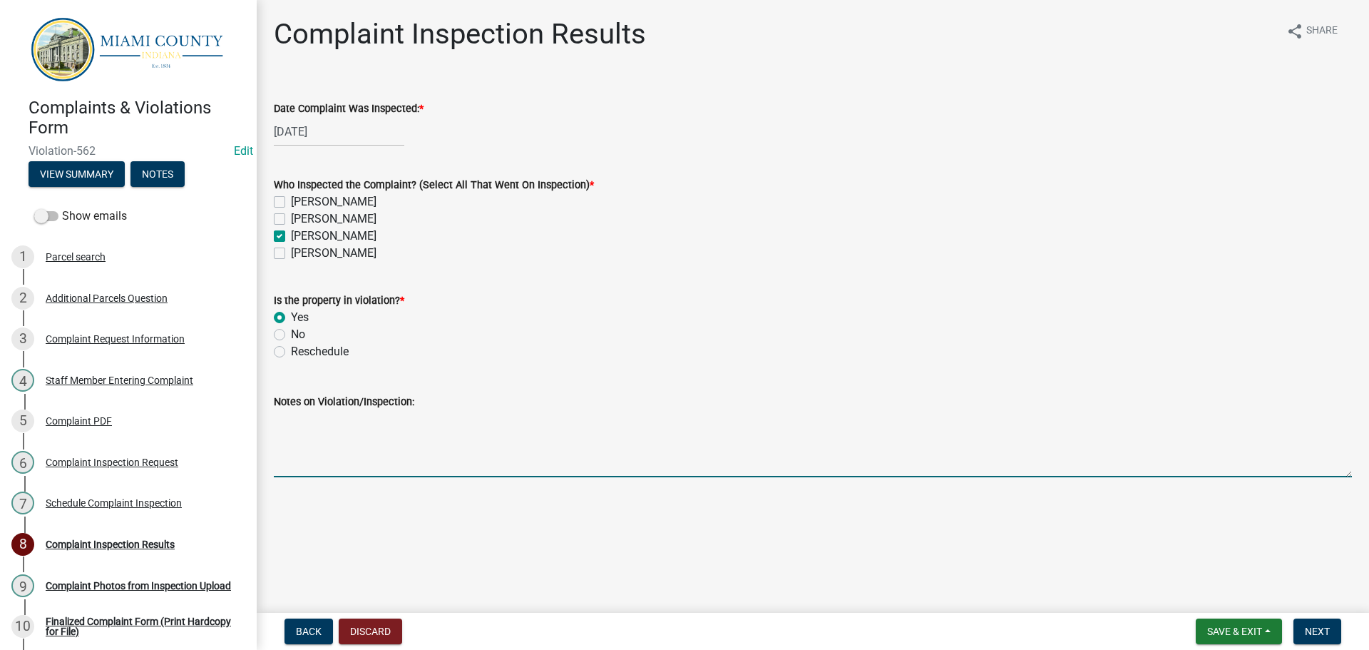
click at [553, 456] on textarea "Notes on Violation/Inspection:" at bounding box center [813, 443] width 1078 height 67
paste textarea "Noted a refrigerator and various discarded used property on premises -BT"
type textarea "Noted a refrigerator and various discarded used property on premises -BT"
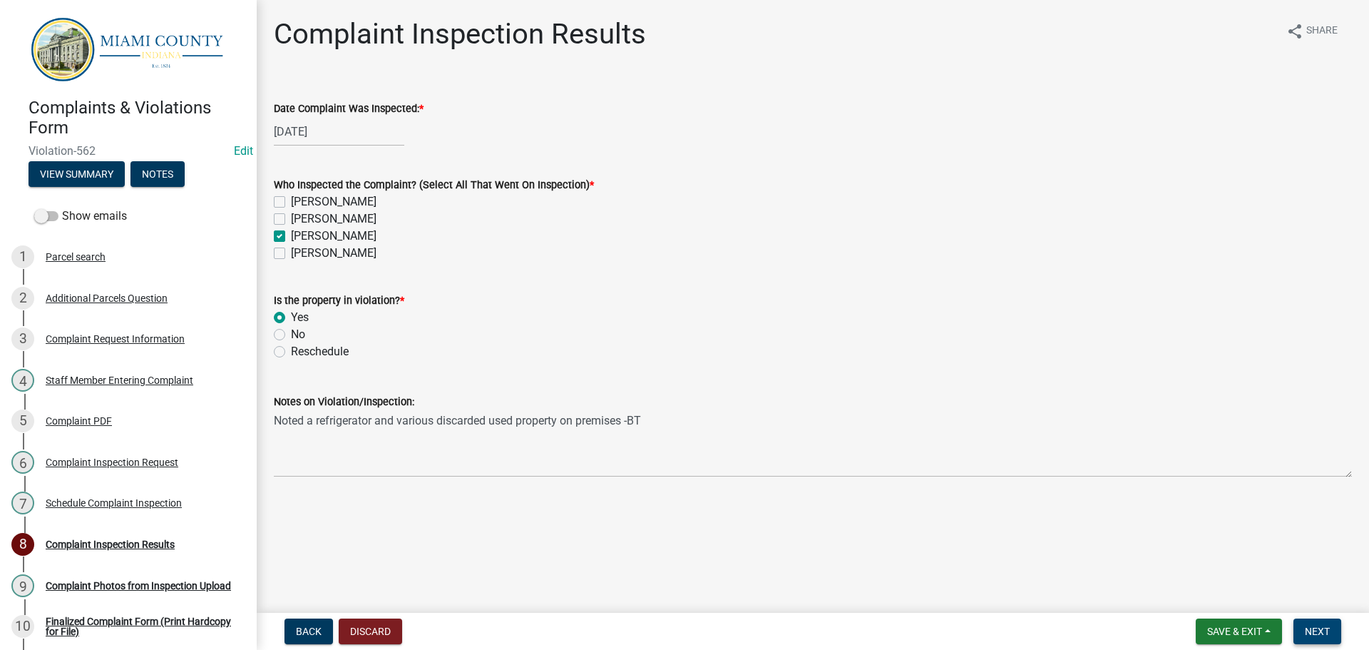
click at [1331, 632] on button "Next" at bounding box center [1317, 631] width 48 height 26
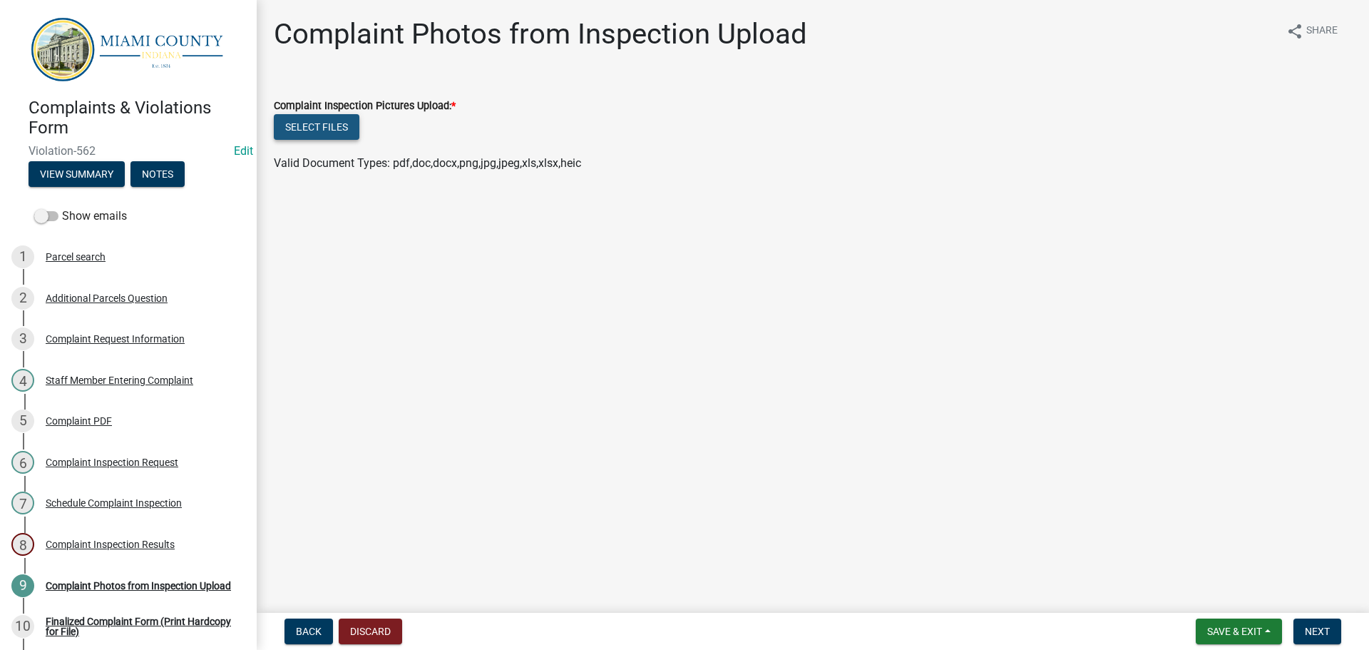
click at [332, 124] on button "Select files" at bounding box center [317, 127] width 86 height 26
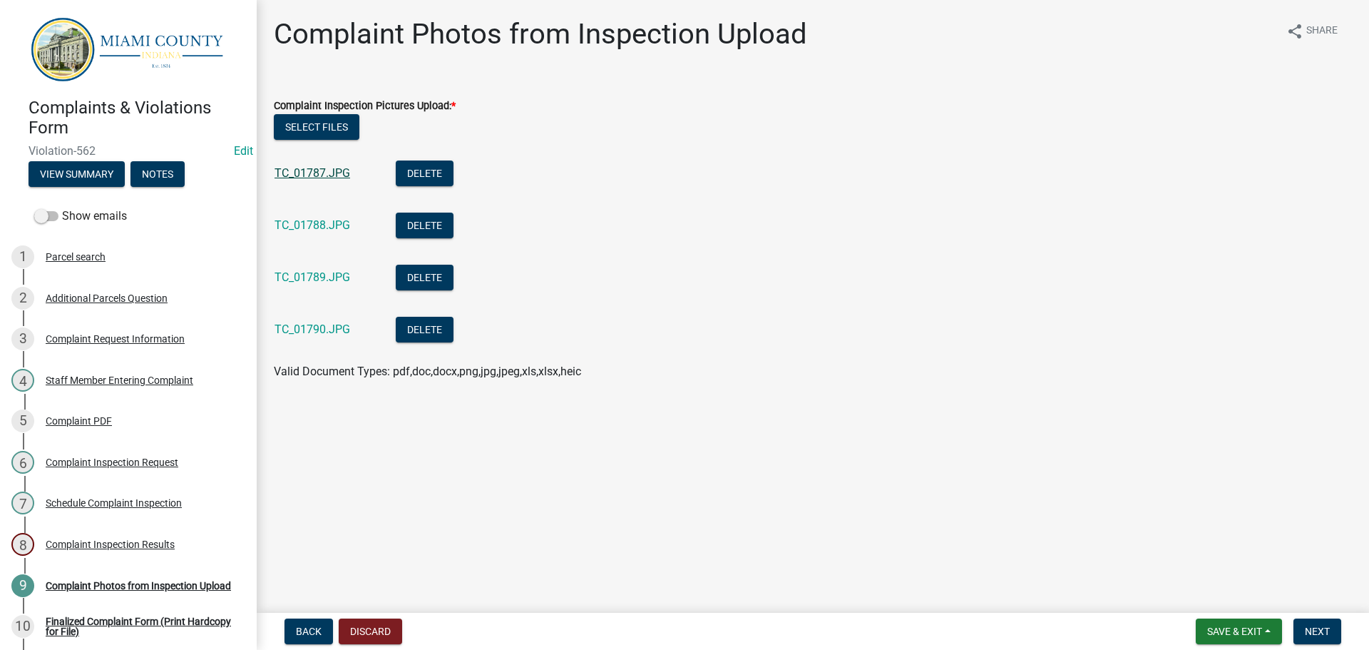
click at [319, 177] on link "TC_01787.JPG" at bounding box center [312, 173] width 76 height 14
click at [1326, 632] on span "Next" at bounding box center [1317, 630] width 25 height 11
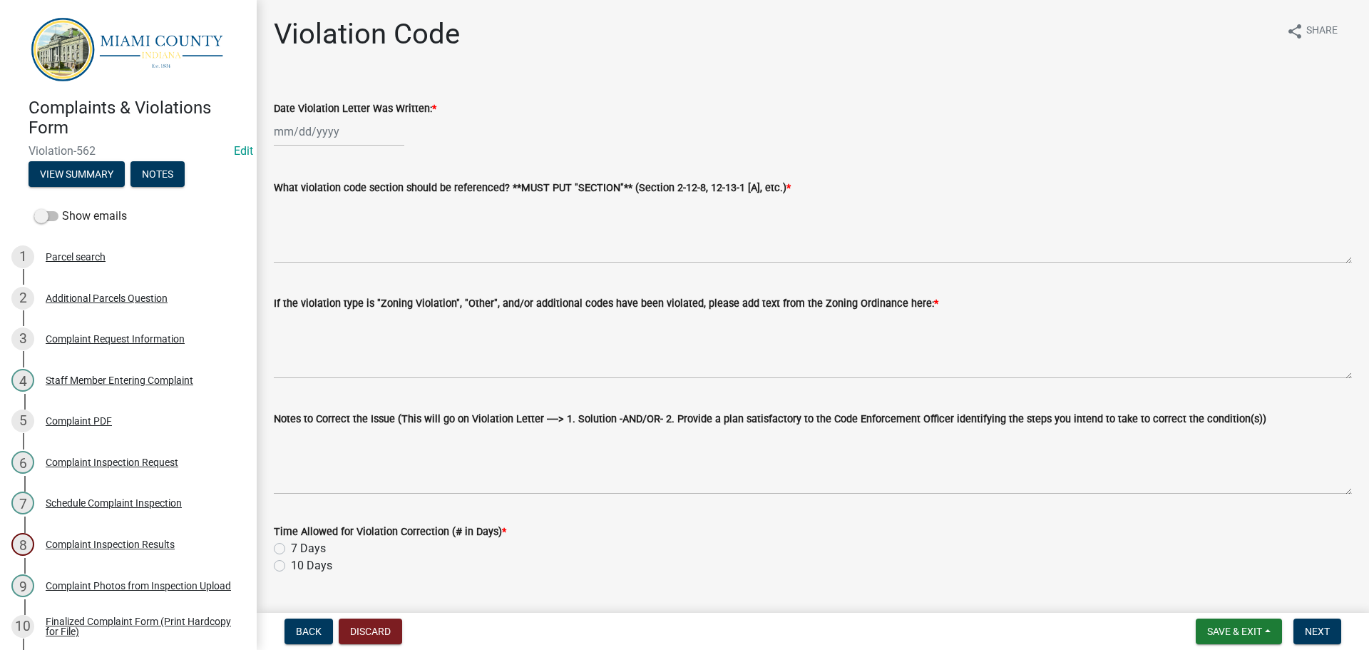
select select "9"
select select "2025"
click at [364, 136] on div "[PERSON_NAME] Feb Mar Apr [PERSON_NAME][DATE] Oct Nov [DATE] 1526 1527 1528 152…" at bounding box center [339, 131] width 130 height 29
click at [292, 232] on div "8" at bounding box center [288, 230] width 23 height 23
type input "[DATE]"
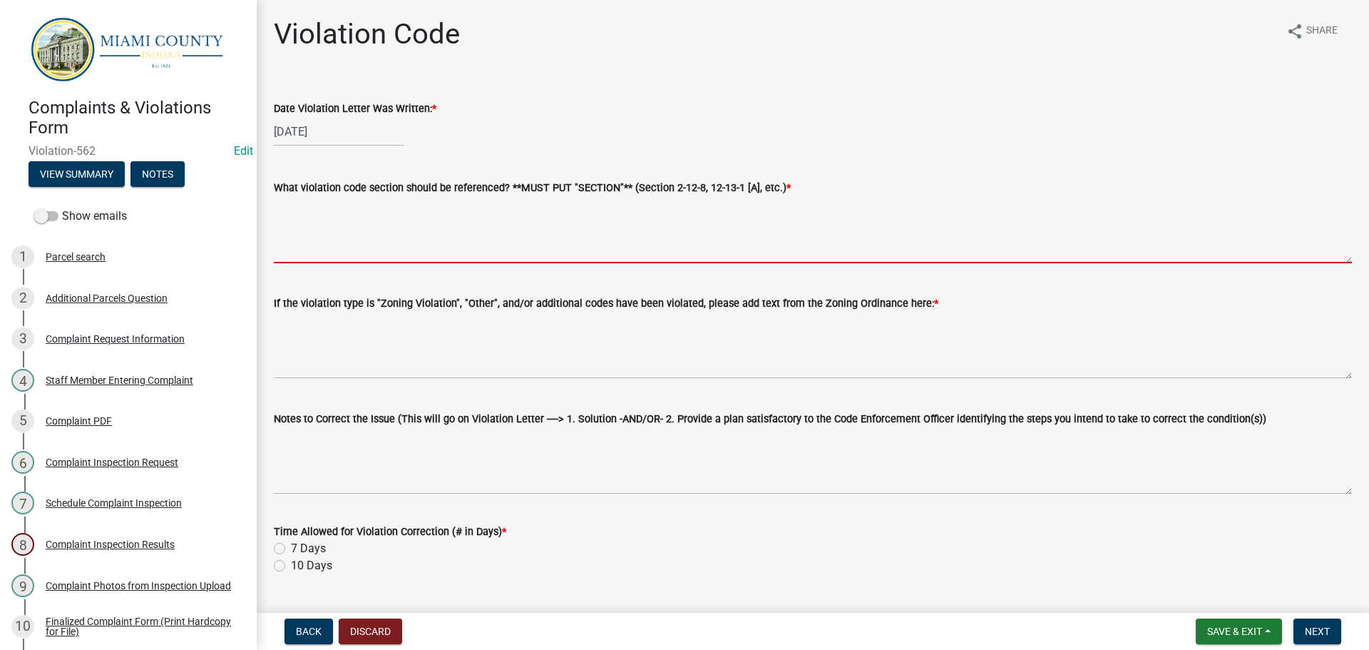
click at [398, 240] on textarea "What violation code section should be referenced? **MUST PUT "SECTION"** (Secti…" at bounding box center [813, 229] width 1078 height 67
paste textarea "2-13-1 RESIDENTIAL DISTRICTS(K)"
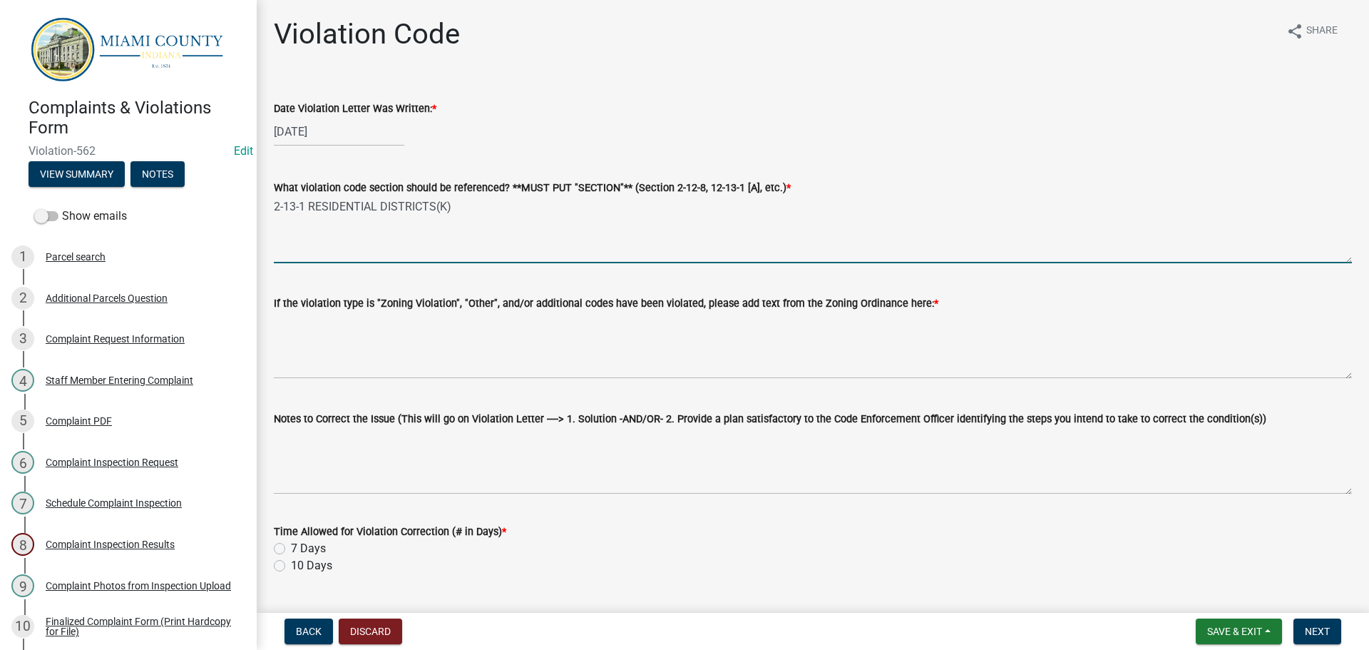
type textarea "2-13-1 RESIDENTIAL DISTRICTS(K)"
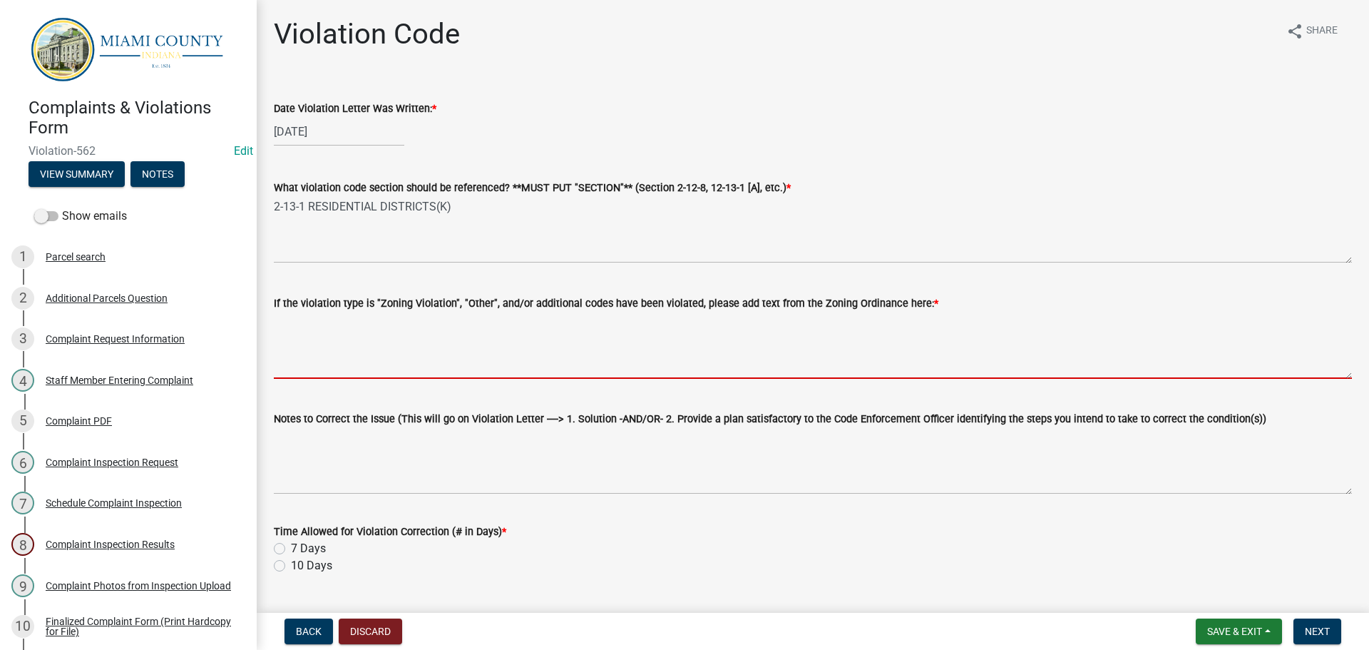
click at [548, 334] on textarea "If the violation type is "Zoning Violation", "Other", and/or additional codes h…" at bounding box center [813, 345] width 1078 height 67
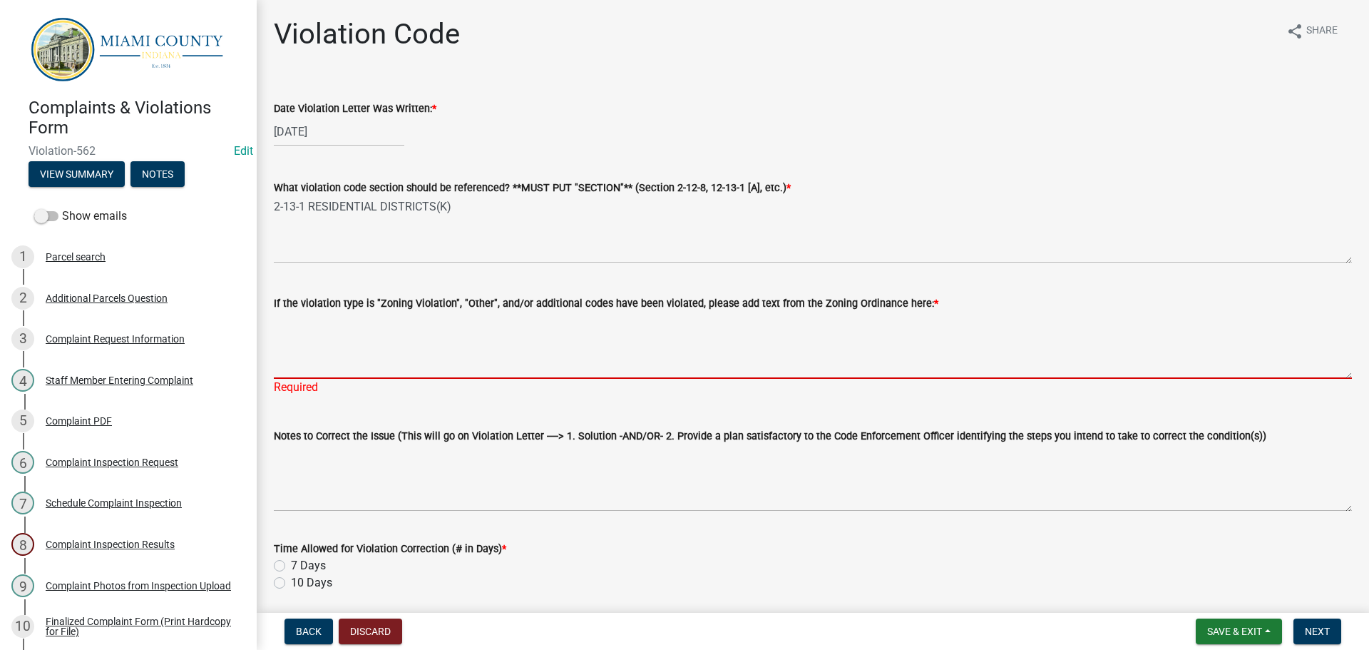
click at [351, 337] on textarea "If the violation type is "Zoning Violation", "Other", and/or additional codes h…" at bounding box center [813, 345] width 1078 height 67
drag, startPoint x: 351, startPoint y: 337, endPoint x: 343, endPoint y: 340, distance: 8.3
paste textarea "2-13-1(K): Trash, Rubbish, and discarded used property shall not be kept, store…"
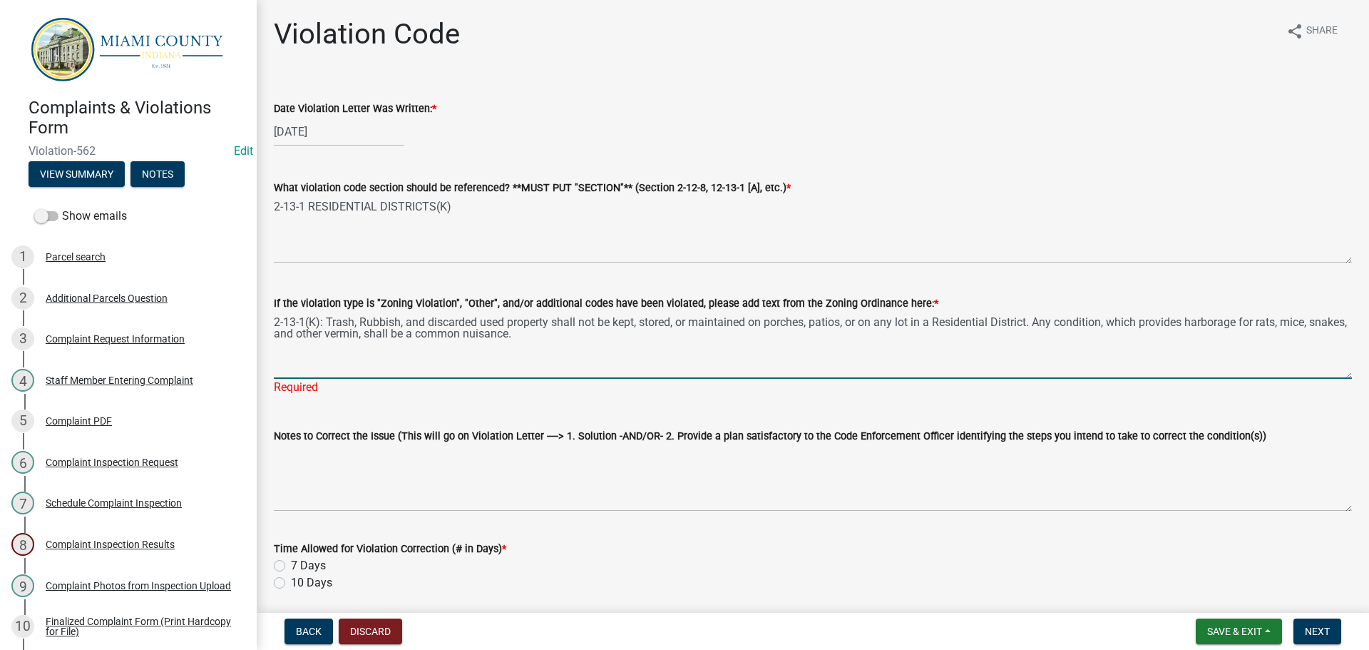
type textarea "2-13-1(K): Trash, Rubbish, and discarded used property shall not be kept, store…"
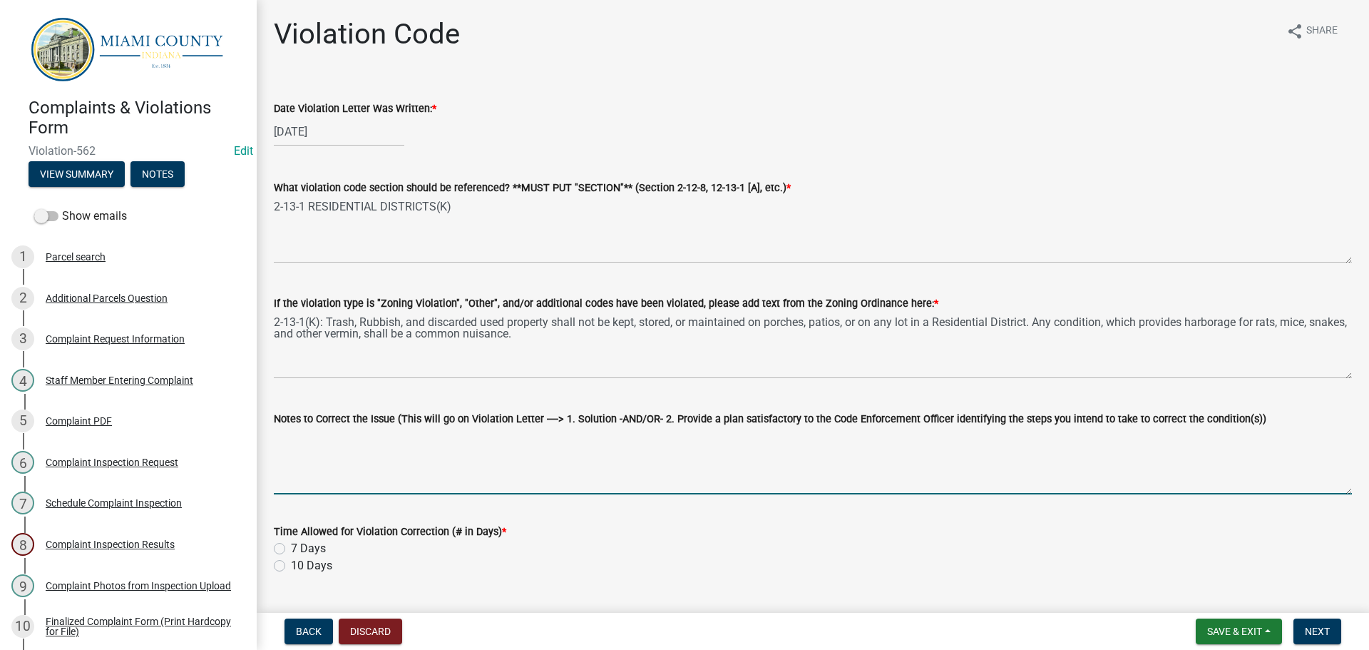
click at [309, 446] on textarea "Notes to Correct the Issue (This will go on Violation Letter ----> 1. Solution …" at bounding box center [813, 460] width 1078 height 67
paste textarea "1.) Remove all trash, rubbish, and discarded used property from premises OR; 2.…"
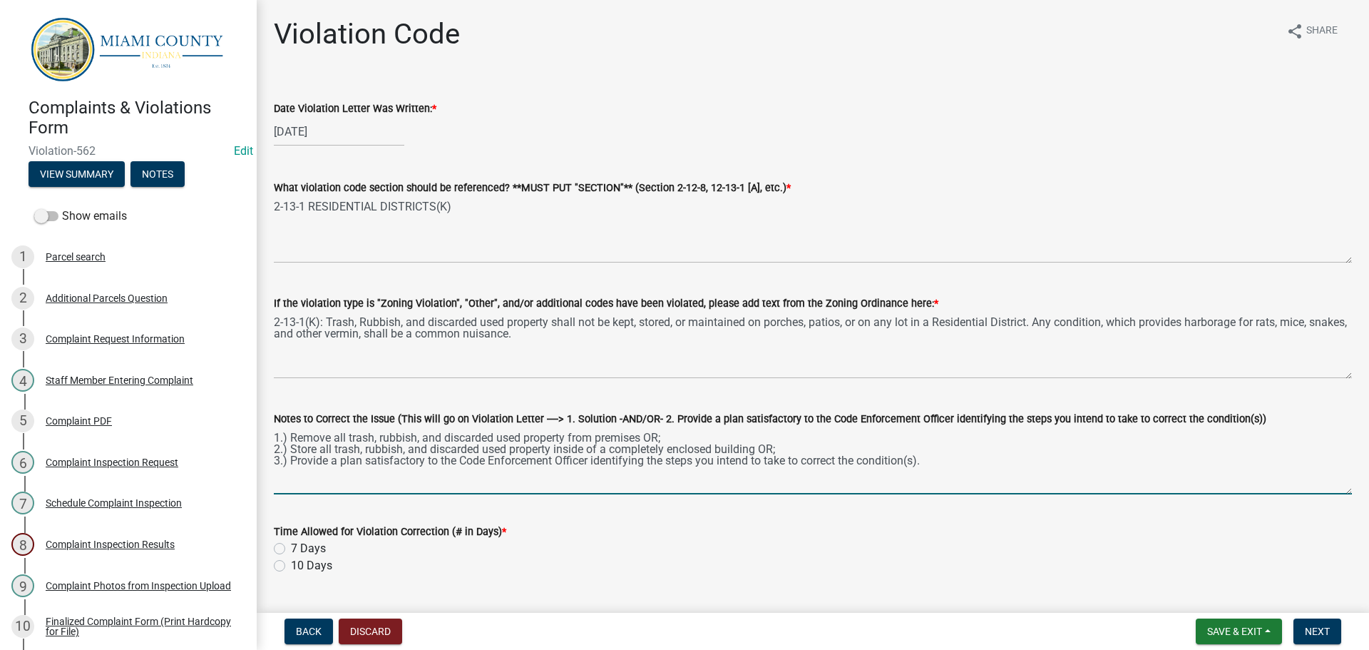
type textarea "1.) Remove all trash, rubbish, and discarded used property from premises OR; 2.…"
click at [291, 565] on label "10 Days" at bounding box center [311, 565] width 41 height 17
click at [291, 565] on input "10 Days" at bounding box center [295, 561] width 9 height 9
radio input "true"
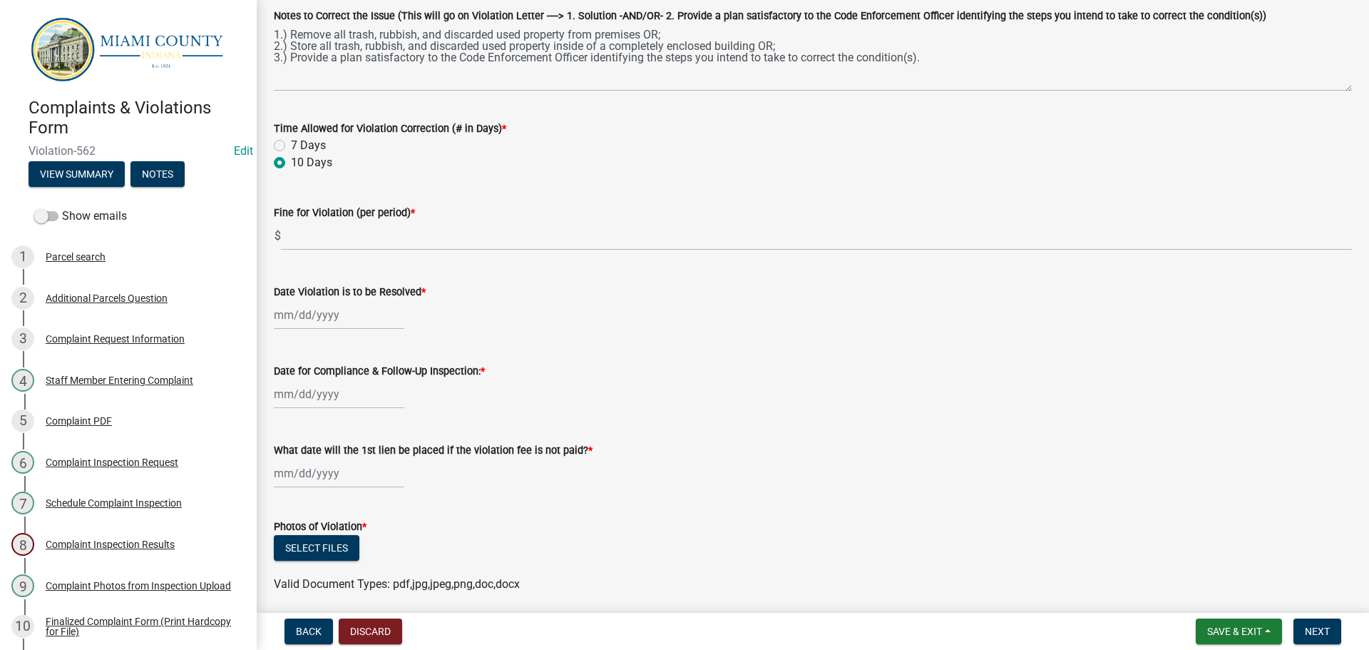
scroll to position [428, 0]
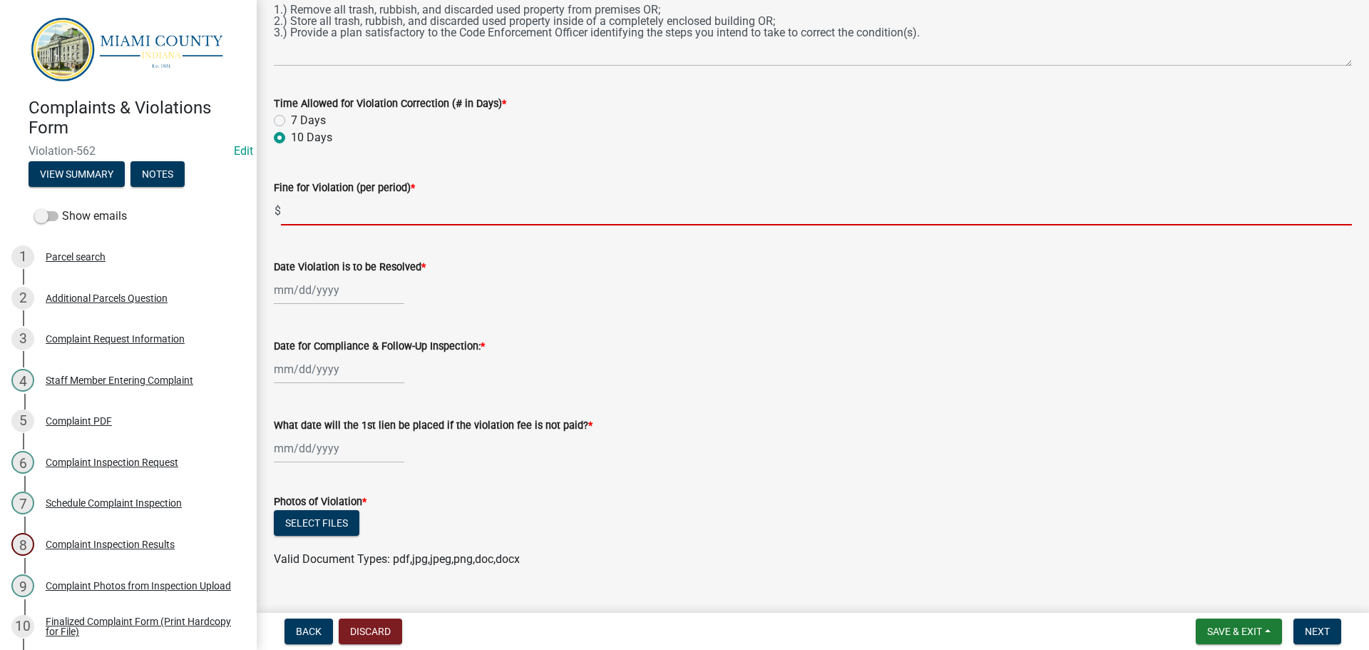
click at [331, 208] on input "text" at bounding box center [816, 210] width 1071 height 29
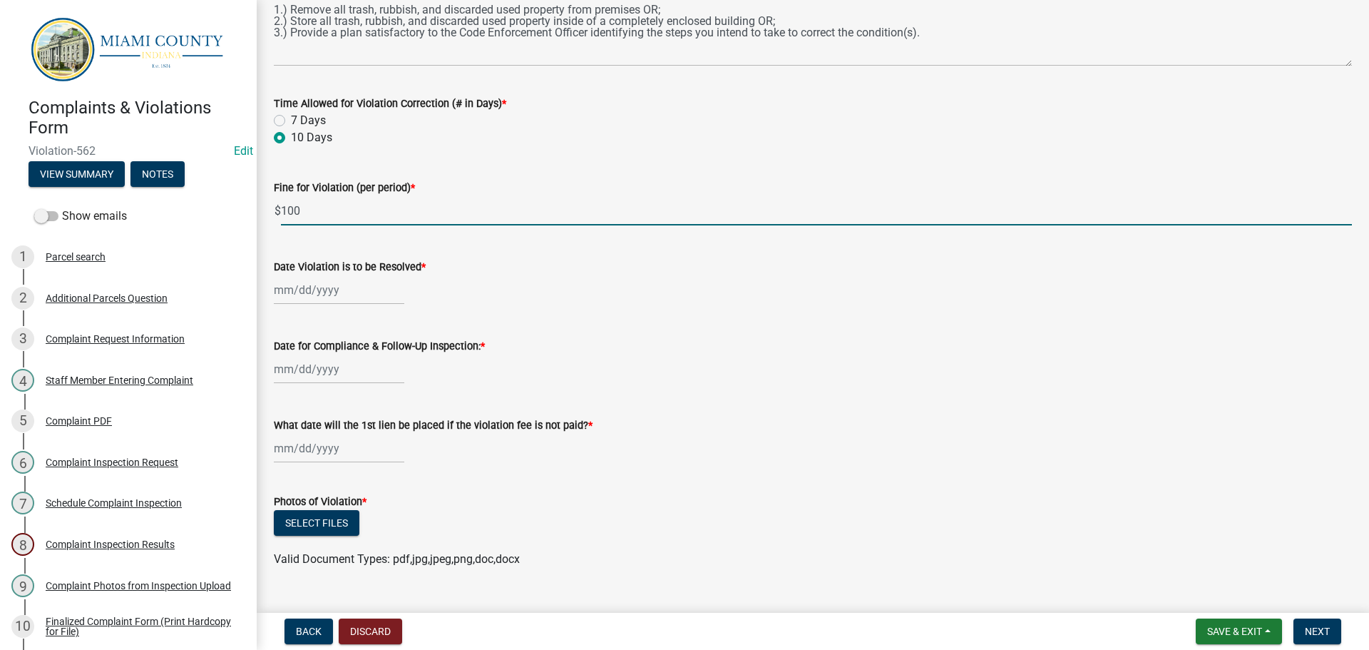
type input "100"
click at [316, 289] on div at bounding box center [339, 289] width 130 height 29
select select "9"
select select "2025"
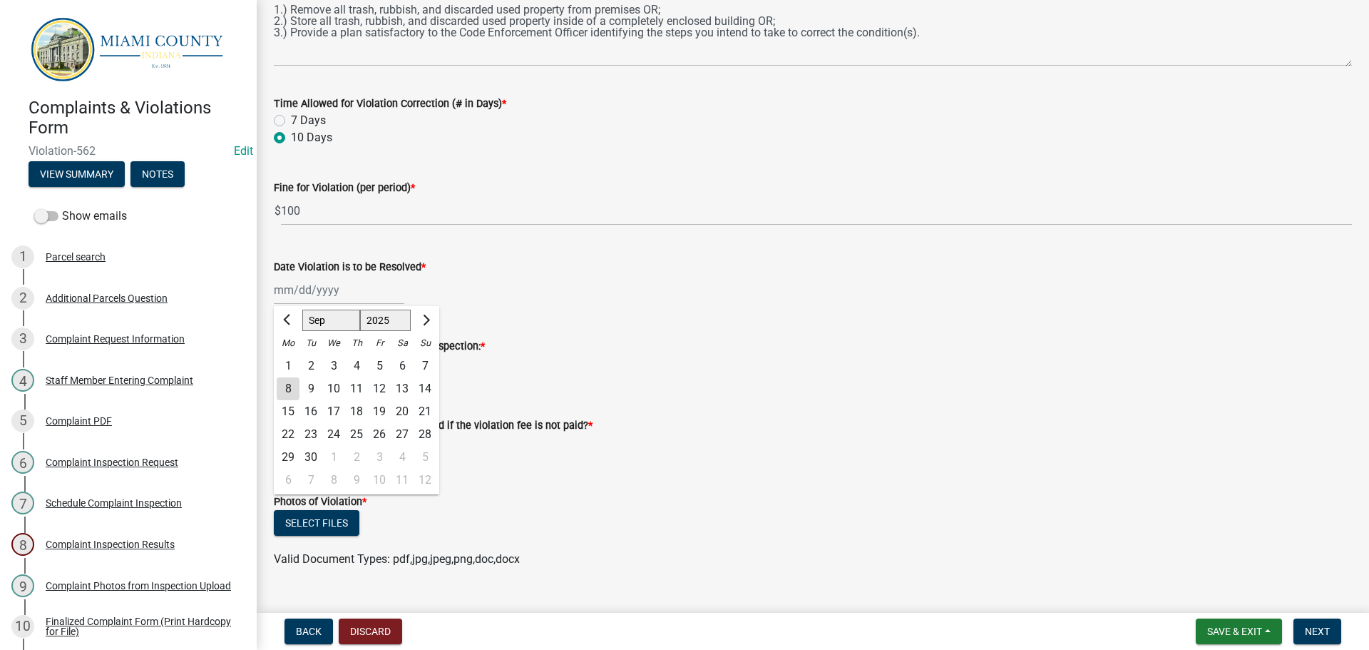
click at [358, 406] on div "18" at bounding box center [356, 411] width 23 height 23
type input "[DATE]"
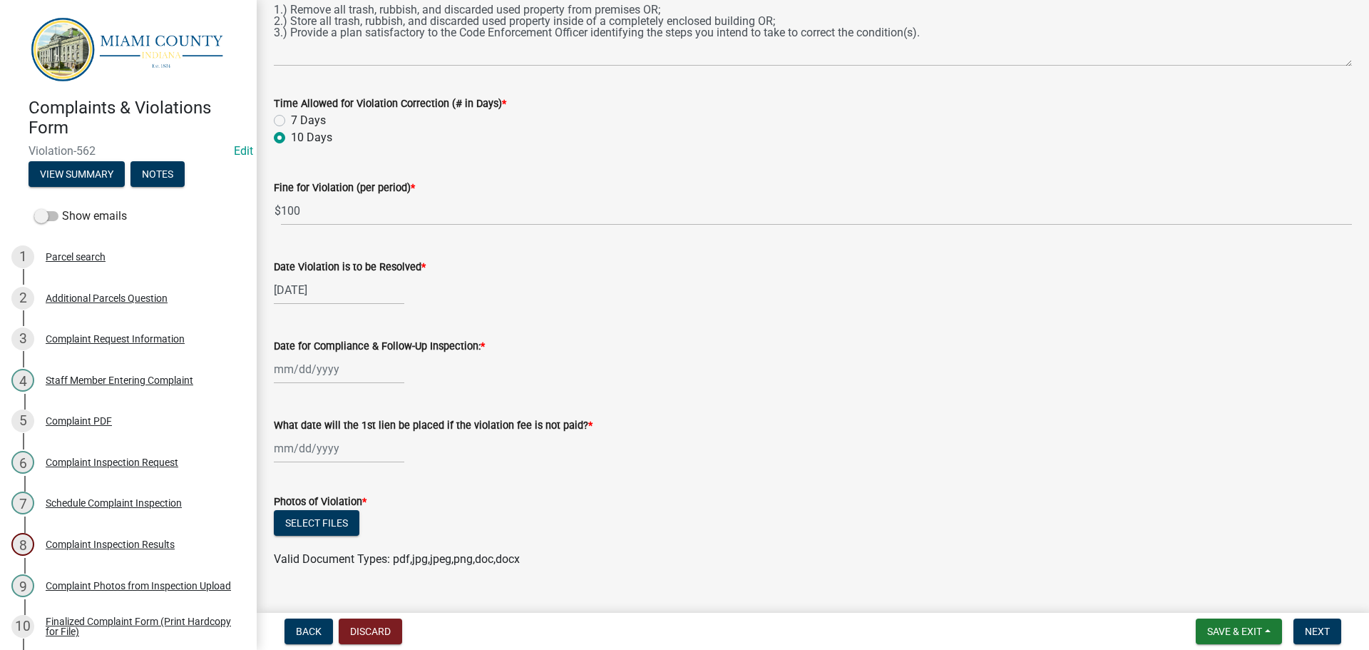
select select "9"
select select "2025"
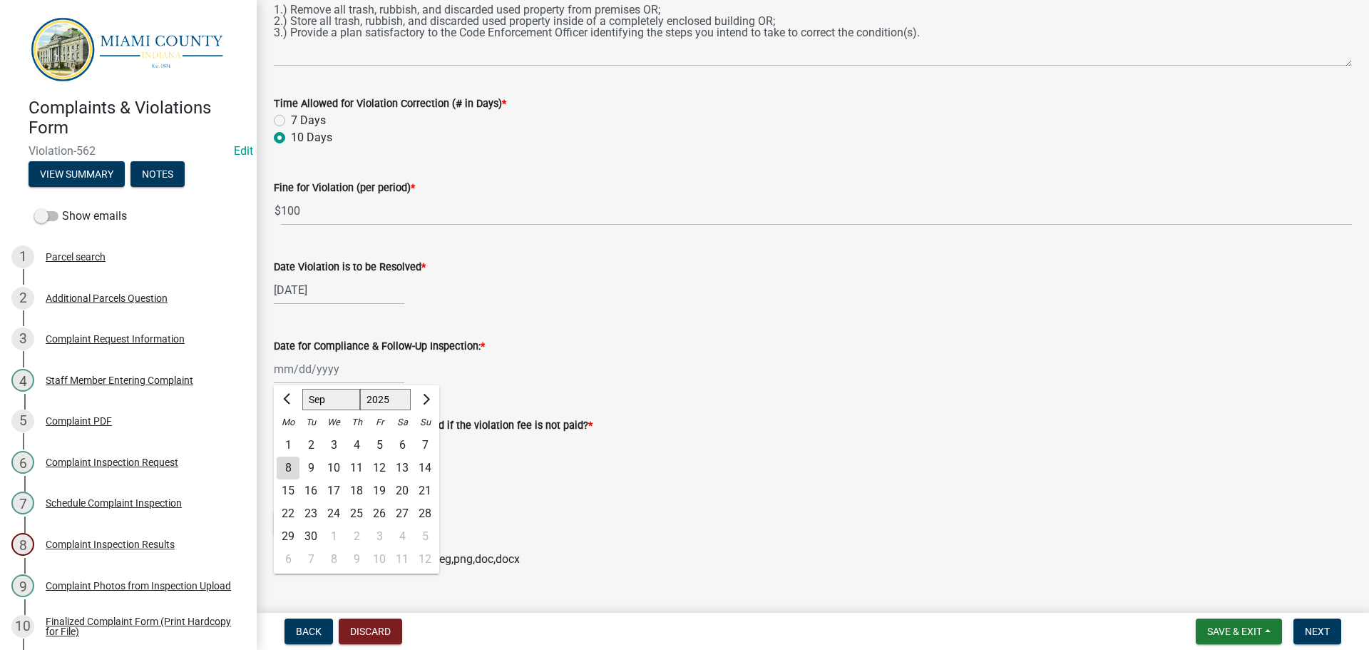
click at [347, 371] on div "[PERSON_NAME] Feb Mar Apr [PERSON_NAME][DATE] Oct Nov [DATE] 1526 1527 1528 152…" at bounding box center [339, 368] width 130 height 29
click at [587, 487] on form "Photos of Violation * Select files Valid Document Types: pdf,jpg,jpeg,png,doc,d…" at bounding box center [813, 522] width 1078 height 92
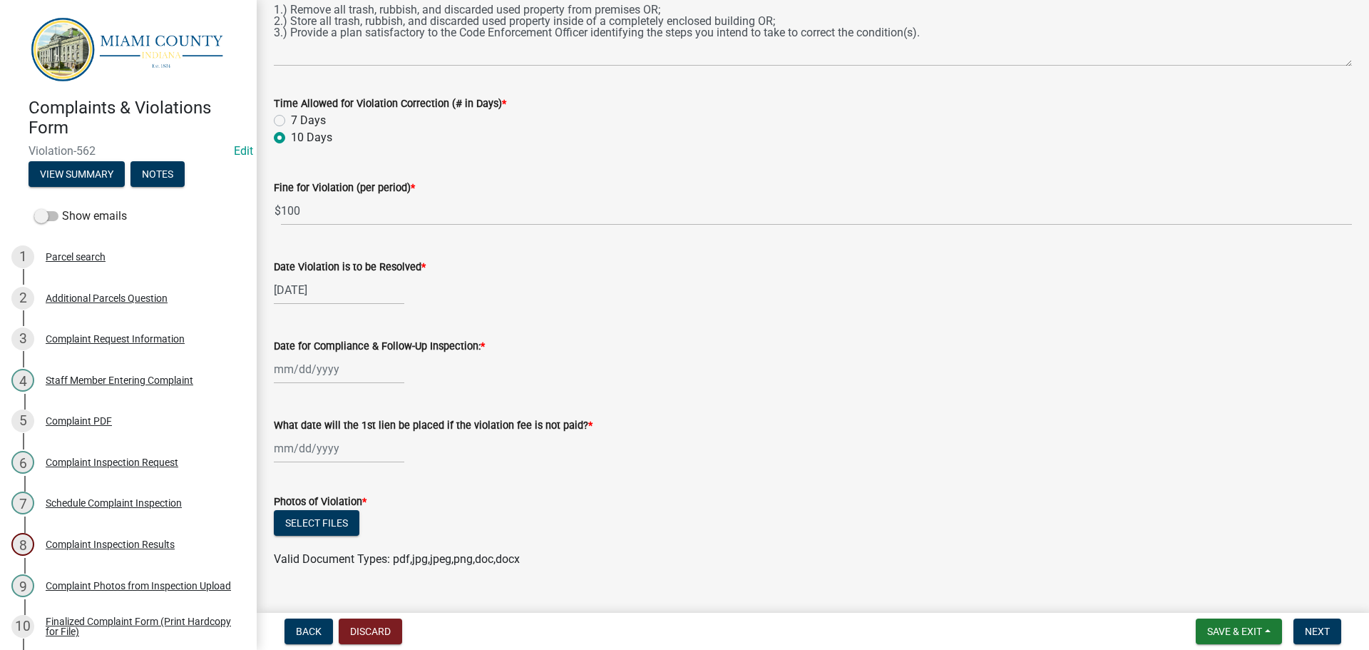
click at [295, 374] on div at bounding box center [339, 368] width 130 height 29
select select "9"
select select "2025"
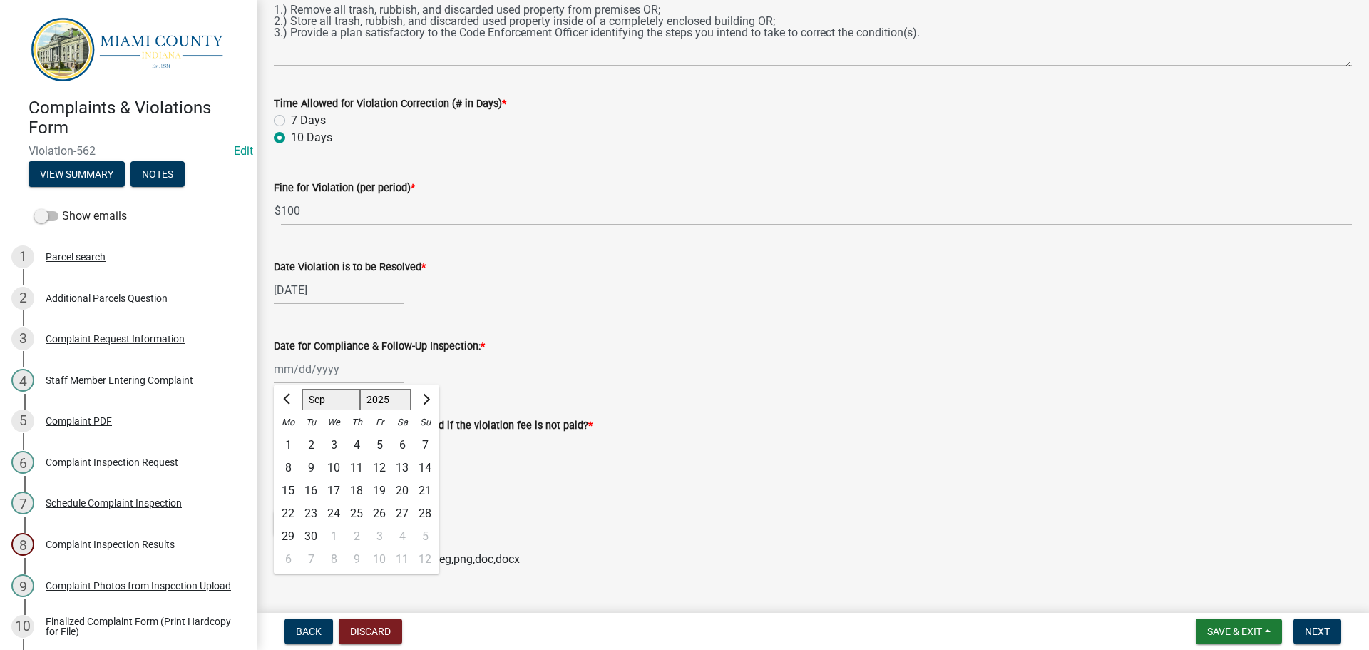
click at [300, 417] on div "Tu" at bounding box center [310, 422] width 23 height 23
click at [307, 475] on div "9" at bounding box center [310, 467] width 23 height 23
type input "[DATE]"
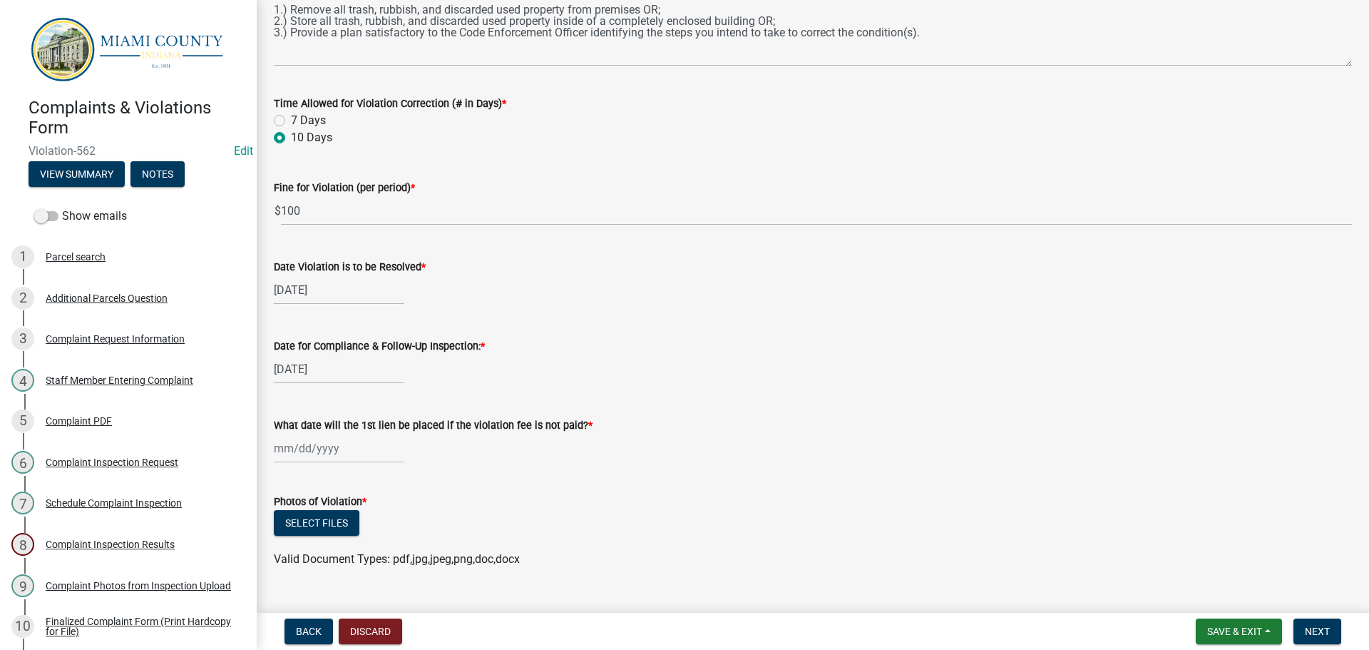
click at [302, 366] on div "[DATE]" at bounding box center [339, 368] width 130 height 29
select select "9"
select select "2025"
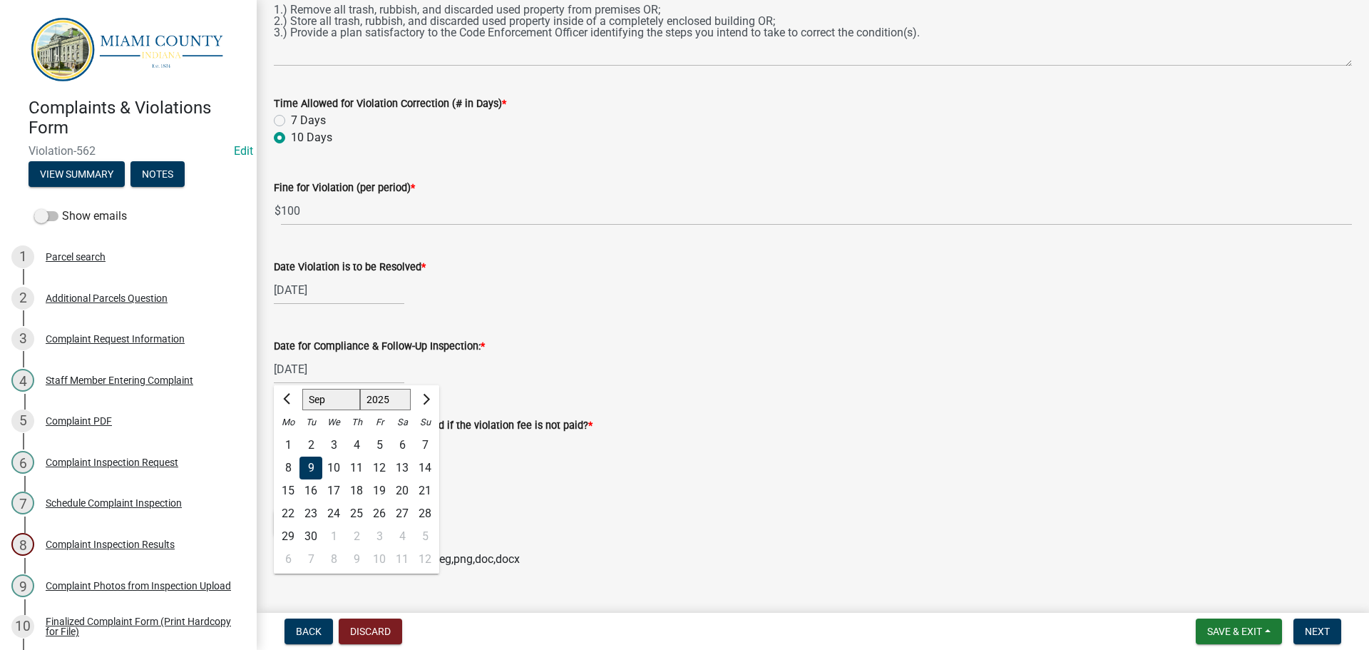
click at [381, 491] on div "19" at bounding box center [379, 490] width 23 height 23
type input "[DATE]"
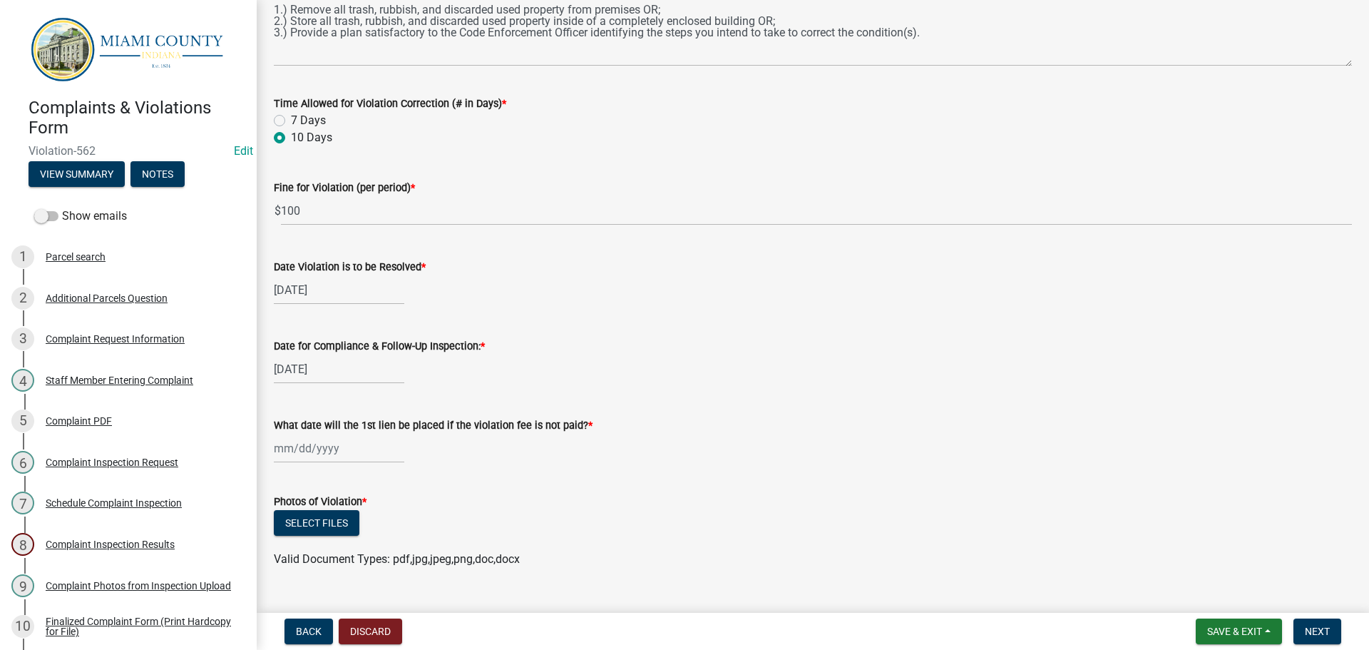
click at [324, 446] on div at bounding box center [339, 447] width 130 height 29
select select "9"
select select "2025"
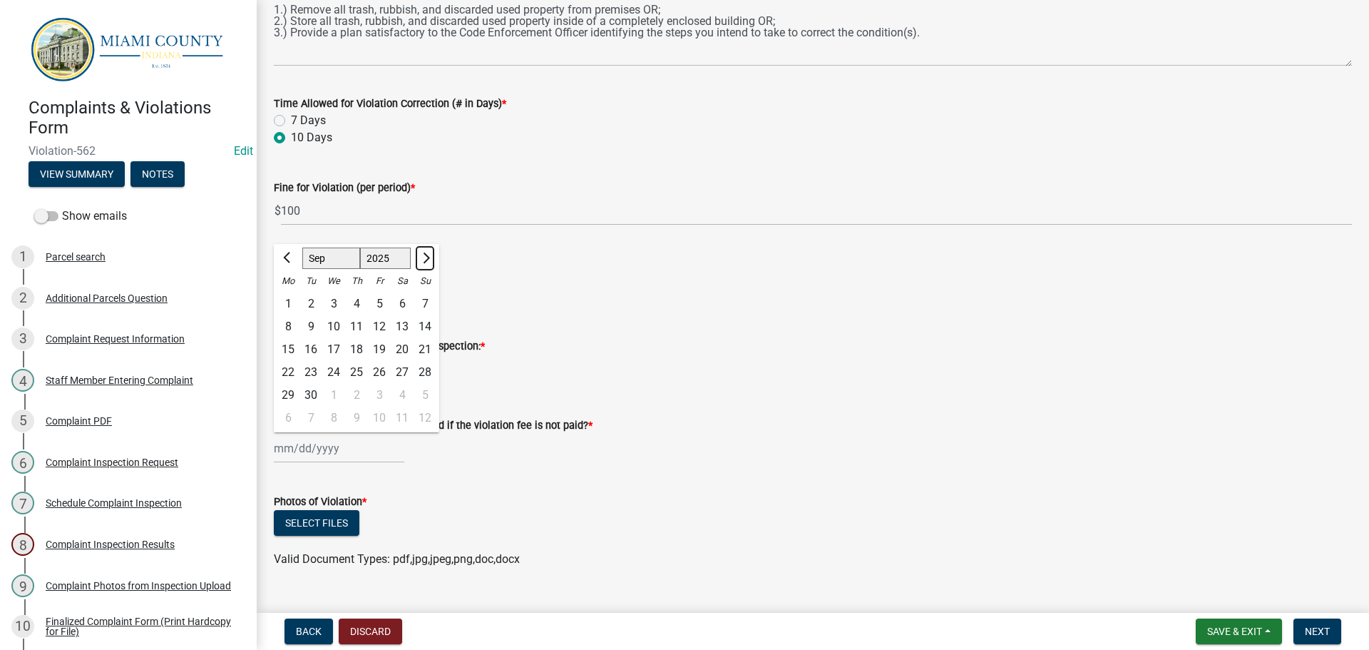
click at [429, 259] on button "Next month" at bounding box center [424, 258] width 17 height 23
select select "10"
click at [297, 374] on div "20" at bounding box center [288, 372] width 23 height 23
type input "[DATE]"
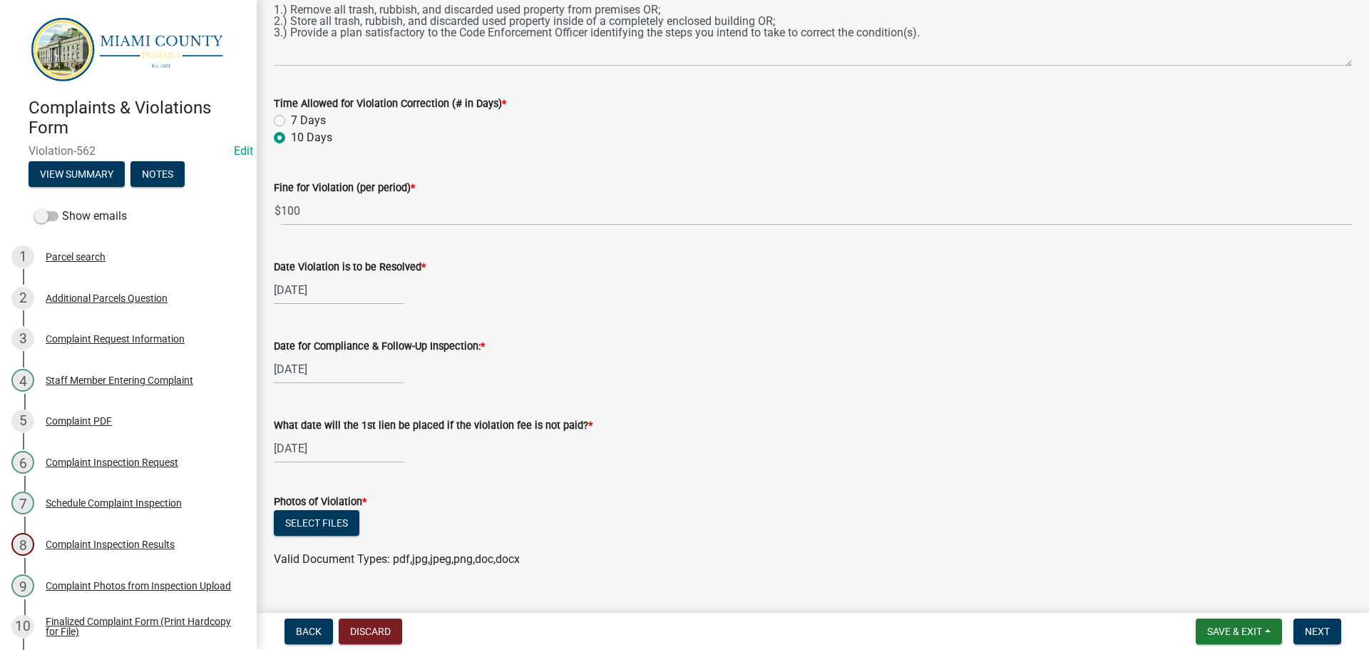
click at [669, 470] on wm-data-entity-input "What date will the 1st lien be placed if the violation fee is not paid? * [DATE]" at bounding box center [813, 435] width 1078 height 79
click at [311, 521] on button "Select files" at bounding box center [317, 523] width 86 height 26
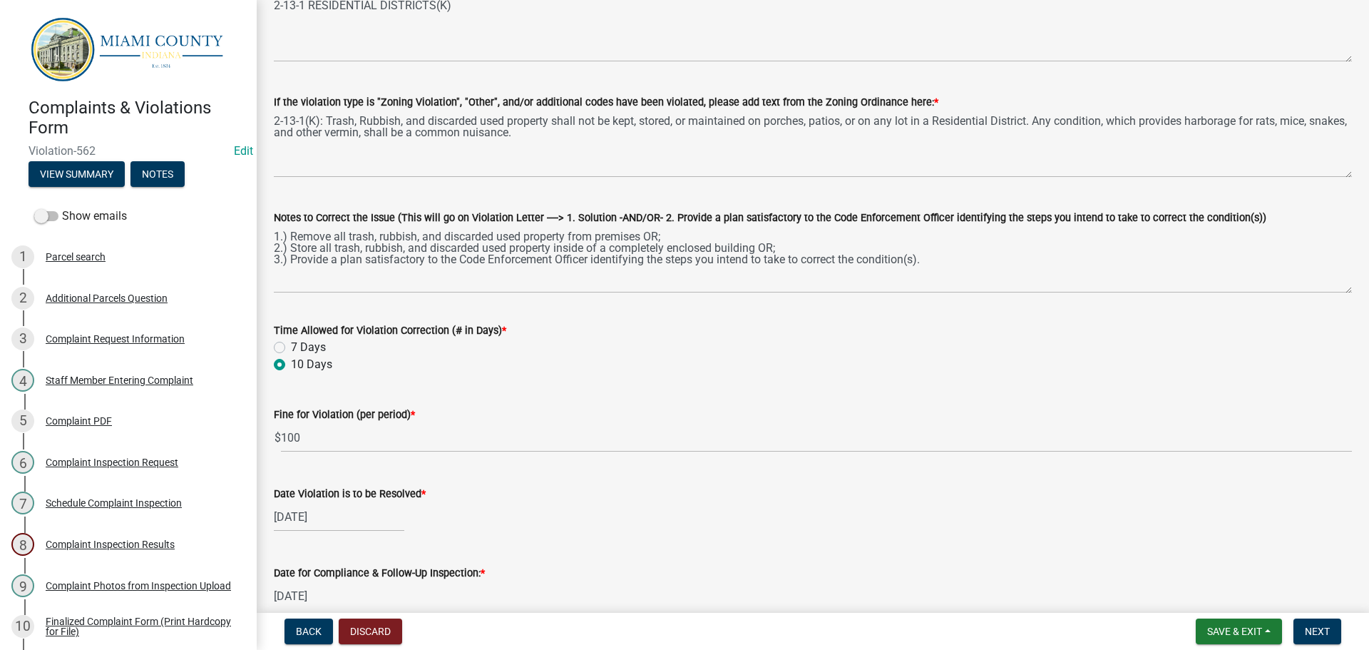
scroll to position [665, 0]
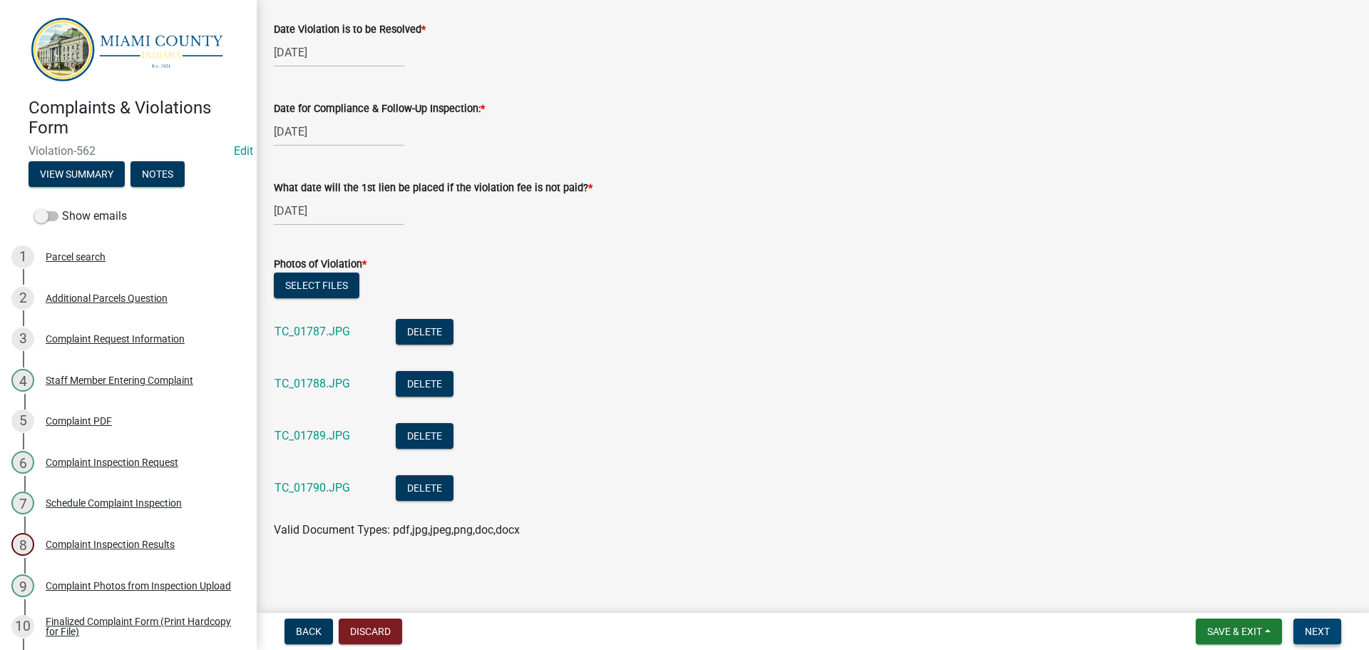
click at [1325, 631] on span "Next" at bounding box center [1317, 630] width 25 height 11
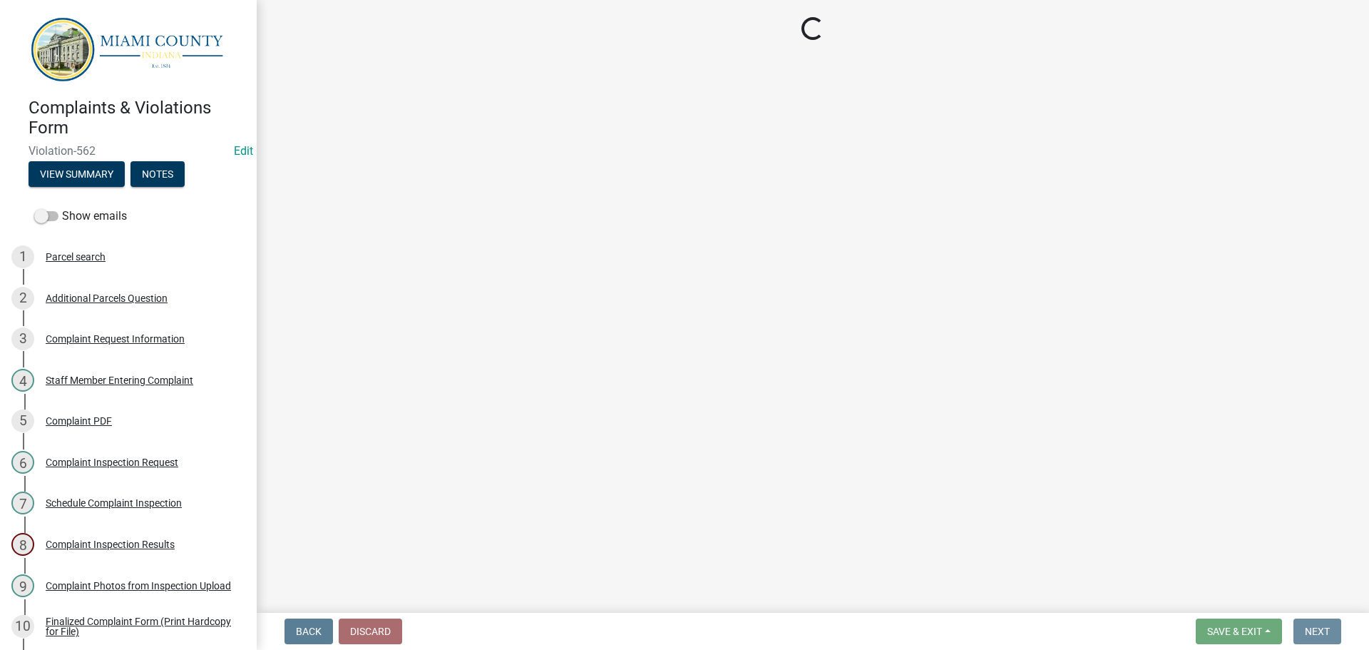
scroll to position [0, 0]
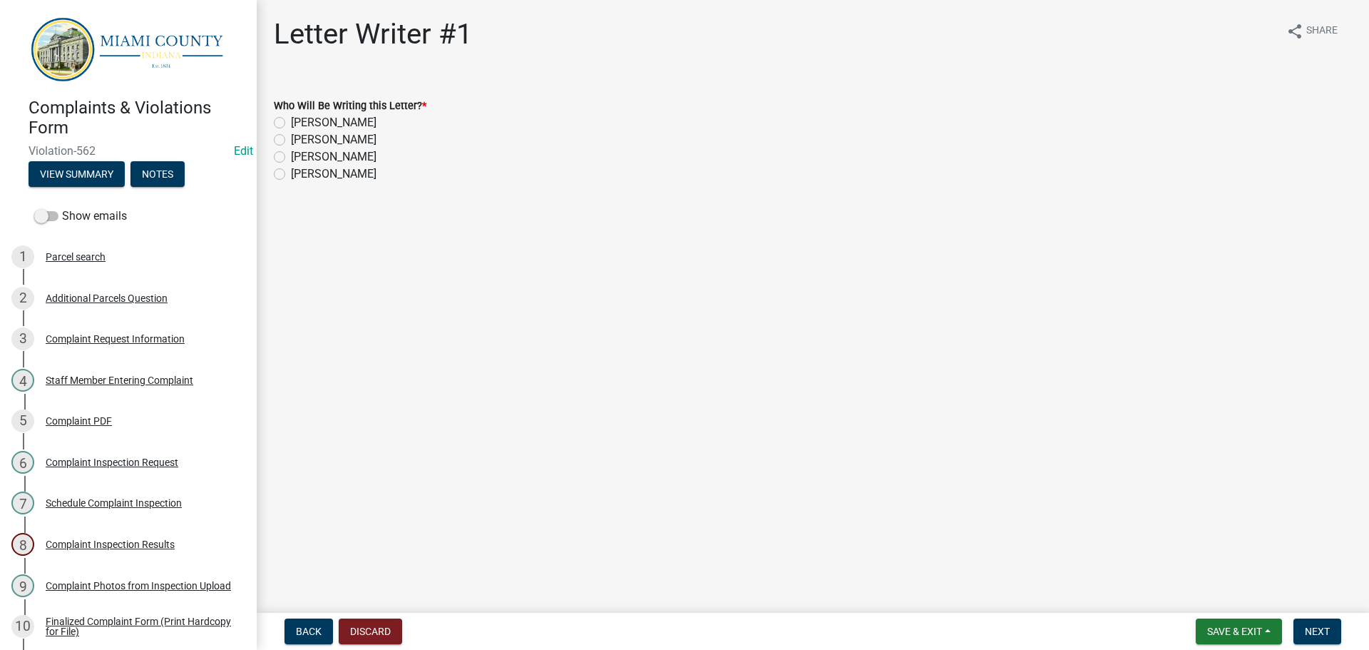
click at [291, 158] on label "[PERSON_NAME]" at bounding box center [334, 156] width 86 height 17
click at [291, 158] on input "[PERSON_NAME]" at bounding box center [295, 152] width 9 height 9
radio input "true"
click at [1307, 625] on span "Next" at bounding box center [1317, 630] width 25 height 11
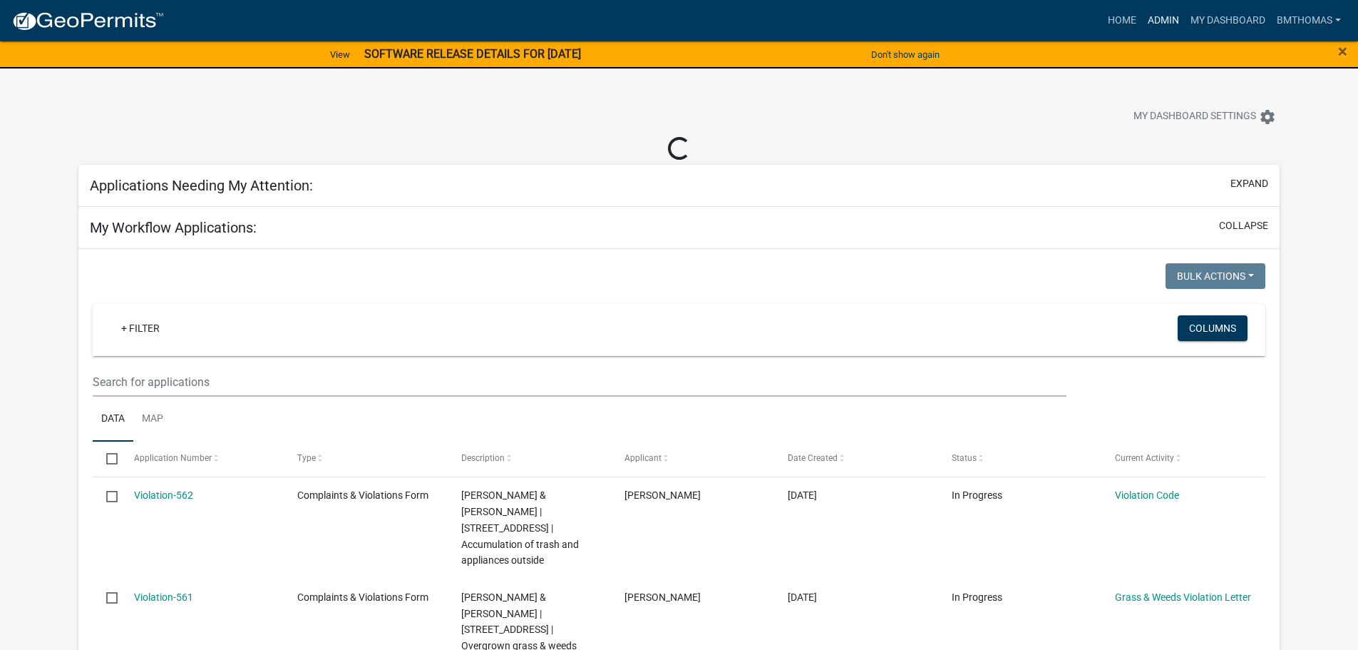
click at [1176, 15] on link "Admin" at bounding box center [1163, 20] width 43 height 27
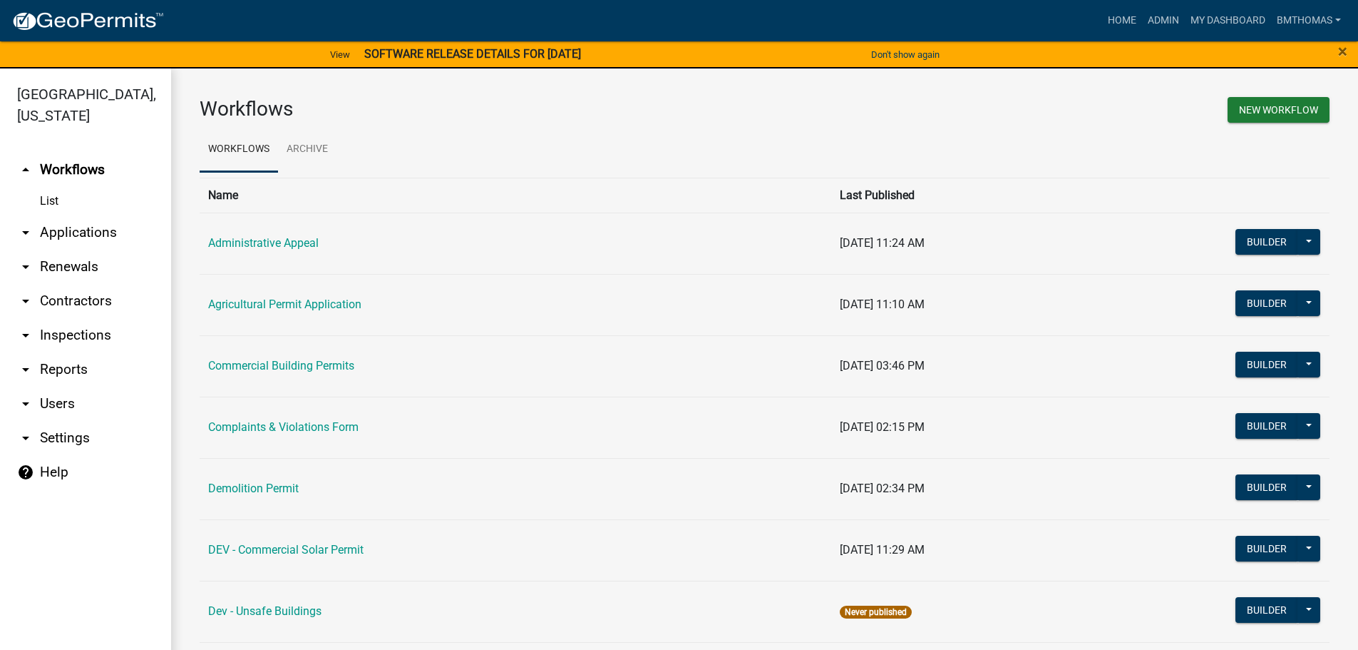
click at [76, 217] on link "arrow_drop_down Applications" at bounding box center [85, 232] width 171 height 34
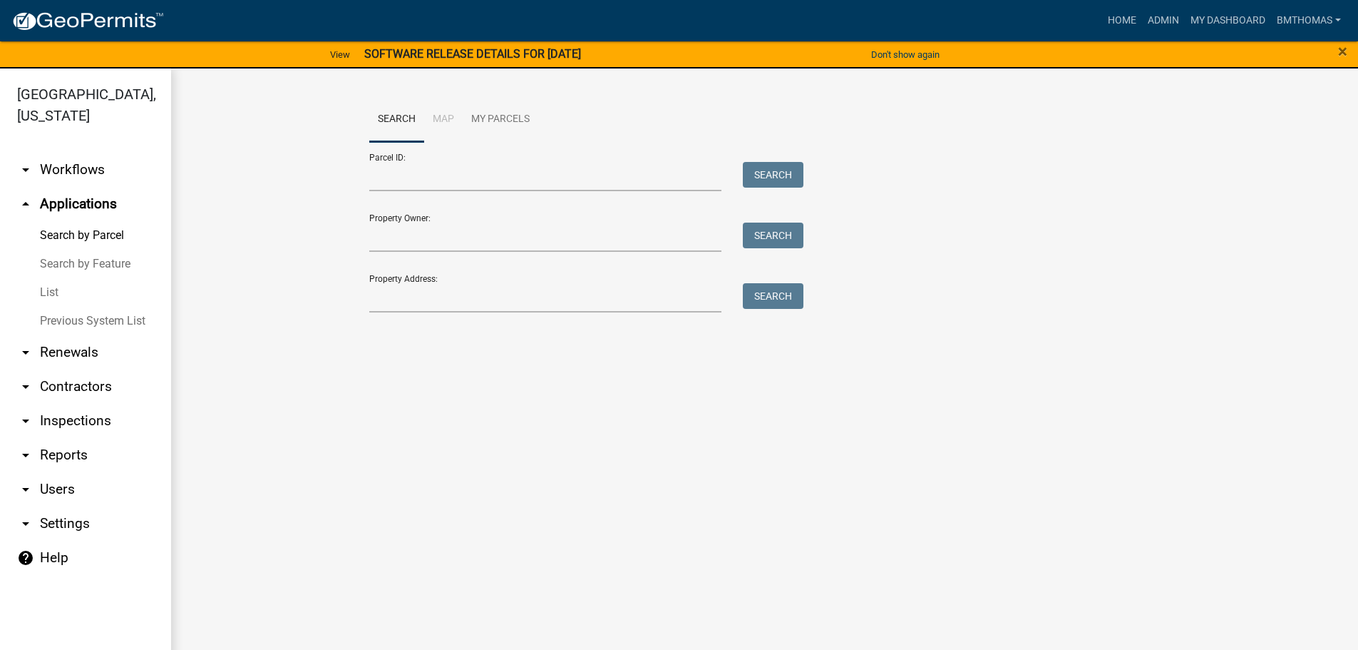
click at [47, 278] on link "List" at bounding box center [85, 292] width 171 height 29
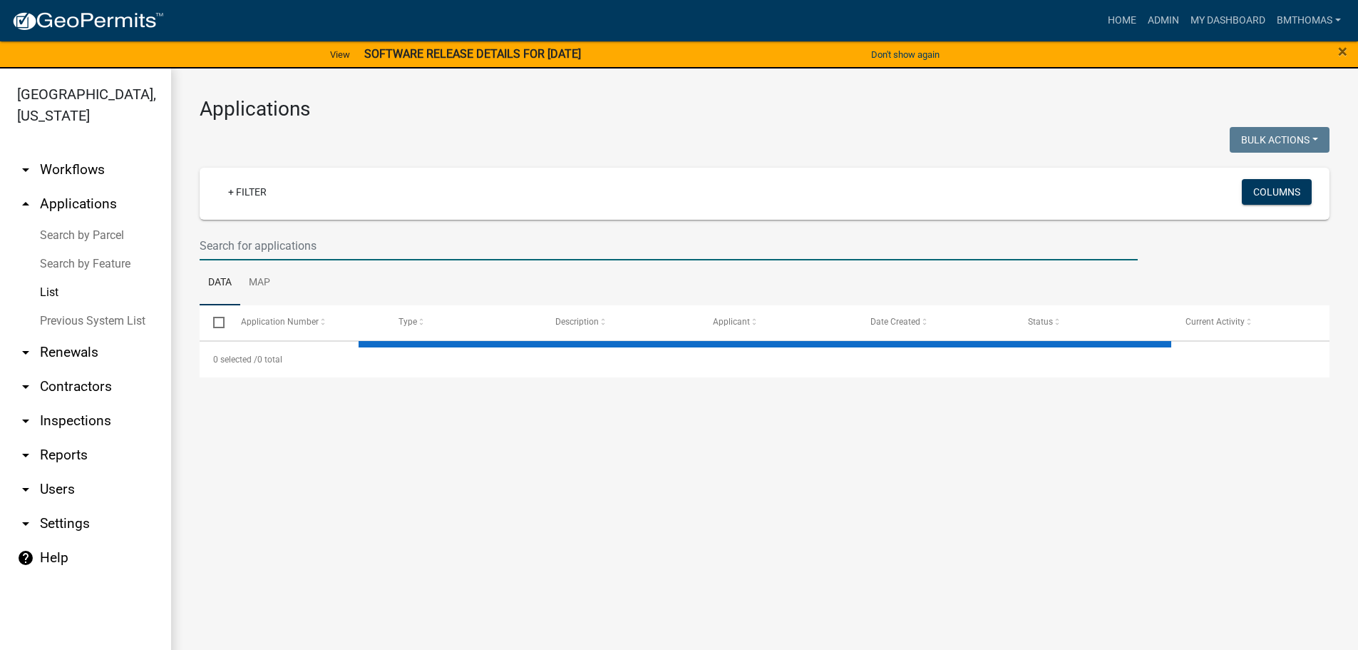
click at [282, 246] on input "text" at bounding box center [669, 245] width 938 height 29
select select "3: 100"
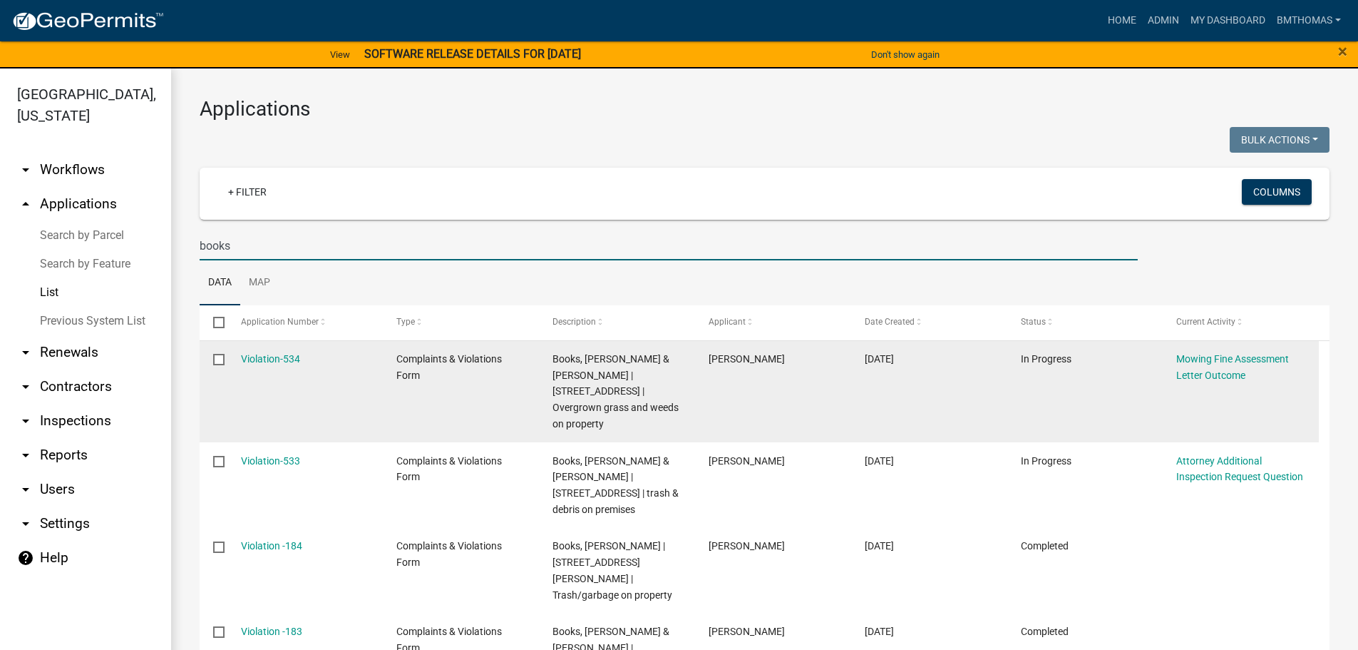
type input "books"
click at [270, 342] on datatable-body-cell "Violation-534" at bounding box center [305, 392] width 156 height 102
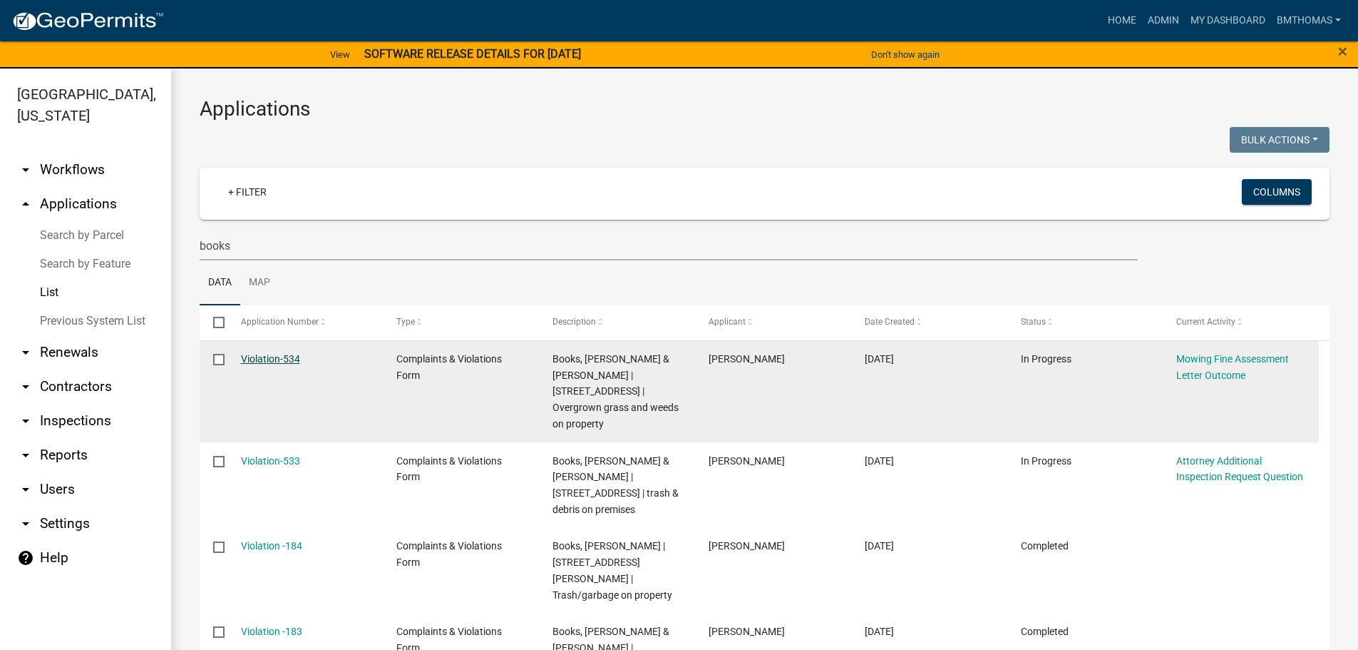
click at [274, 363] on link "Violation-534" at bounding box center [270, 358] width 59 height 11
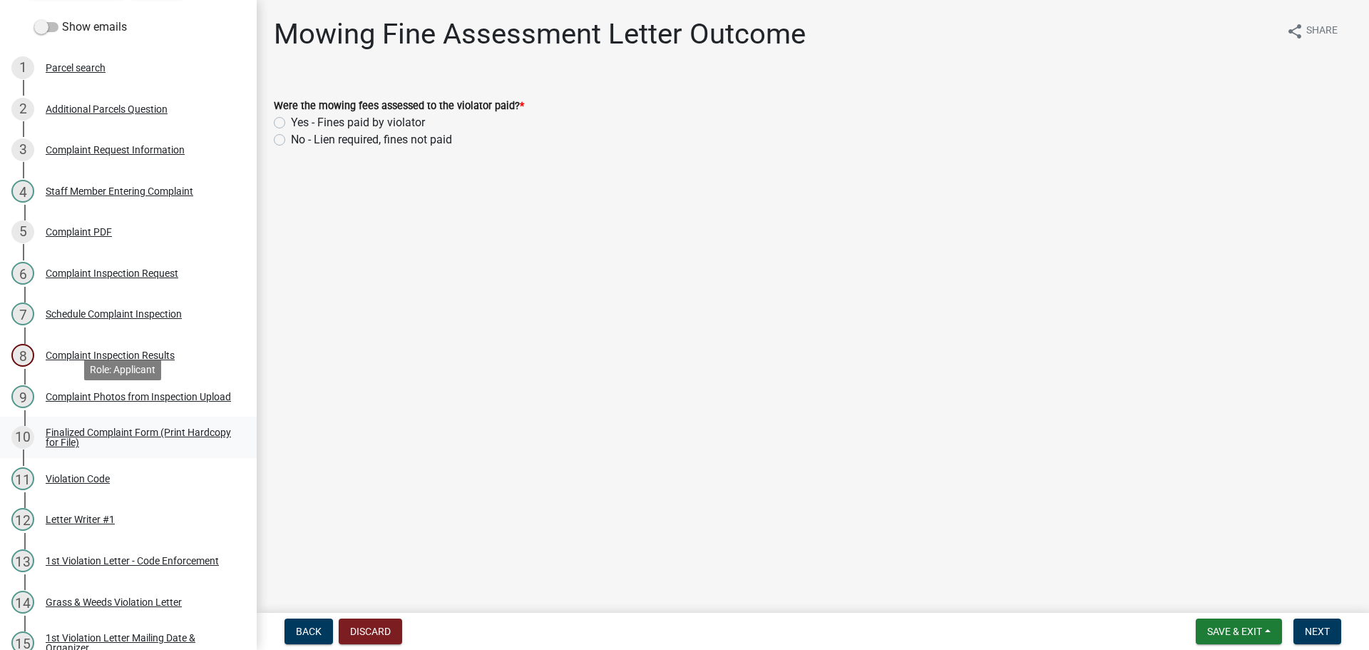
scroll to position [214, 0]
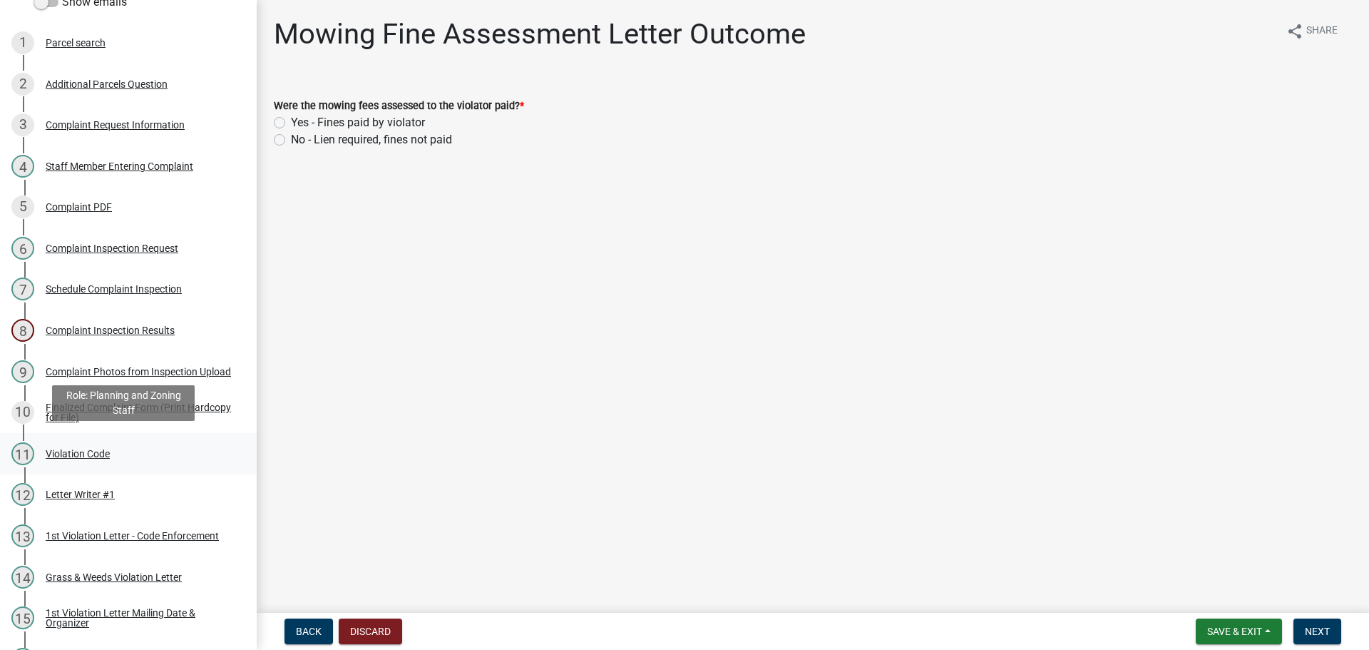
click at [98, 448] on div "Violation Code" at bounding box center [78, 453] width 64 height 10
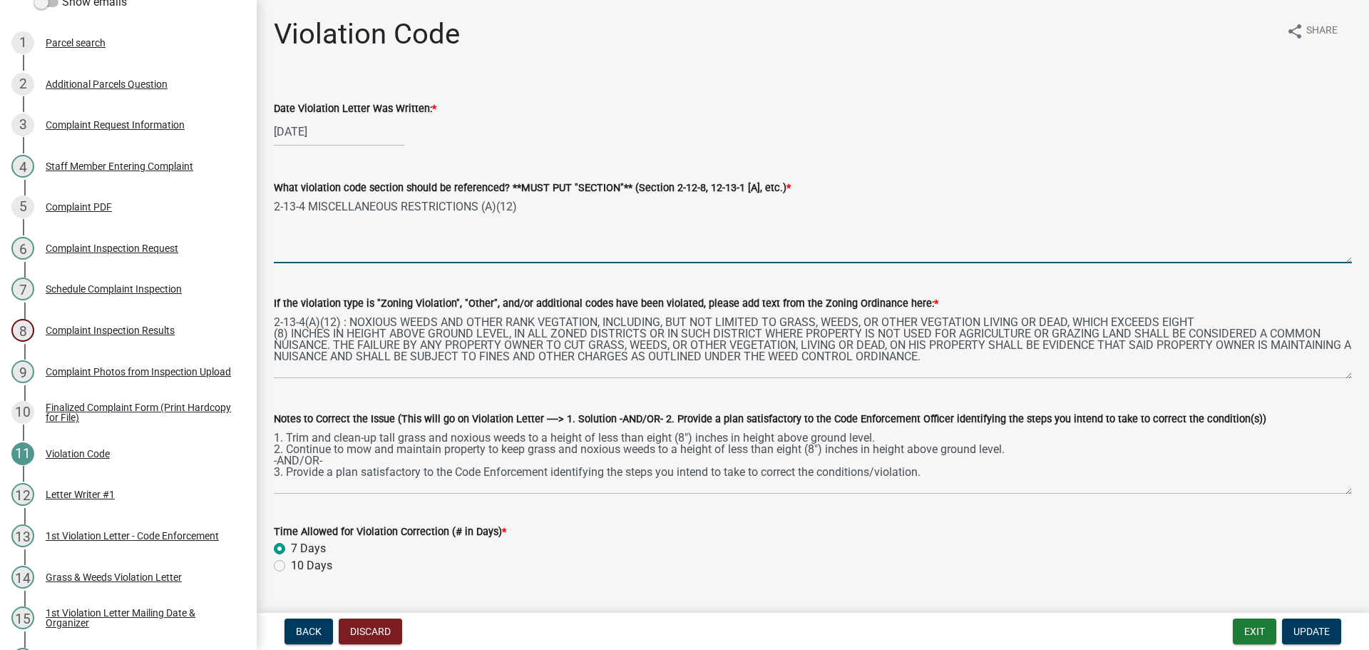
drag, startPoint x: 536, startPoint y: 204, endPoint x: 262, endPoint y: 211, distance: 274.6
click at [262, 211] on div "Violation Code share Share Date Violation Letter Was Written: * 07/29/2025 What…" at bounding box center [813, 597] width 1112 height 1160
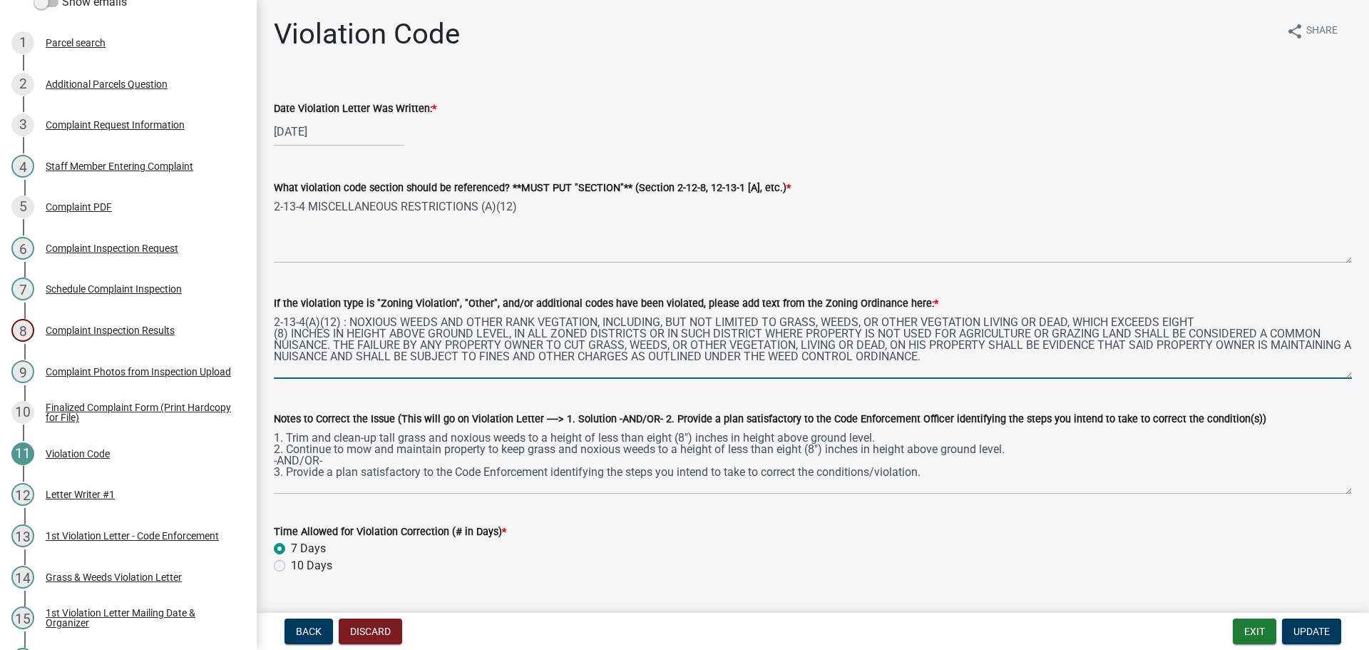
drag, startPoint x: 1047, startPoint y: 363, endPoint x: 262, endPoint y: 316, distance: 785.7
click at [262, 316] on div "Violation Code share Share Date Violation Letter Was Written: * 07/29/2025 What…" at bounding box center [813, 597] width 1112 height 1160
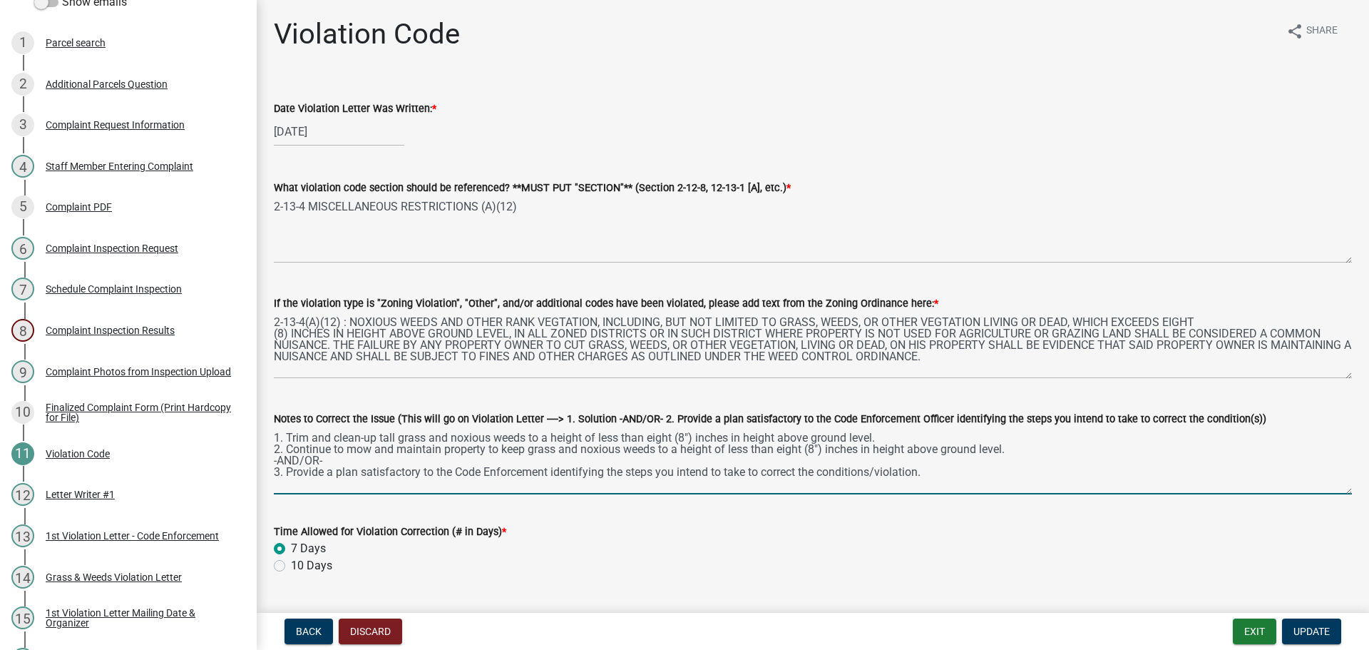
drag, startPoint x: 965, startPoint y: 480, endPoint x: 272, endPoint y: 437, distance: 694.3
click at [272, 437] on div "Notes to Correct the Issue (This will go on Violation Letter ----> 1. Solution …" at bounding box center [812, 442] width 1099 height 104
drag, startPoint x: 272, startPoint y: 437, endPoint x: 659, endPoint y: 476, distance: 389.0
click at [622, 485] on textarea "1. Trim and clean-up tall grass and noxious weeds to a height of less than eigh…" at bounding box center [813, 460] width 1078 height 67
drag, startPoint x: 907, startPoint y: 467, endPoint x: 602, endPoint y: 458, distance: 305.3
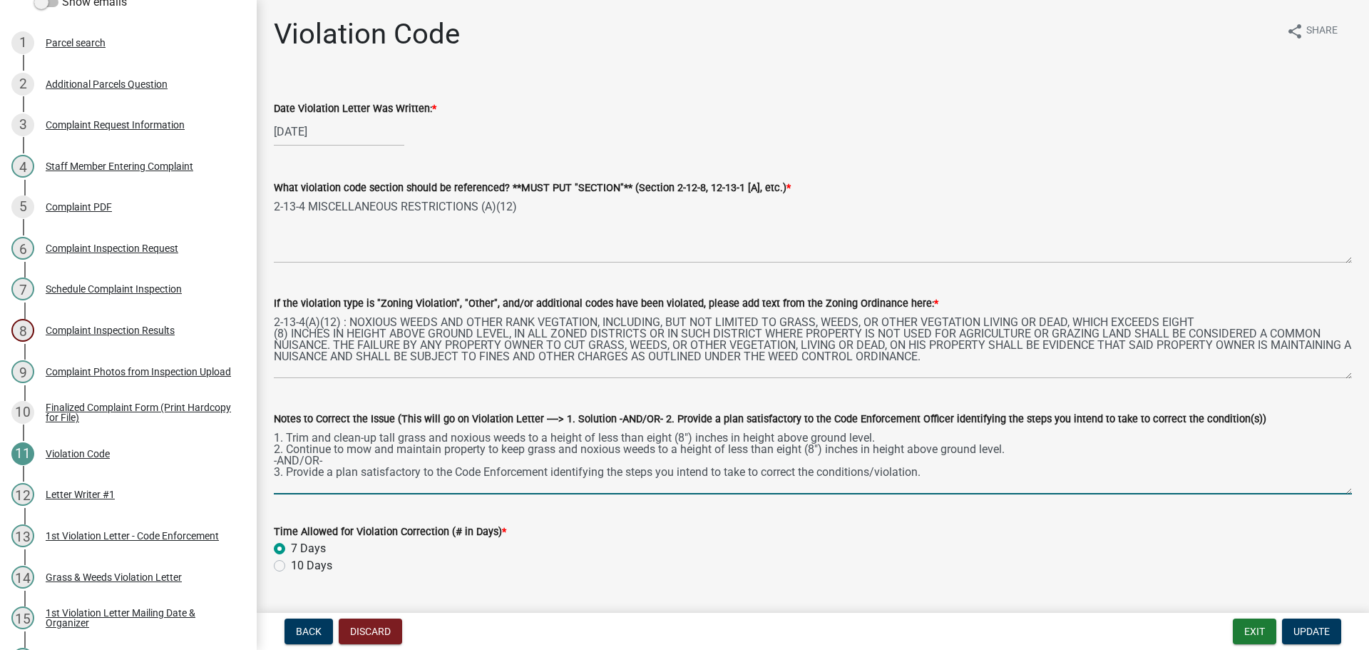
click at [602, 458] on textarea "1. Trim and clean-up tall grass and noxious weeds to a height of less than eigh…" at bounding box center [813, 460] width 1078 height 67
drag, startPoint x: 895, startPoint y: 473, endPoint x: 273, endPoint y: 431, distance: 623.1
click at [273, 431] on div "Notes to Correct the Issue (This will go on Violation Letter ----> 1. Solution …" at bounding box center [812, 442] width 1099 height 104
